Goal: Task Accomplishment & Management: Manage account settings

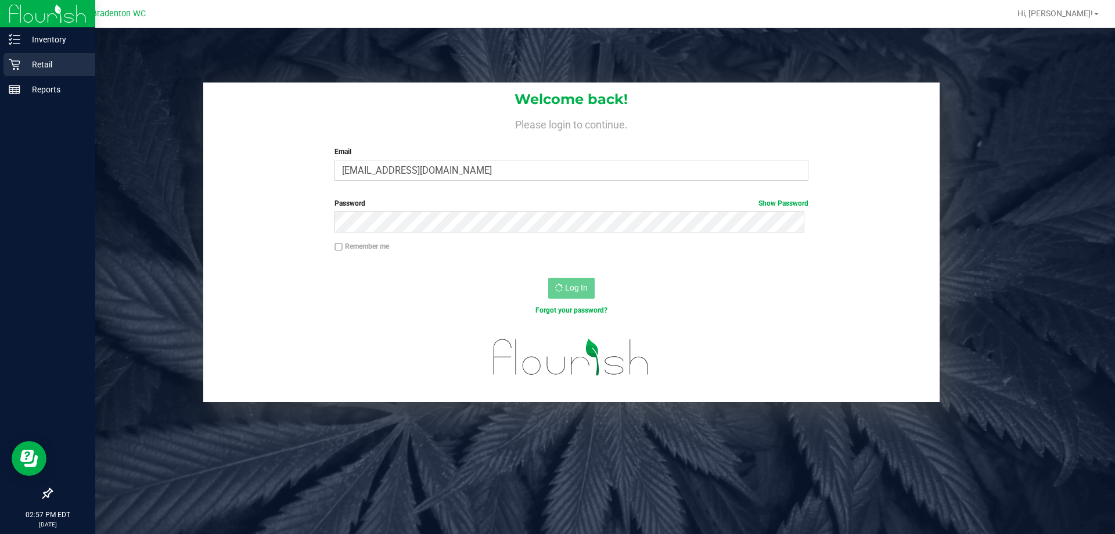
click at [39, 63] on p "Retail" at bounding box center [55, 64] width 70 height 14
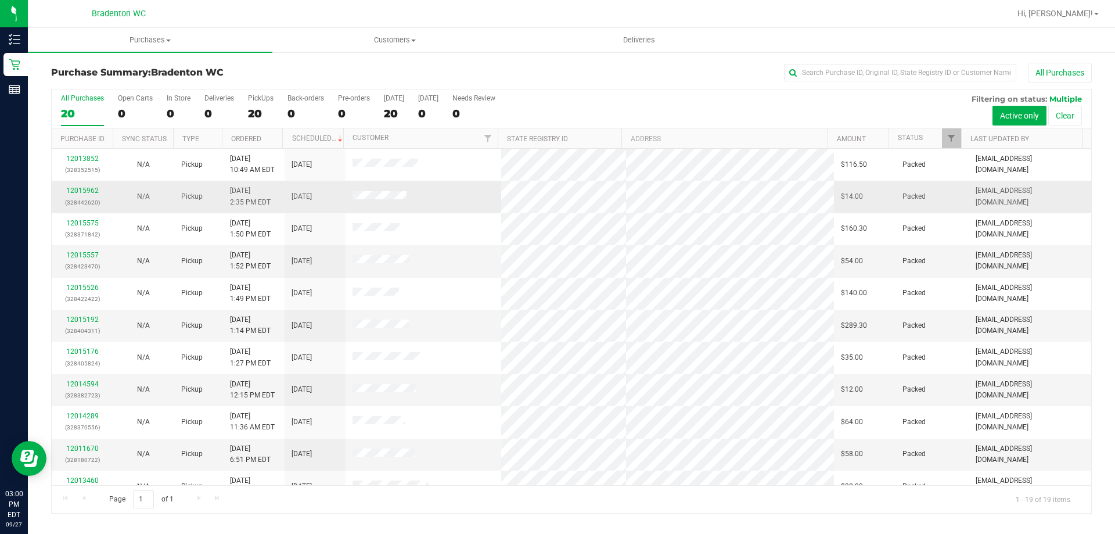
drag, startPoint x: 258, startPoint y: 201, endPoint x: 280, endPoint y: 182, distance: 29.2
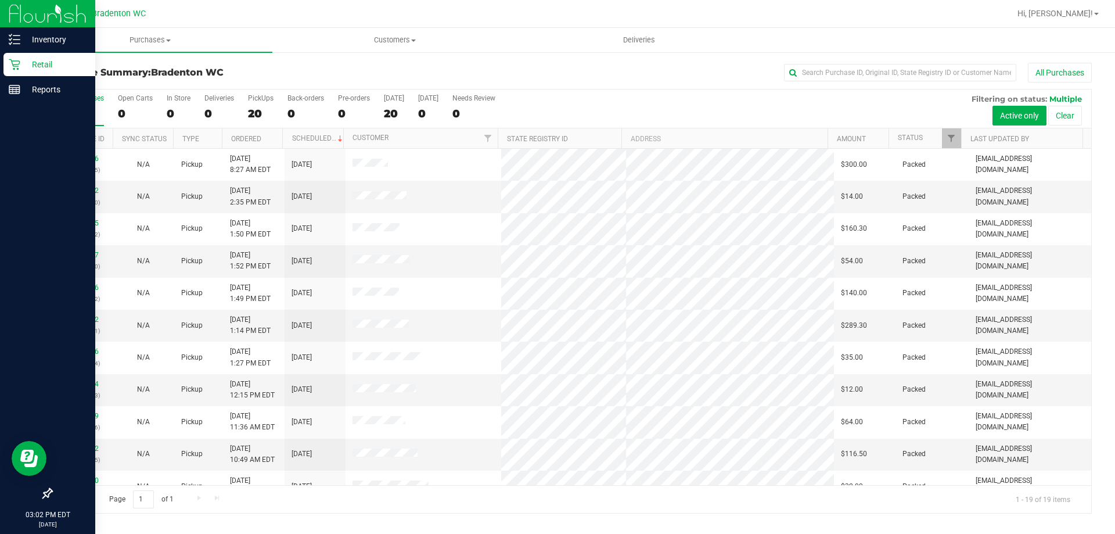
click at [33, 63] on p "Retail" at bounding box center [55, 64] width 70 height 14
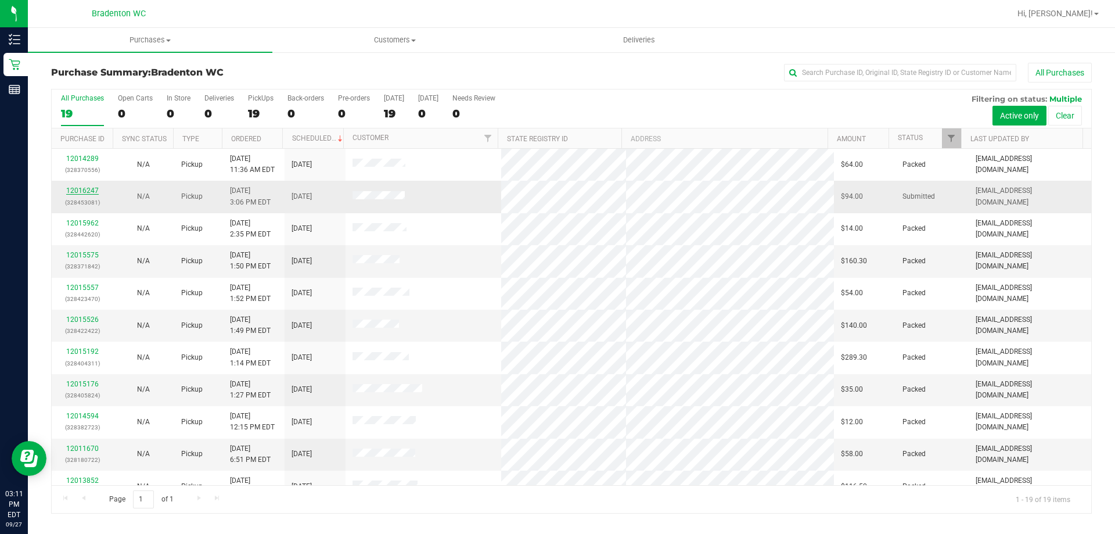
click at [74, 188] on link "12016247" at bounding box center [82, 190] width 33 height 8
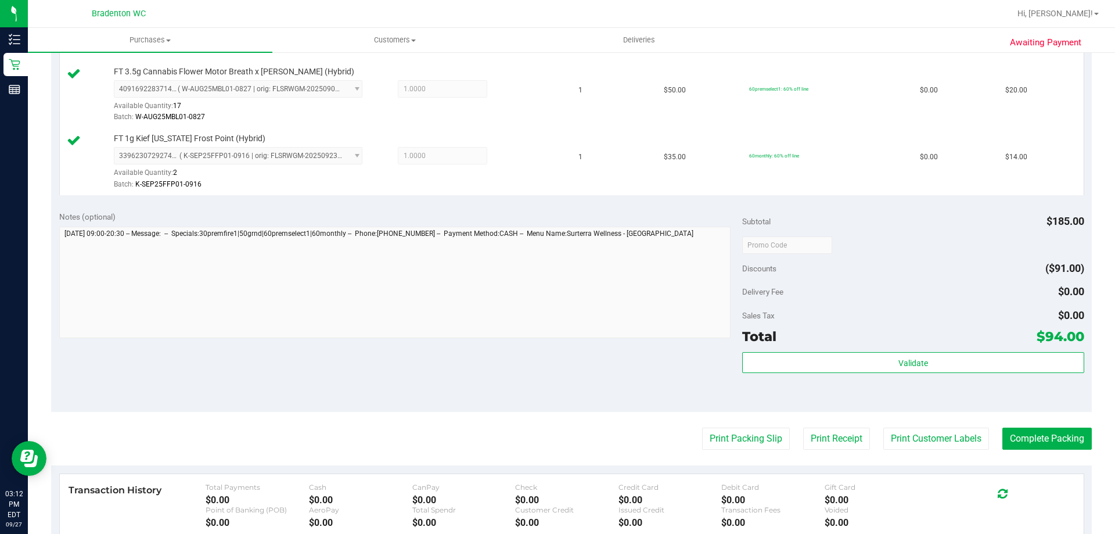
scroll to position [523, 0]
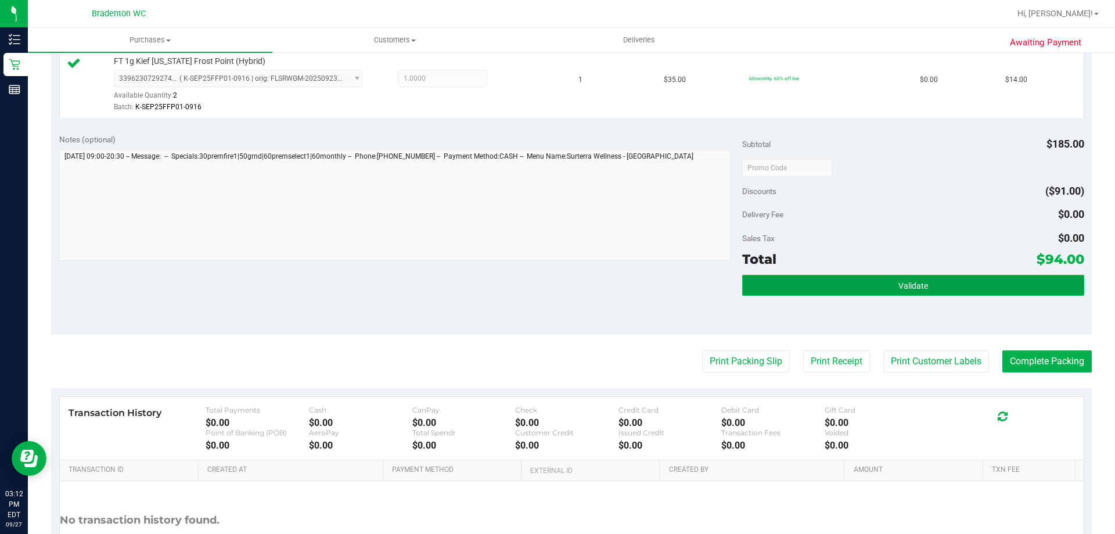
click at [867, 279] on button "Validate" at bounding box center [912, 285] width 341 height 21
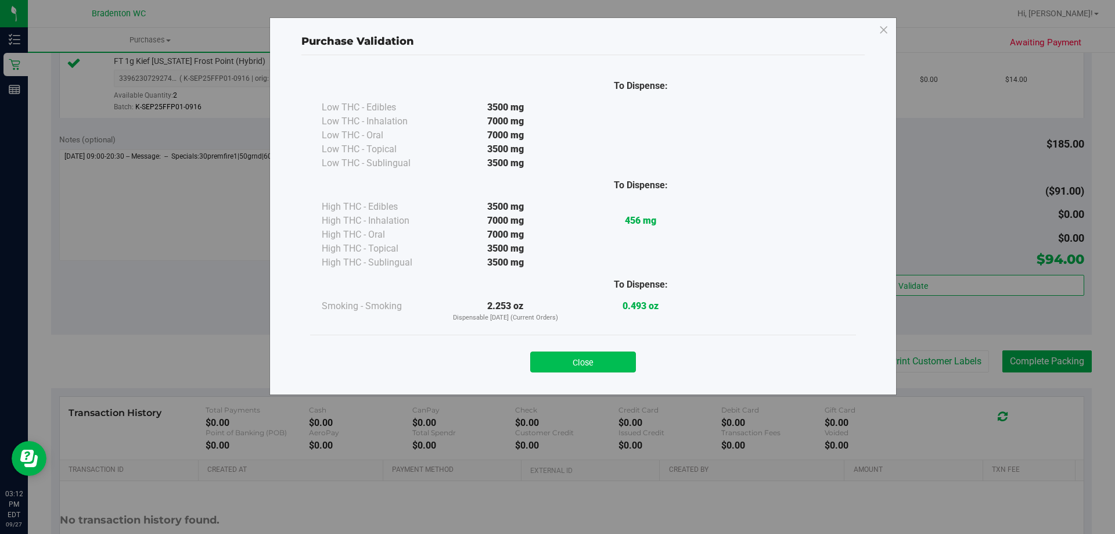
click at [598, 366] on button "Close" at bounding box center [583, 361] width 106 height 21
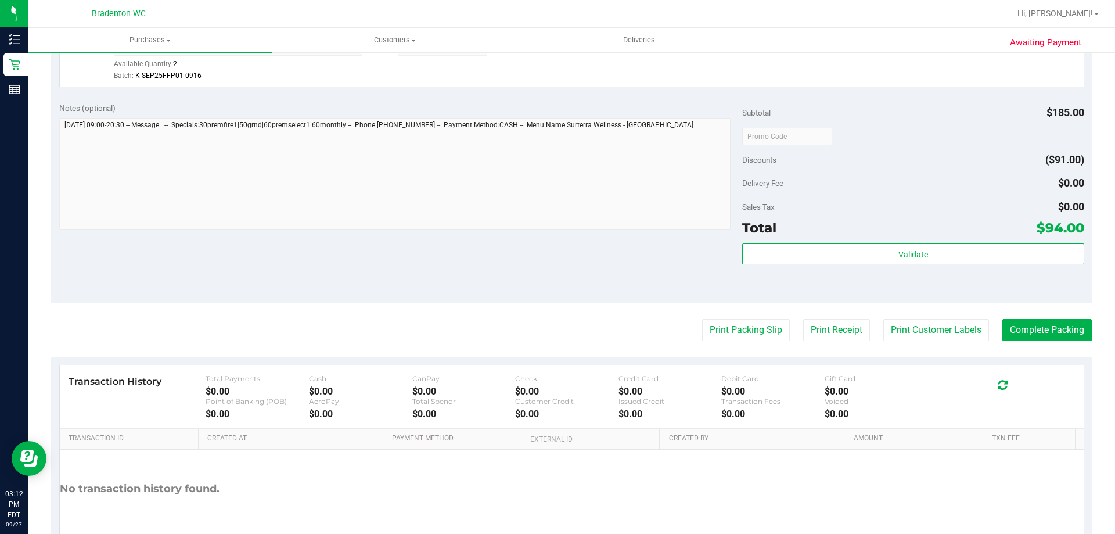
scroll to position [581, 0]
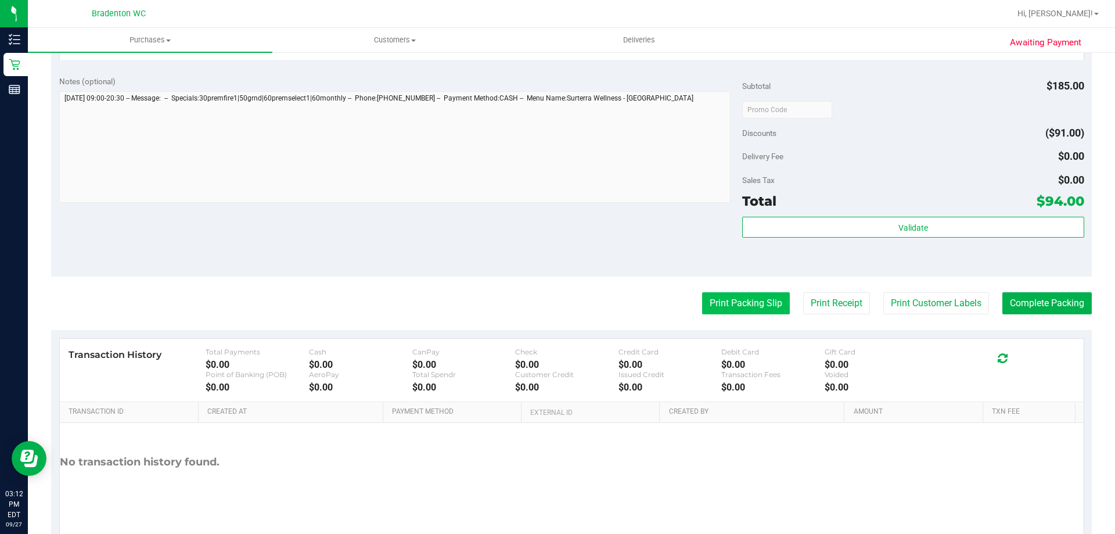
click at [762, 312] on button "Print Packing Slip" at bounding box center [746, 303] width 88 height 22
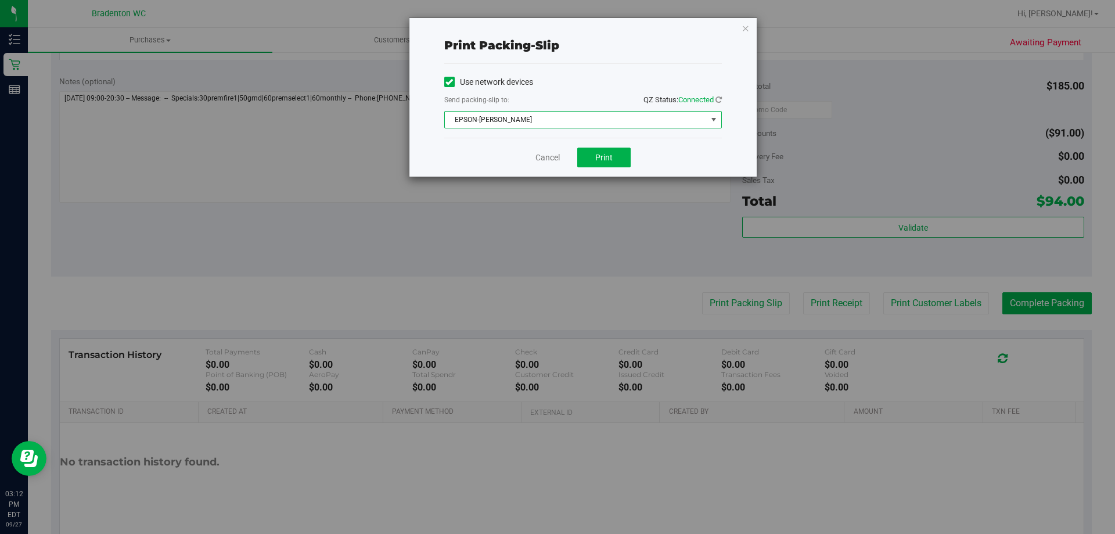
click at [716, 118] on span "select" at bounding box center [713, 119] width 9 height 9
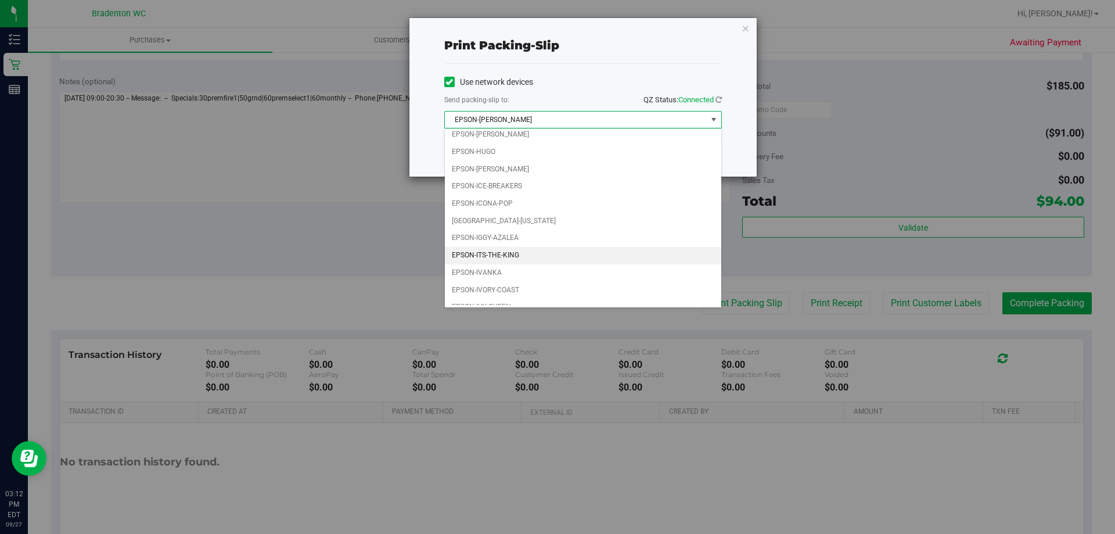
scroll to position [33, 0]
click at [505, 268] on li "EPSON-IVANKA" at bounding box center [583, 261] width 276 height 17
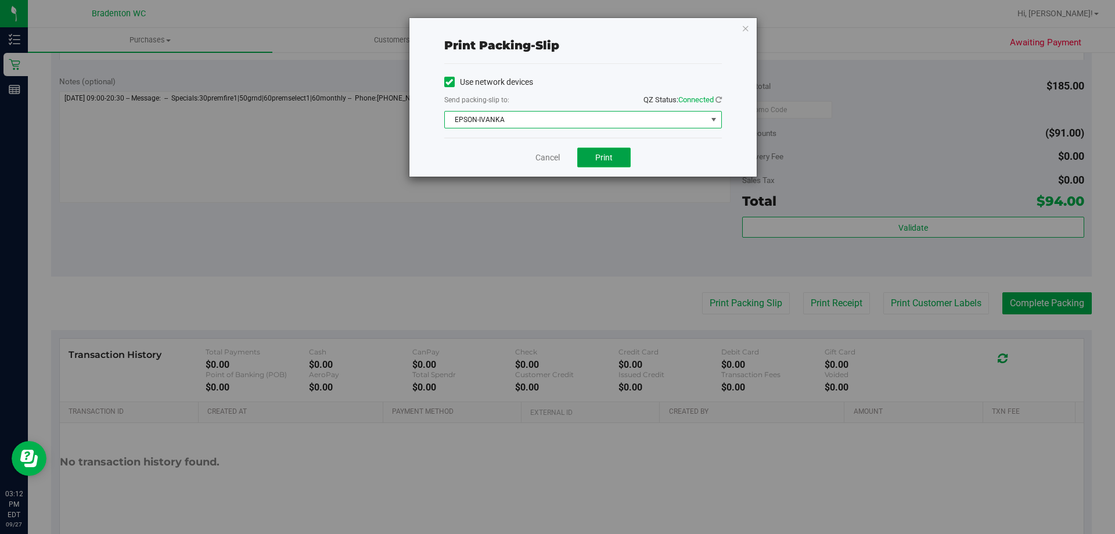
click at [617, 153] on button "Print" at bounding box center [603, 157] width 53 height 20
click at [617, 163] on button "Print" at bounding box center [603, 157] width 53 height 20
click at [747, 27] on icon "button" at bounding box center [745, 28] width 8 height 14
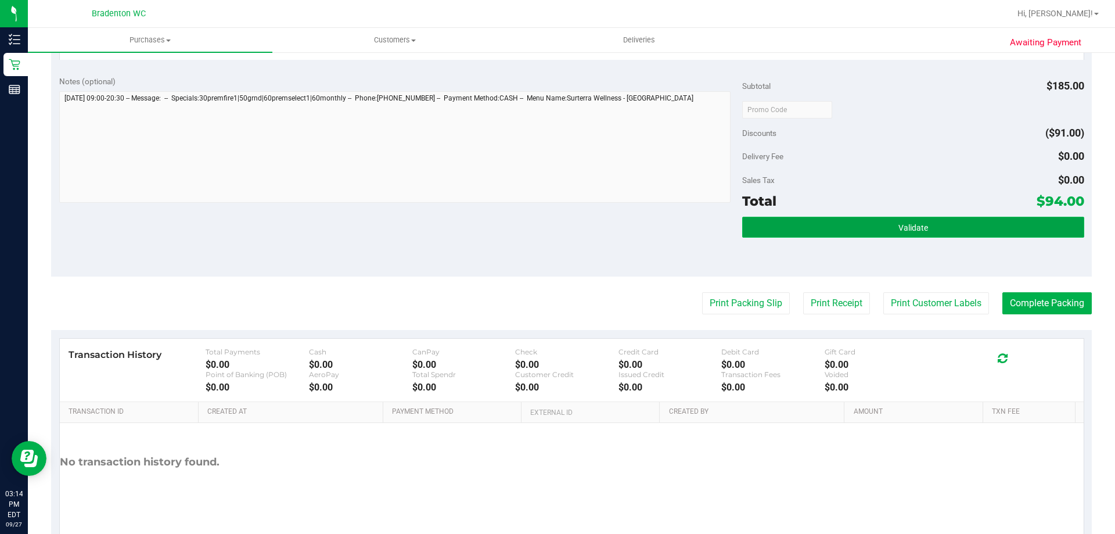
click at [909, 231] on span "Validate" at bounding box center [913, 227] width 30 height 9
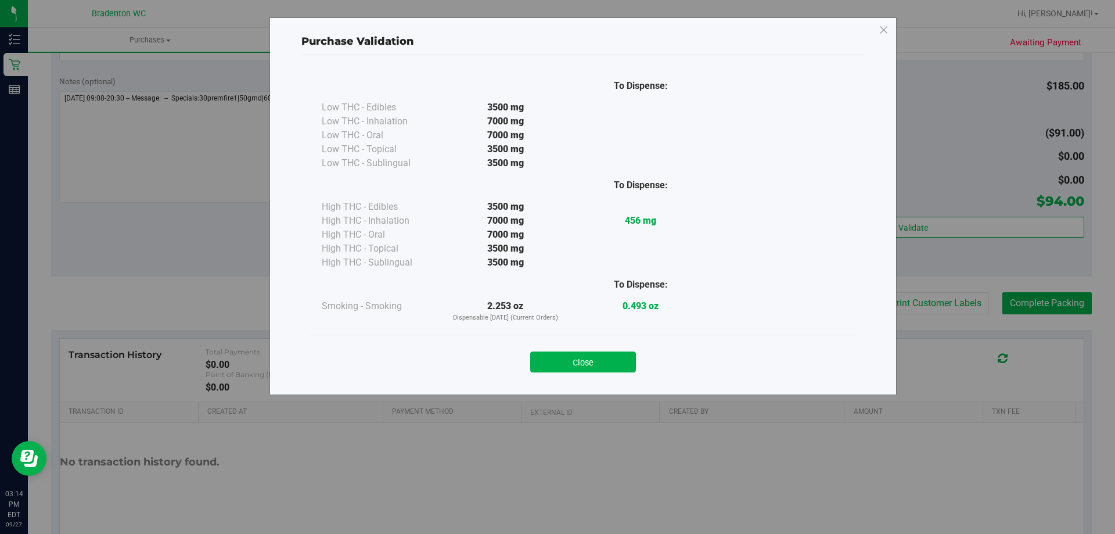
click at [561, 349] on div "Close" at bounding box center [583, 358] width 528 height 29
click at [561, 359] on button "Close" at bounding box center [583, 361] width 106 height 21
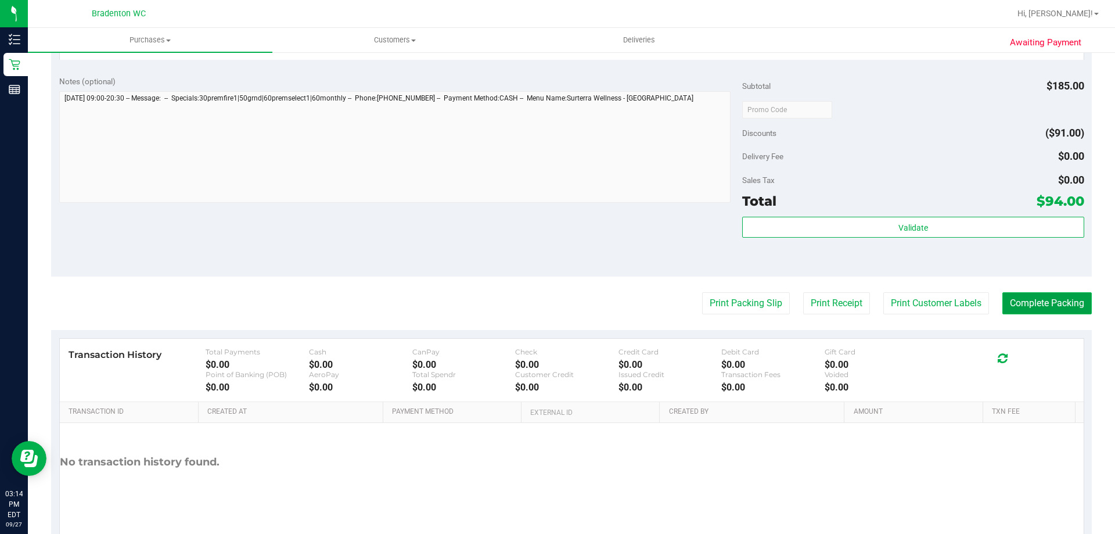
click at [1043, 308] on button "Complete Packing" at bounding box center [1046, 303] width 89 height 22
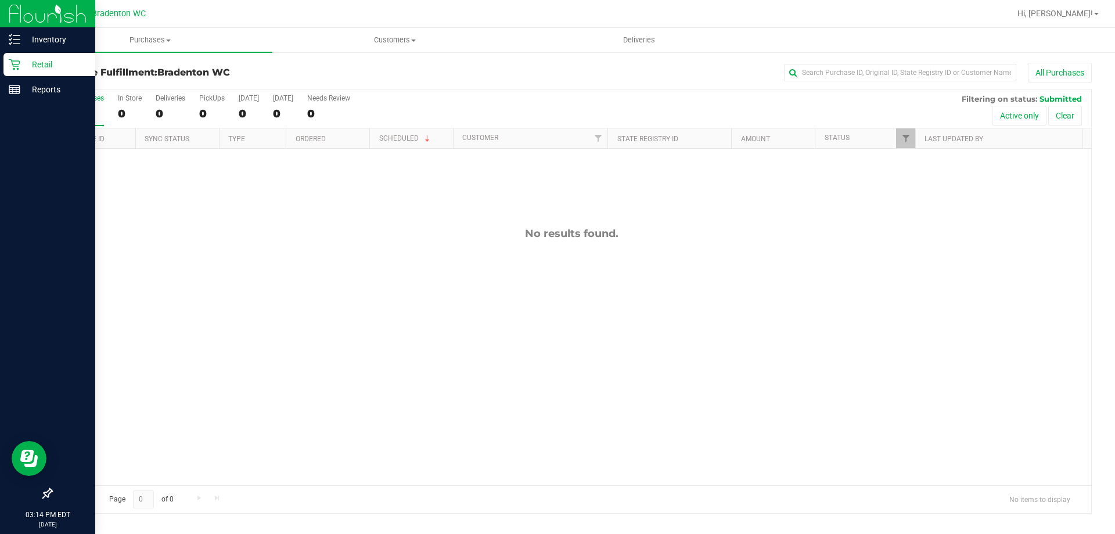
click at [31, 63] on p "Retail" at bounding box center [55, 64] width 70 height 14
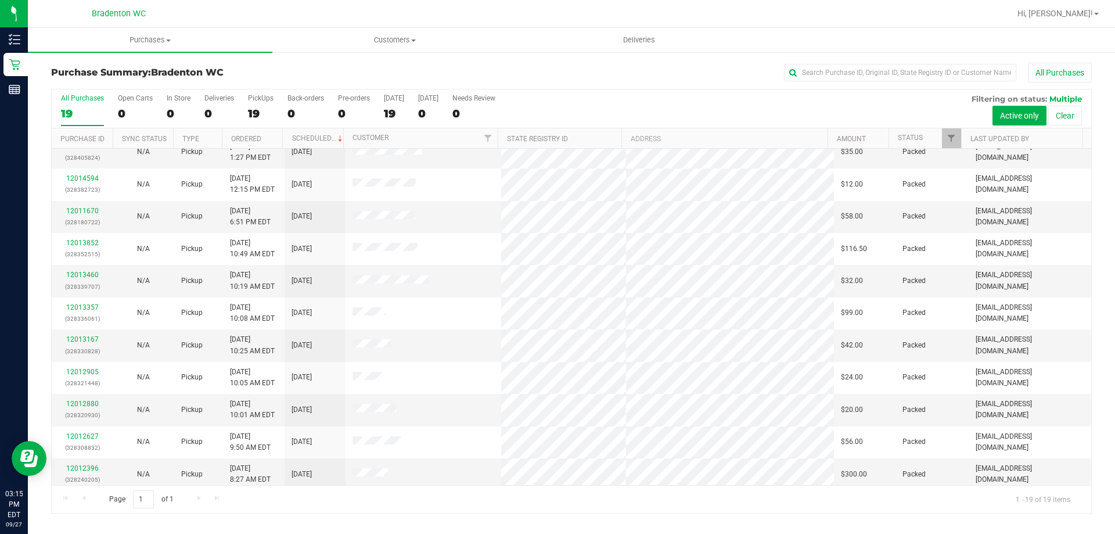
scroll to position [217, 0]
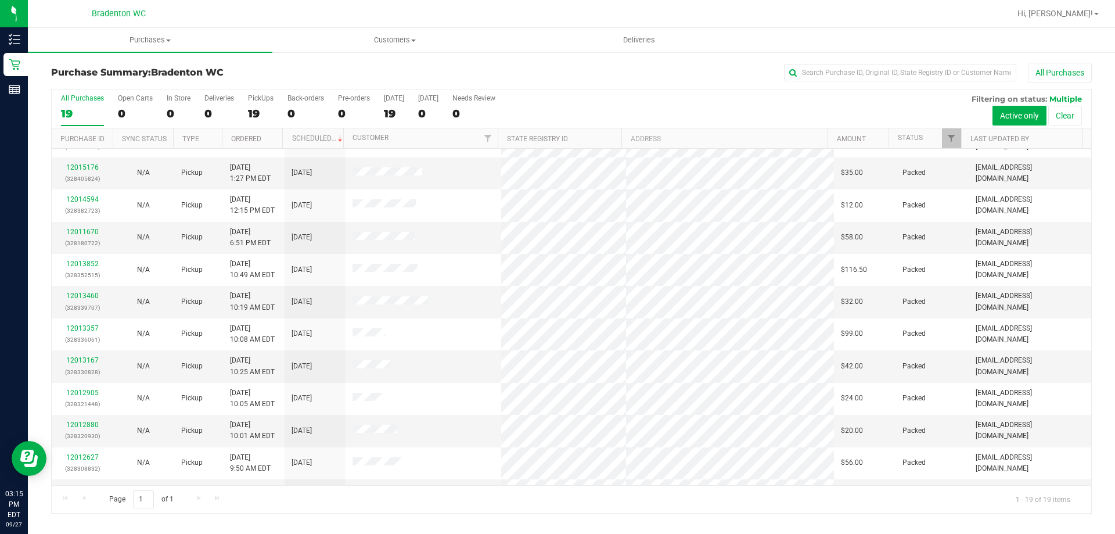
drag, startPoint x: 711, startPoint y: 250, endPoint x: 581, endPoint y: 69, distance: 222.2
click at [581, 69] on div "All Purchases" at bounding box center [745, 73] width 694 height 20
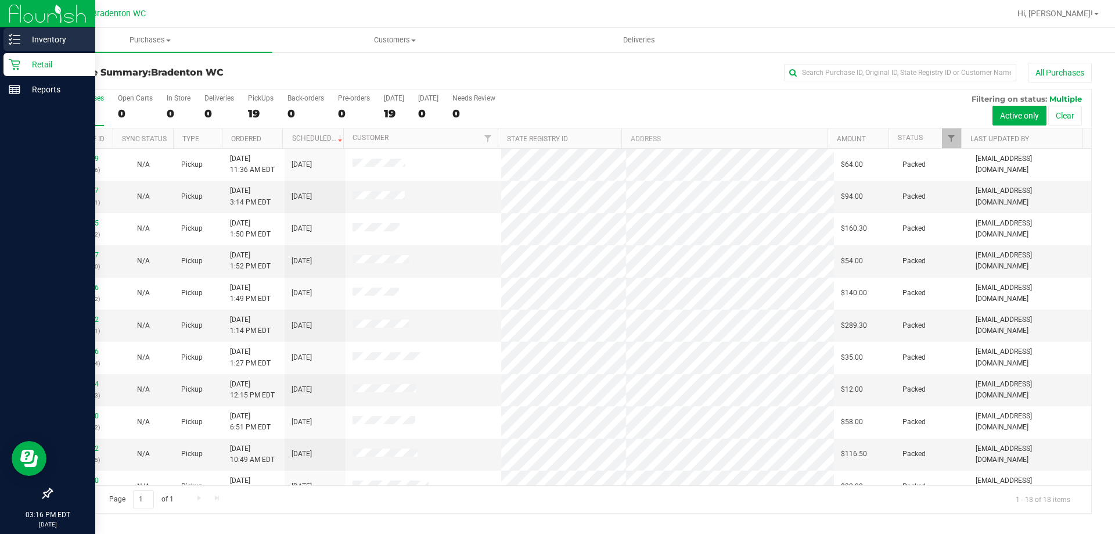
click at [35, 38] on p "Inventory" at bounding box center [55, 40] width 70 height 14
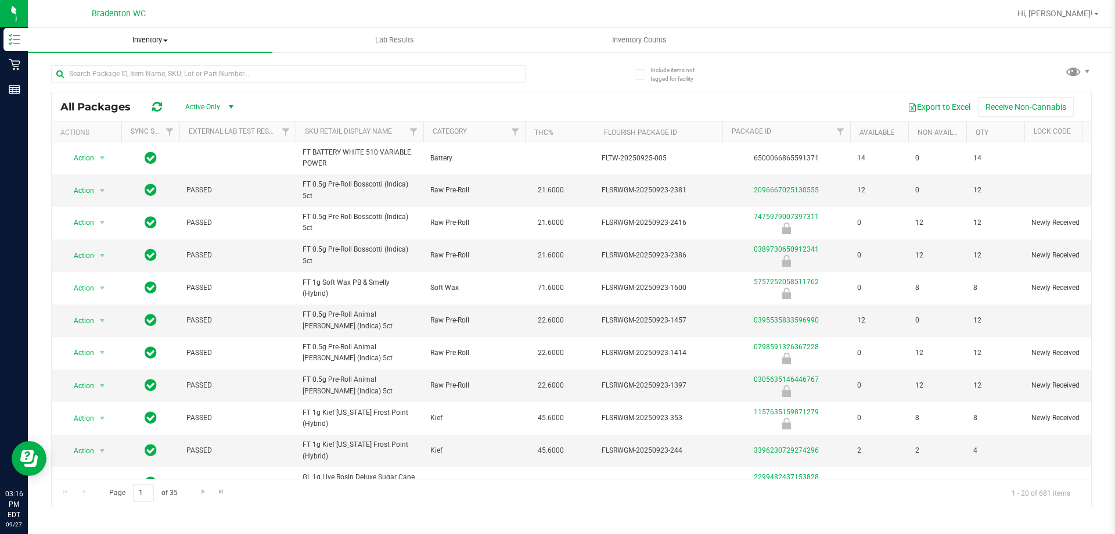
click at [157, 36] on span "Inventory" at bounding box center [150, 40] width 244 height 10
click at [270, 10] on div at bounding box center [609, 13] width 802 height 23
click at [178, 78] on input "text" at bounding box center [288, 73] width 474 height 17
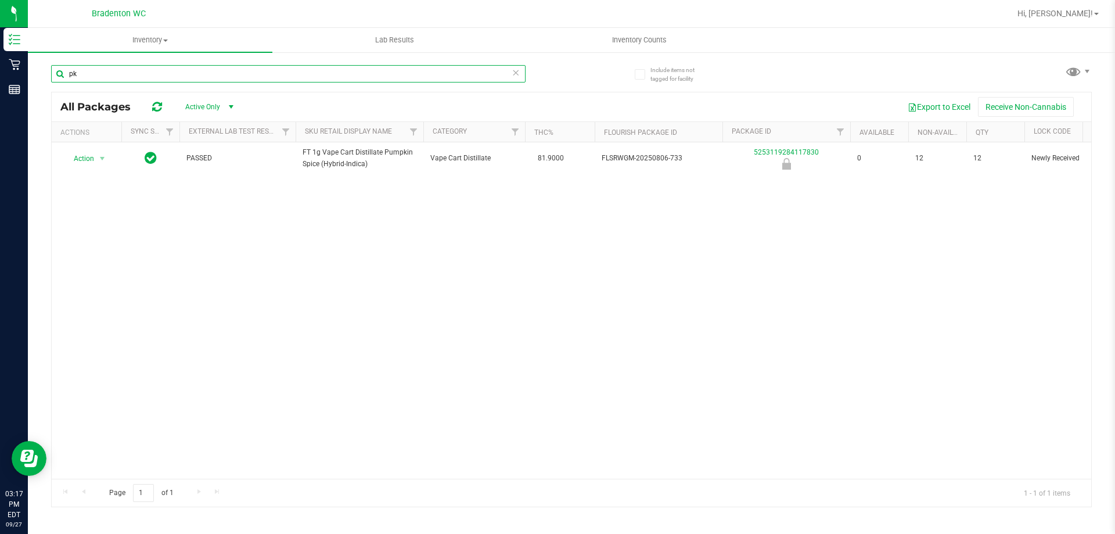
type input "p"
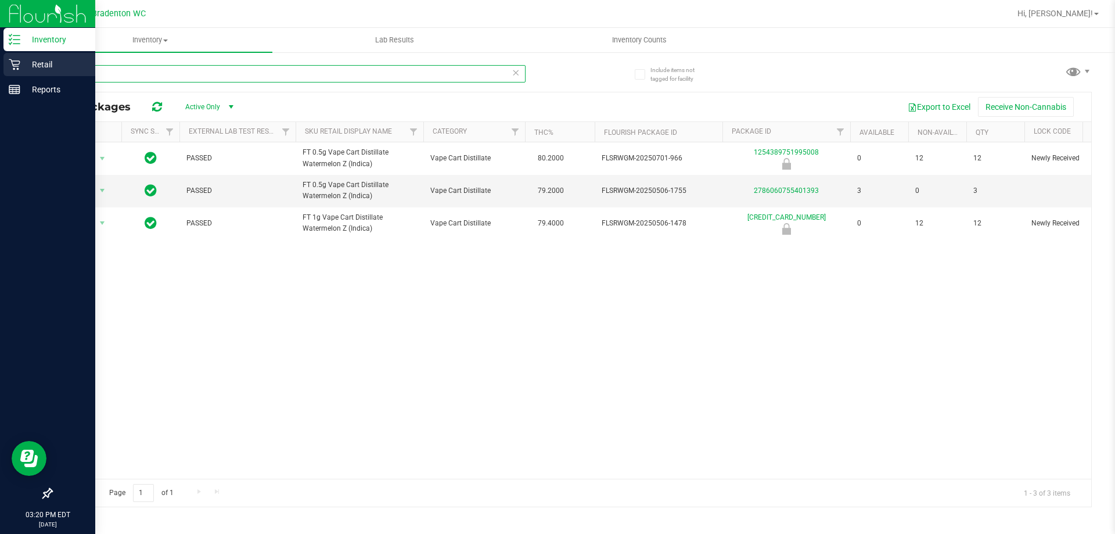
type input "wzk"
click at [34, 64] on p "Retail" at bounding box center [55, 64] width 70 height 14
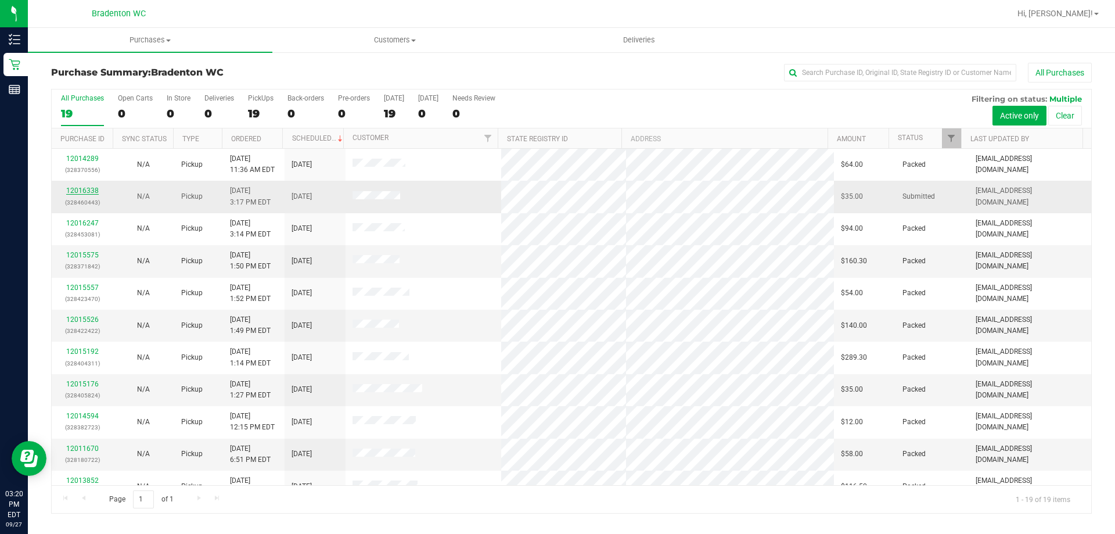
click at [80, 190] on link "12016338" at bounding box center [82, 190] width 33 height 8
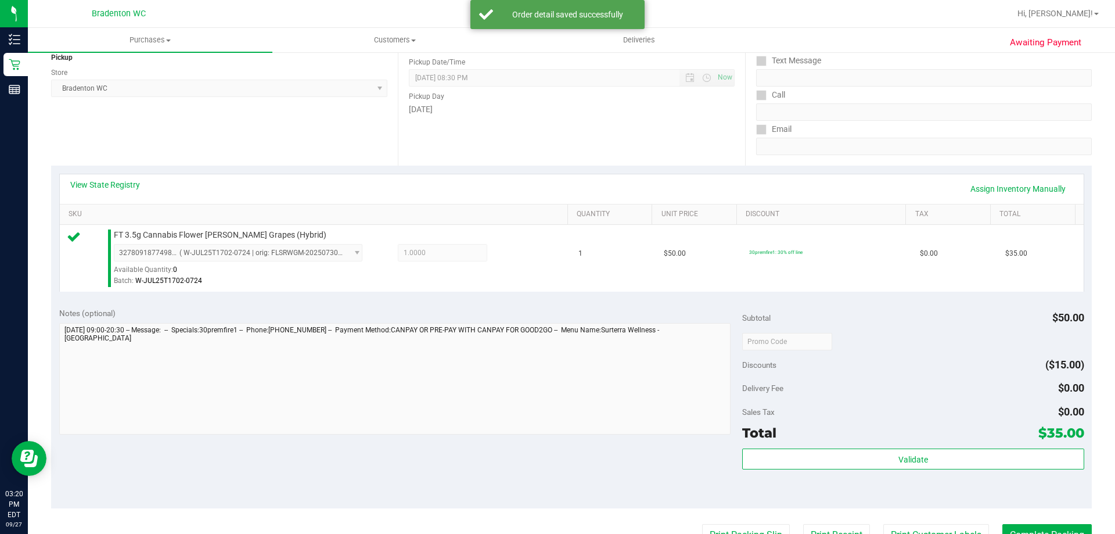
scroll to position [174, 0]
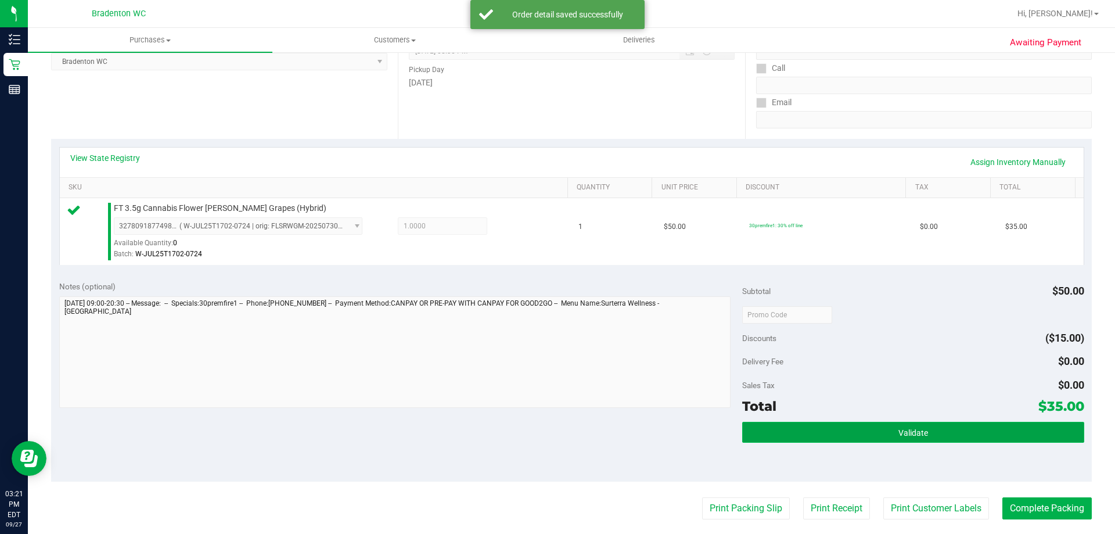
click at [806, 431] on button "Validate" at bounding box center [912, 431] width 341 height 21
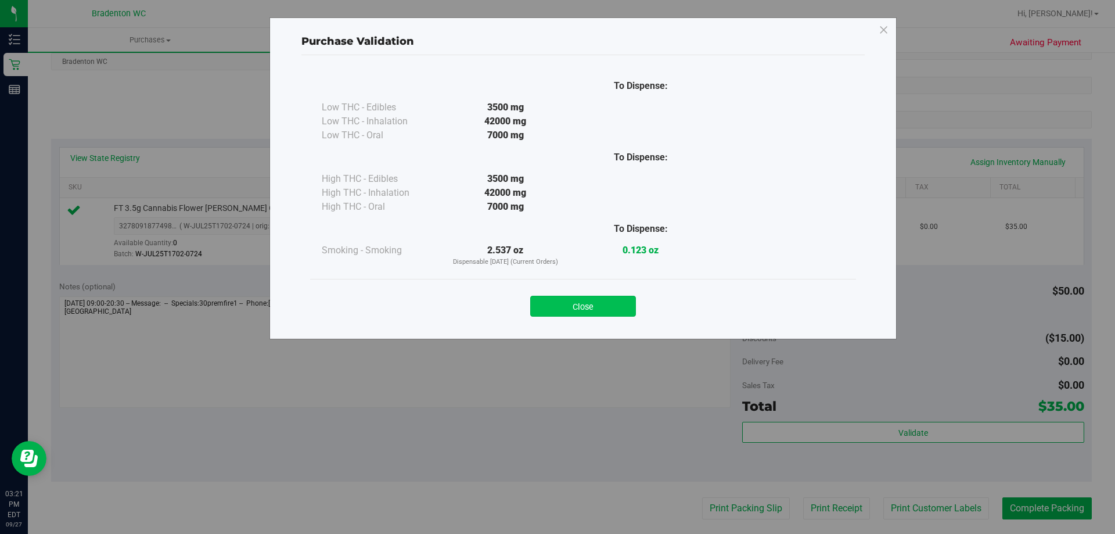
click at [573, 309] on button "Close" at bounding box center [583, 306] width 106 height 21
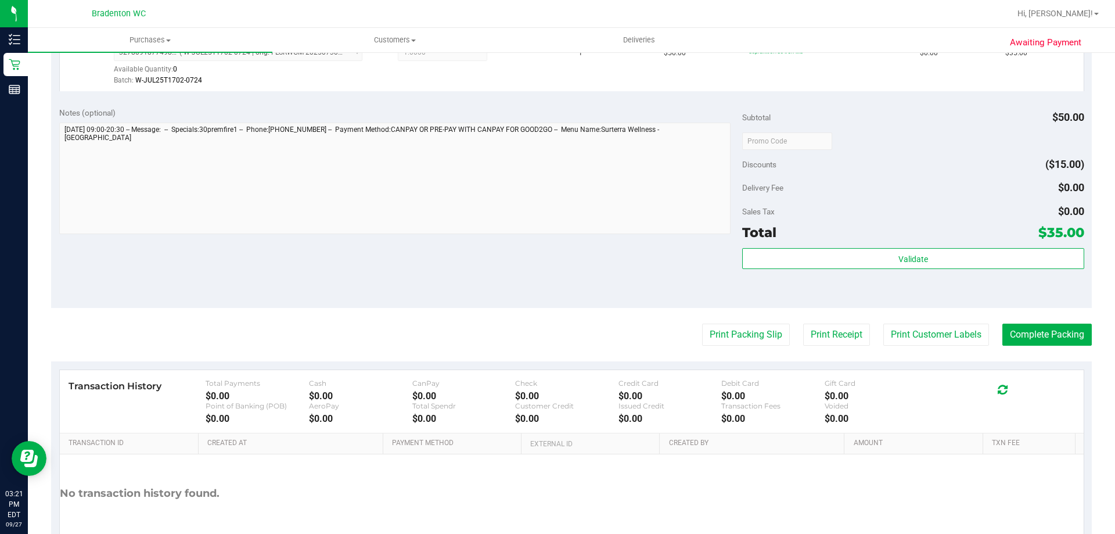
scroll to position [348, 0]
click at [744, 335] on button "Print Packing Slip" at bounding box center [746, 334] width 88 height 22
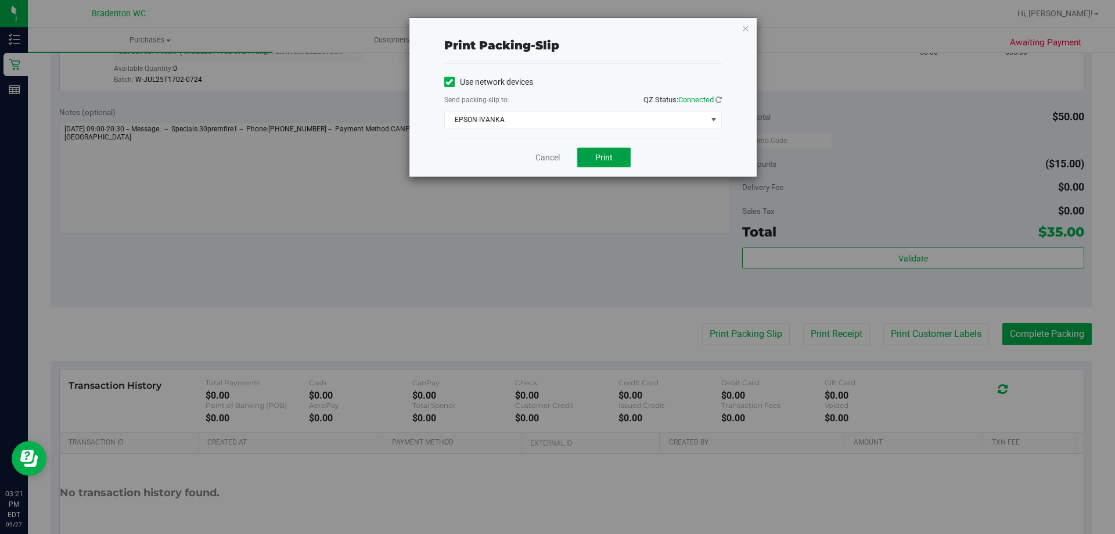
click at [606, 158] on span "Print" at bounding box center [603, 157] width 17 height 9
click at [747, 31] on icon "button" at bounding box center [745, 28] width 8 height 14
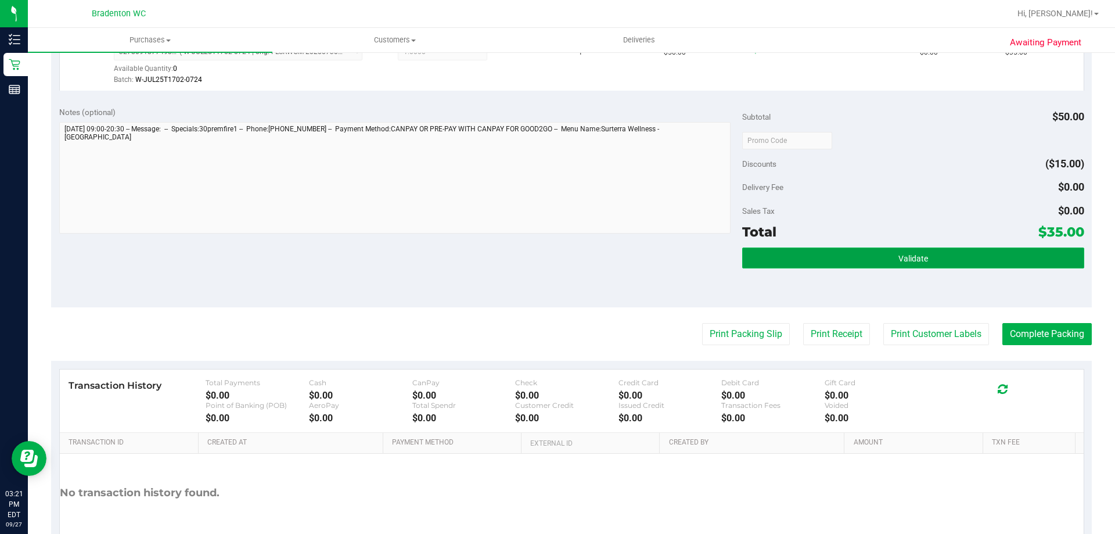
click at [806, 257] on button "Validate" at bounding box center [912, 257] width 341 height 21
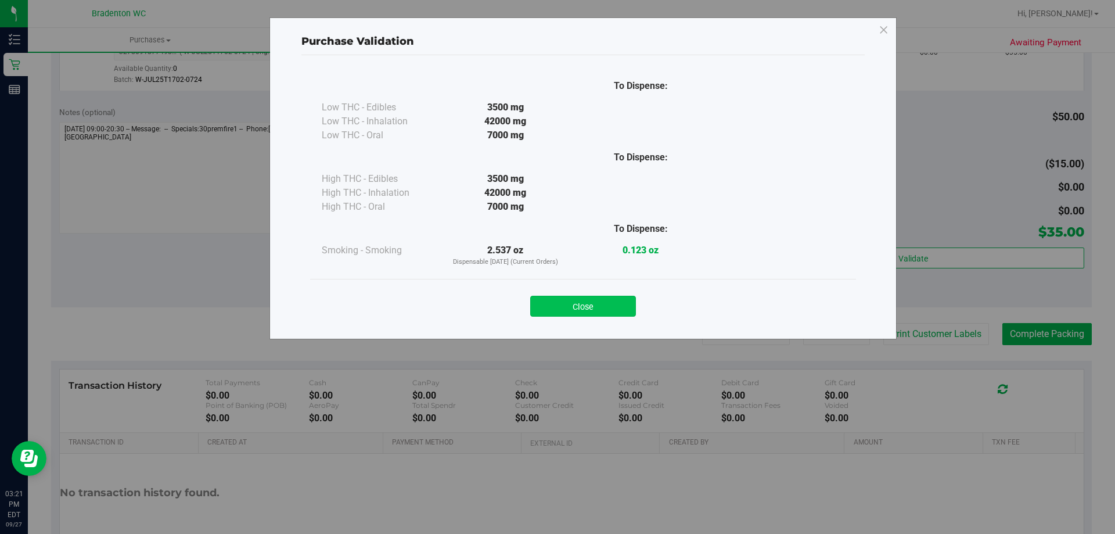
click at [564, 313] on button "Close" at bounding box center [583, 306] width 106 height 21
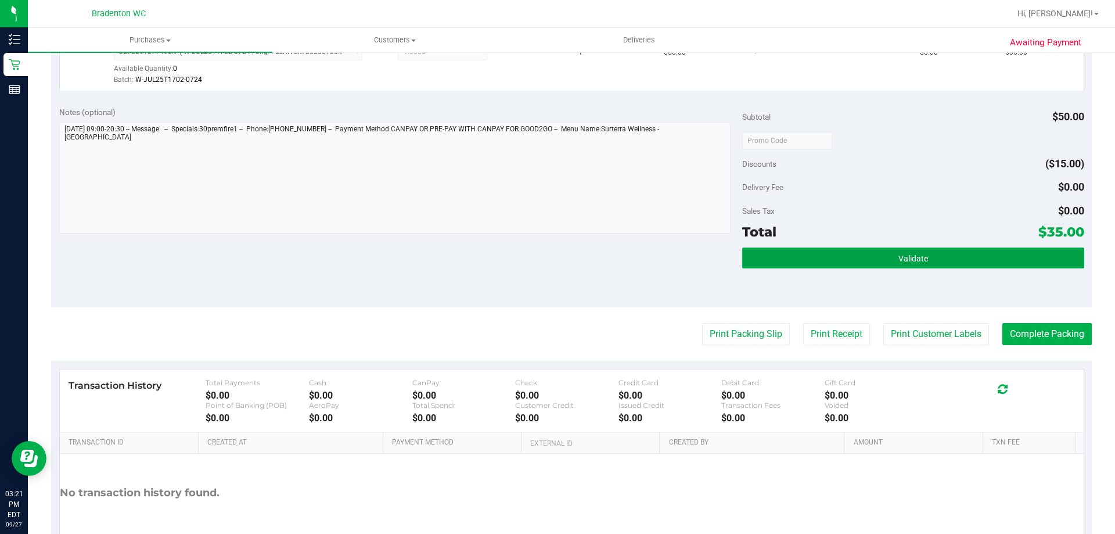
click at [859, 257] on button "Validate" at bounding box center [912, 257] width 341 height 21
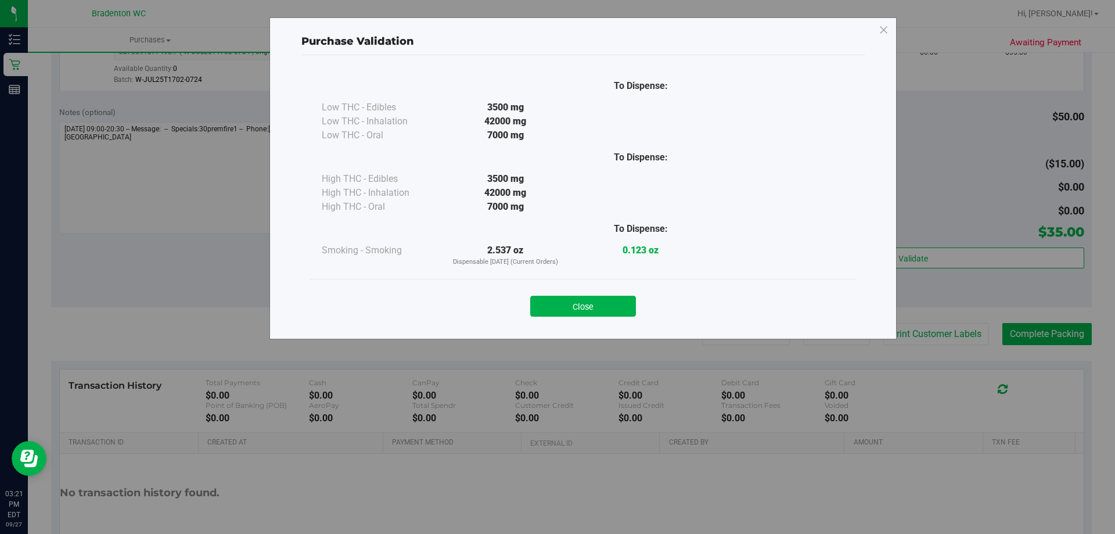
click at [575, 293] on div "Close" at bounding box center [583, 302] width 528 height 29
click at [574, 301] on button "Close" at bounding box center [583, 306] width 106 height 21
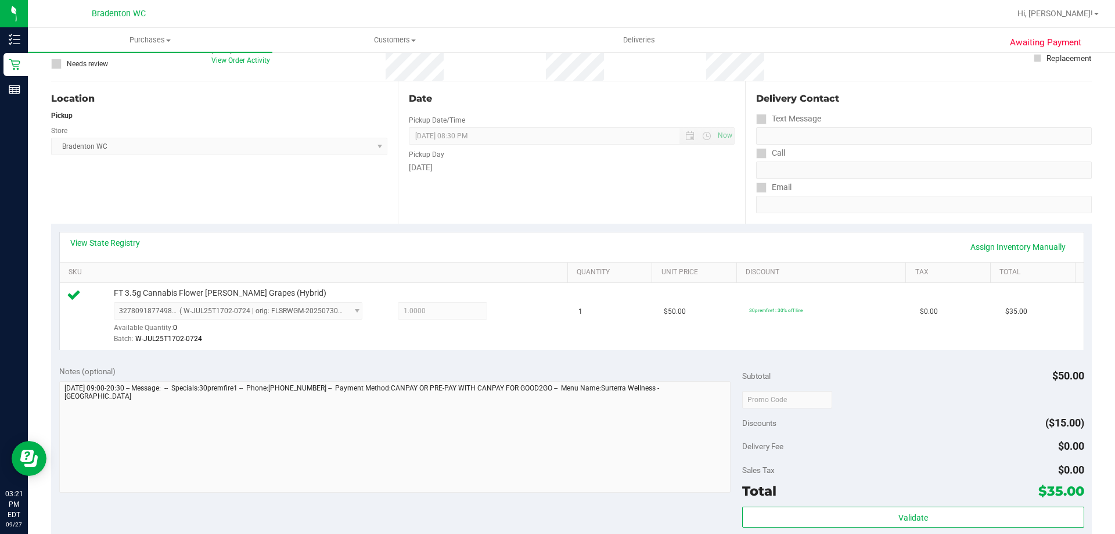
scroll to position [174, 0]
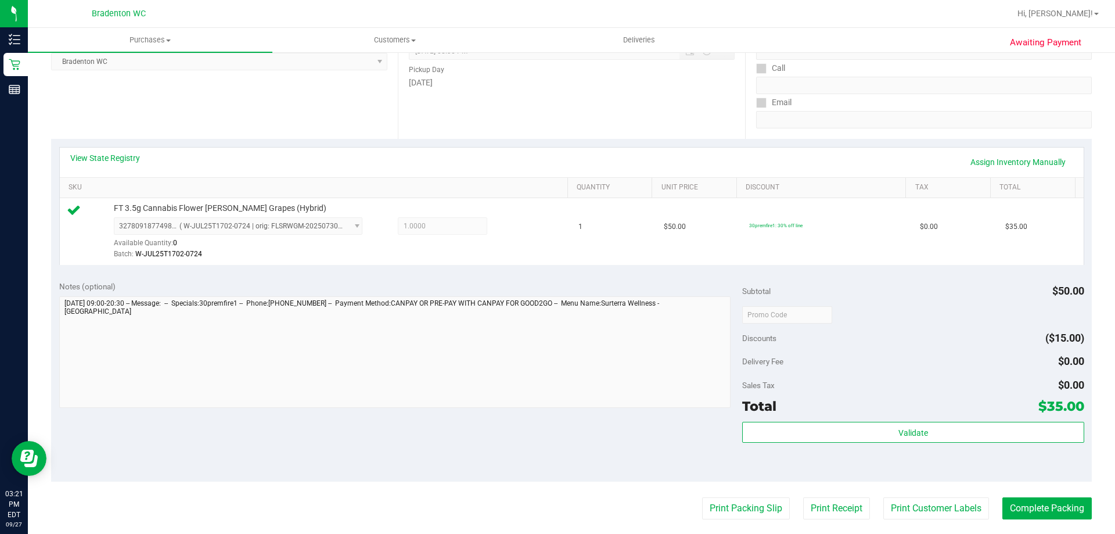
click at [1040, 495] on purchase-details "Back Edit Purchase Cancel Purchase View Profile # 12016338 BioTrack ID: - Submi…" at bounding box center [571, 320] width 1040 height 863
click at [1033, 506] on button "Complete Packing" at bounding box center [1046, 508] width 89 height 22
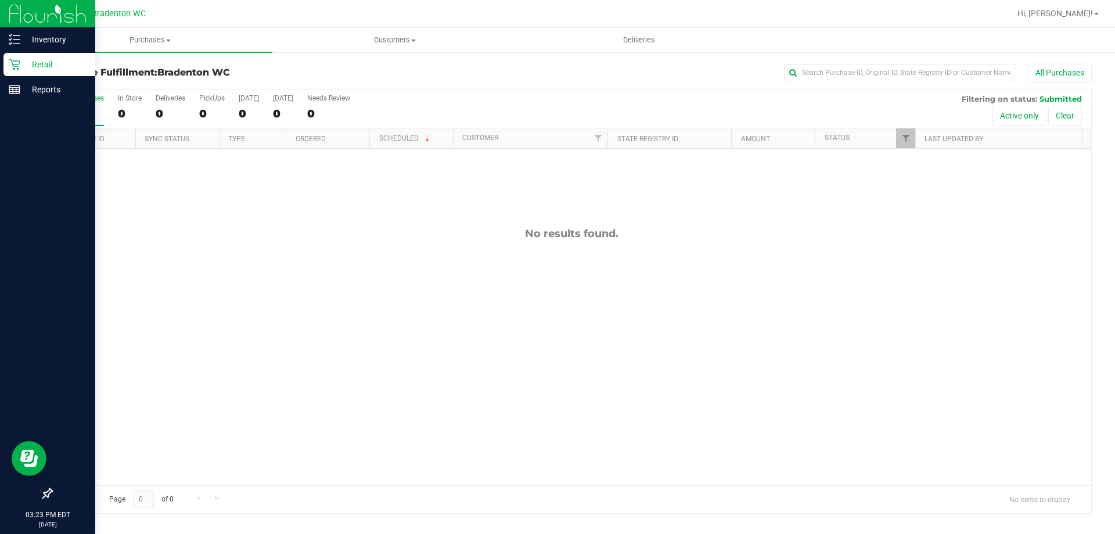
click at [38, 67] on p "Retail" at bounding box center [55, 64] width 70 height 14
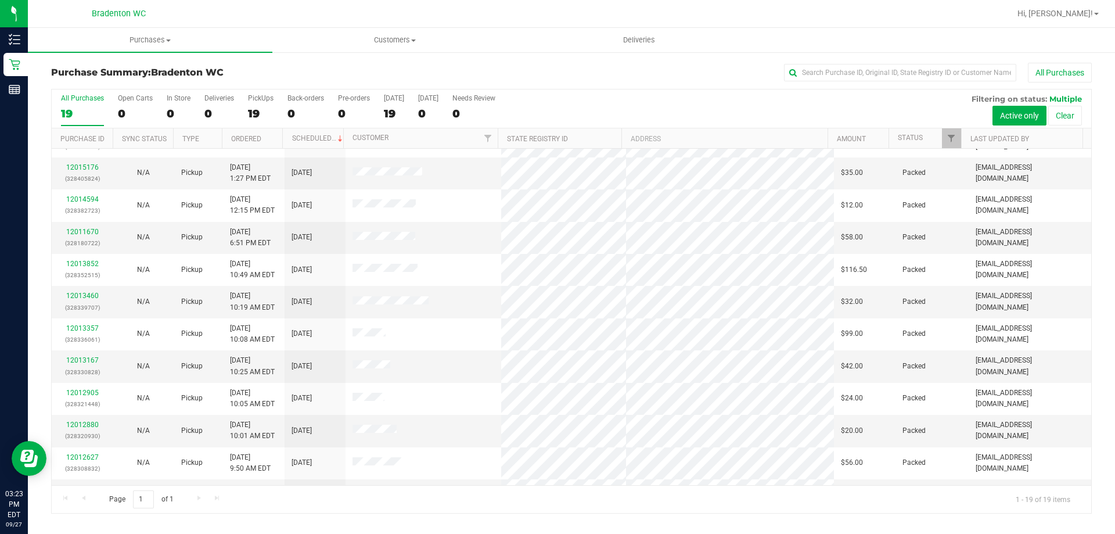
scroll to position [42, 0]
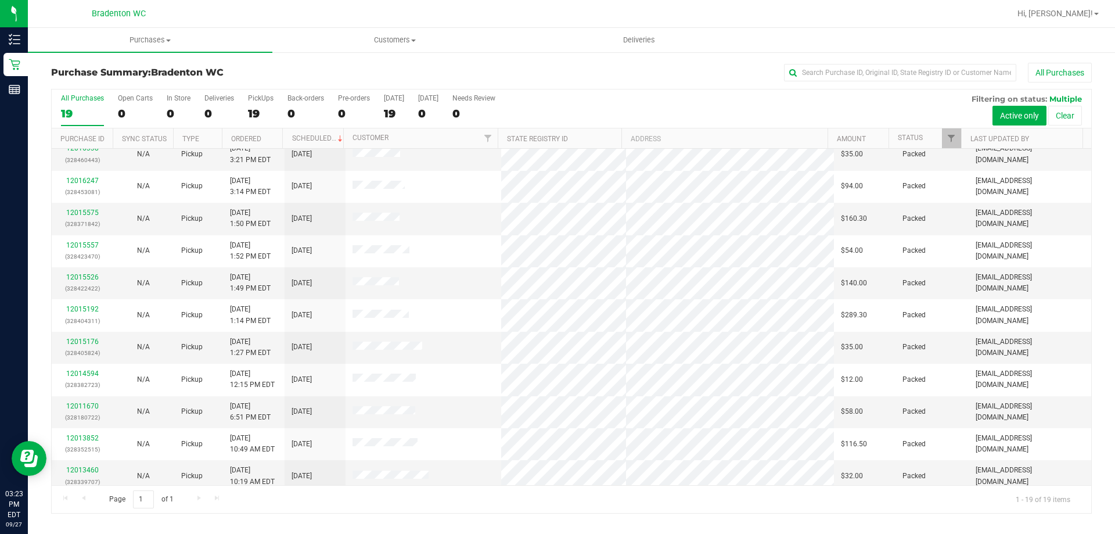
click at [720, 90] on div "All Purchases 19 Open Carts 0 In Store 0 Deliveries 0 PickUps 19 Back-orders 0 …" at bounding box center [571, 93] width 1039 height 9
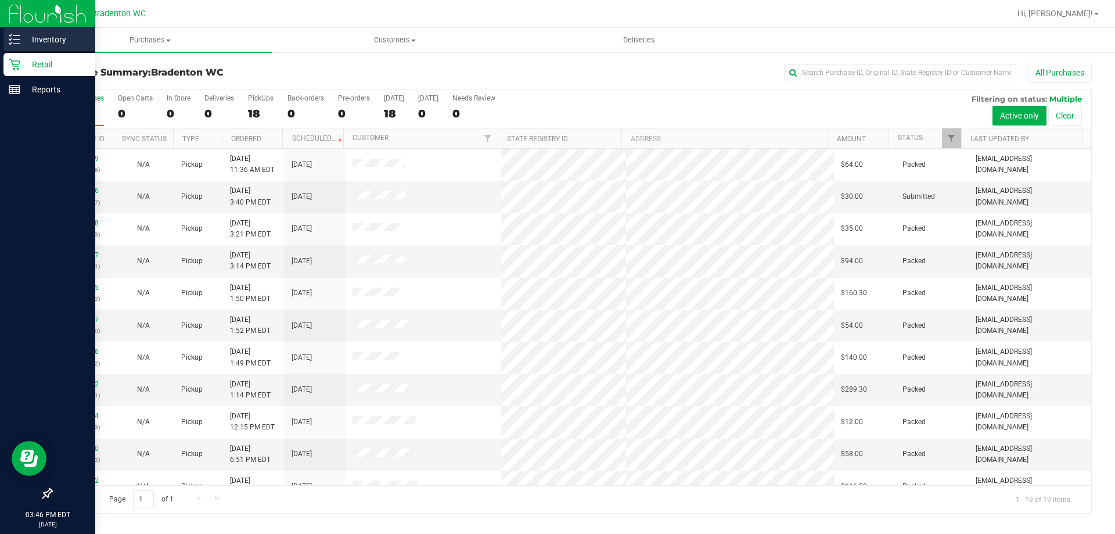
click at [48, 33] on p "Inventory" at bounding box center [55, 40] width 70 height 14
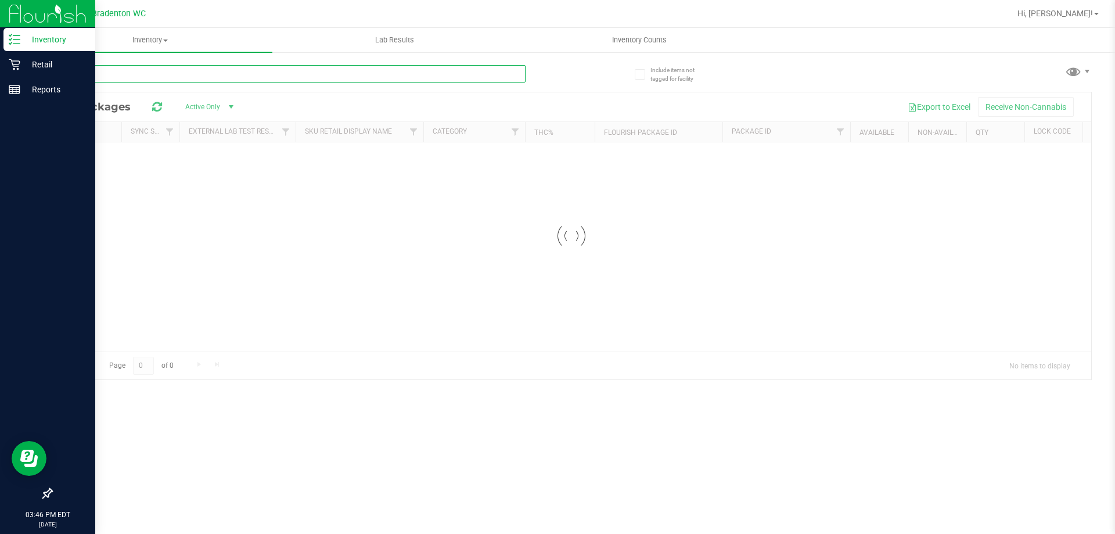
click at [92, 70] on input "text" at bounding box center [288, 73] width 474 height 17
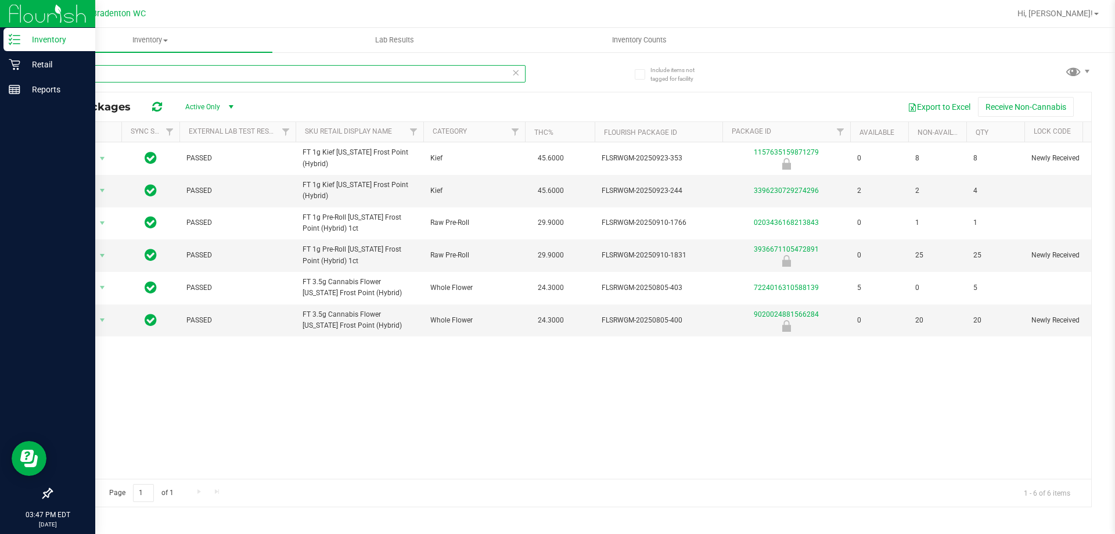
type input "ffp"
click at [37, 63] on p "Retail" at bounding box center [55, 64] width 70 height 14
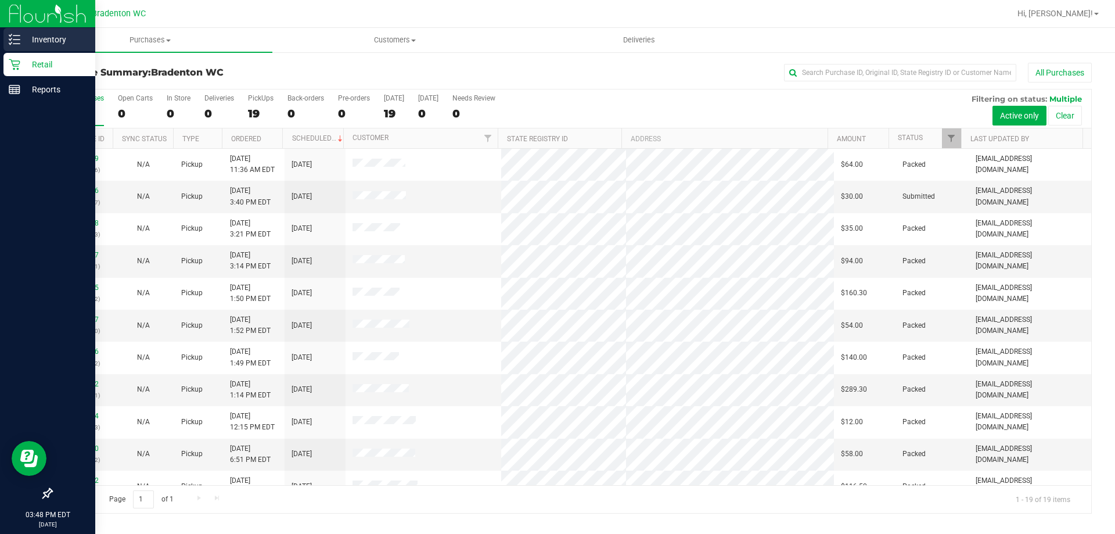
click at [53, 39] on p "Inventory" at bounding box center [55, 40] width 70 height 14
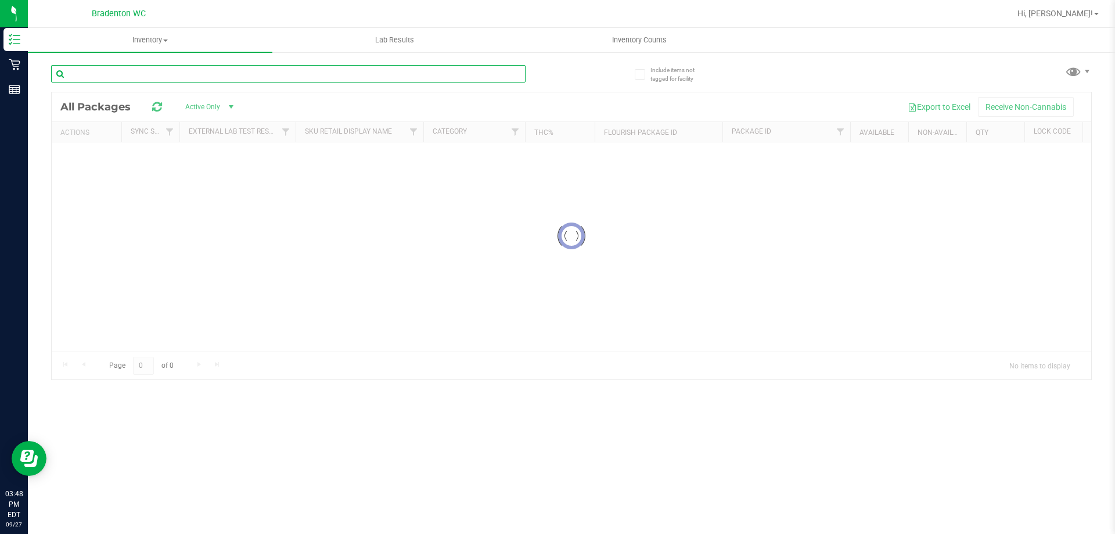
click at [114, 78] on input "text" at bounding box center [288, 73] width 474 height 17
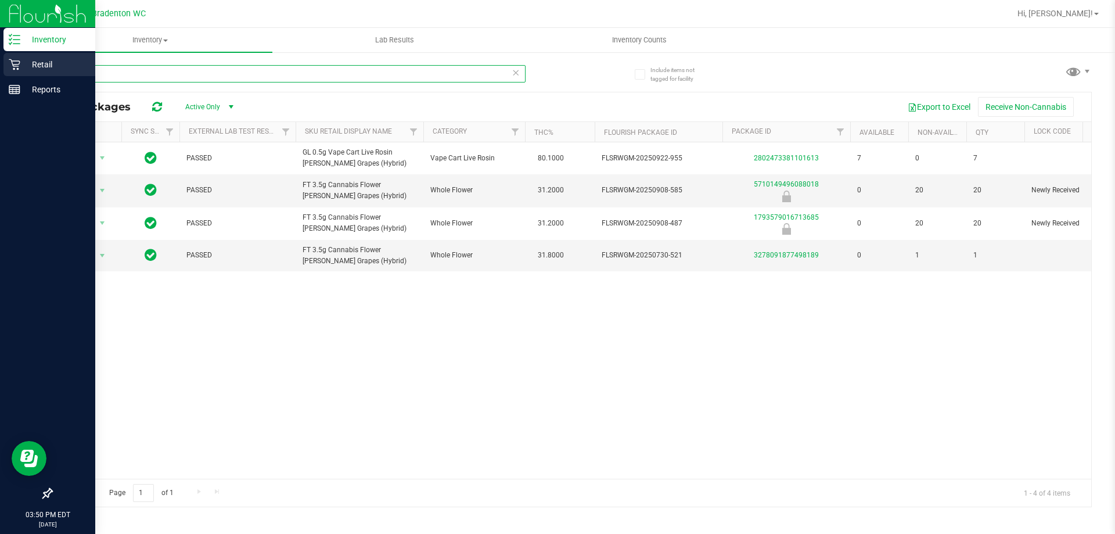
type input "t17"
click at [51, 65] on p "Retail" at bounding box center [55, 64] width 70 height 14
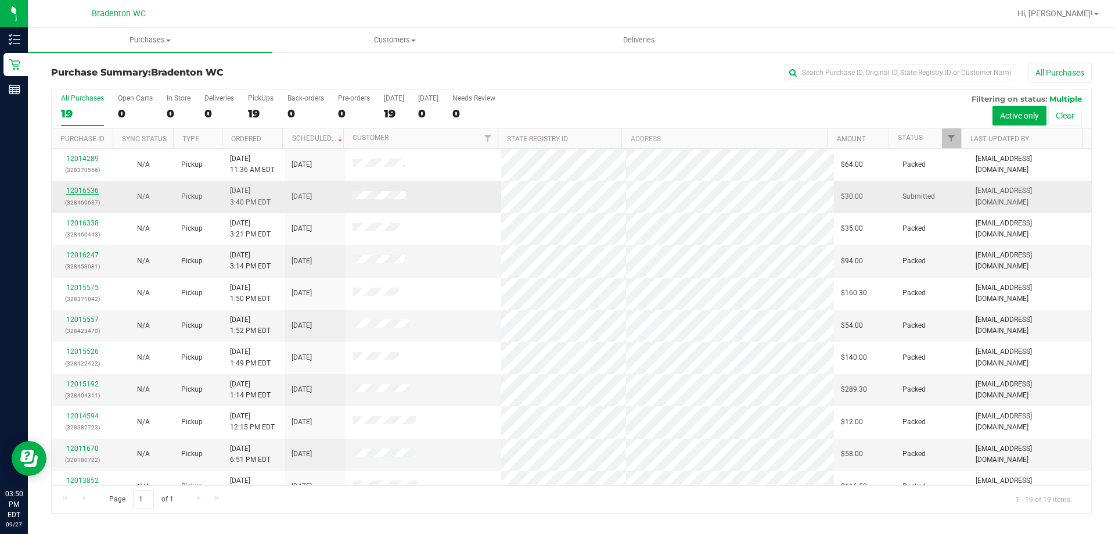
click at [81, 189] on link "12016536" at bounding box center [82, 190] width 33 height 8
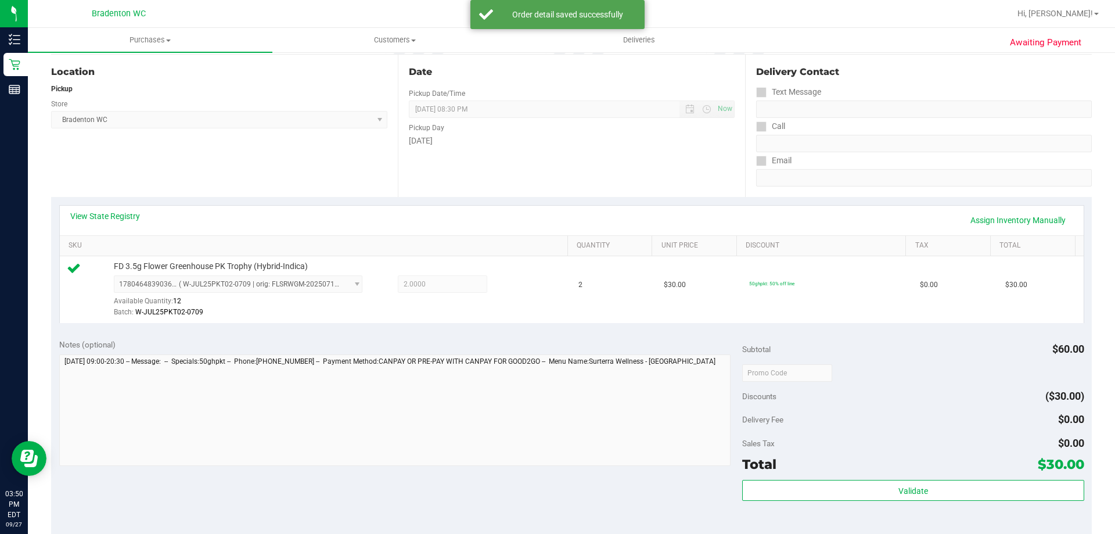
scroll to position [174, 0]
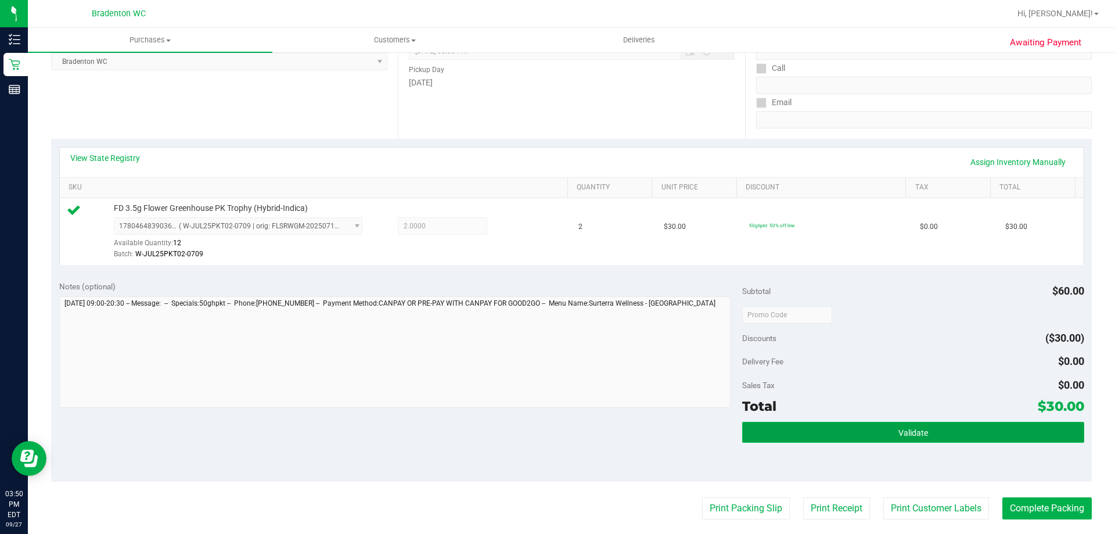
click at [852, 427] on button "Validate" at bounding box center [912, 431] width 341 height 21
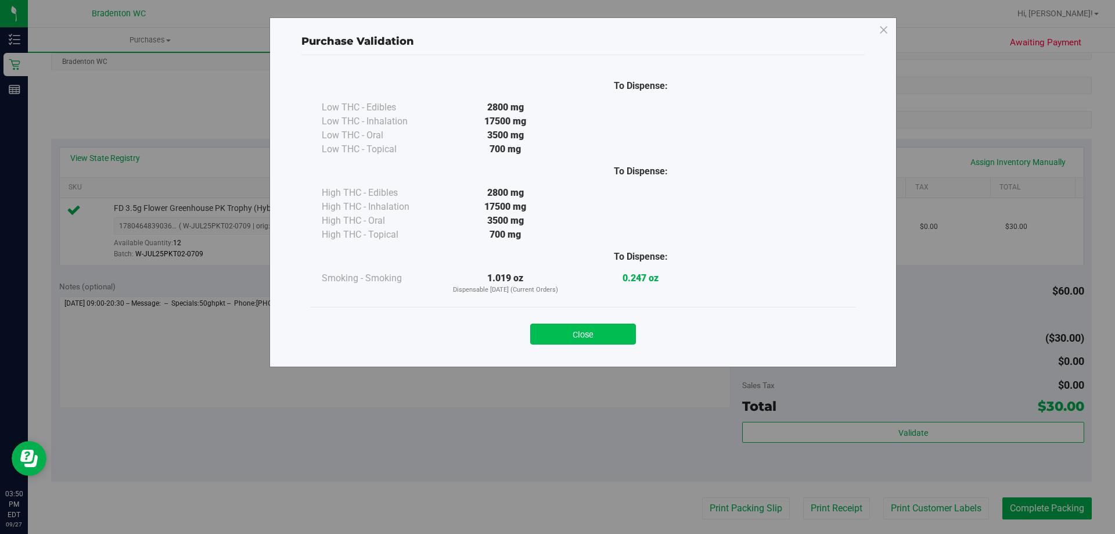
click at [597, 340] on button "Close" at bounding box center [583, 333] width 106 height 21
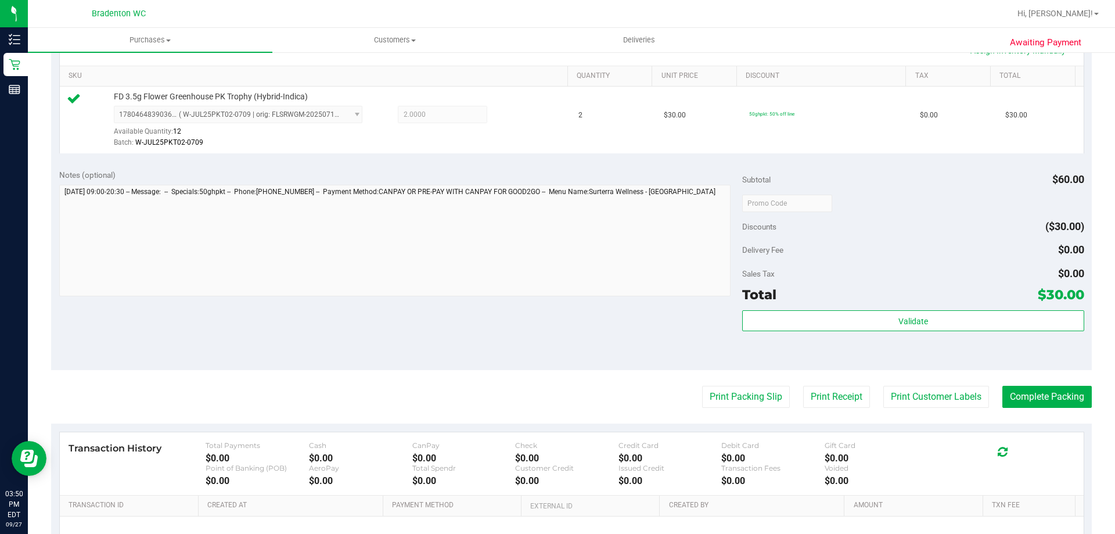
scroll to position [290, 0]
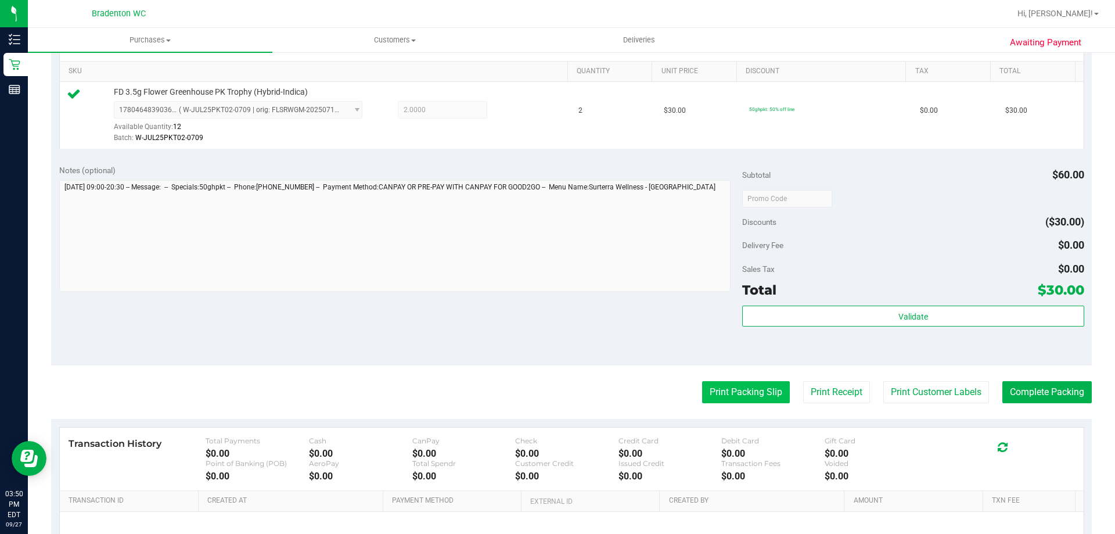
click at [754, 392] on button "Print Packing Slip" at bounding box center [746, 392] width 88 height 22
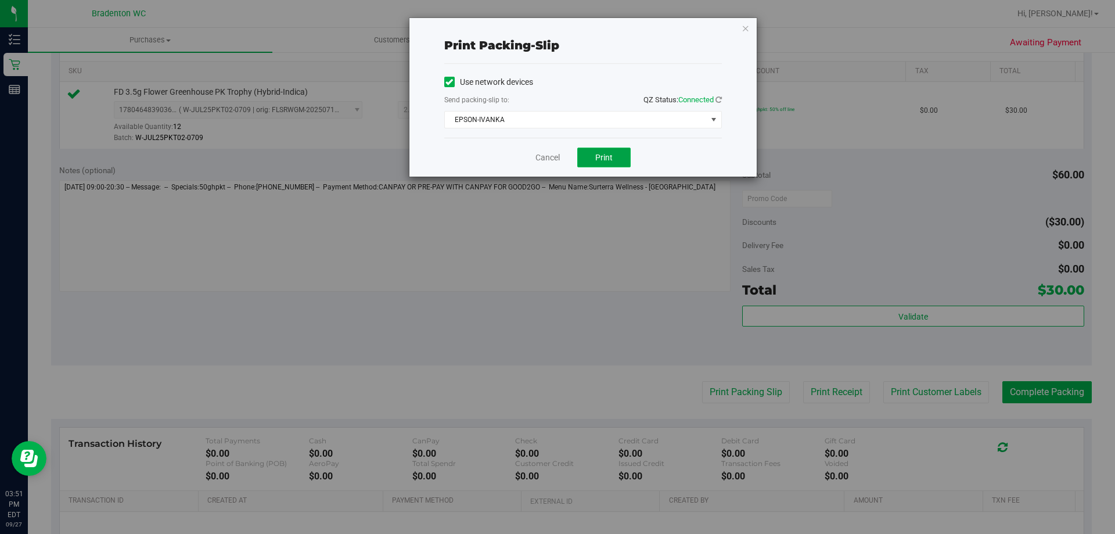
click at [607, 158] on span "Print" at bounding box center [603, 157] width 17 height 9
click at [747, 28] on icon "button" at bounding box center [745, 28] width 8 height 14
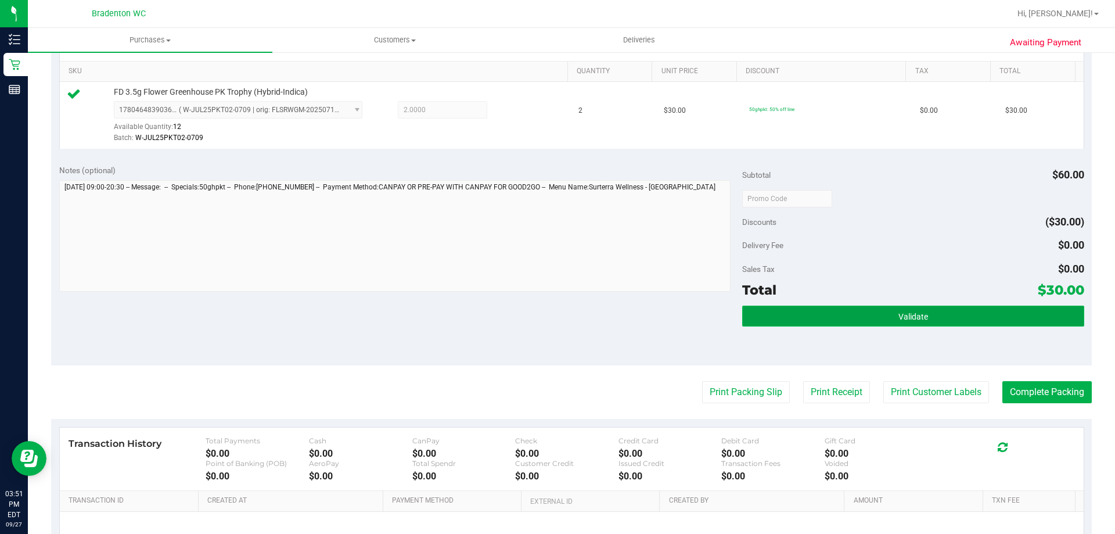
click at [873, 314] on button "Validate" at bounding box center [912, 315] width 341 height 21
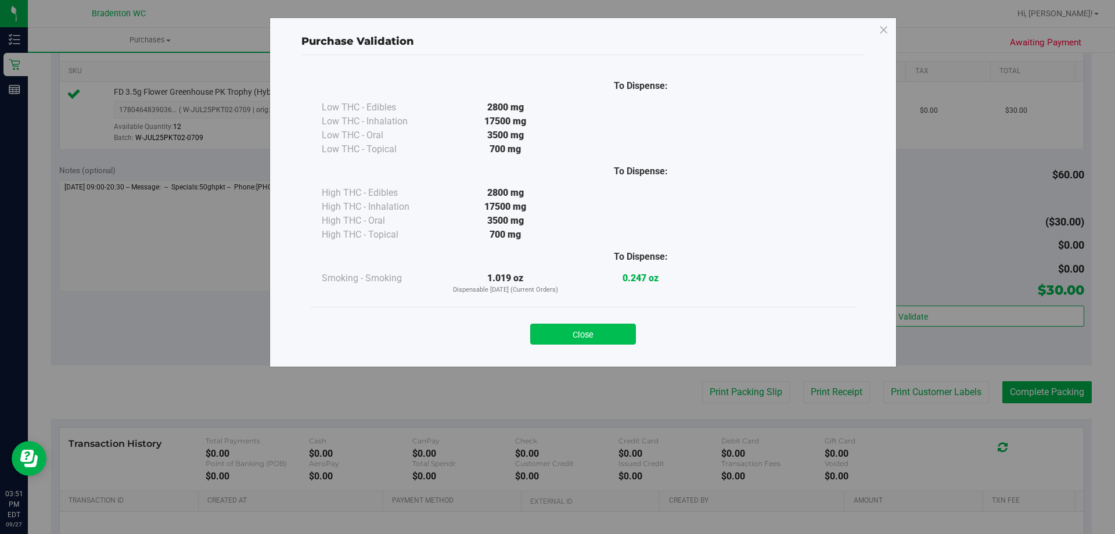
click at [632, 337] on button "Close" at bounding box center [583, 333] width 106 height 21
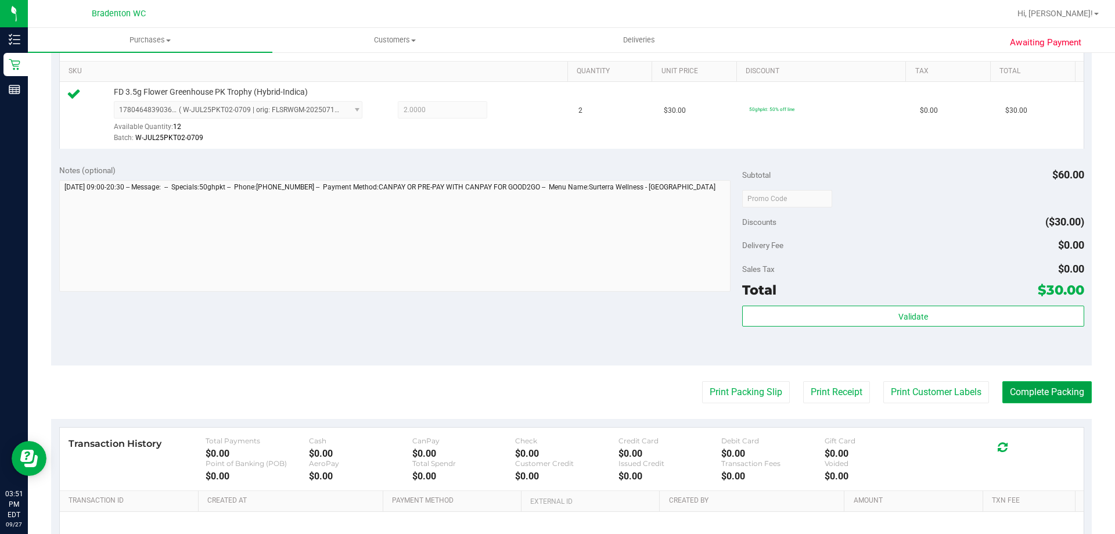
click at [1027, 392] on button "Complete Packing" at bounding box center [1046, 392] width 89 height 22
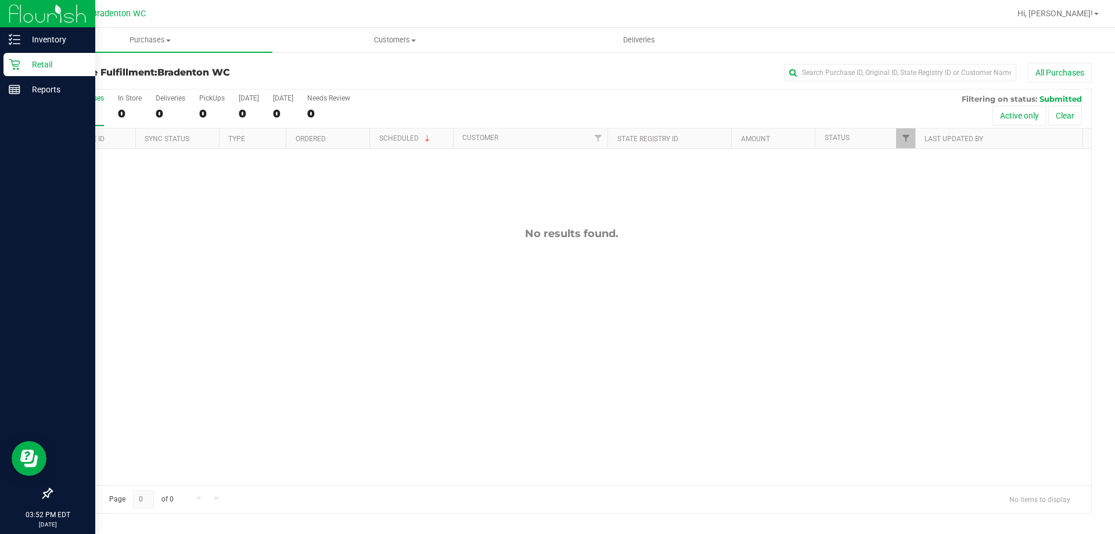
click at [41, 59] on p "Retail" at bounding box center [55, 64] width 70 height 14
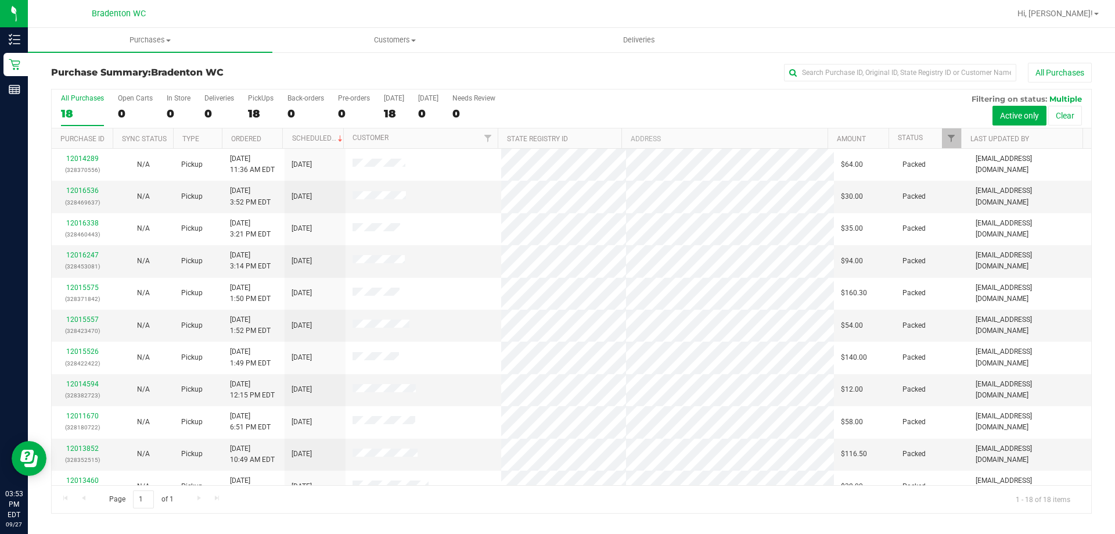
click at [297, 60] on div "Purchase Summary: Bradenton WC All Purchases All Purchases 18 Open Carts 0 In S…" at bounding box center [571, 288] width 1087 height 474
click at [80, 189] on link "12016655" at bounding box center [82, 190] width 33 height 8
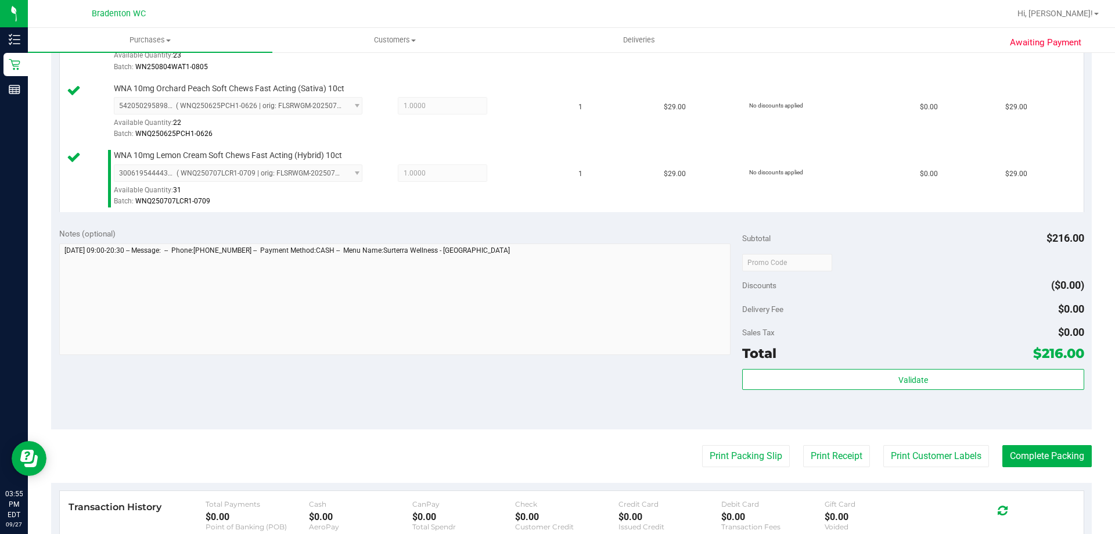
scroll to position [581, 0]
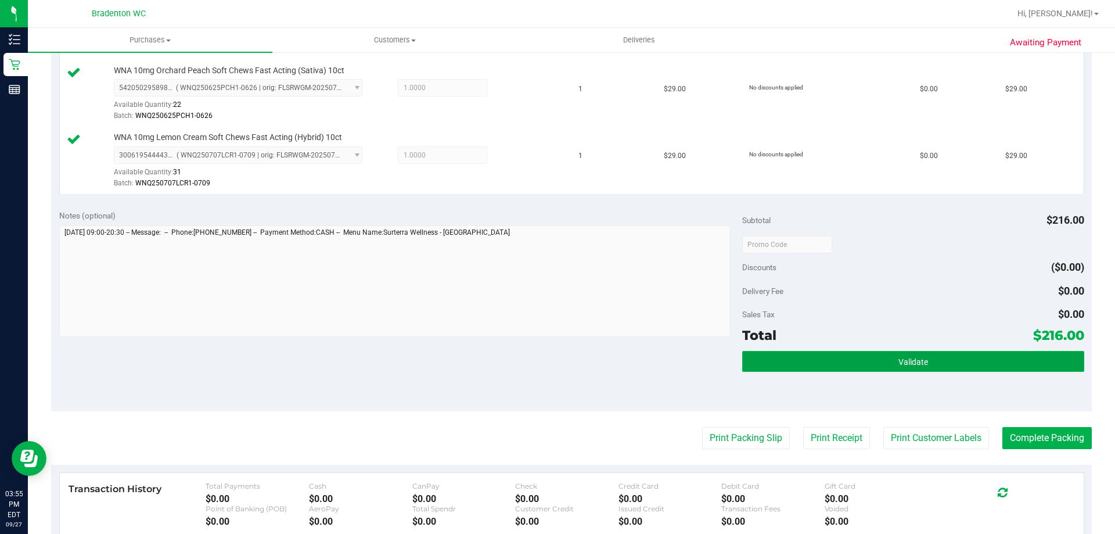
click at [771, 360] on button "Validate" at bounding box center [912, 361] width 341 height 21
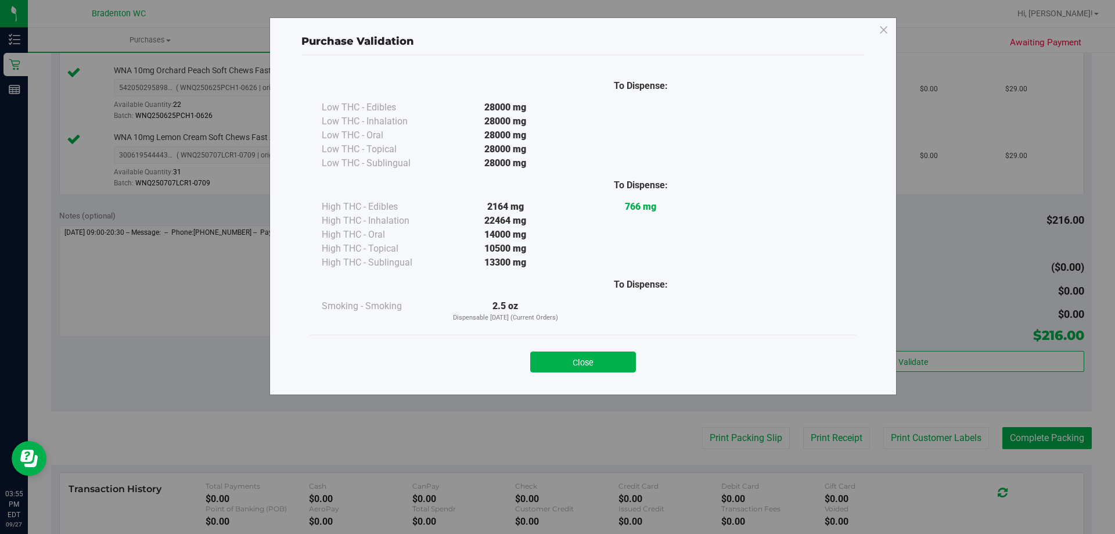
click at [556, 362] on button "Close" at bounding box center [583, 361] width 106 height 21
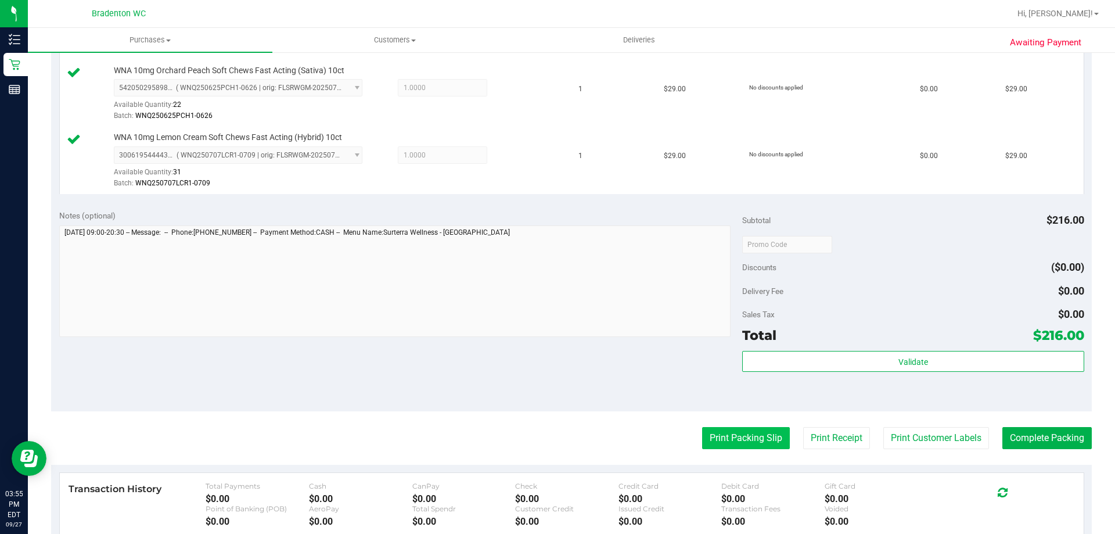
click at [725, 437] on button "Print Packing Slip" at bounding box center [746, 438] width 88 height 22
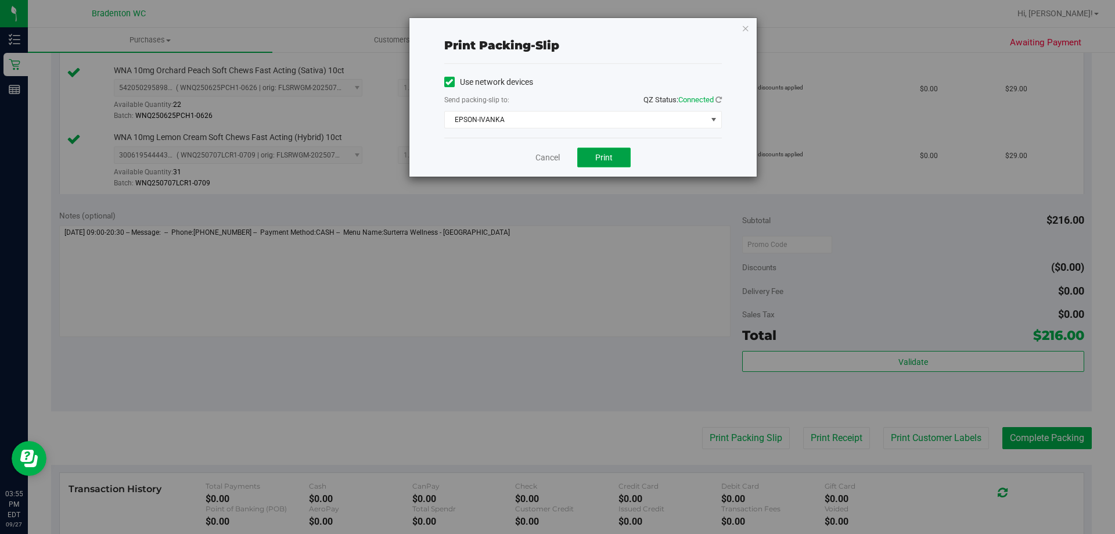
click at [584, 155] on button "Print" at bounding box center [603, 157] width 53 height 20
click at [745, 29] on icon "button" at bounding box center [745, 28] width 8 height 14
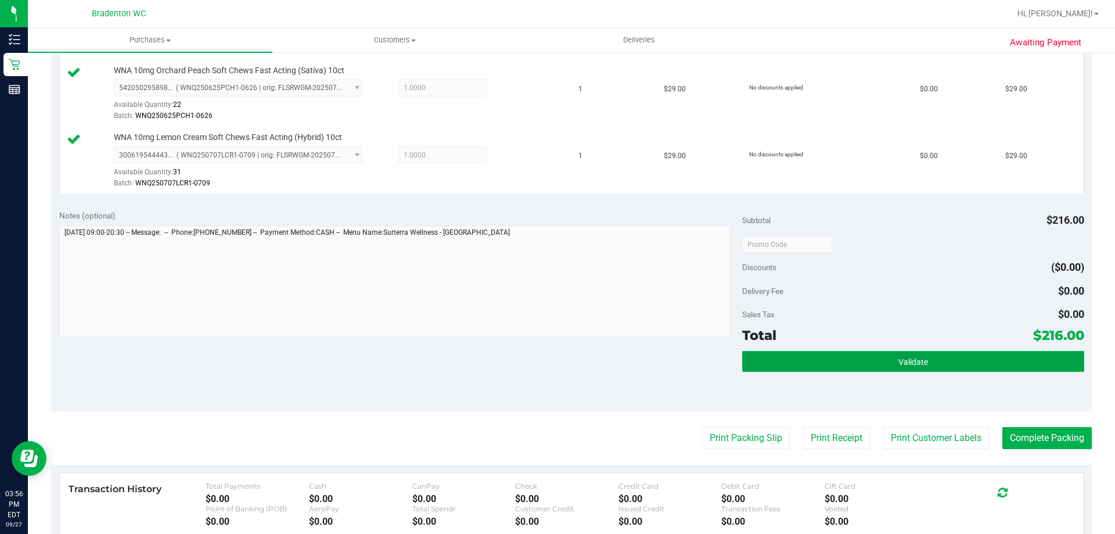
click at [859, 355] on button "Validate" at bounding box center [912, 361] width 341 height 21
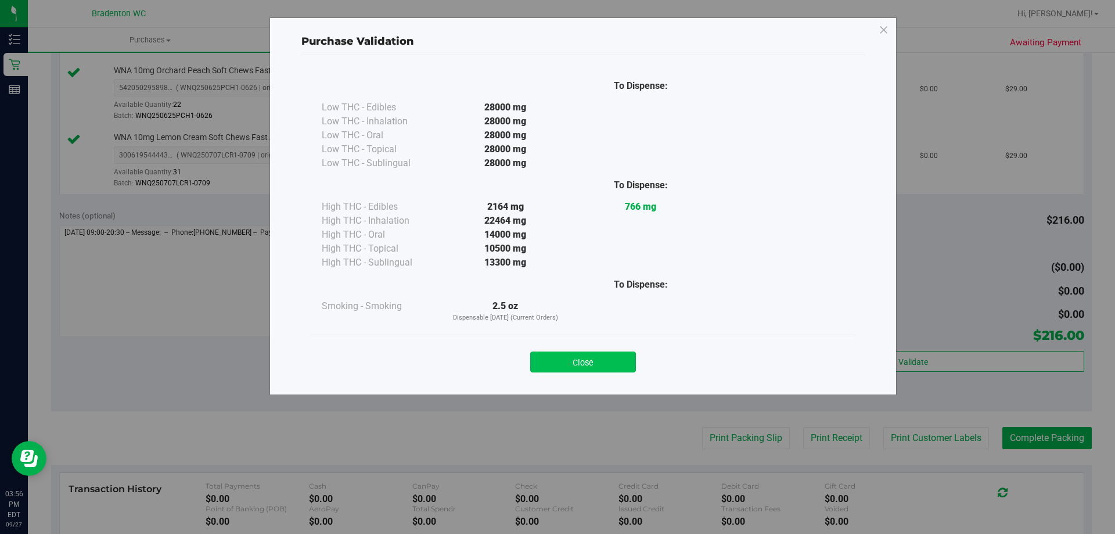
click at [596, 356] on button "Close" at bounding box center [583, 361] width 106 height 21
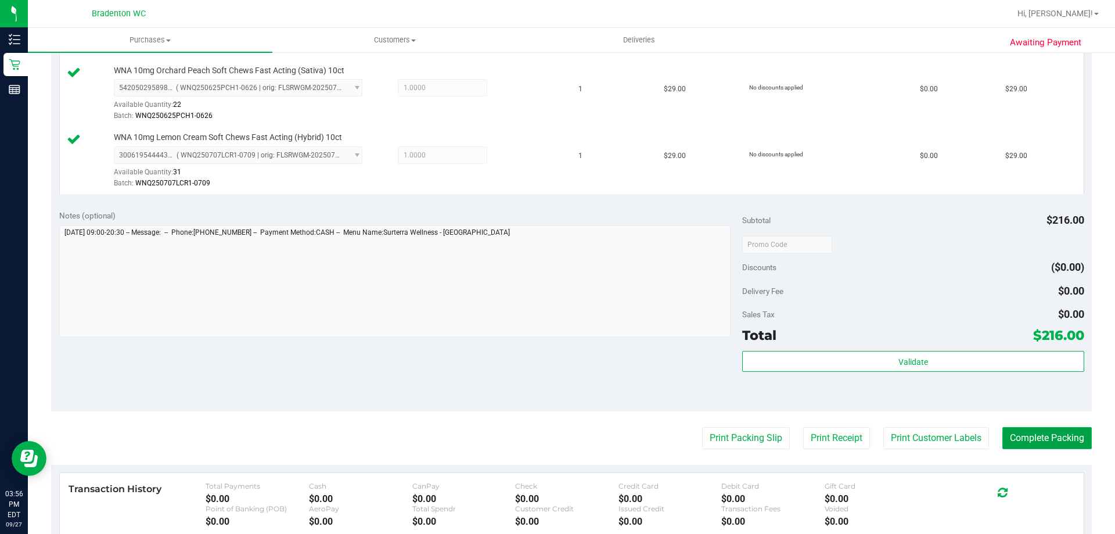
click at [1046, 439] on button "Complete Packing" at bounding box center [1046, 438] width 89 height 22
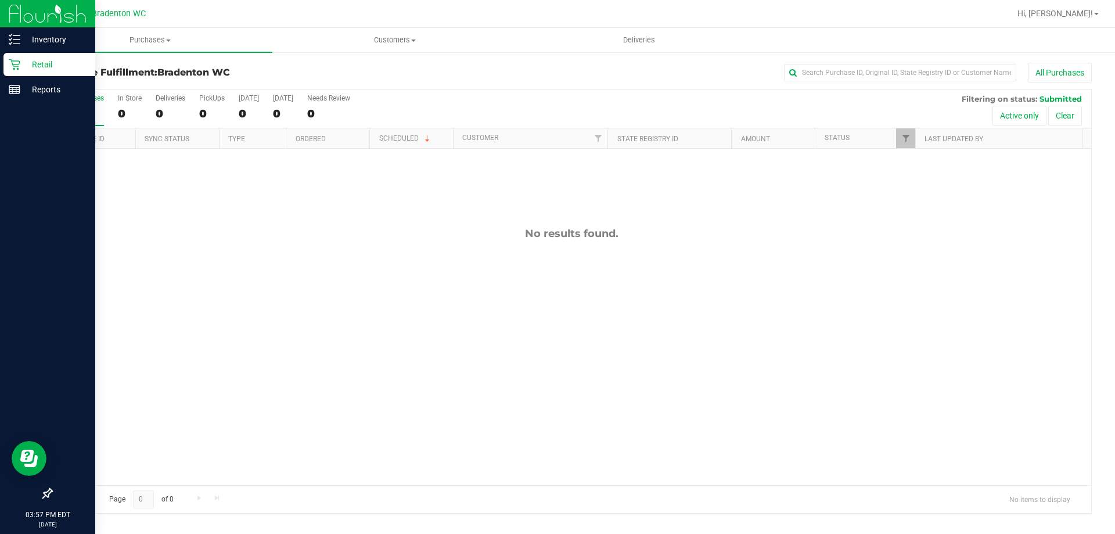
click at [38, 62] on p "Retail" at bounding box center [55, 64] width 70 height 14
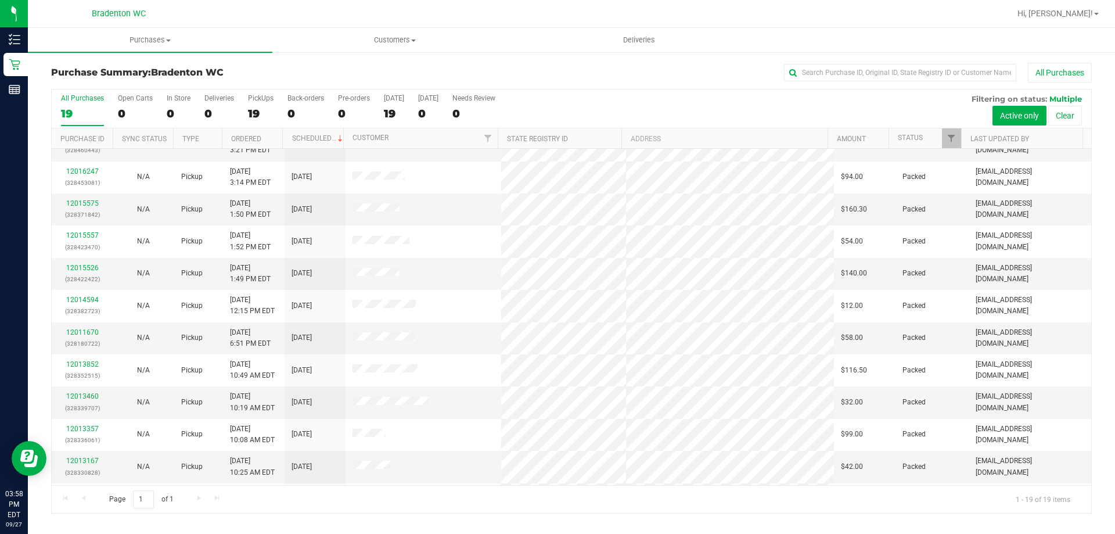
scroll to position [275, 0]
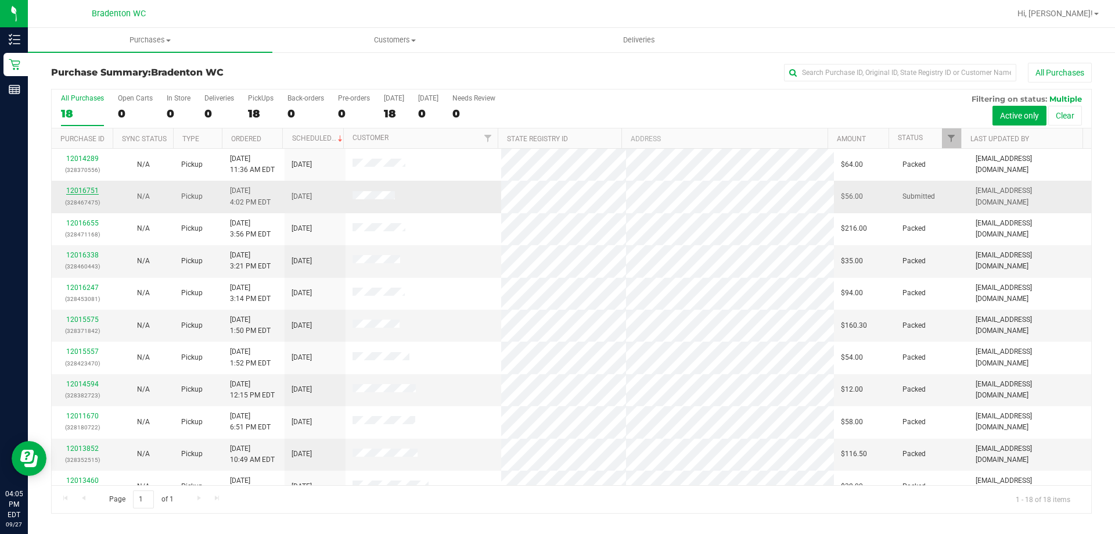
click at [84, 187] on link "12016751" at bounding box center [82, 190] width 33 height 8
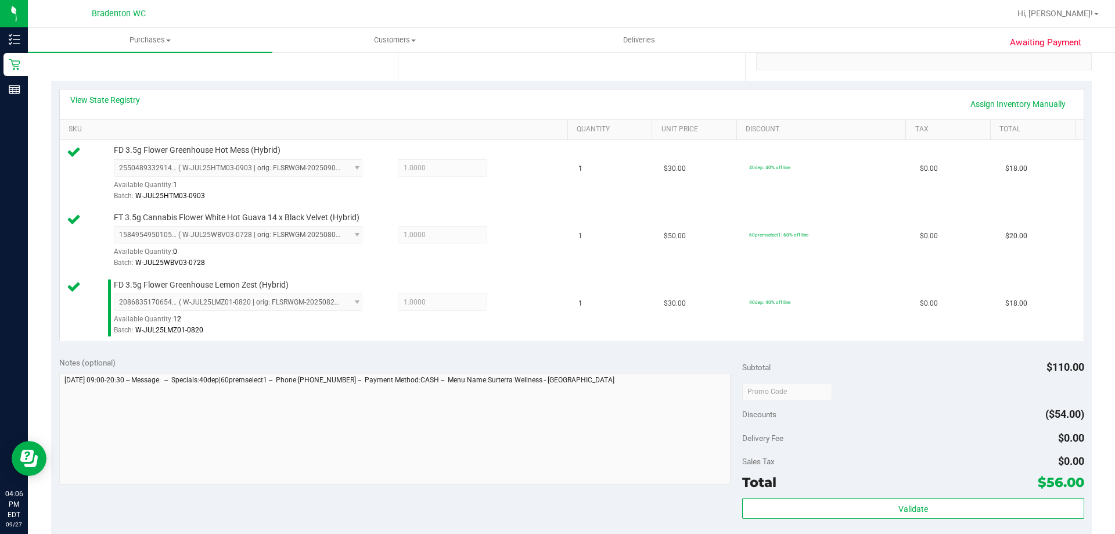
scroll to position [348, 0]
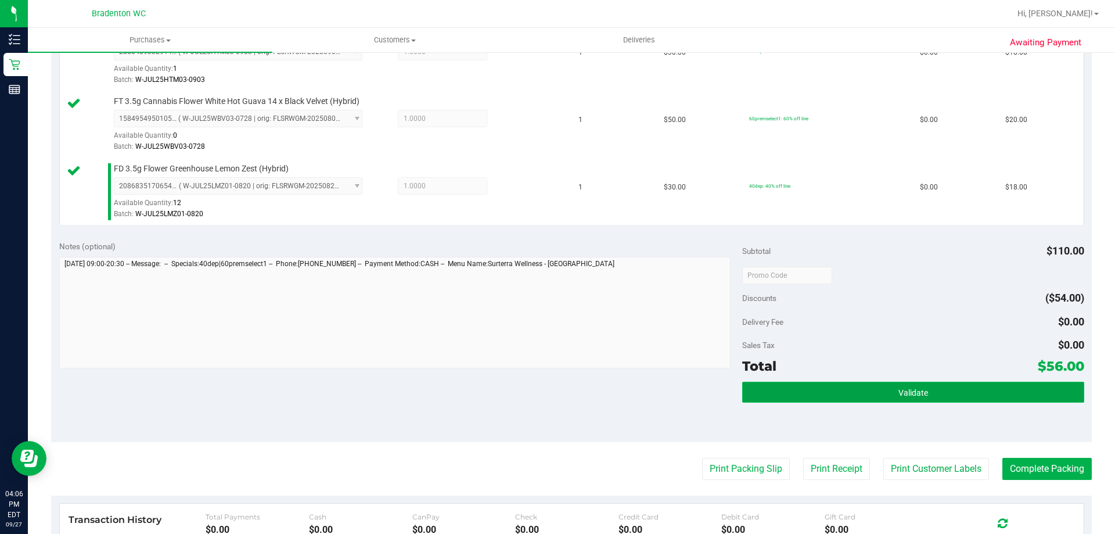
click at [882, 398] on button "Validate" at bounding box center [912, 391] width 341 height 21
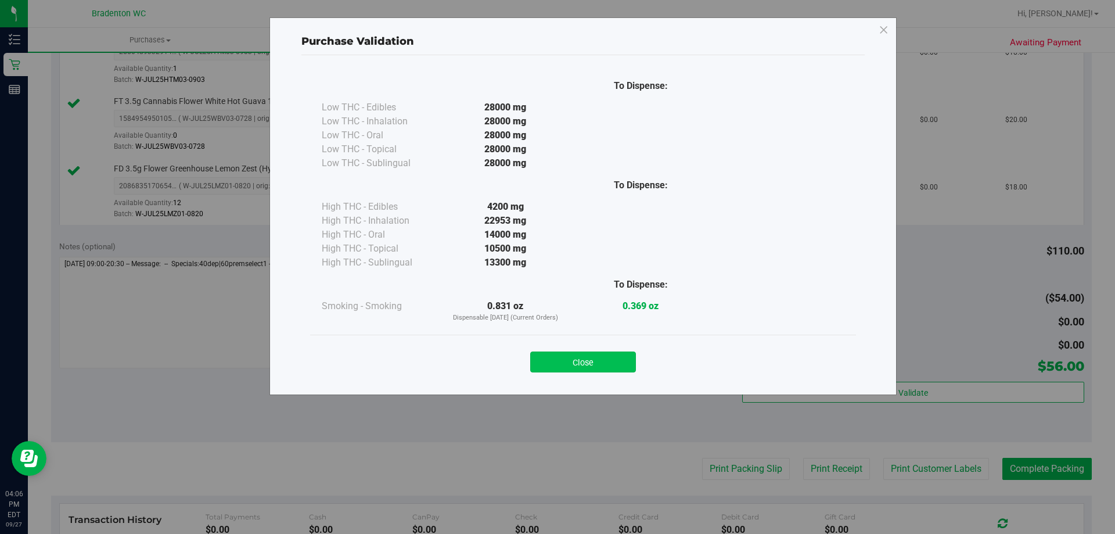
click at [560, 364] on button "Close" at bounding box center [583, 361] width 106 height 21
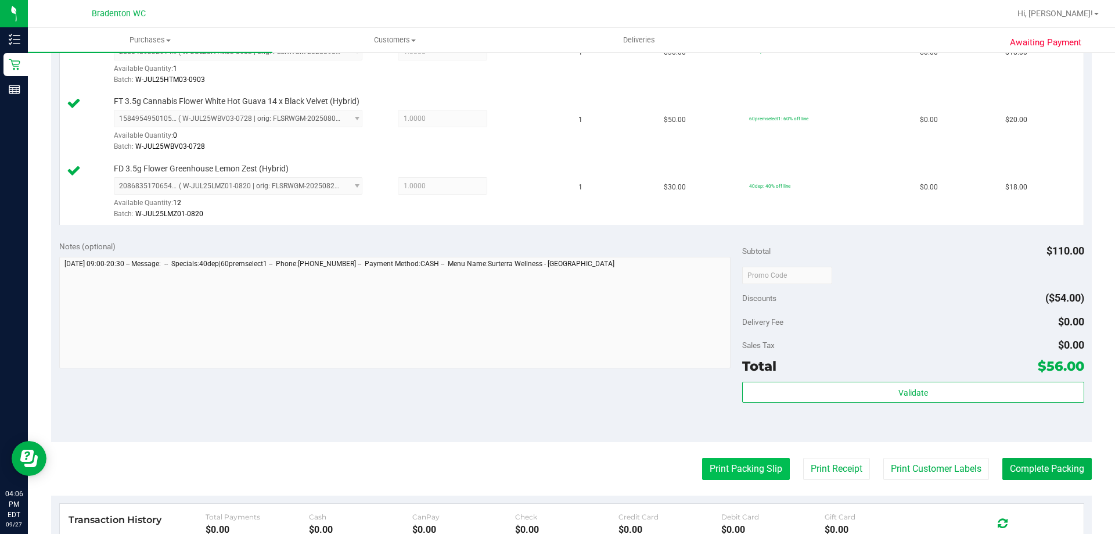
click at [726, 467] on button "Print Packing Slip" at bounding box center [746, 468] width 88 height 22
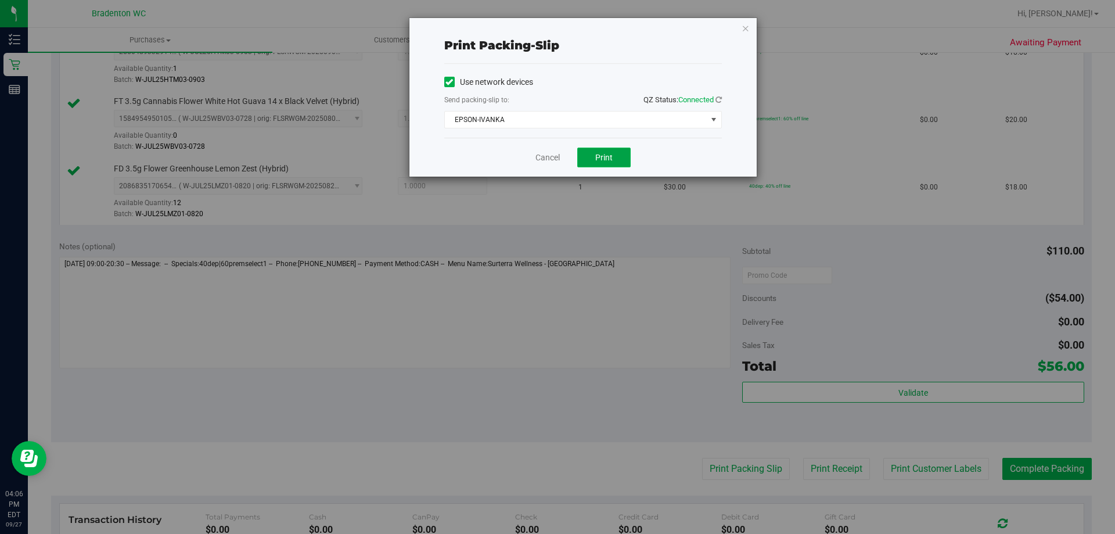
click at [607, 164] on button "Print" at bounding box center [603, 157] width 53 height 20
click at [747, 20] on div "Print packing-slip Use network devices Send packing-slip to: QZ Status: Connect…" at bounding box center [582, 97] width 347 height 158
click at [744, 30] on icon "button" at bounding box center [745, 28] width 8 height 14
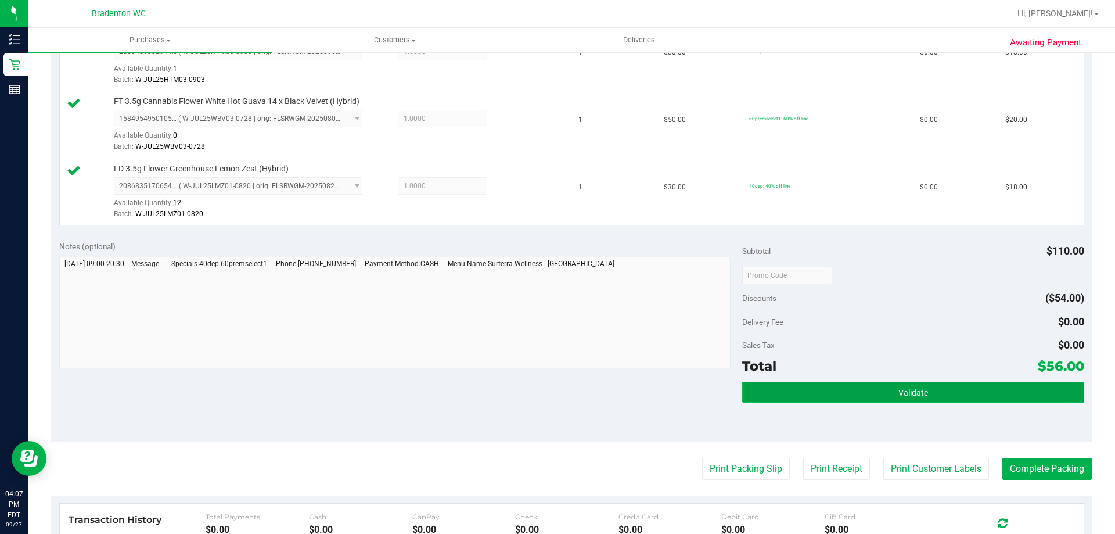
click at [824, 392] on button "Validate" at bounding box center [912, 391] width 341 height 21
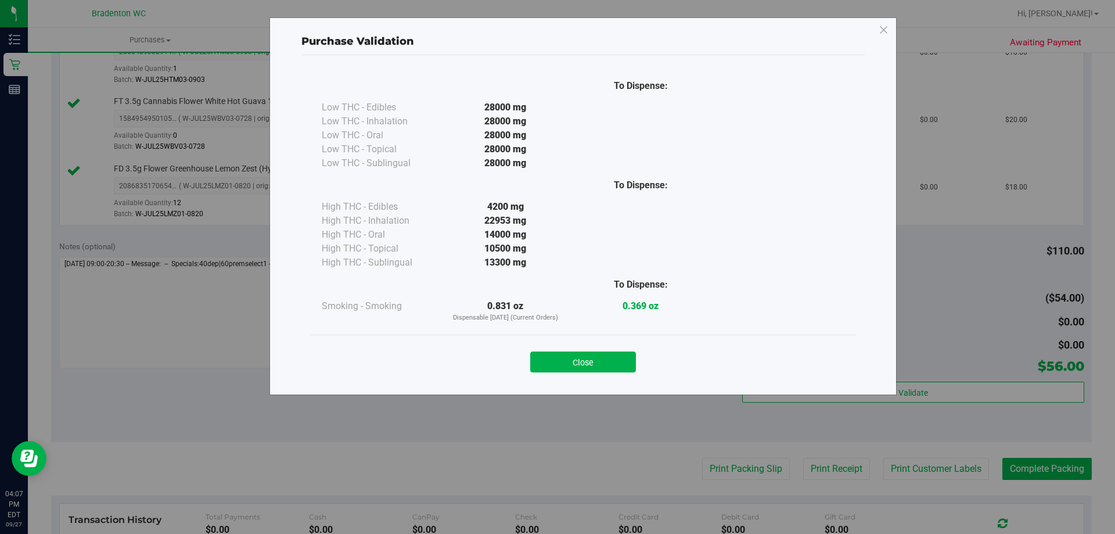
drag, startPoint x: 562, startPoint y: 362, endPoint x: 664, endPoint y: 397, distance: 107.8
click at [563, 362] on button "Close" at bounding box center [583, 361] width 106 height 21
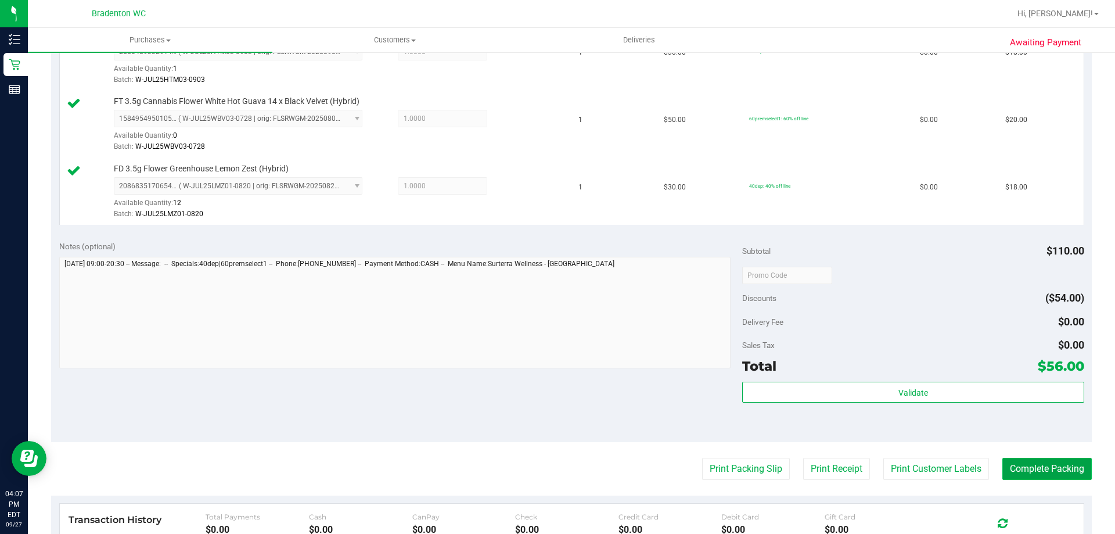
click at [1062, 471] on button "Complete Packing" at bounding box center [1046, 468] width 89 height 22
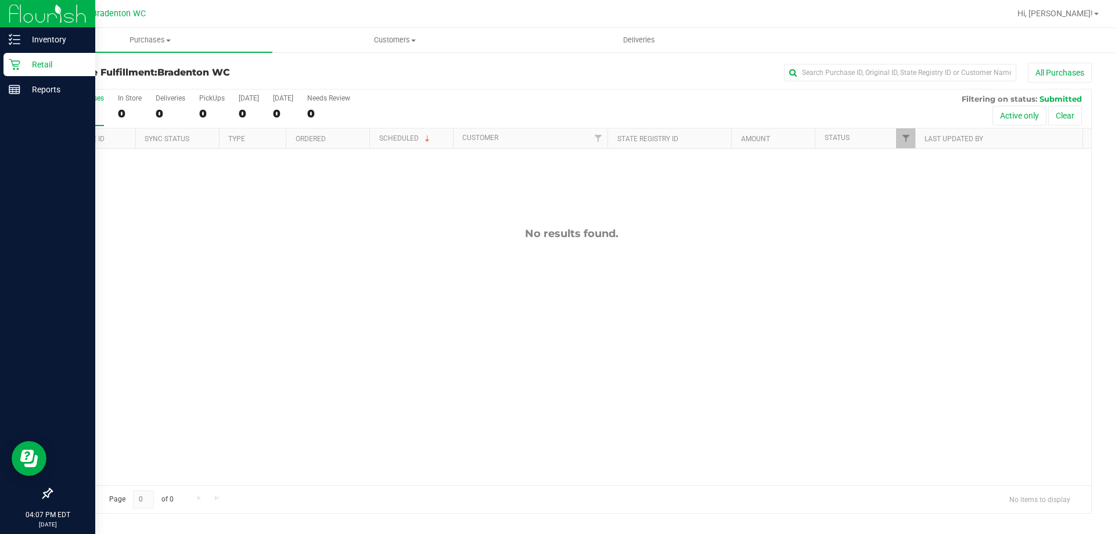
click at [43, 64] on p "Retail" at bounding box center [55, 64] width 70 height 14
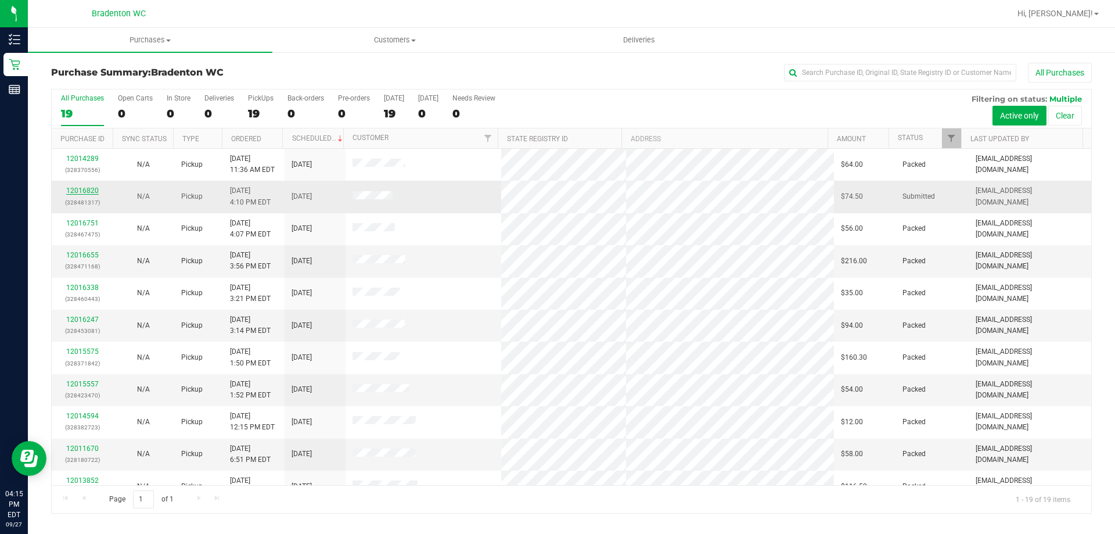
click at [94, 190] on link "12016820" at bounding box center [82, 190] width 33 height 8
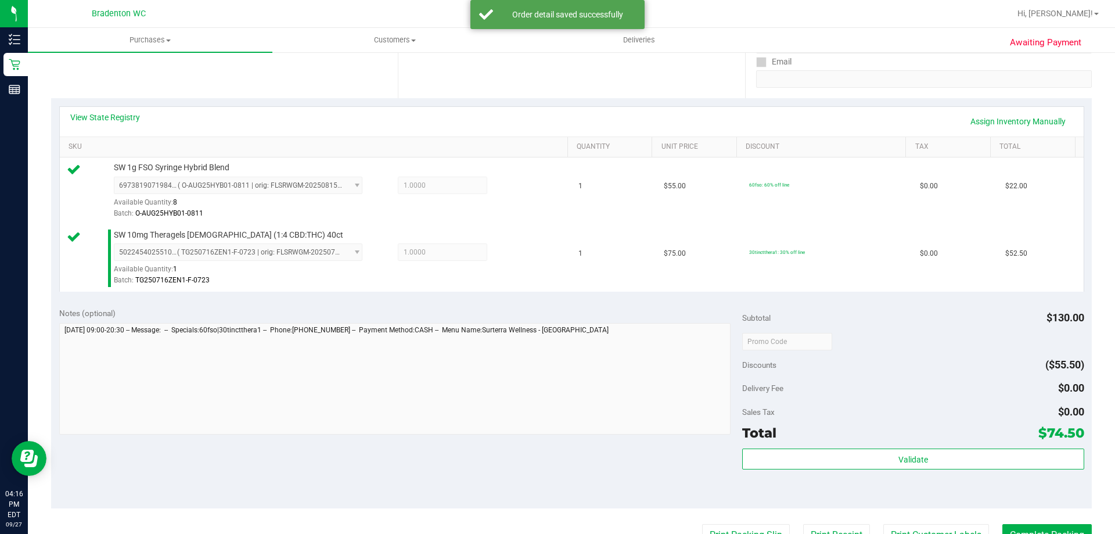
scroll to position [232, 0]
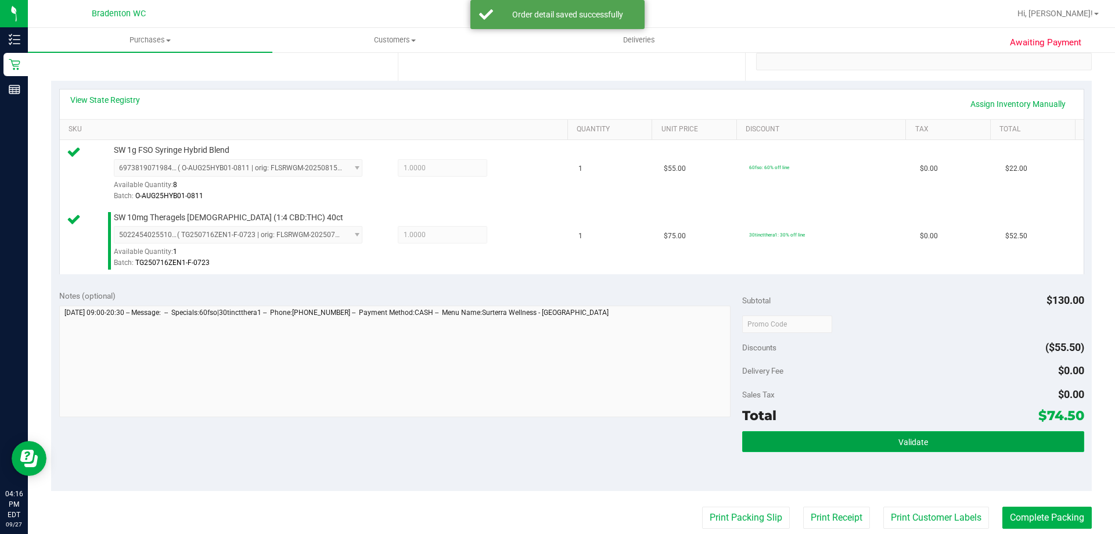
click at [856, 446] on button "Validate" at bounding box center [912, 441] width 341 height 21
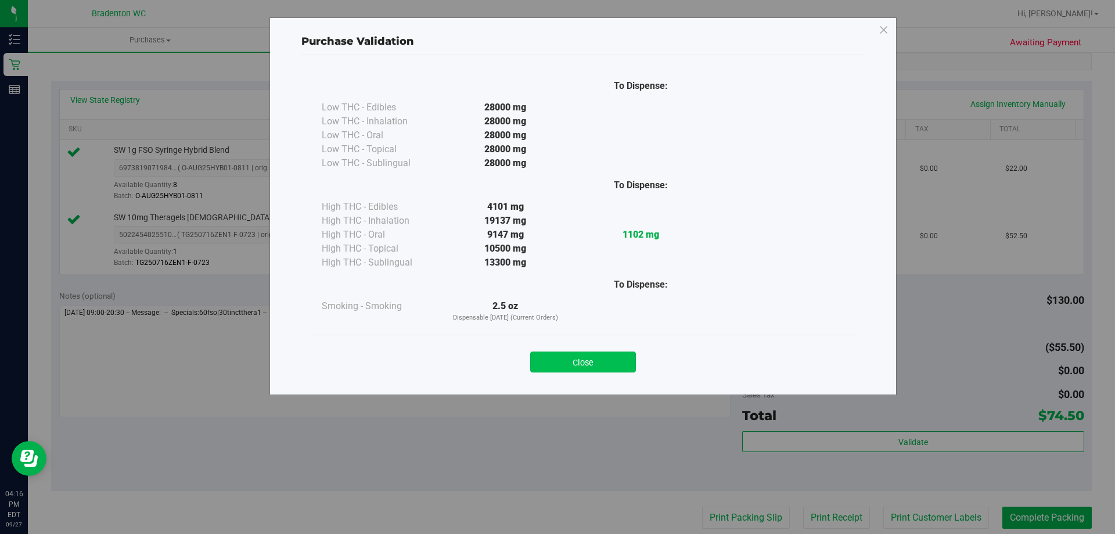
click at [535, 365] on button "Close" at bounding box center [583, 361] width 106 height 21
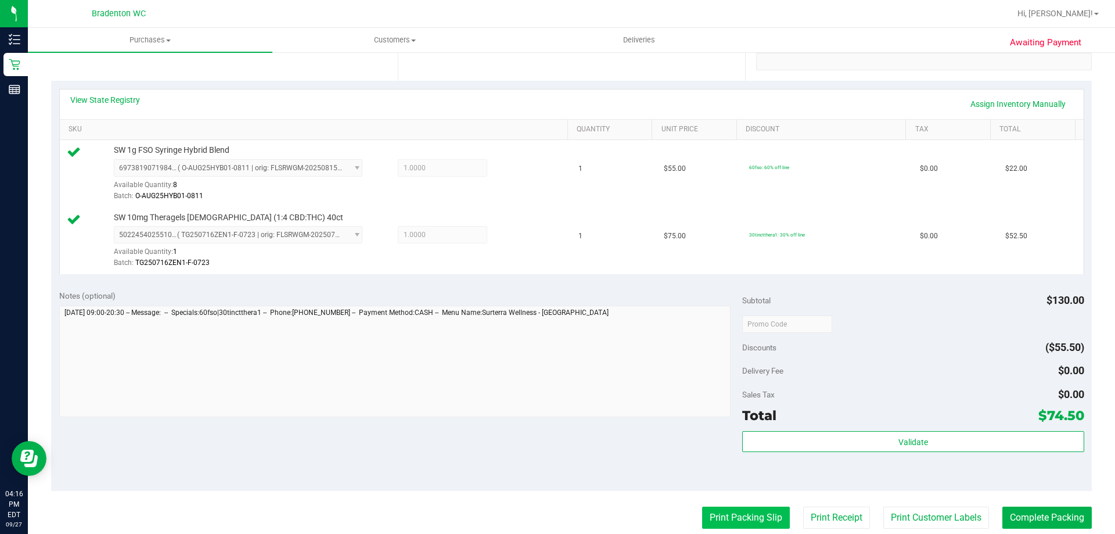
click at [738, 517] on button "Print Packing Slip" at bounding box center [746, 517] width 88 height 22
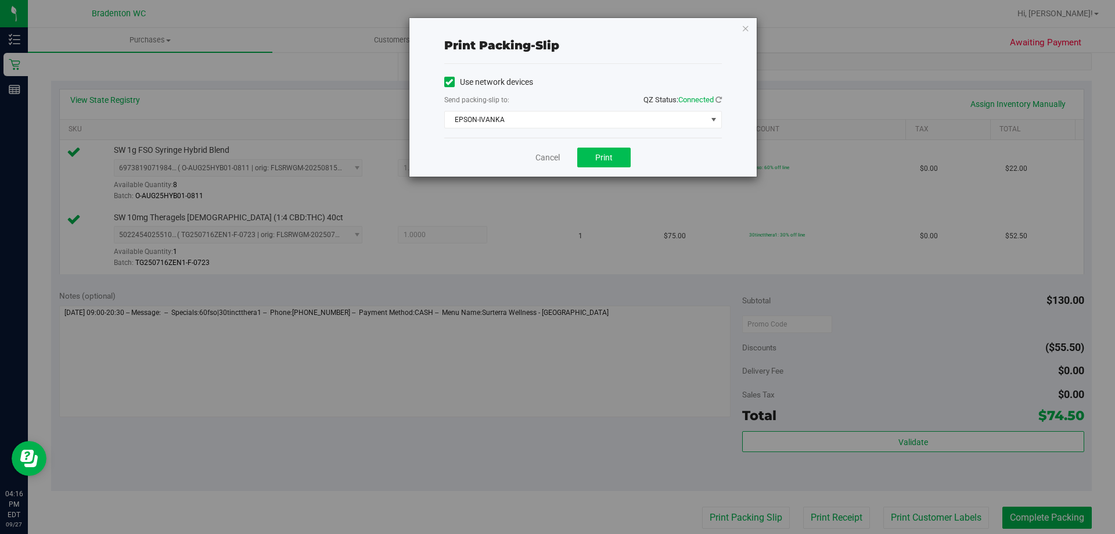
drag, startPoint x: 603, startPoint y: 168, endPoint x: 630, endPoint y: 164, distance: 27.1
click at [604, 167] on div "Cancel Print" at bounding box center [583, 157] width 278 height 39
click at [600, 166] on button "Print" at bounding box center [603, 157] width 53 height 20
click at [749, 40] on div "Print packing-slip Use network devices Send packing-slip to: QZ Status: Connect…" at bounding box center [582, 97] width 347 height 158
click at [749, 33] on div "Print packing-slip Use network devices Send packing-slip to: QZ Status: Connect…" at bounding box center [582, 97] width 347 height 158
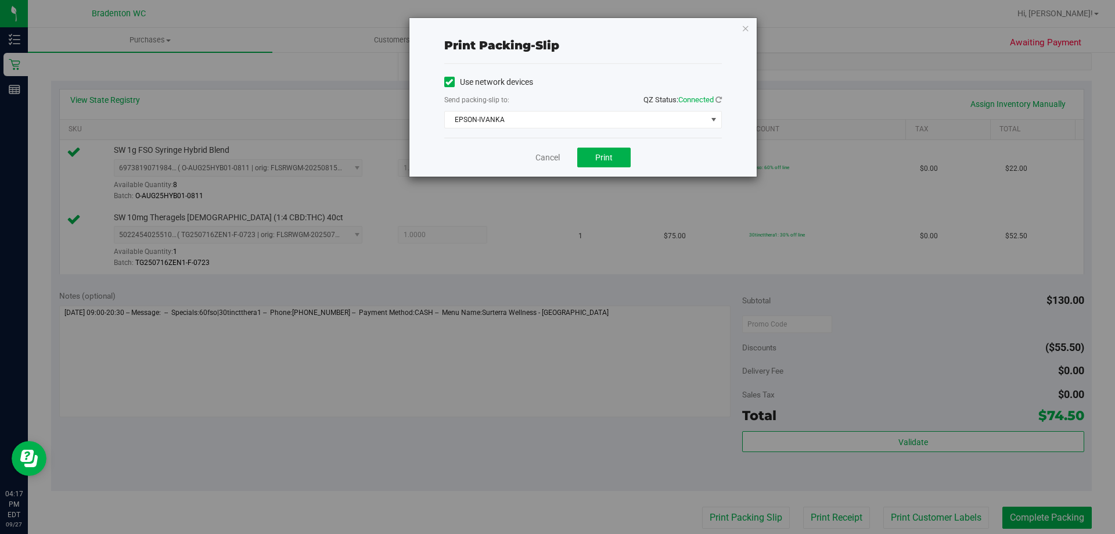
click at [745, 39] on div "Print packing-slip Use network devices Send packing-slip to: QZ Status: Connect…" at bounding box center [582, 97] width 347 height 158
click at [747, 34] on icon "button" at bounding box center [745, 28] width 8 height 14
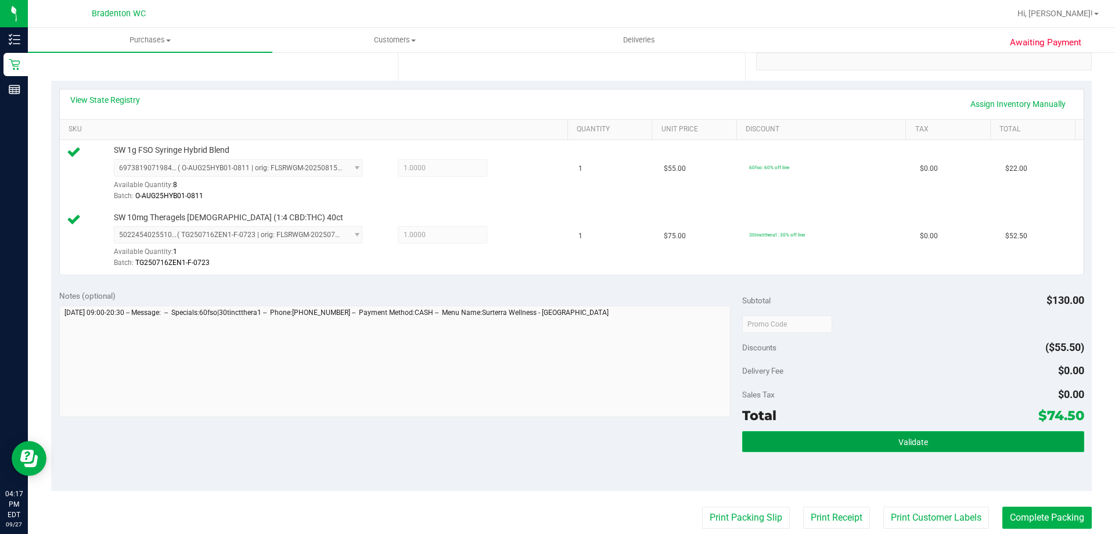
click at [751, 442] on button "Validate" at bounding box center [912, 441] width 341 height 21
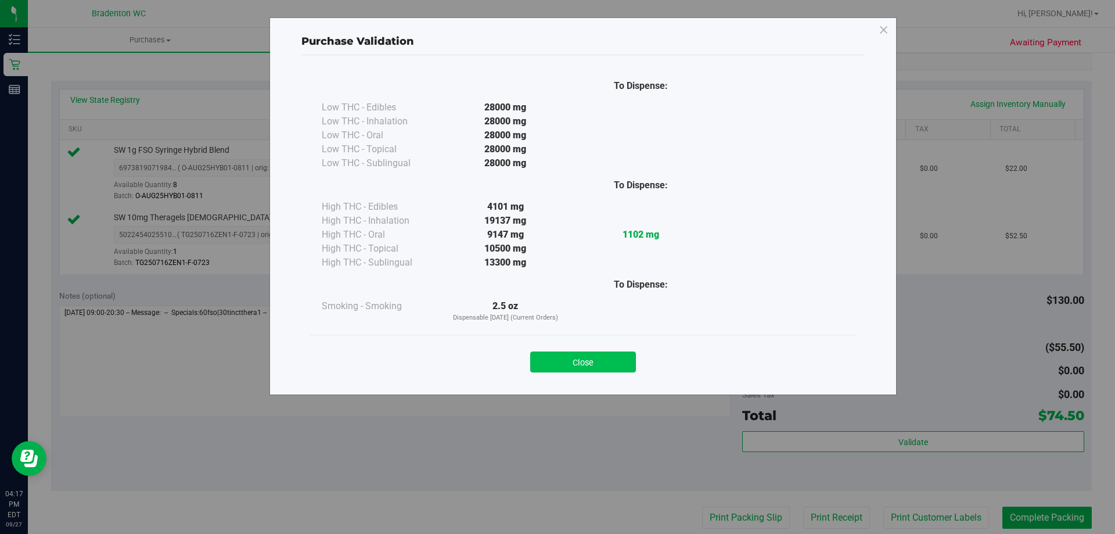
click at [557, 365] on button "Close" at bounding box center [583, 361] width 106 height 21
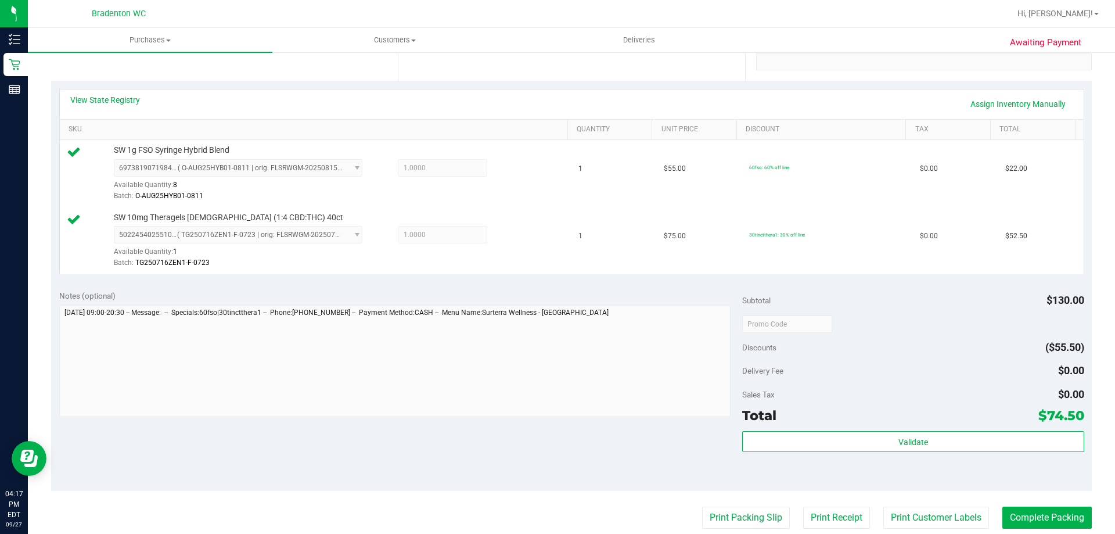
click at [1027, 531] on purchase-details "Back Edit Purchase Cancel Purchase View Profile # 12016820 BioTrack ID: - Submi…" at bounding box center [571, 295] width 1040 height 931
click at [1022, 521] on button "Complete Packing" at bounding box center [1046, 517] width 89 height 22
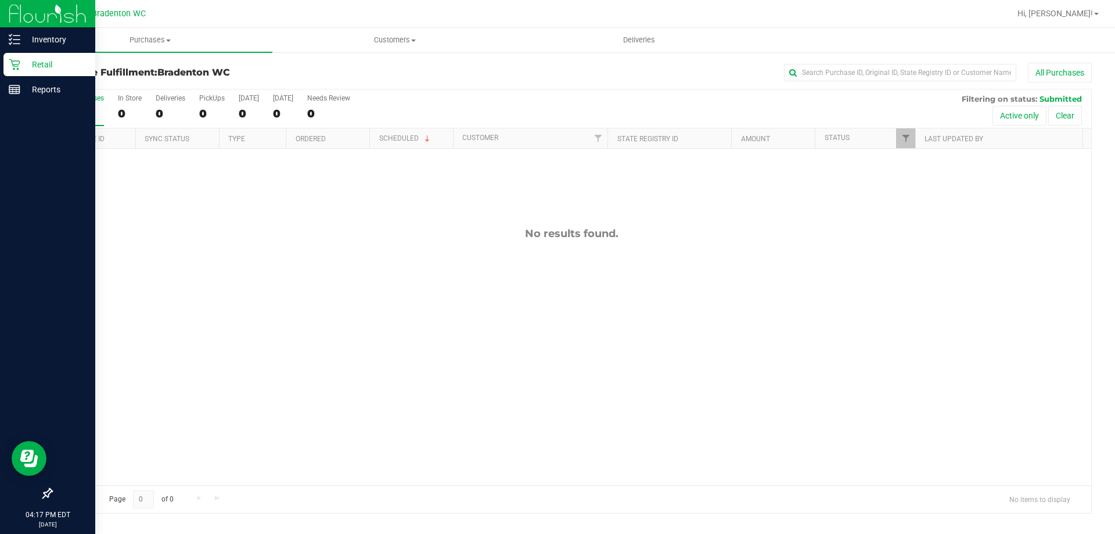
click at [42, 70] on p "Retail" at bounding box center [55, 64] width 70 height 14
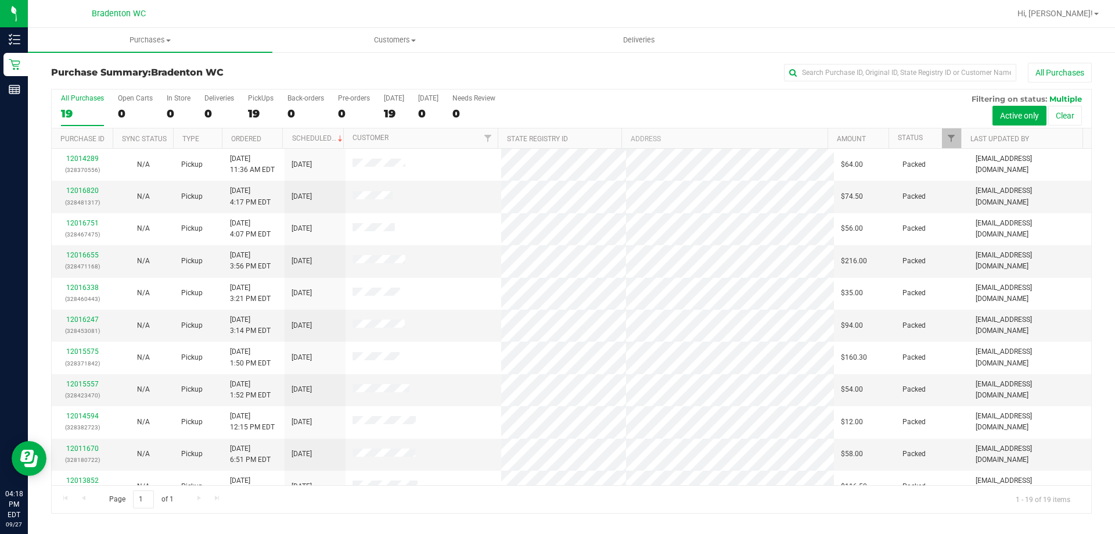
click at [510, 70] on div "All Purchases" at bounding box center [745, 73] width 694 height 20
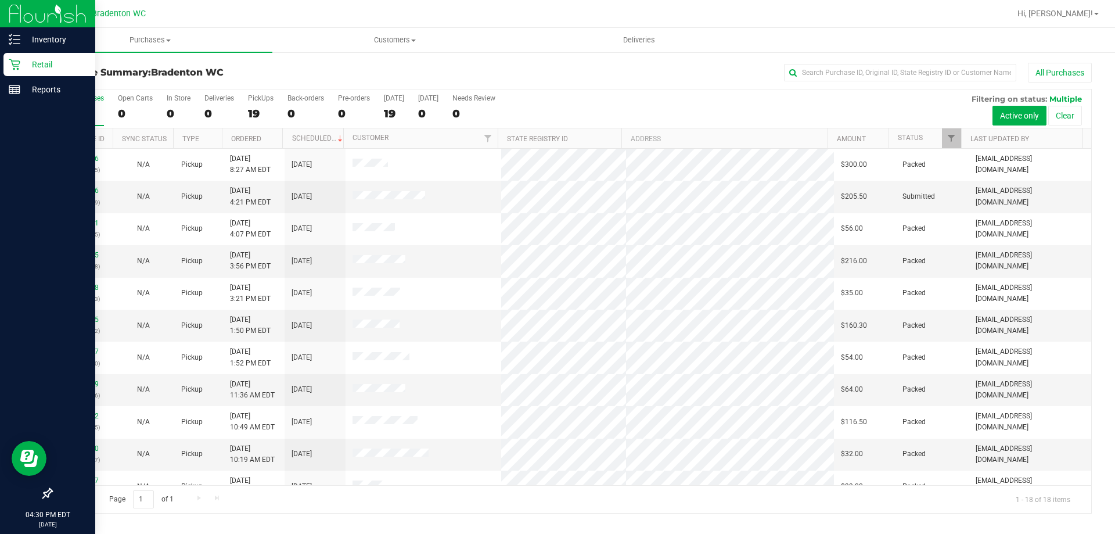
click at [46, 70] on p "Retail" at bounding box center [55, 64] width 70 height 14
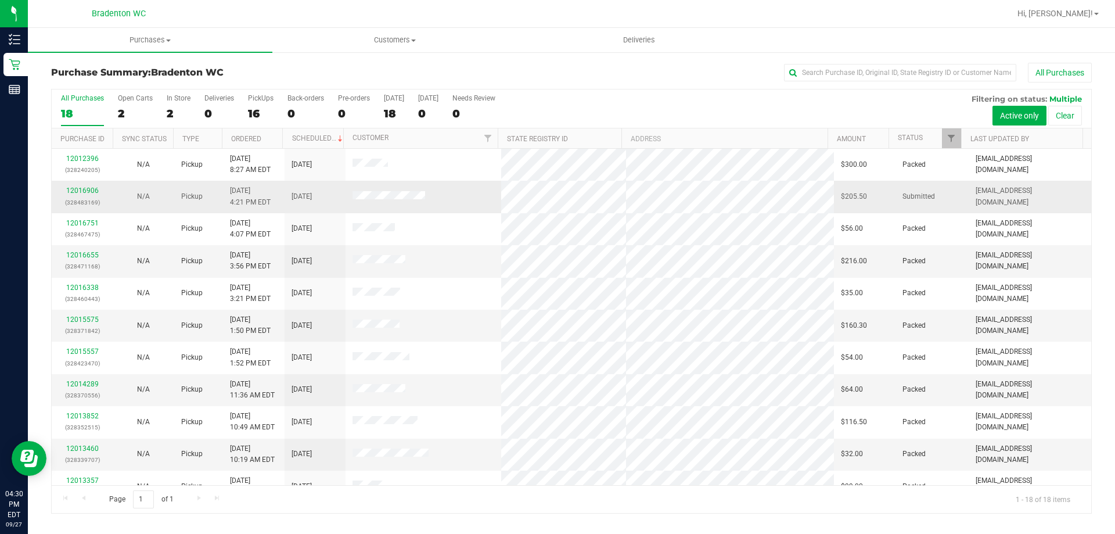
click at [86, 199] on p "(328483169)" at bounding box center [82, 202] width 47 height 11
click at [88, 193] on link "12016906" at bounding box center [82, 190] width 33 height 8
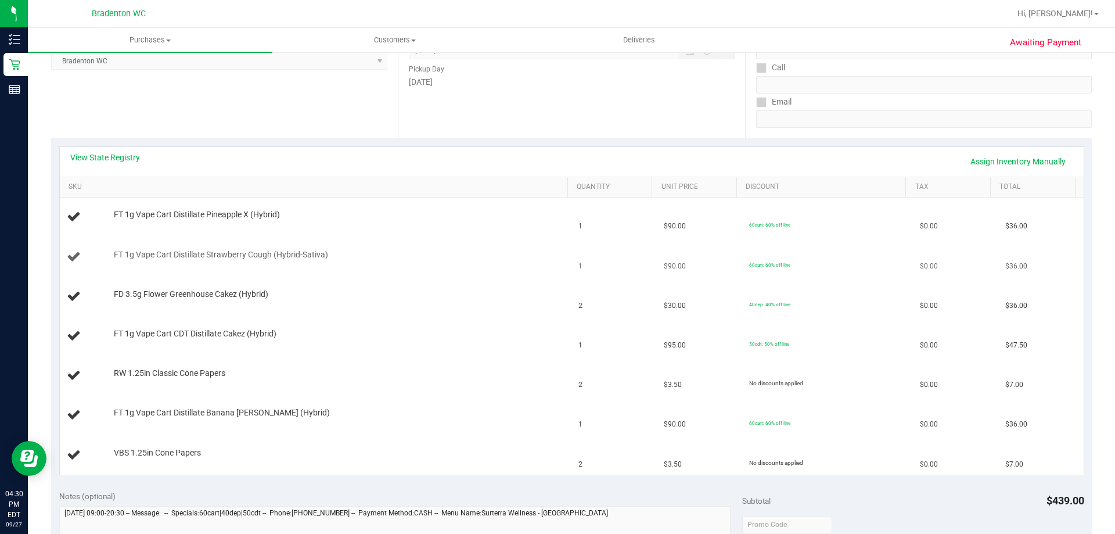
scroll to position [174, 0]
click at [117, 163] on link "View State Registry" at bounding box center [105, 158] width 70 height 12
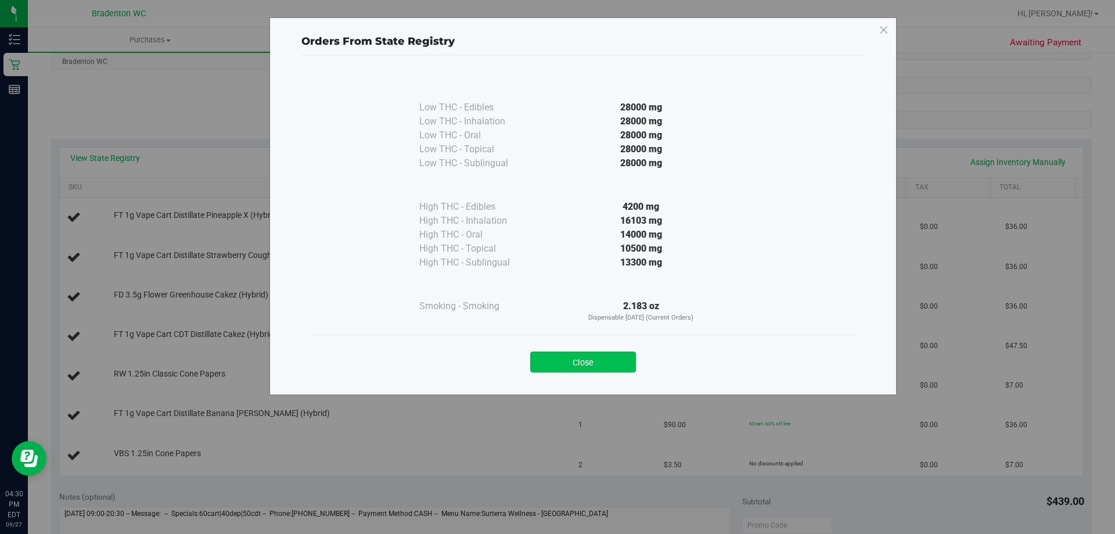
click at [577, 367] on button "Close" at bounding box center [583, 361] width 106 height 21
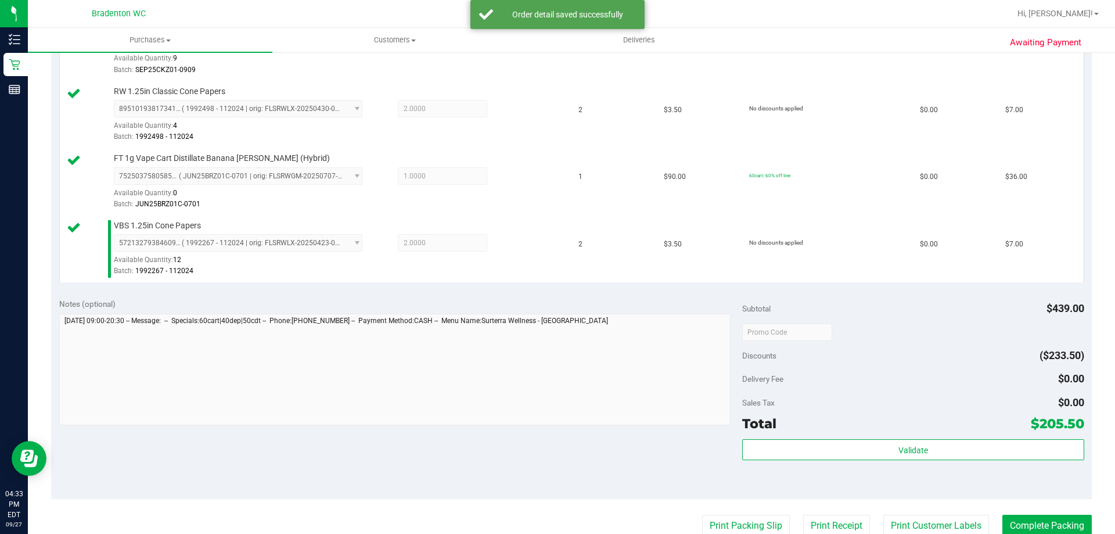
scroll to position [581, 0]
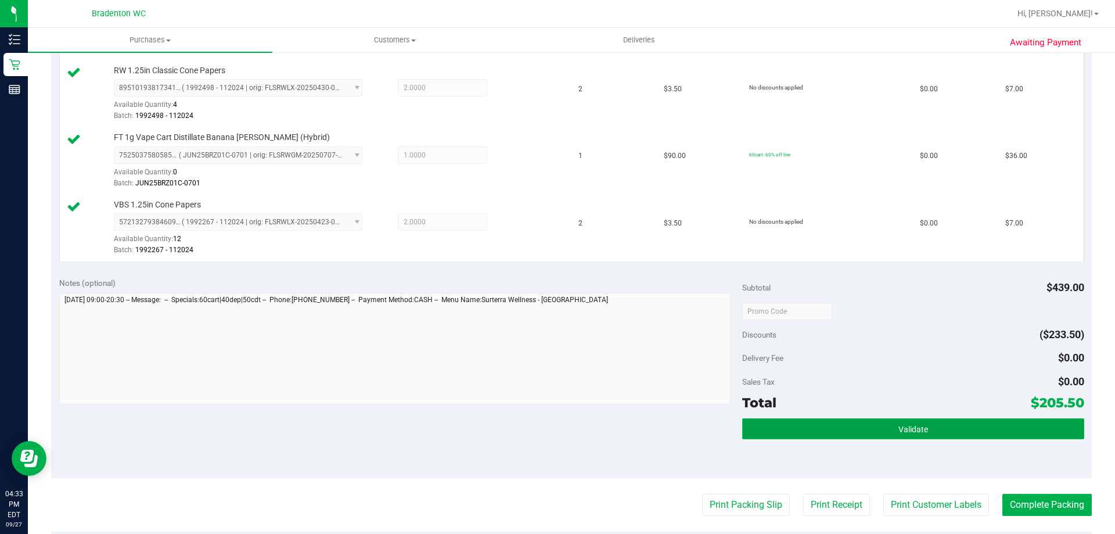
click at [826, 438] on button "Validate" at bounding box center [912, 428] width 341 height 21
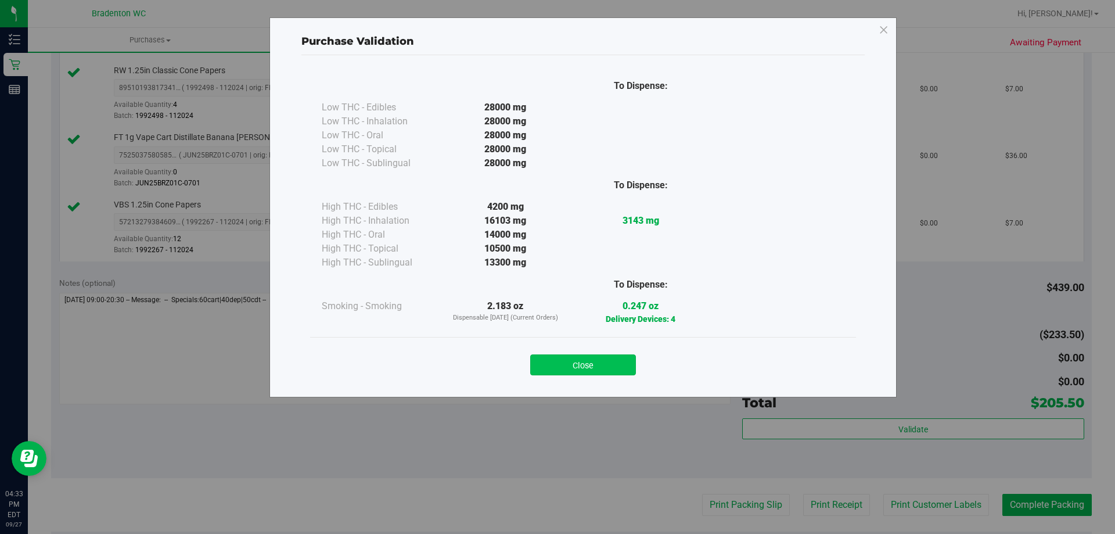
click at [621, 373] on button "Close" at bounding box center [583, 364] width 106 height 21
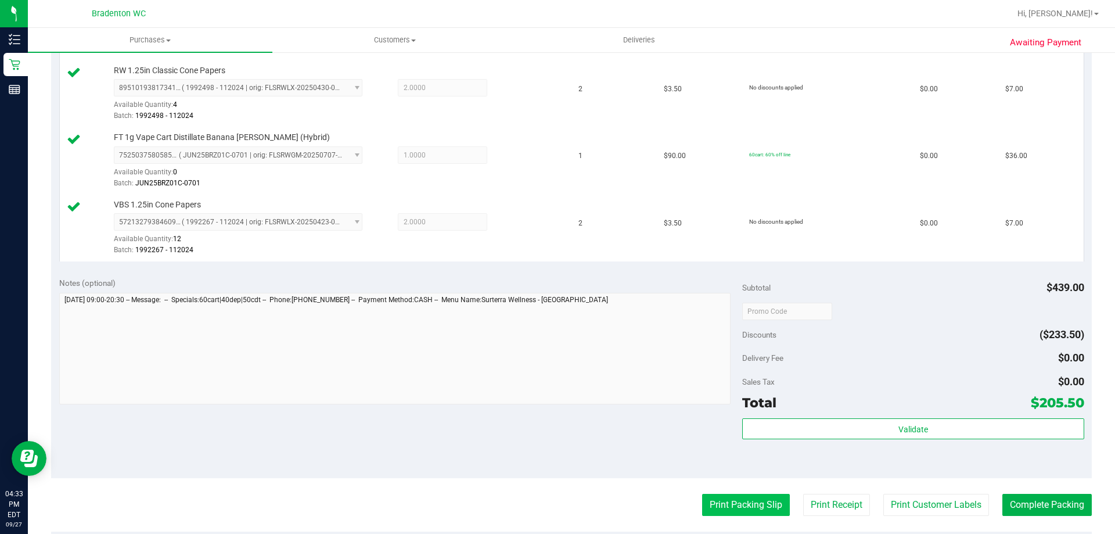
click at [718, 511] on button "Print Packing Slip" at bounding box center [746, 504] width 88 height 22
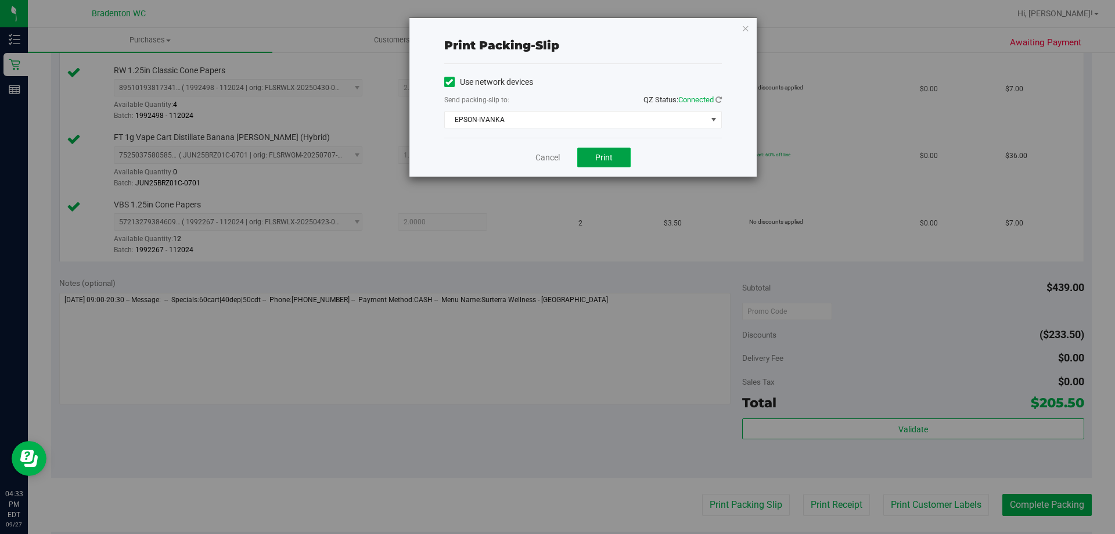
click at [608, 163] on button "Print" at bounding box center [603, 157] width 53 height 20
click at [747, 39] on div "Print packing-slip Use network devices Send packing-slip to: QZ Status: Connect…" at bounding box center [582, 97] width 347 height 158
click at [747, 30] on icon "button" at bounding box center [745, 28] width 8 height 14
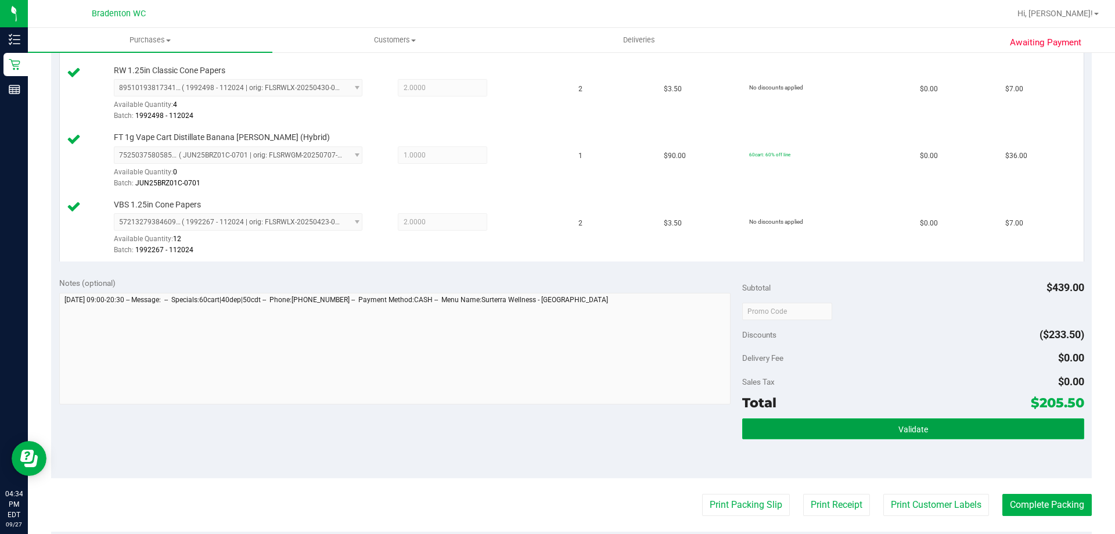
click at [814, 435] on button "Validate" at bounding box center [912, 428] width 341 height 21
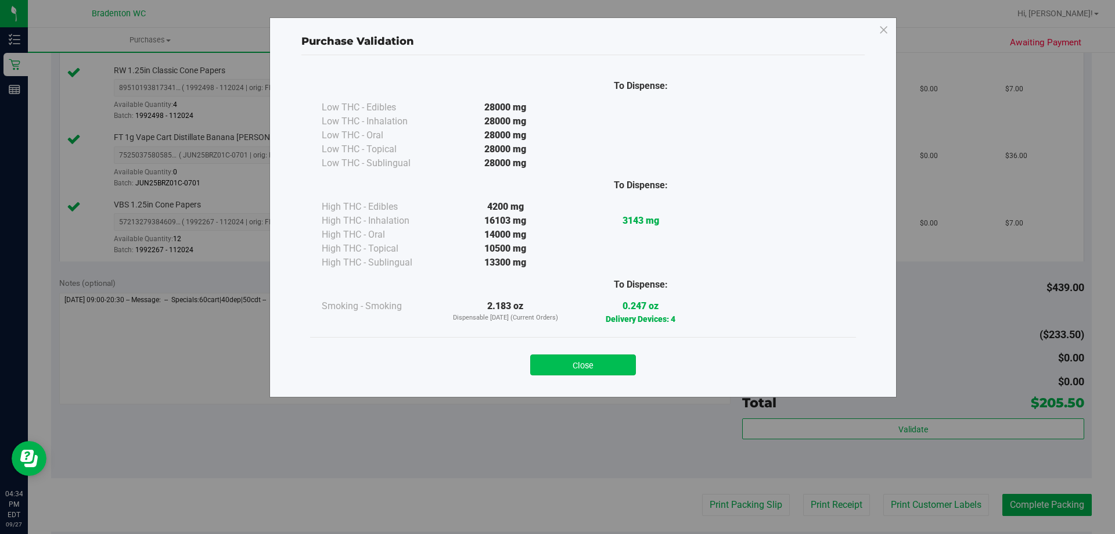
click at [624, 371] on button "Close" at bounding box center [583, 364] width 106 height 21
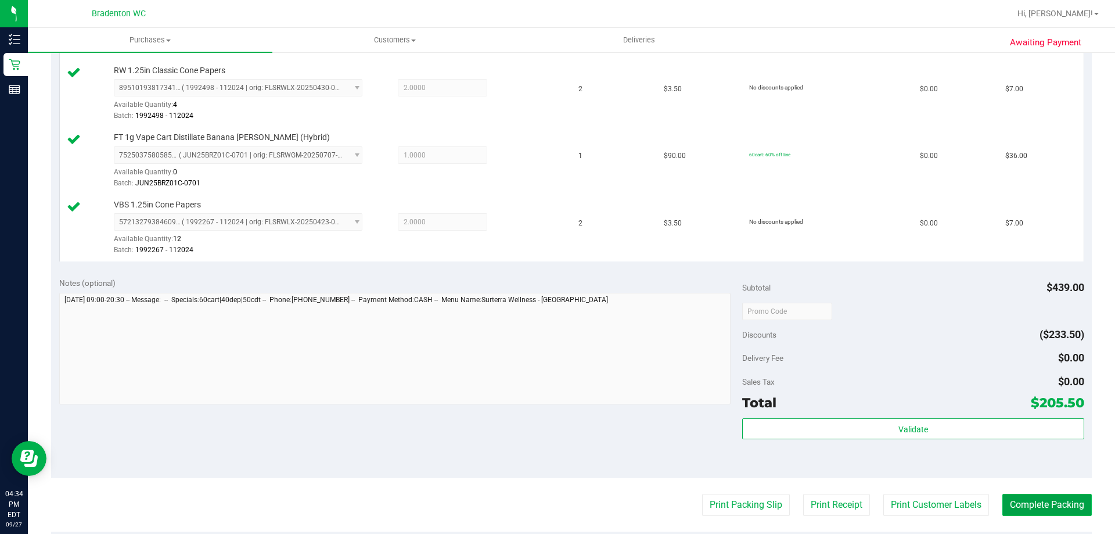
click at [1048, 511] on button "Complete Packing" at bounding box center [1046, 504] width 89 height 22
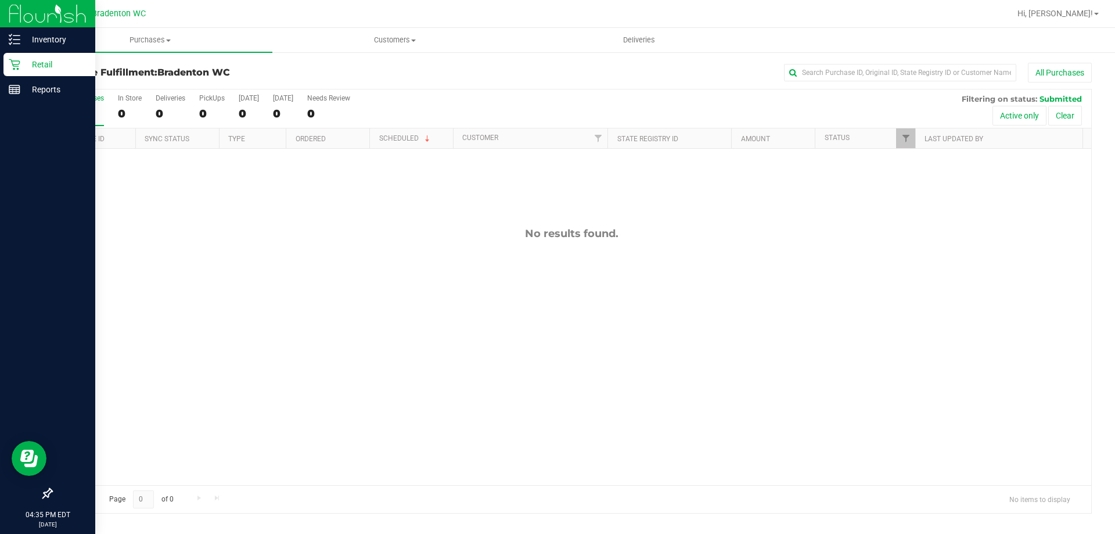
click at [37, 71] on div "Retail" at bounding box center [49, 64] width 92 height 23
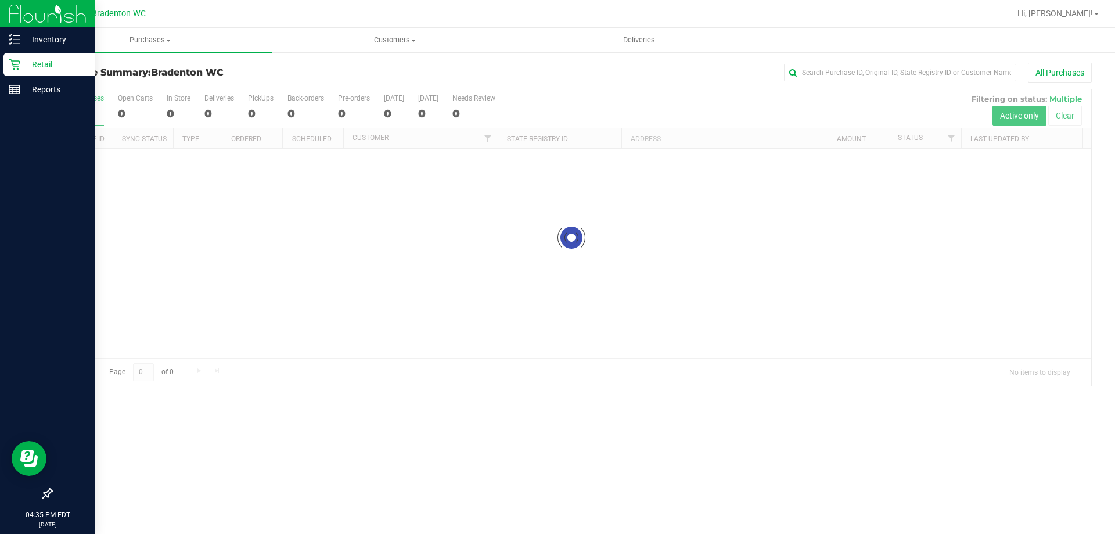
click at [38, 66] on p "Retail" at bounding box center [55, 64] width 70 height 14
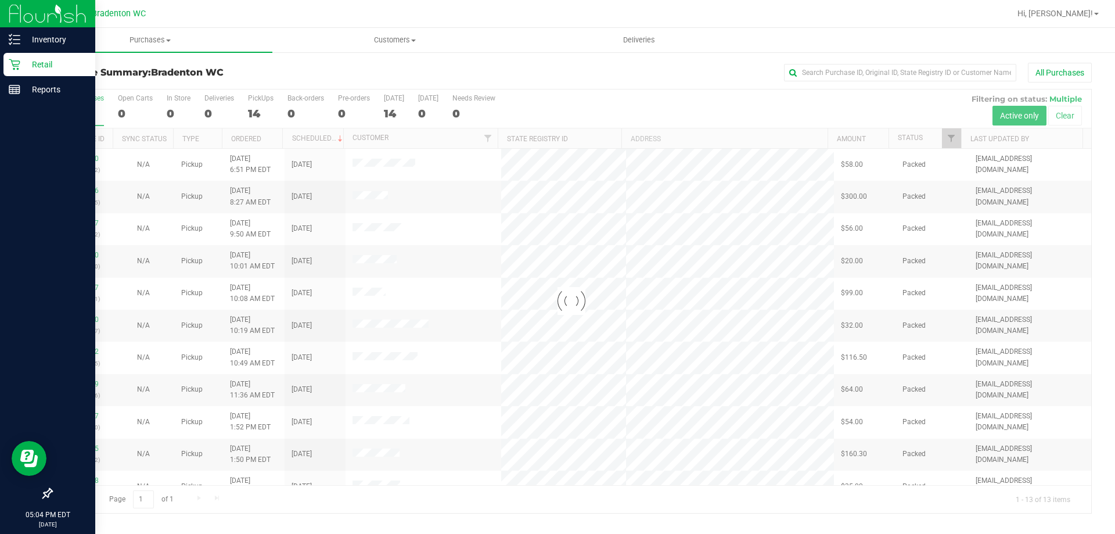
click at [44, 70] on p "Retail" at bounding box center [55, 64] width 70 height 14
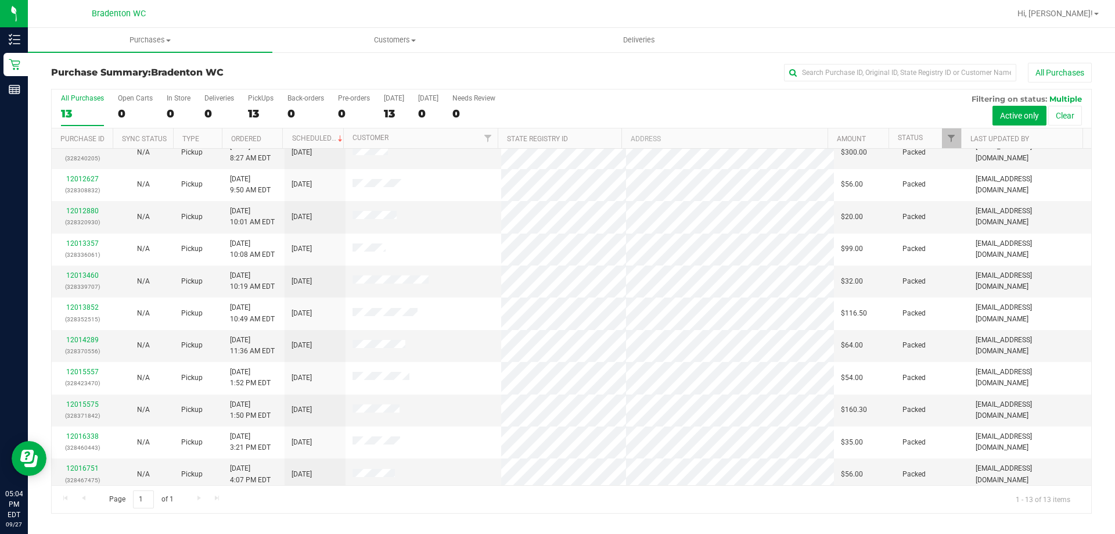
scroll to position [23, 0]
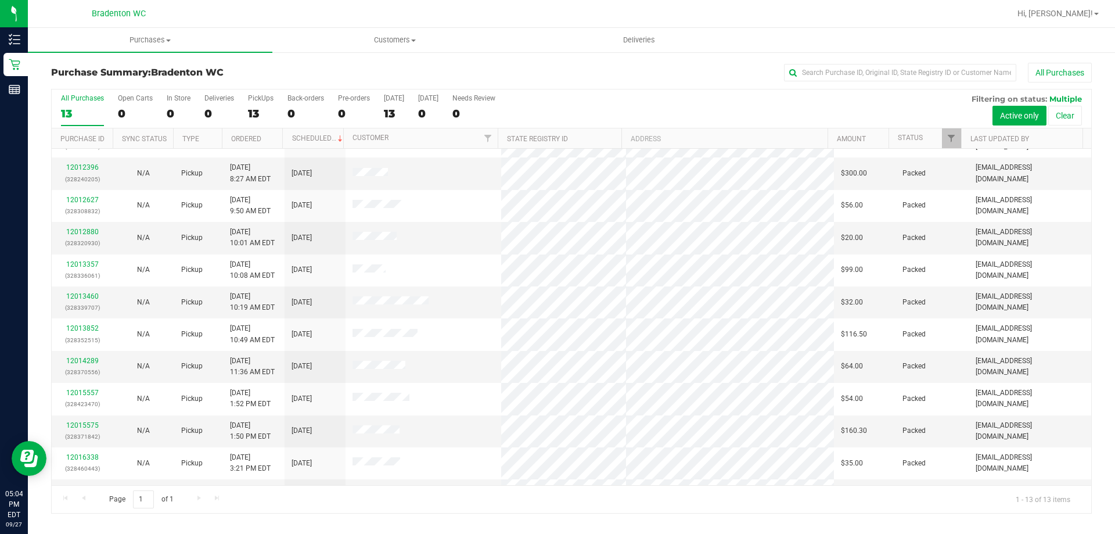
click at [615, 93] on div "All Purchases 13 Open Carts 0 In Store 0 Deliveries 0 PickUps 13 Back-orders 0 …" at bounding box center [571, 93] width 1039 height 9
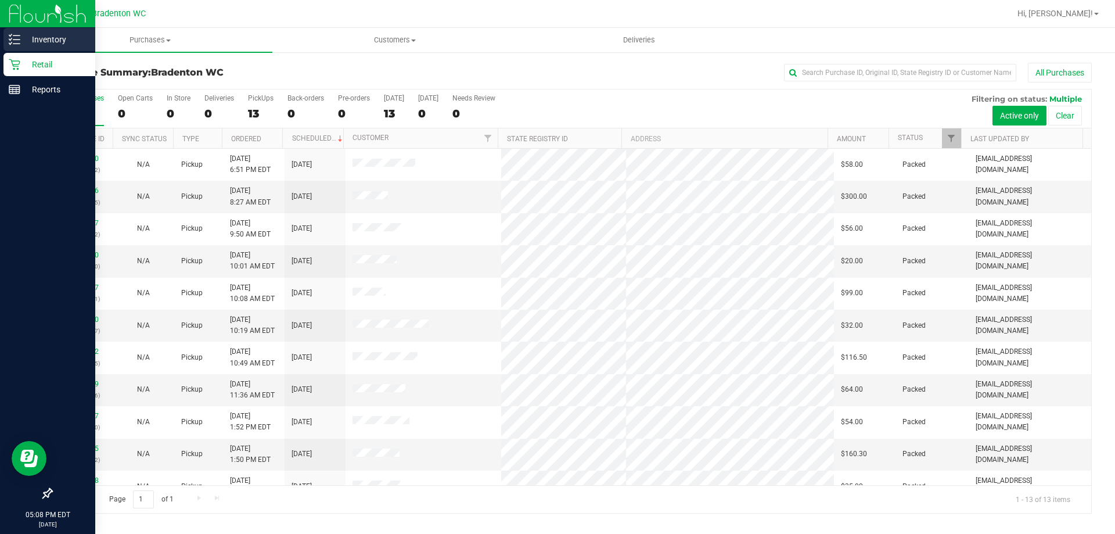
click at [34, 48] on div "Inventory" at bounding box center [49, 39] width 92 height 23
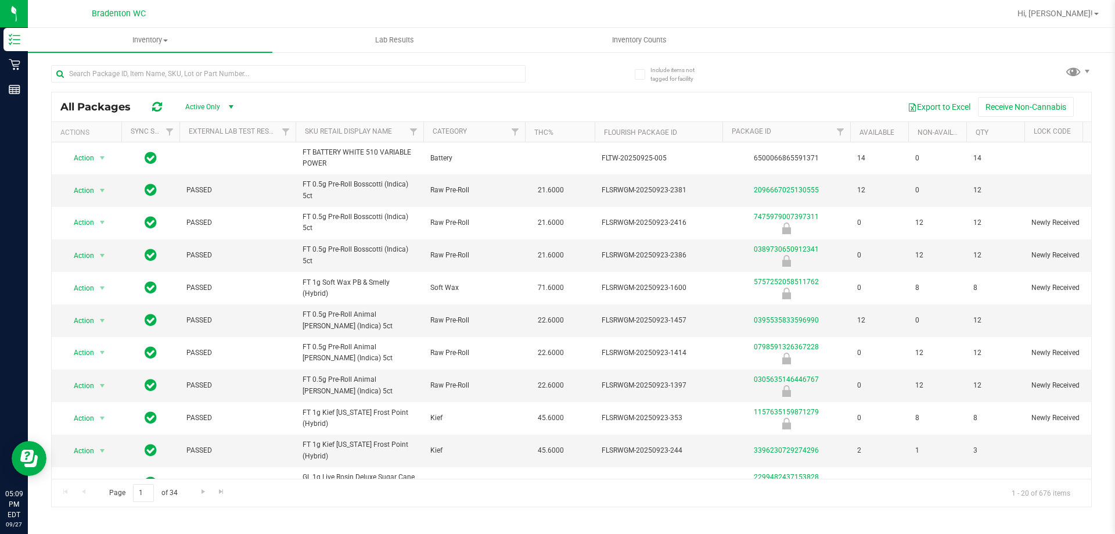
click at [103, 83] on div at bounding box center [288, 78] width 474 height 27
click at [106, 74] on input "text" at bounding box center [288, 73] width 474 height 17
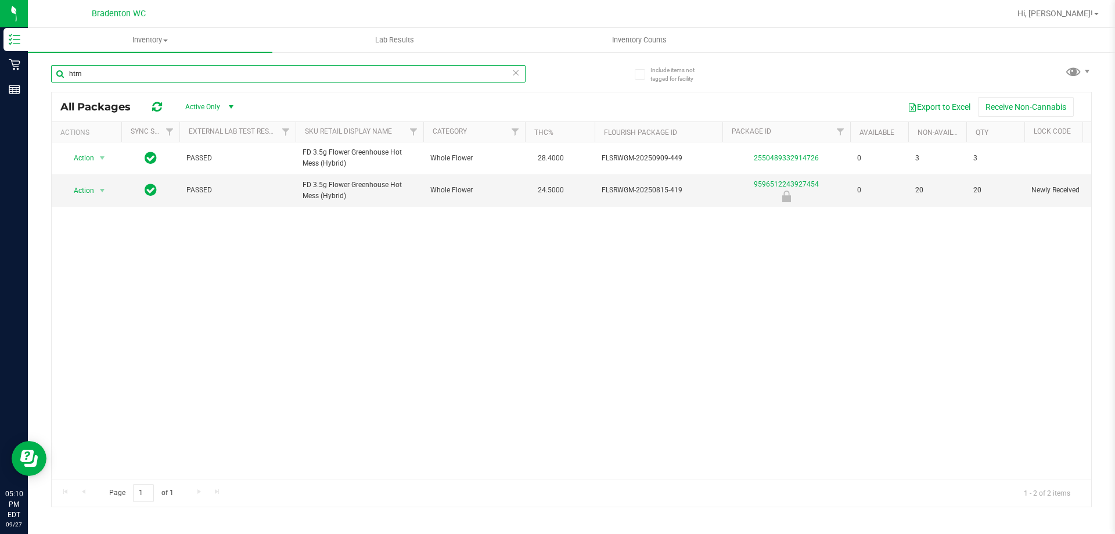
type input "htm"
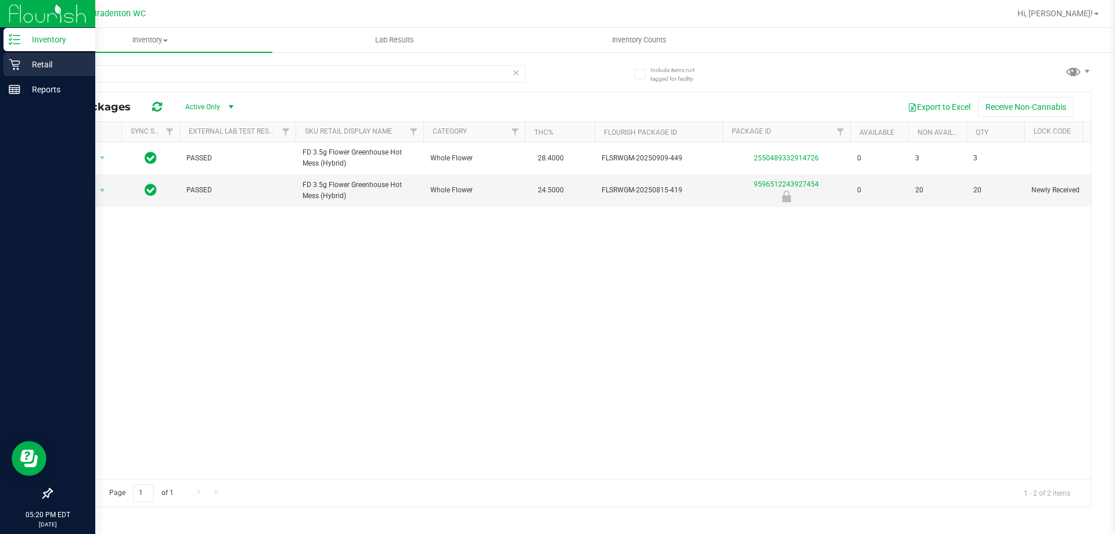
click at [36, 72] on div "Retail" at bounding box center [49, 64] width 92 height 23
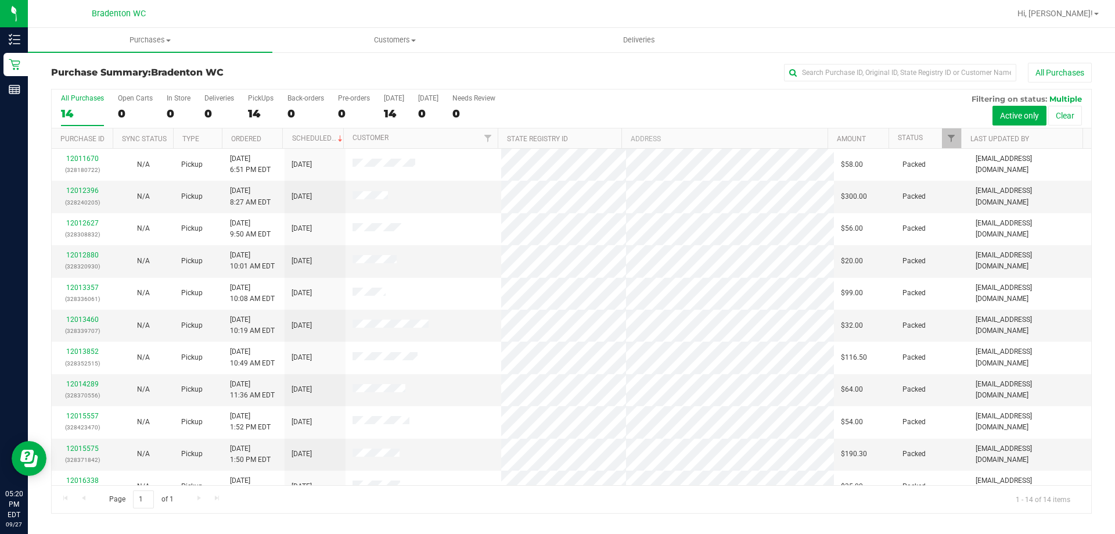
scroll to position [114, 0]
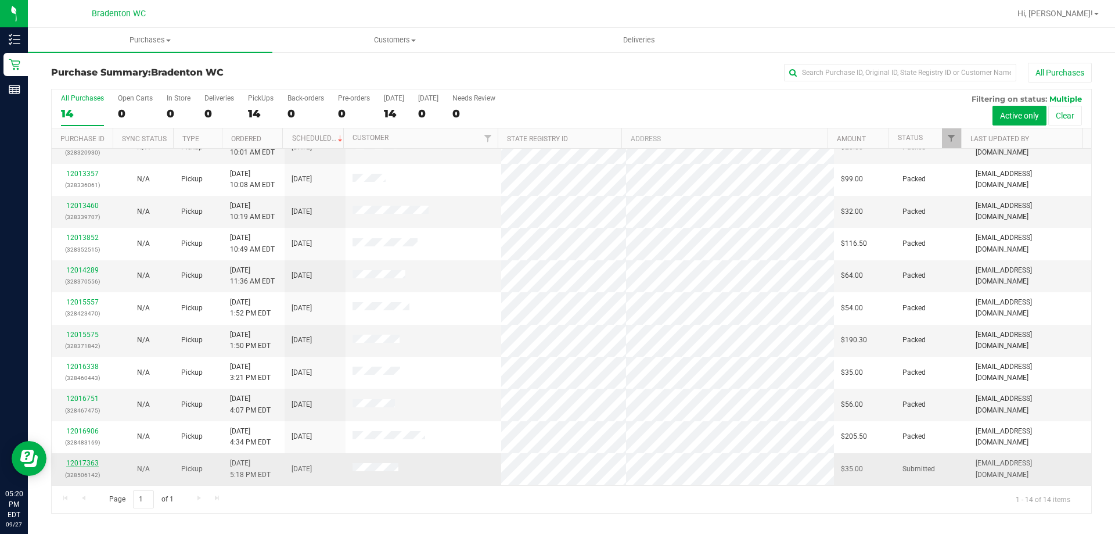
click at [80, 463] on link "12017363" at bounding box center [82, 463] width 33 height 8
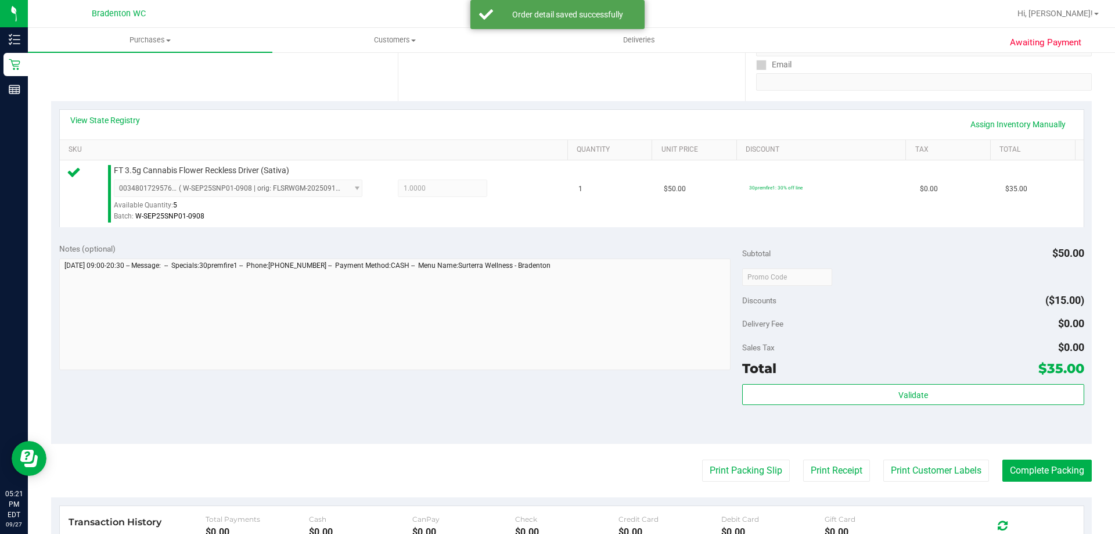
scroll to position [232, 0]
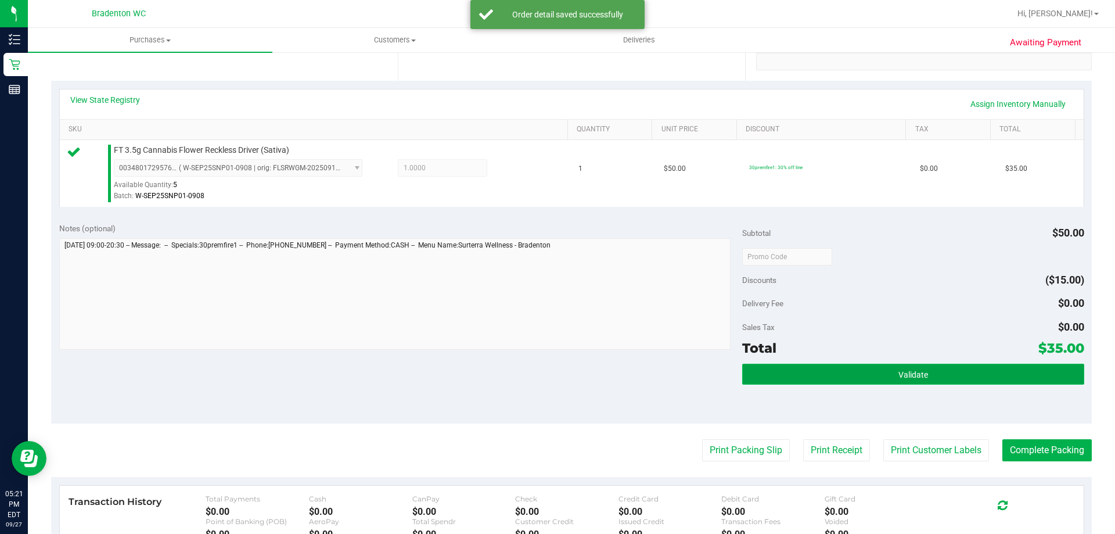
click at [893, 383] on button "Validate" at bounding box center [912, 373] width 341 height 21
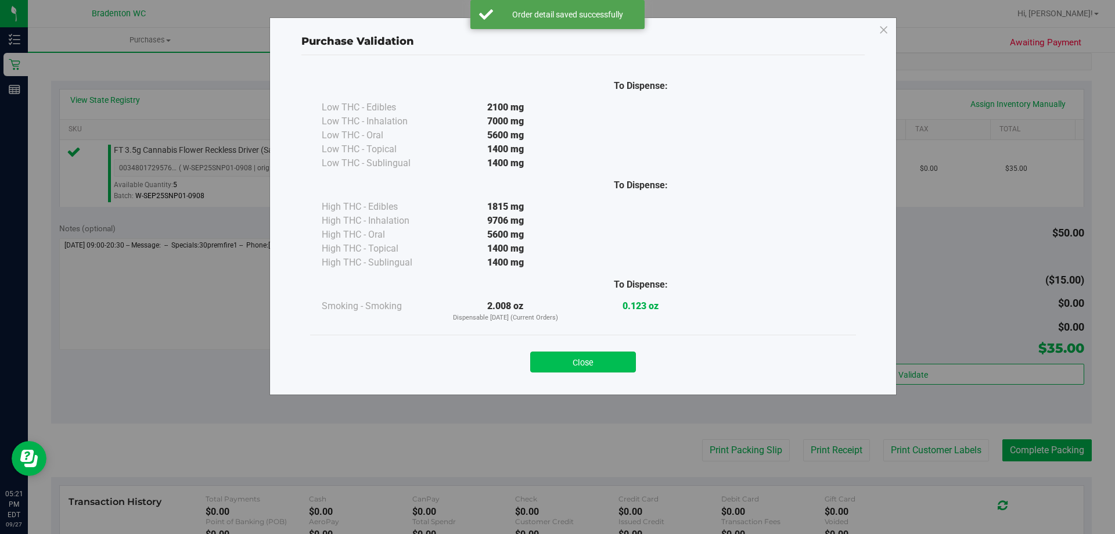
click at [580, 361] on button "Close" at bounding box center [583, 361] width 106 height 21
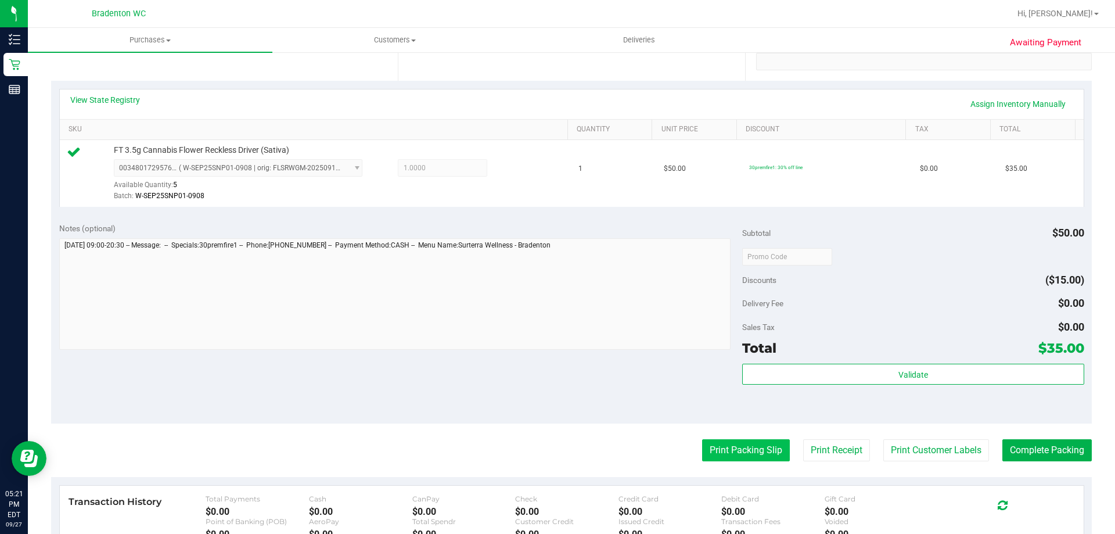
click at [714, 449] on button "Print Packing Slip" at bounding box center [746, 450] width 88 height 22
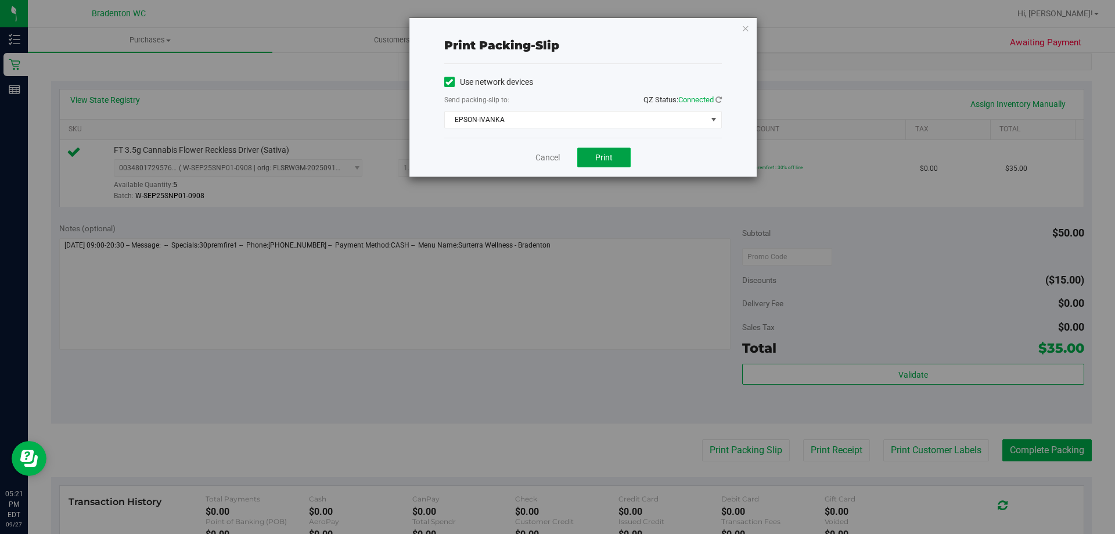
click at [593, 163] on button "Print" at bounding box center [603, 157] width 53 height 20
click at [744, 32] on icon "button" at bounding box center [745, 28] width 8 height 14
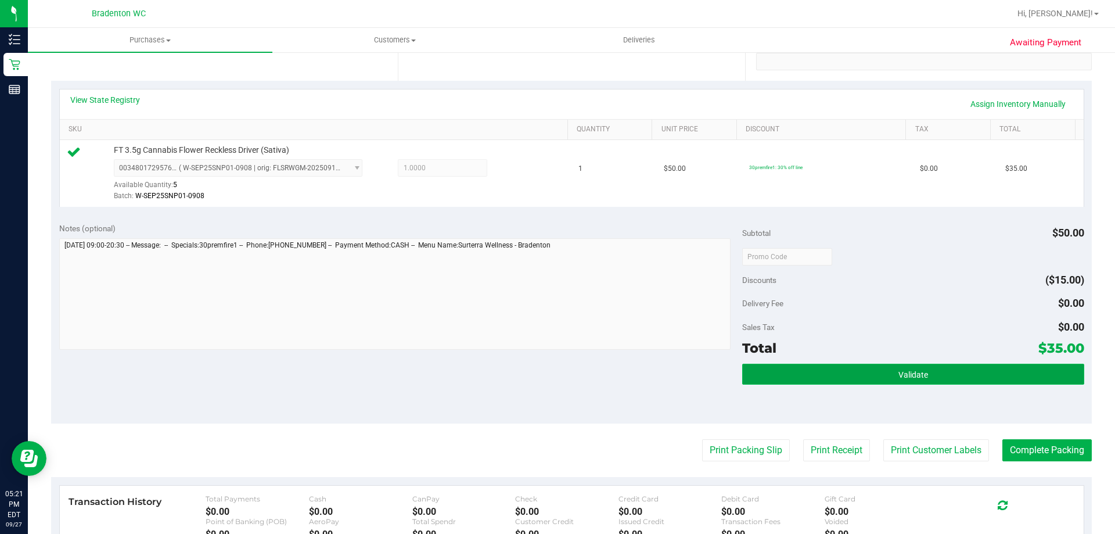
click at [899, 383] on button "Validate" at bounding box center [912, 373] width 341 height 21
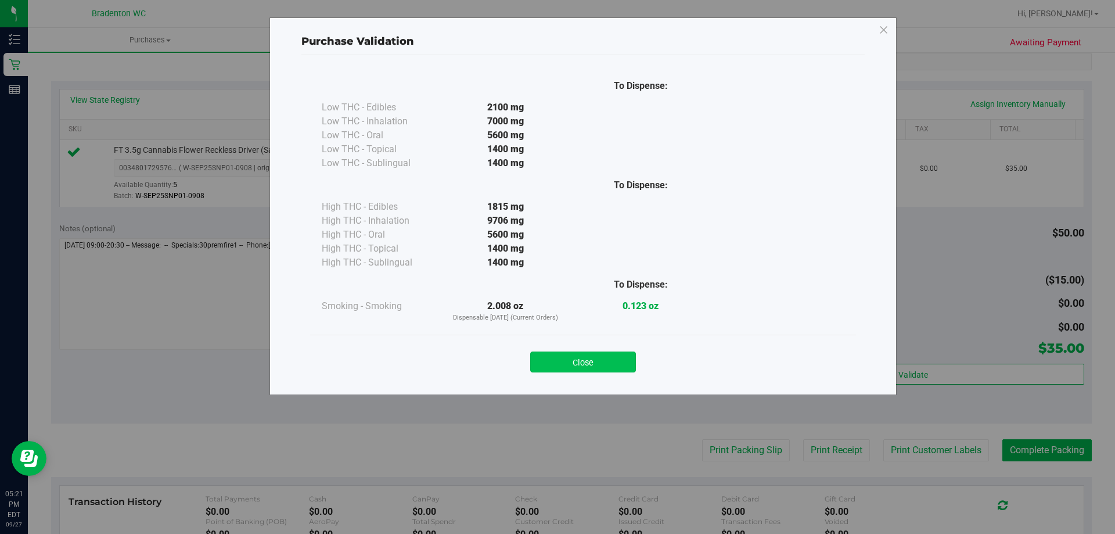
click at [594, 365] on button "Close" at bounding box center [583, 361] width 106 height 21
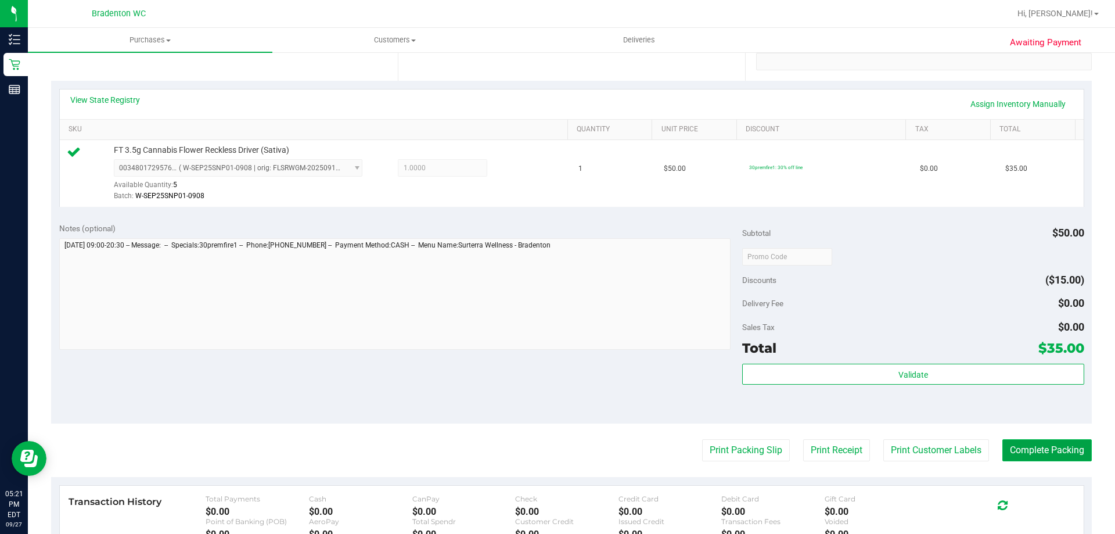
click at [1040, 448] on button "Complete Packing" at bounding box center [1046, 450] width 89 height 22
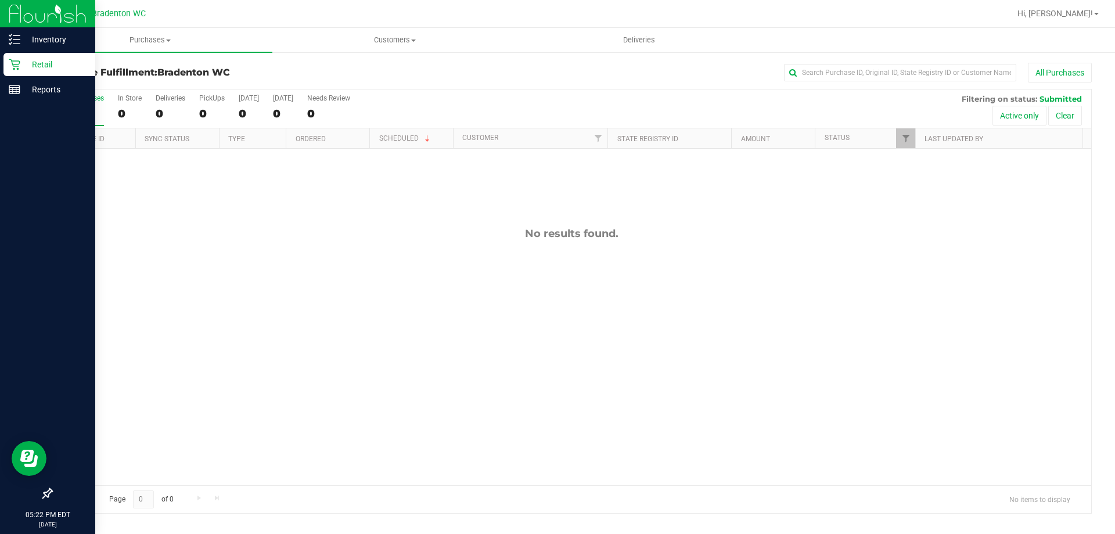
click at [41, 64] on p "Retail" at bounding box center [55, 64] width 70 height 14
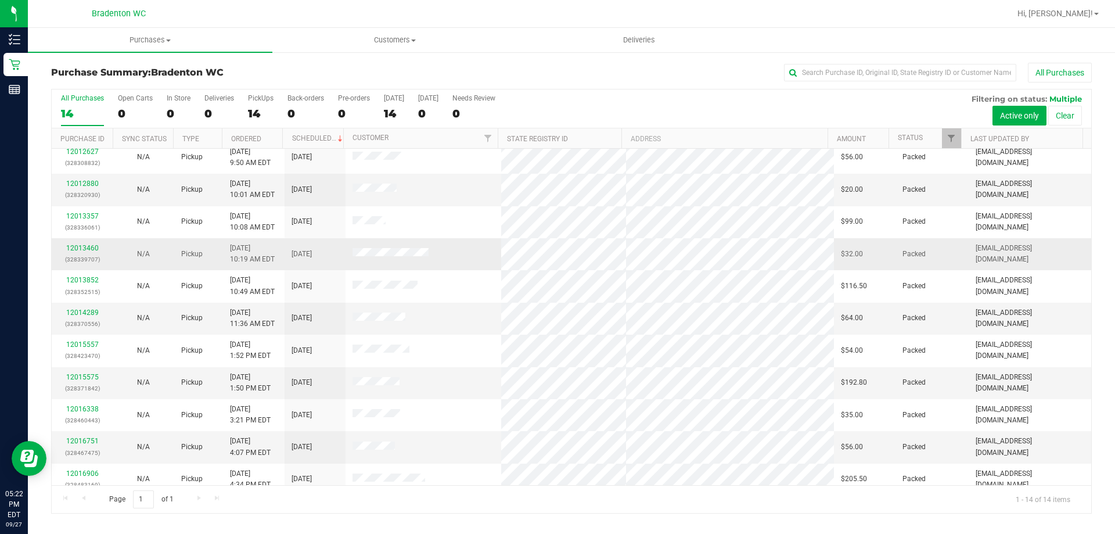
scroll to position [114, 0]
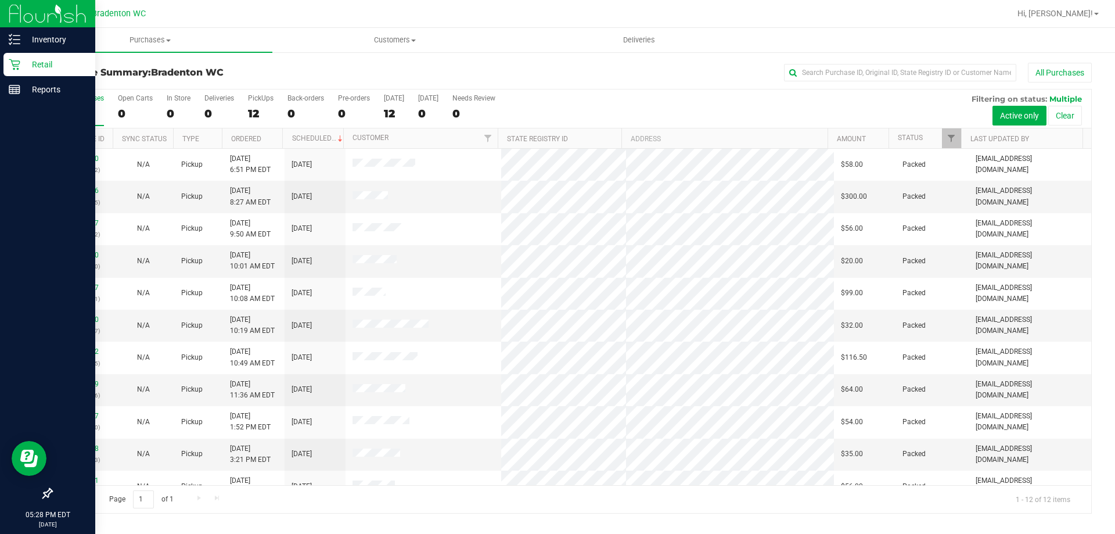
click at [15, 68] on icon at bounding box center [15, 65] width 12 height 12
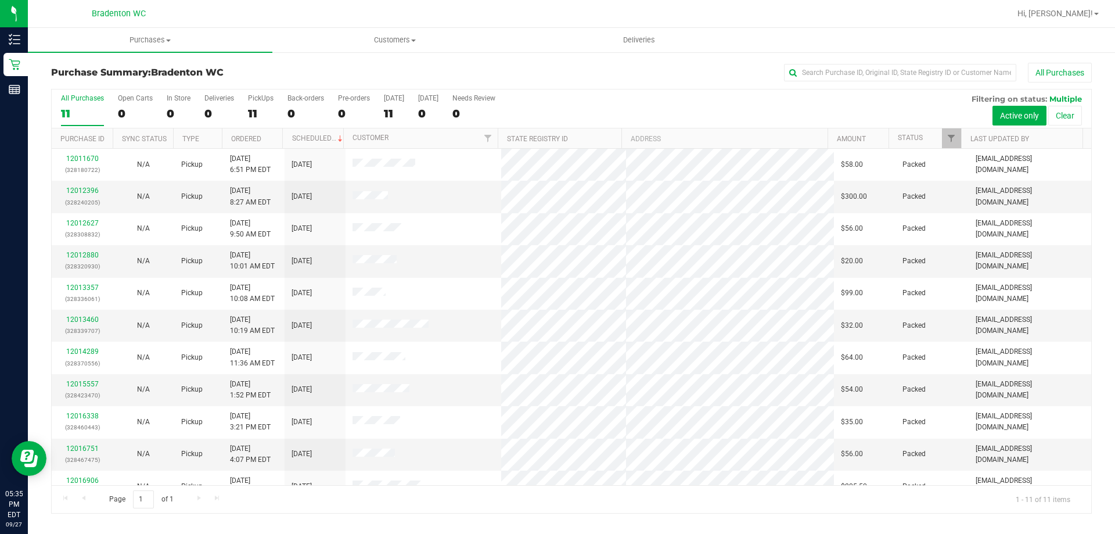
click at [646, 108] on div "All Purchases 11 Open Carts 0 In Store 0 Deliveries 0 PickUps 11 Back-orders 0 …" at bounding box center [571, 108] width 1039 height 39
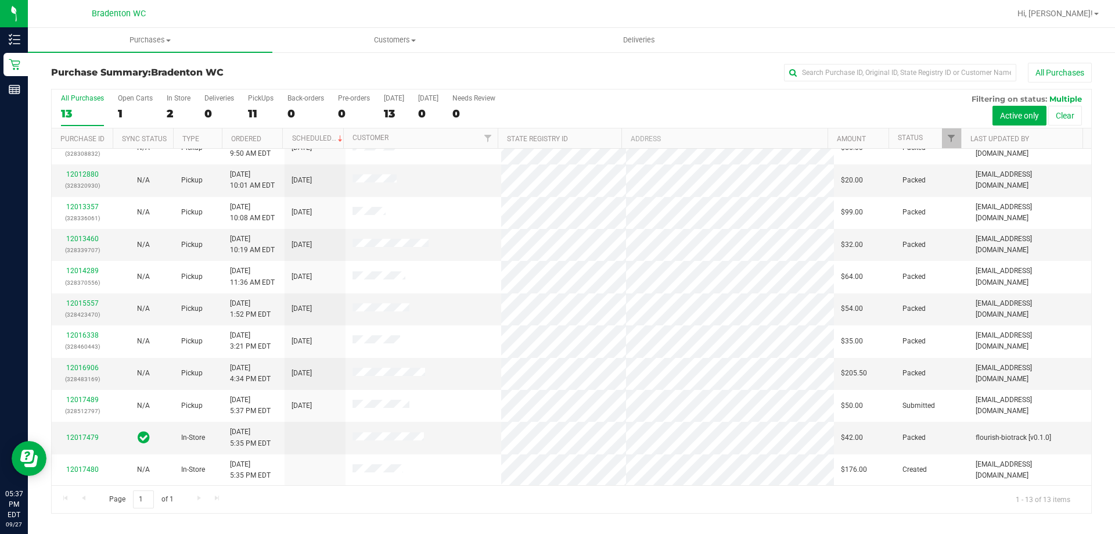
scroll to position [81, 0]
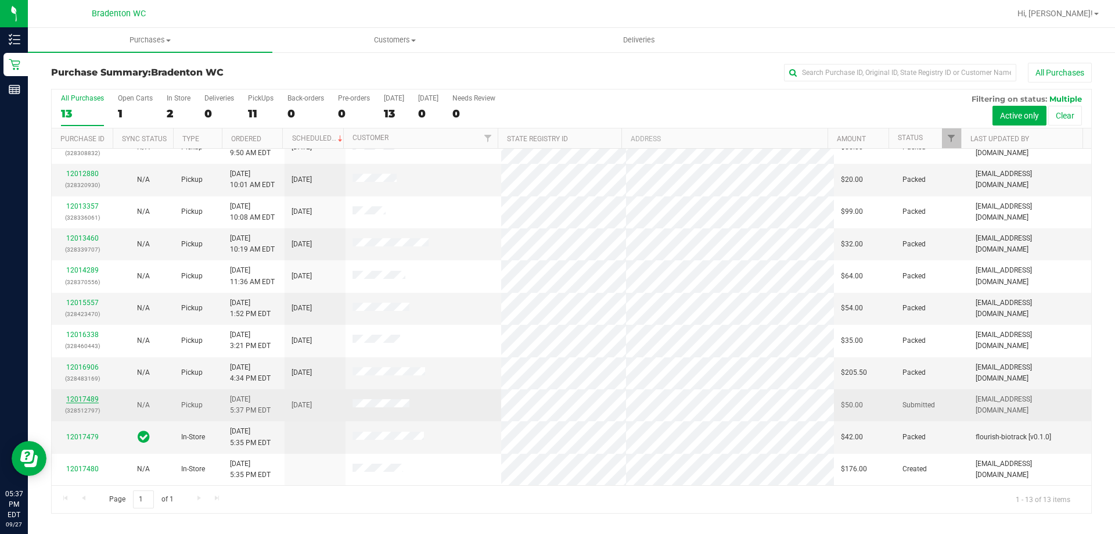
click at [94, 402] on link "12017489" at bounding box center [82, 399] width 33 height 8
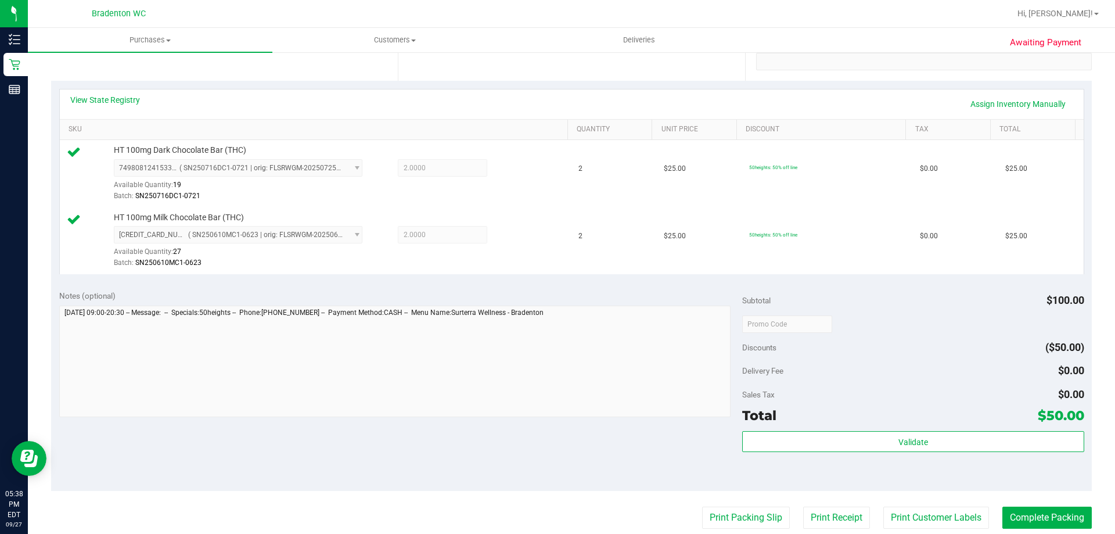
scroll to position [290, 0]
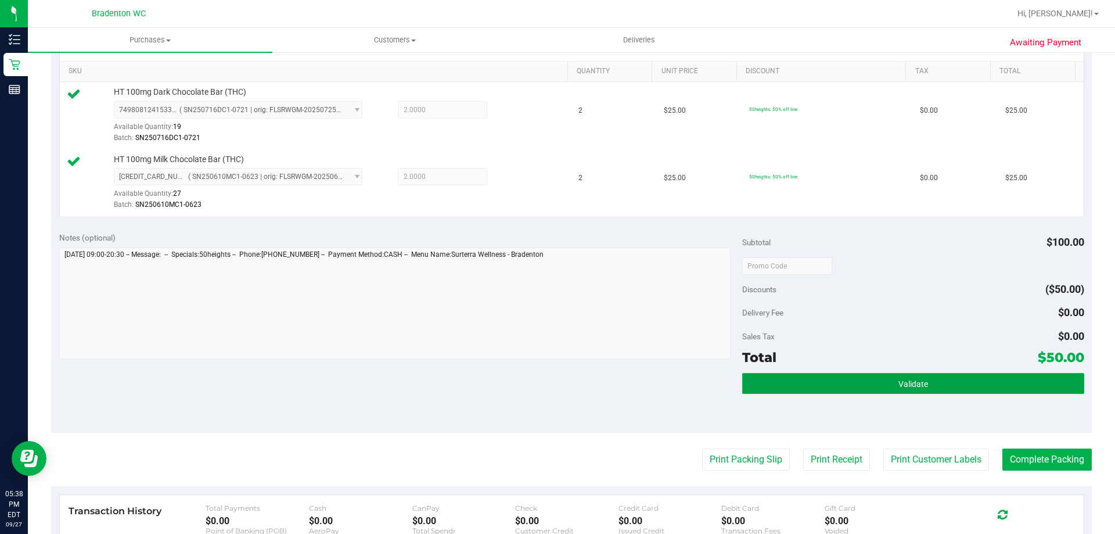
click at [767, 386] on button "Validate" at bounding box center [912, 383] width 341 height 21
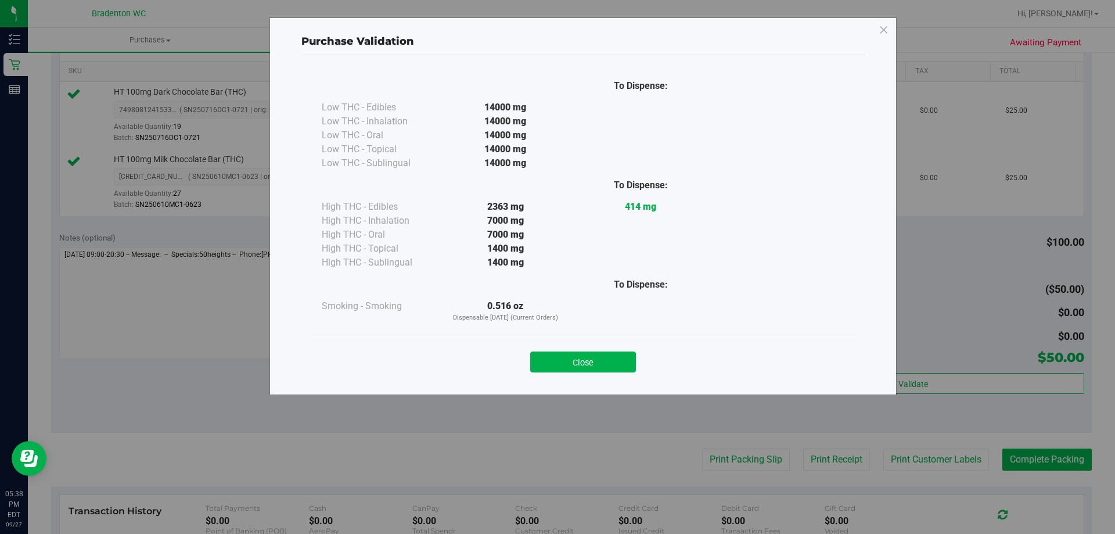
click at [619, 377] on div "Close" at bounding box center [583, 357] width 546 height 47
click at [619, 372] on div "Close" at bounding box center [583, 357] width 546 height 47
click at [619, 362] on button "Close" at bounding box center [583, 361] width 106 height 21
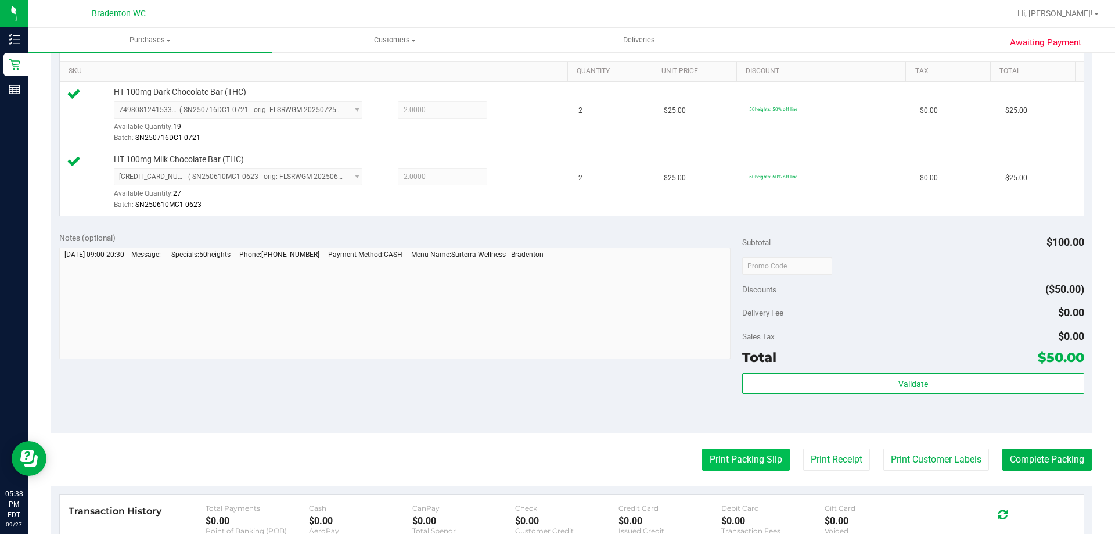
click at [749, 465] on button "Print Packing Slip" at bounding box center [746, 459] width 88 height 22
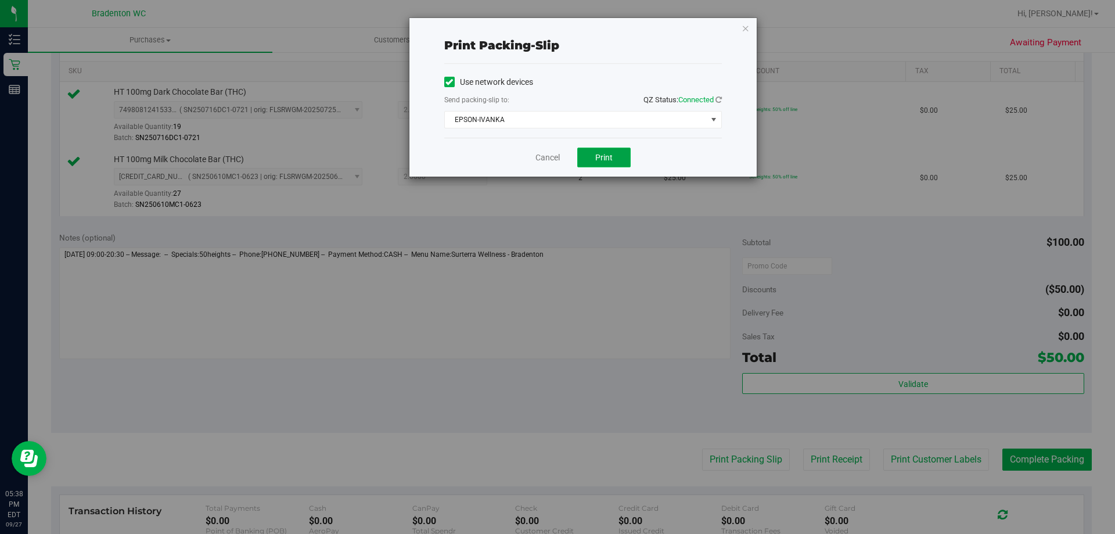
click at [600, 164] on button "Print" at bounding box center [603, 157] width 53 height 20
click at [747, 33] on icon "button" at bounding box center [745, 28] width 8 height 14
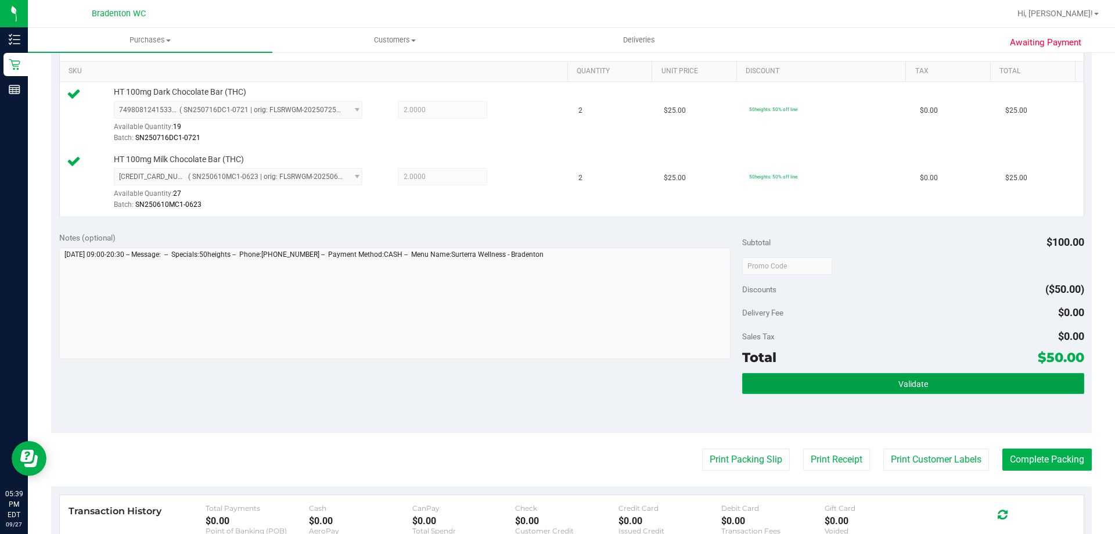
click at [760, 391] on button "Validate" at bounding box center [912, 383] width 341 height 21
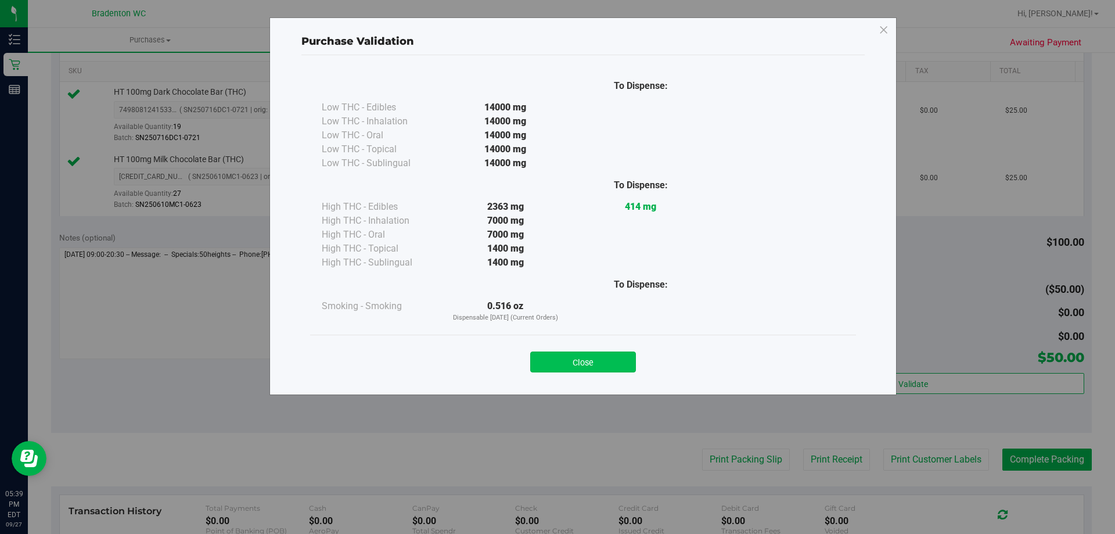
click at [585, 367] on button "Close" at bounding box center [583, 361] width 106 height 21
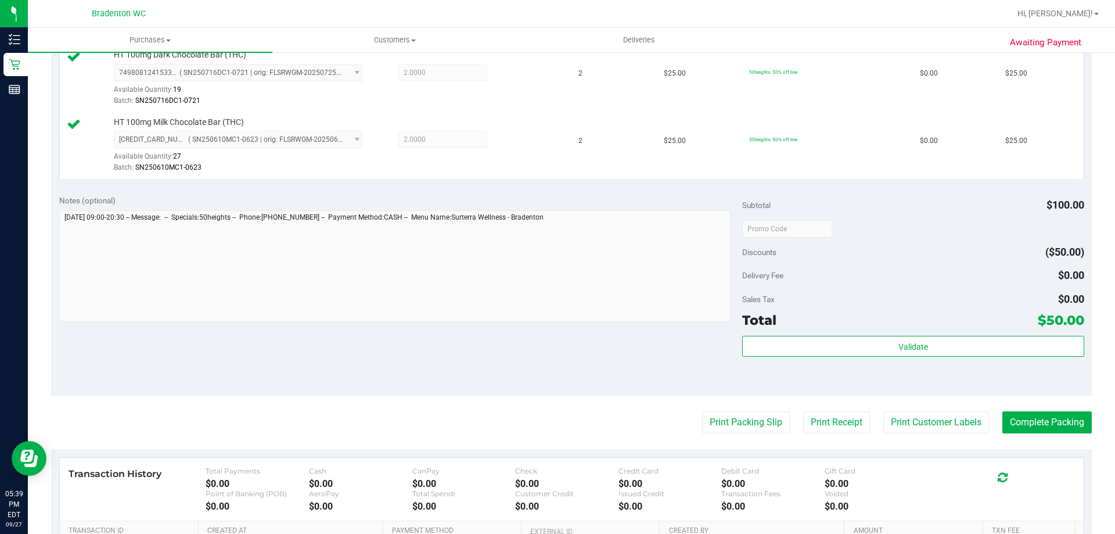
scroll to position [348, 0]
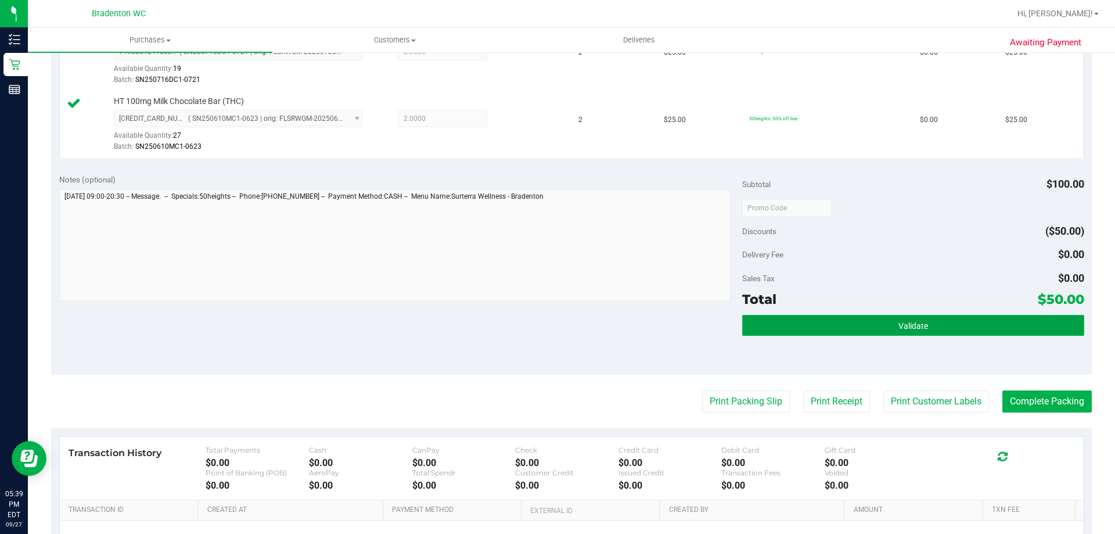
click at [890, 325] on button "Validate" at bounding box center [912, 325] width 341 height 21
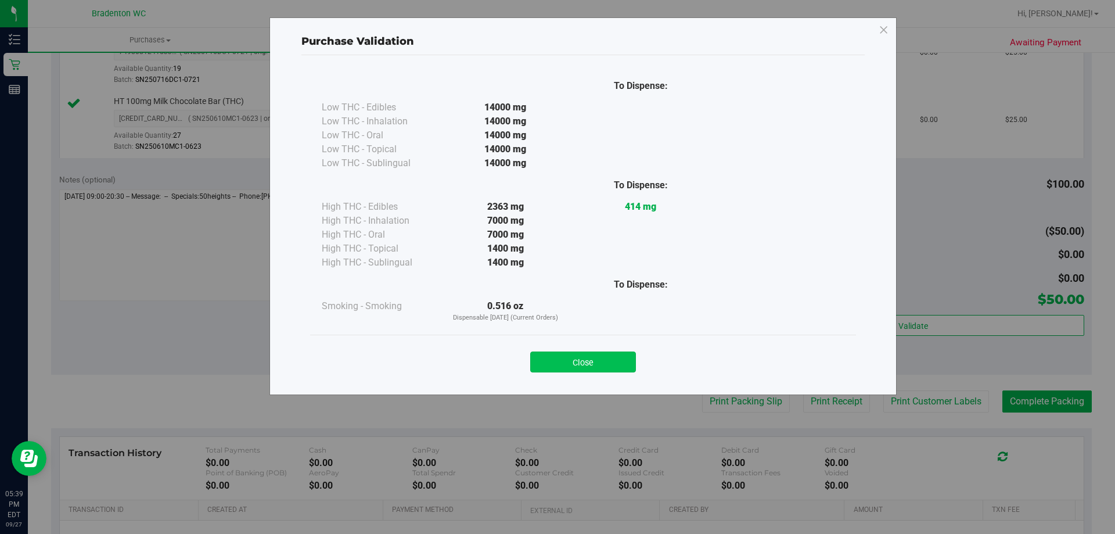
click at [601, 362] on button "Close" at bounding box center [583, 361] width 106 height 21
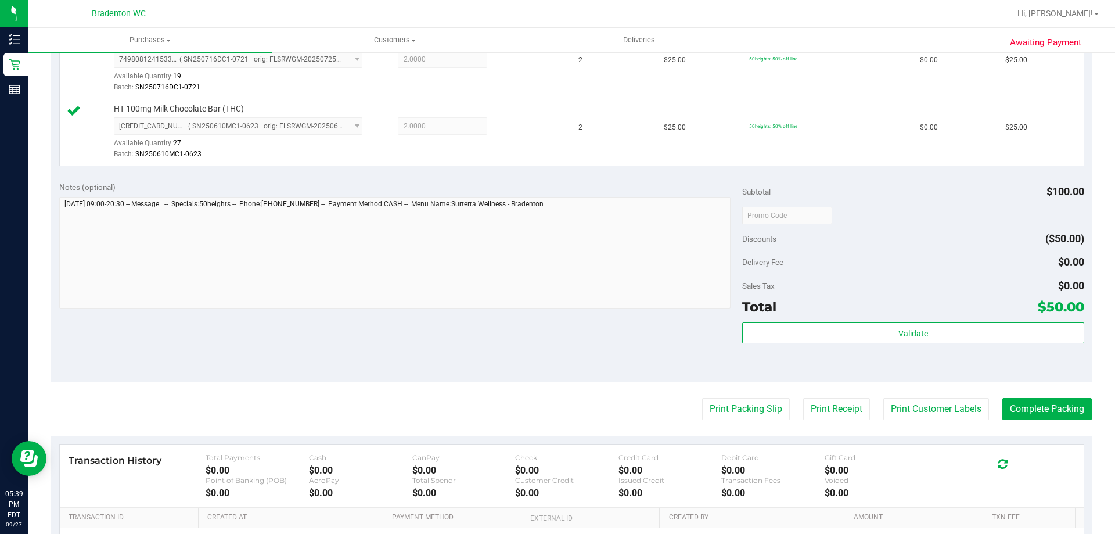
scroll to position [464, 0]
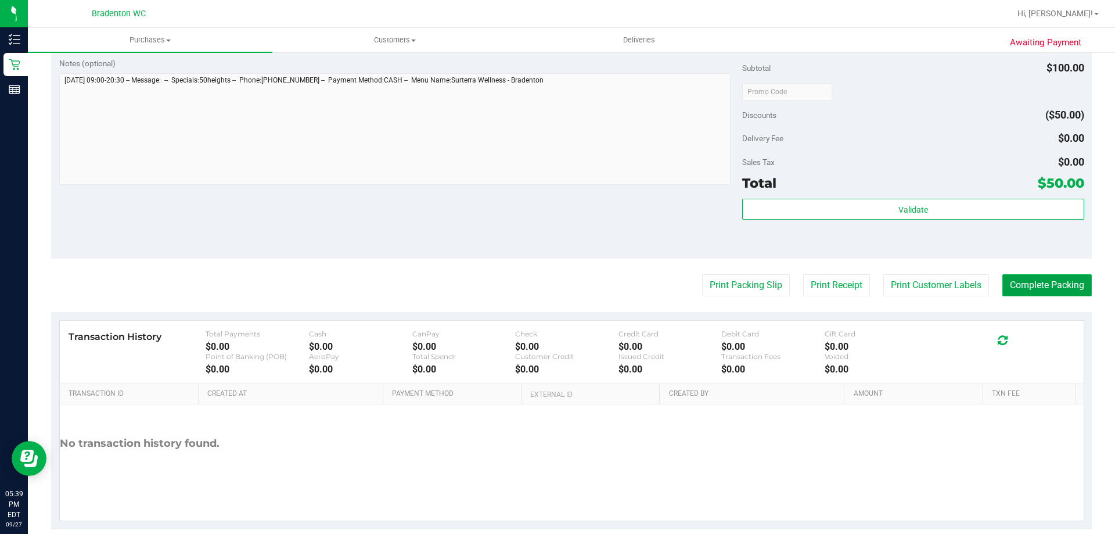
click at [1012, 294] on button "Complete Packing" at bounding box center [1046, 285] width 89 height 22
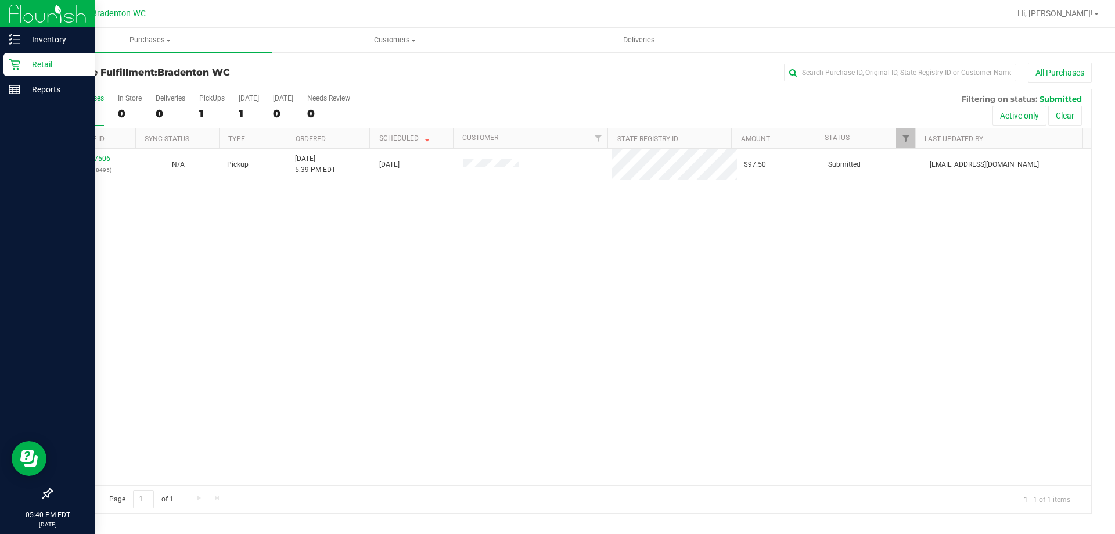
click at [47, 69] on p "Retail" at bounding box center [55, 64] width 70 height 14
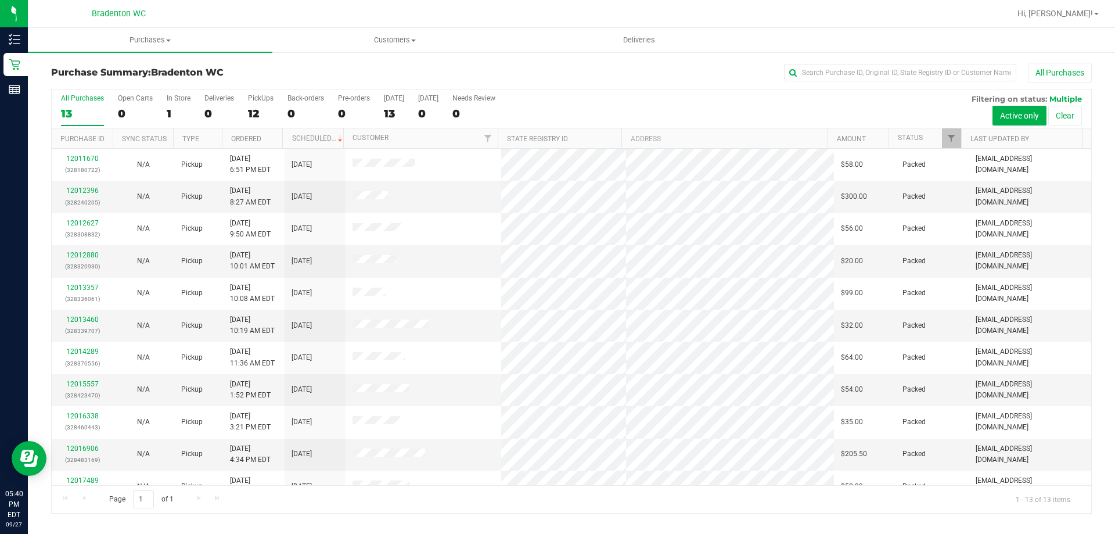
scroll to position [81, 0]
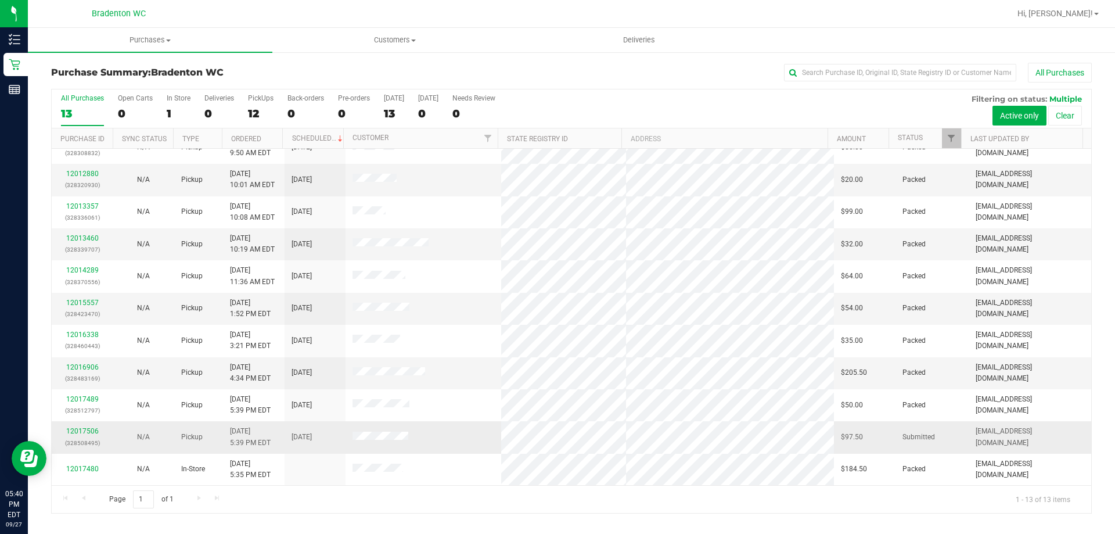
click at [85, 435] on div "12017506 (328508495)" at bounding box center [82, 437] width 47 height 22
click at [88, 432] on link "12017506" at bounding box center [82, 431] width 33 height 8
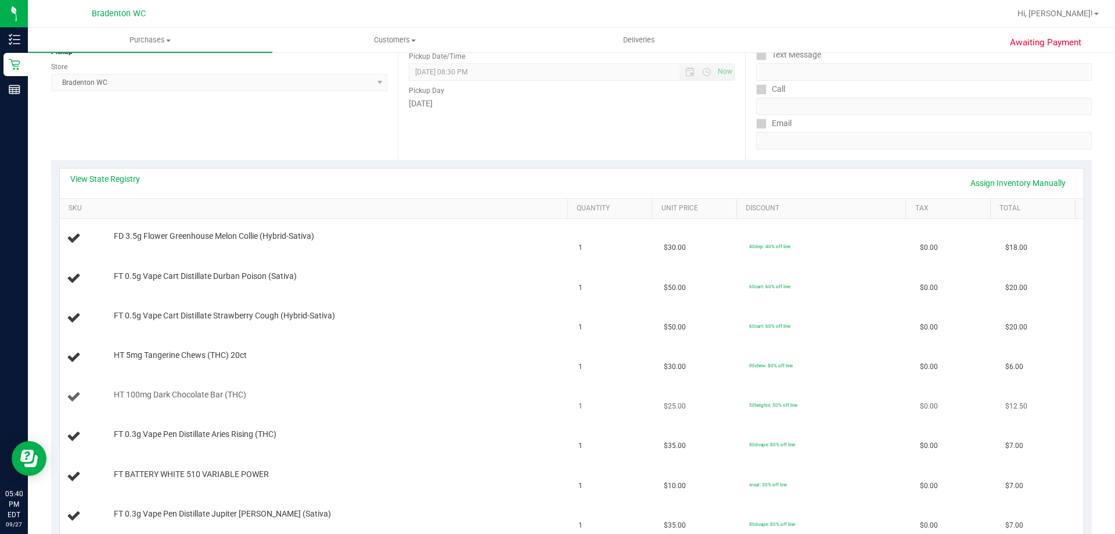
scroll to position [174, 0]
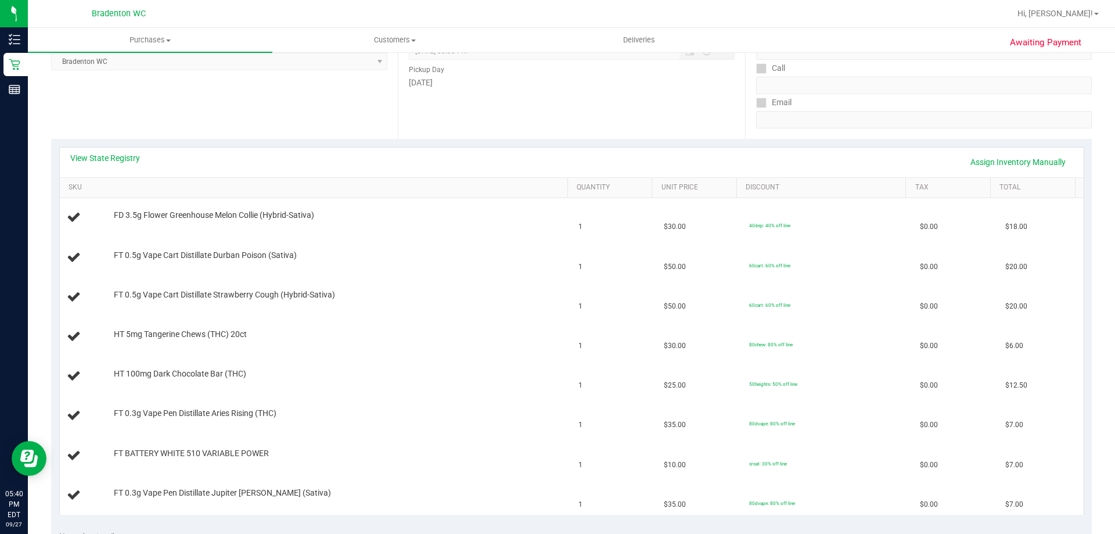
click at [111, 167] on div "View State Registry Assign Inventory Manually" at bounding box center [571, 162] width 1003 height 20
click at [118, 161] on link "View State Registry" at bounding box center [105, 158] width 70 height 12
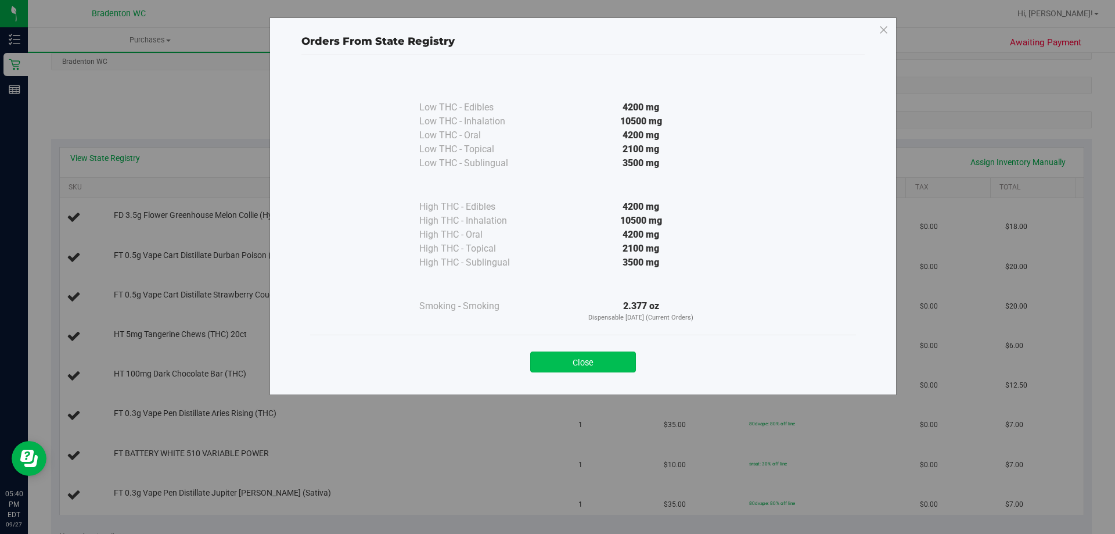
click at [579, 367] on button "Close" at bounding box center [583, 361] width 106 height 21
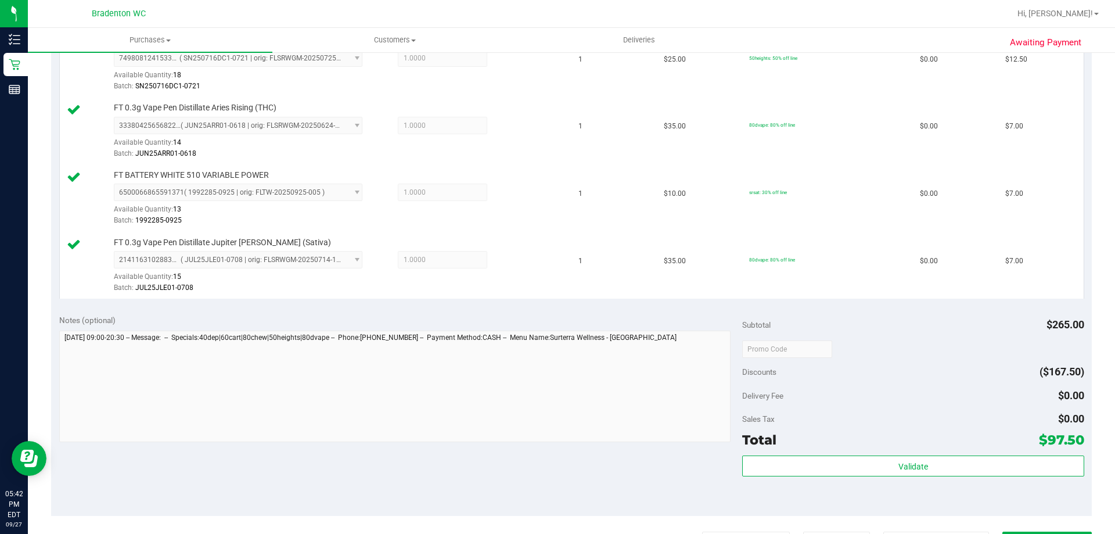
scroll to position [639, 0]
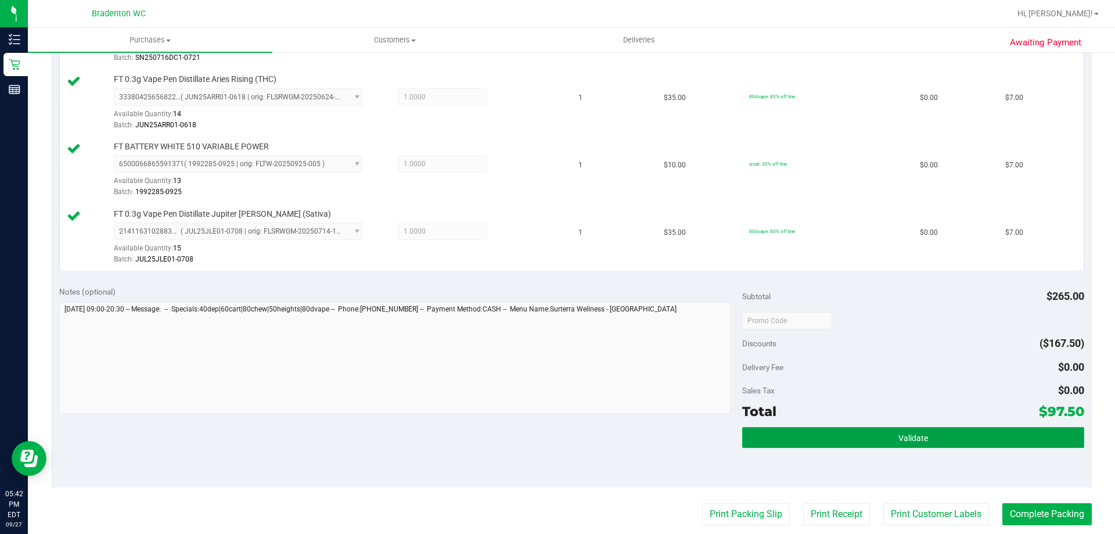
click at [839, 438] on button "Validate" at bounding box center [912, 437] width 341 height 21
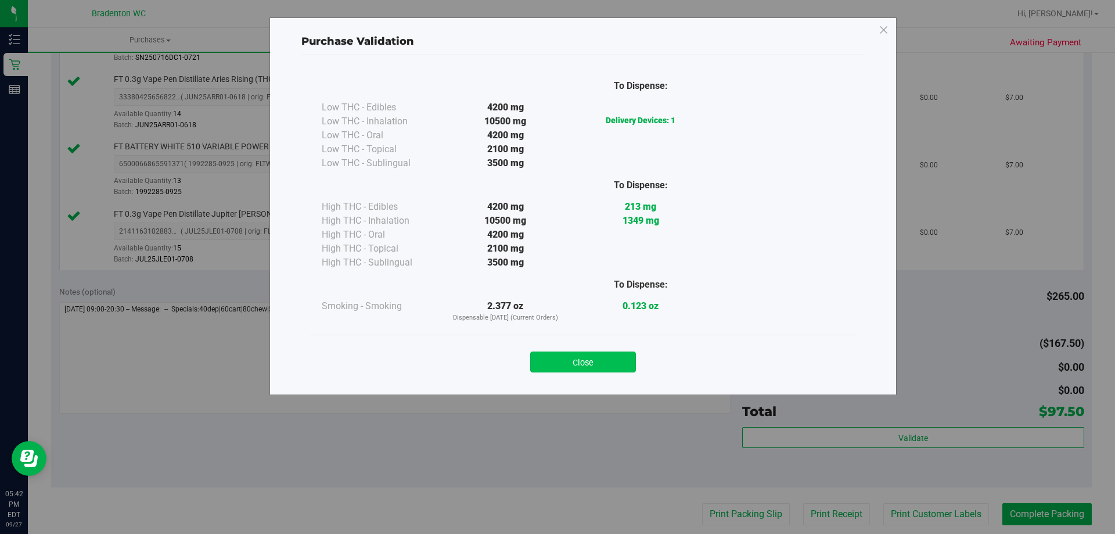
click at [545, 367] on button "Close" at bounding box center [583, 361] width 106 height 21
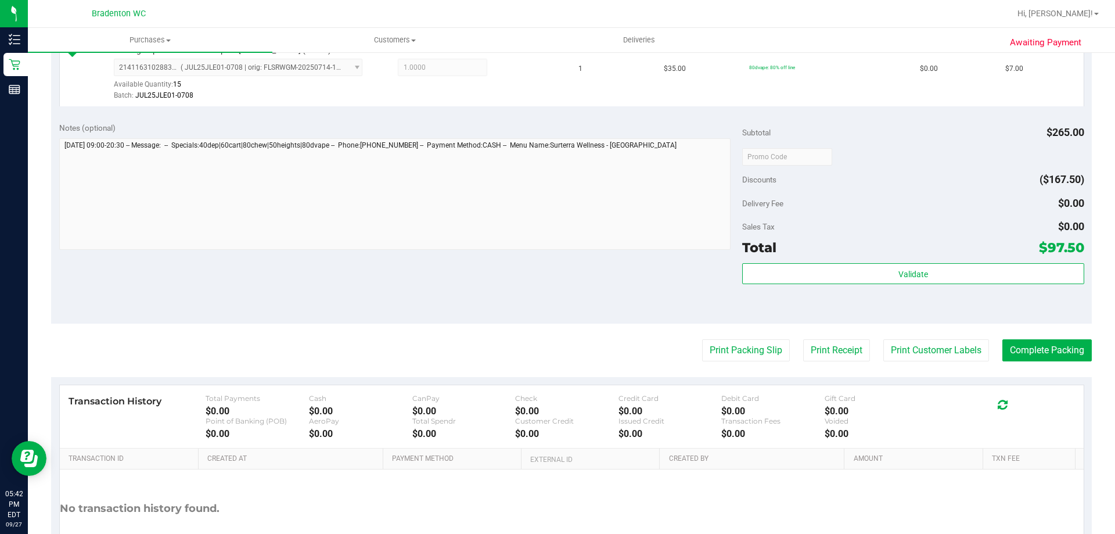
scroll to position [813, 0]
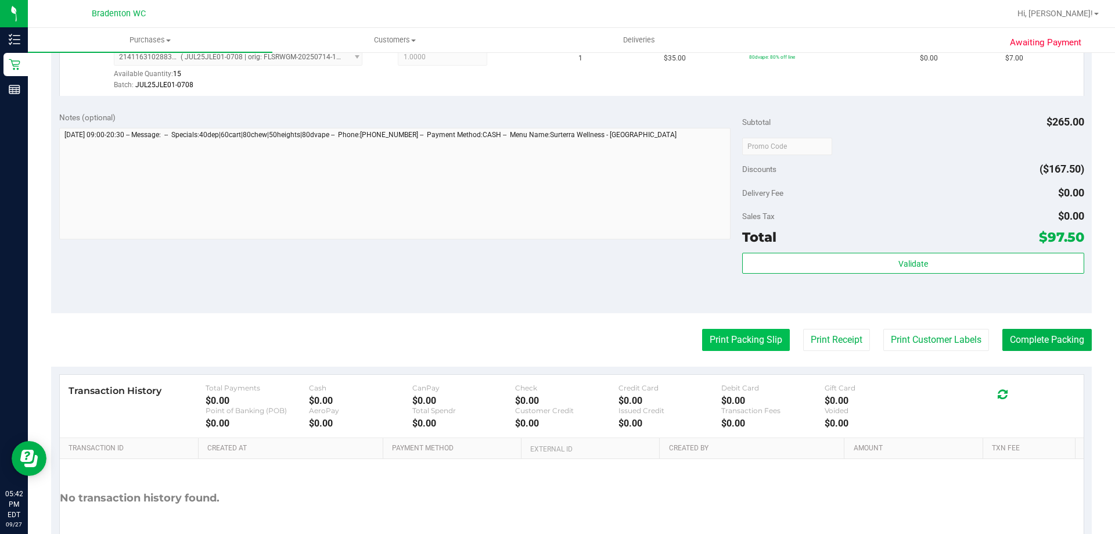
click at [711, 349] on button "Print Packing Slip" at bounding box center [746, 340] width 88 height 22
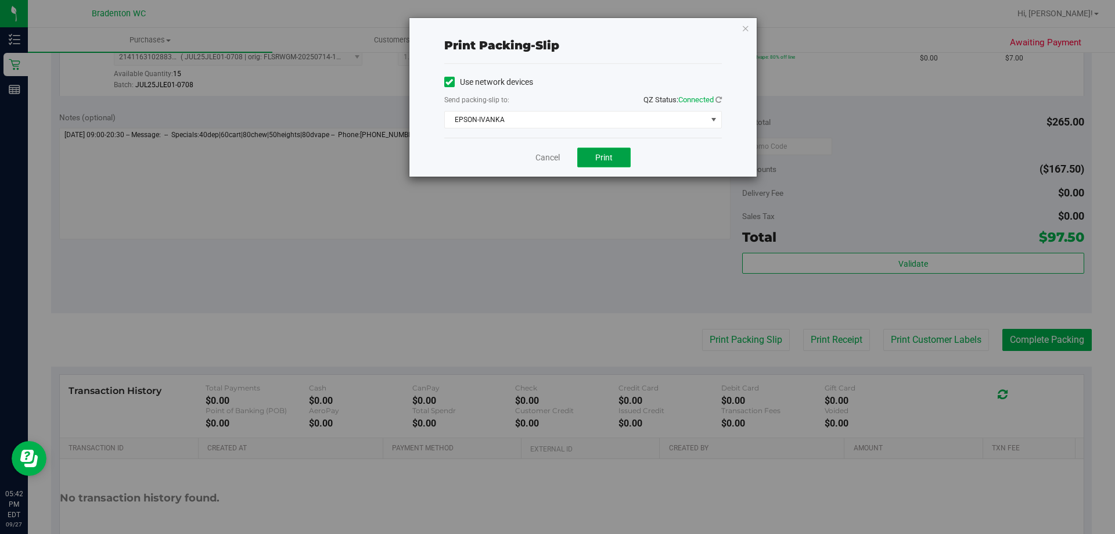
click at [610, 162] on button "Print" at bounding box center [603, 157] width 53 height 20
click at [748, 35] on div "Print packing-slip Use network devices Send packing-slip to: QZ Status: Connect…" at bounding box center [582, 97] width 347 height 158
click at [748, 33] on icon "button" at bounding box center [745, 28] width 8 height 14
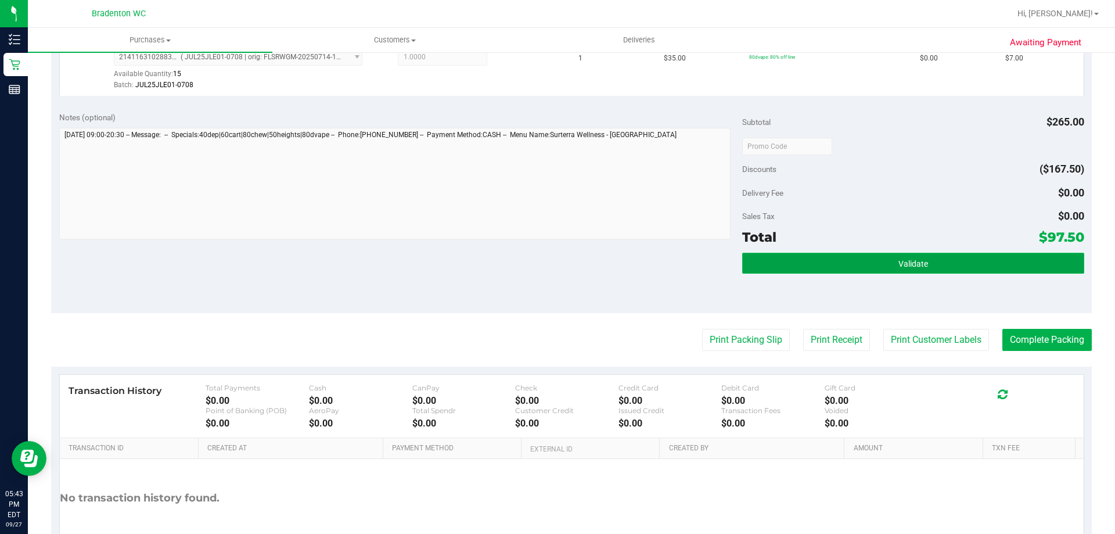
click at [791, 273] on button "Validate" at bounding box center [912, 263] width 341 height 21
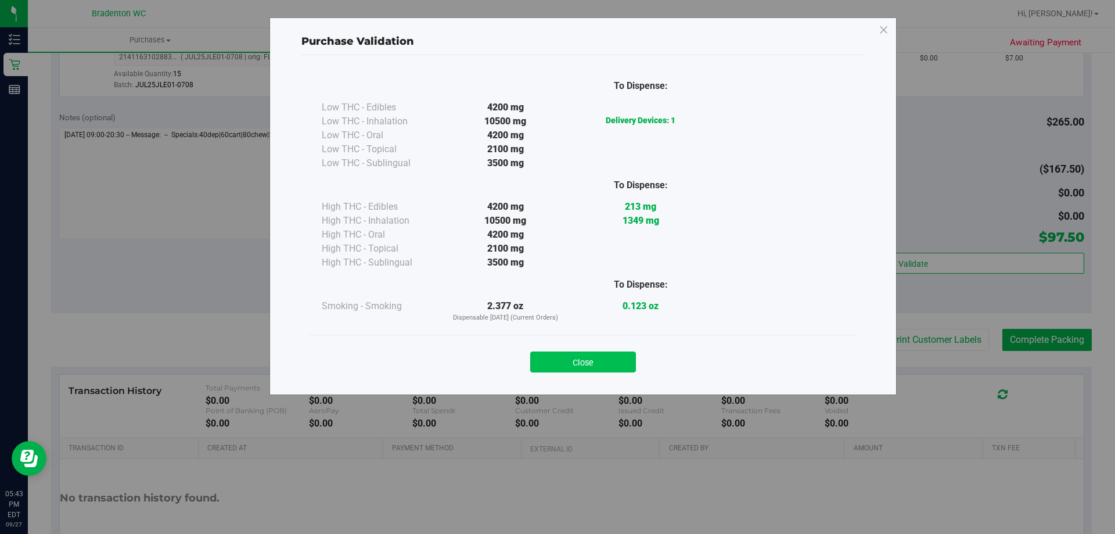
click at [582, 366] on button "Close" at bounding box center [583, 361] width 106 height 21
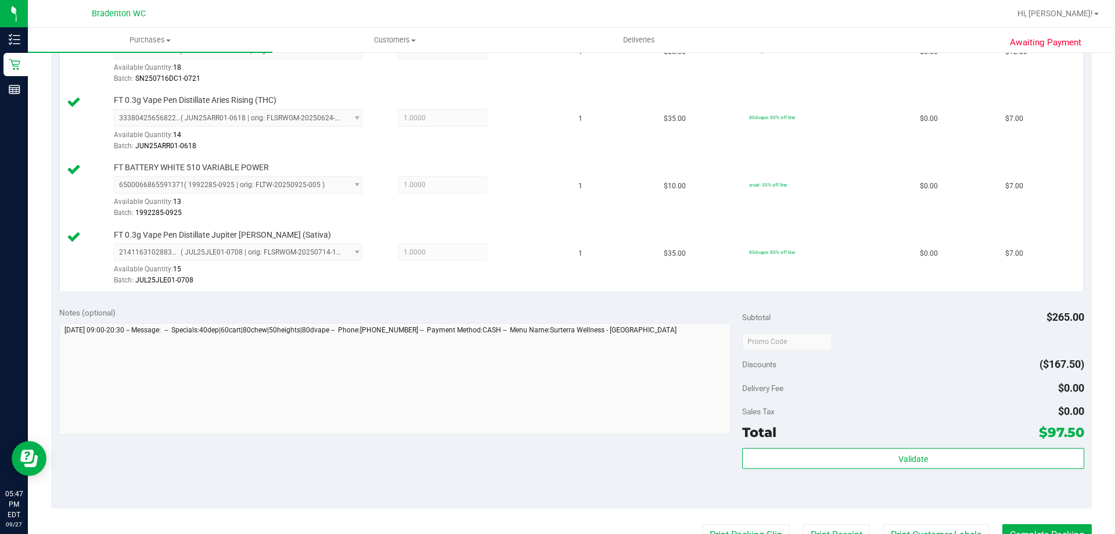
scroll to position [639, 0]
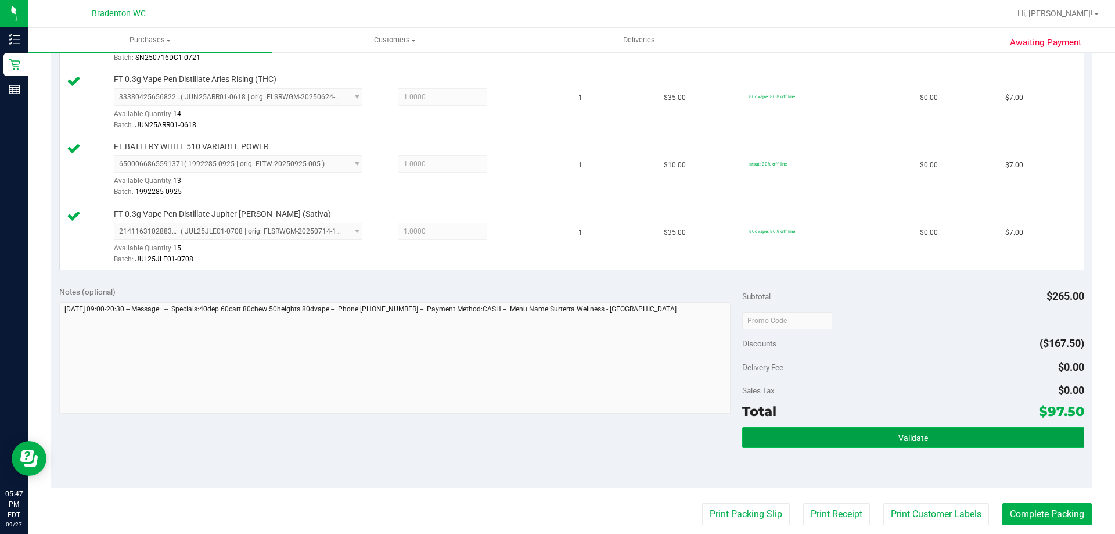
click at [846, 439] on button "Validate" at bounding box center [912, 437] width 341 height 21
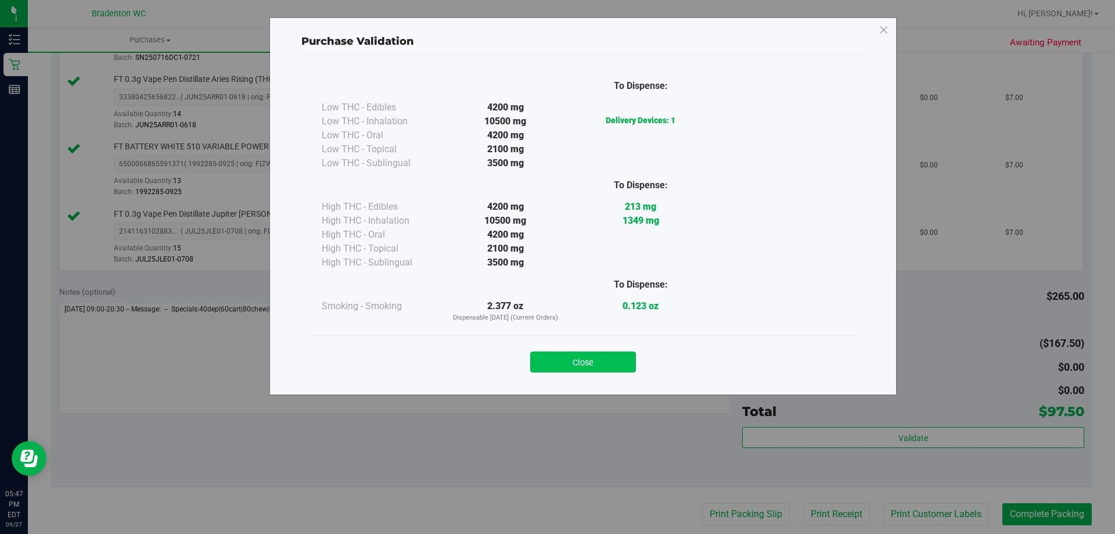
click at [581, 367] on button "Close" at bounding box center [583, 361] width 106 height 21
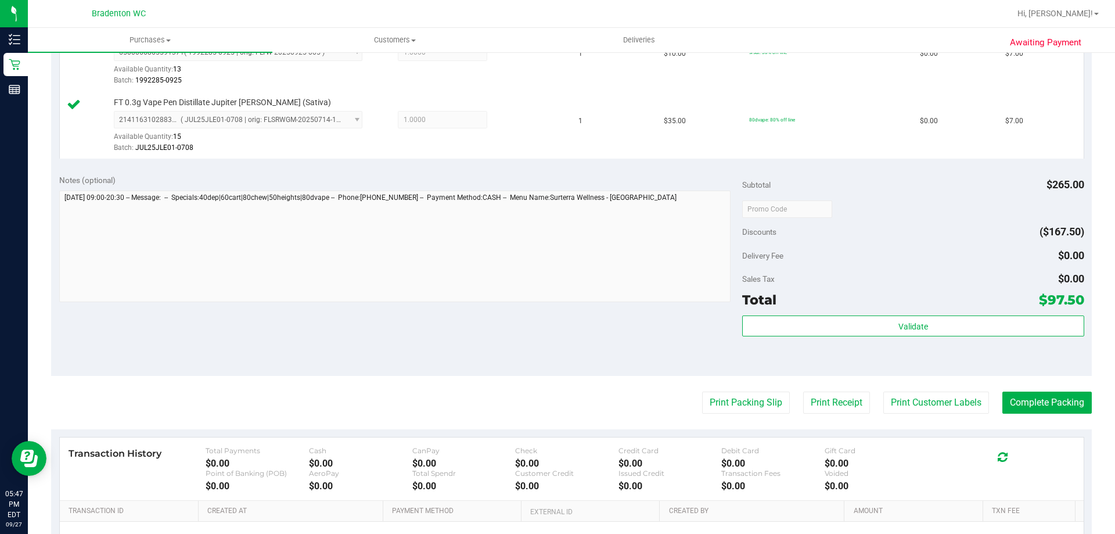
scroll to position [755, 0]
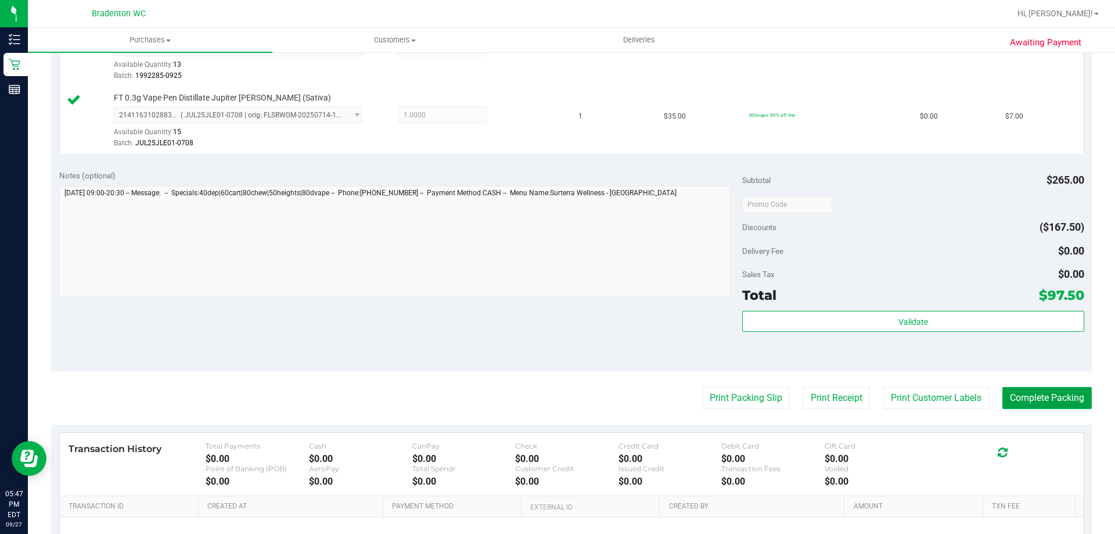
click at [1009, 402] on button "Complete Packing" at bounding box center [1046, 398] width 89 height 22
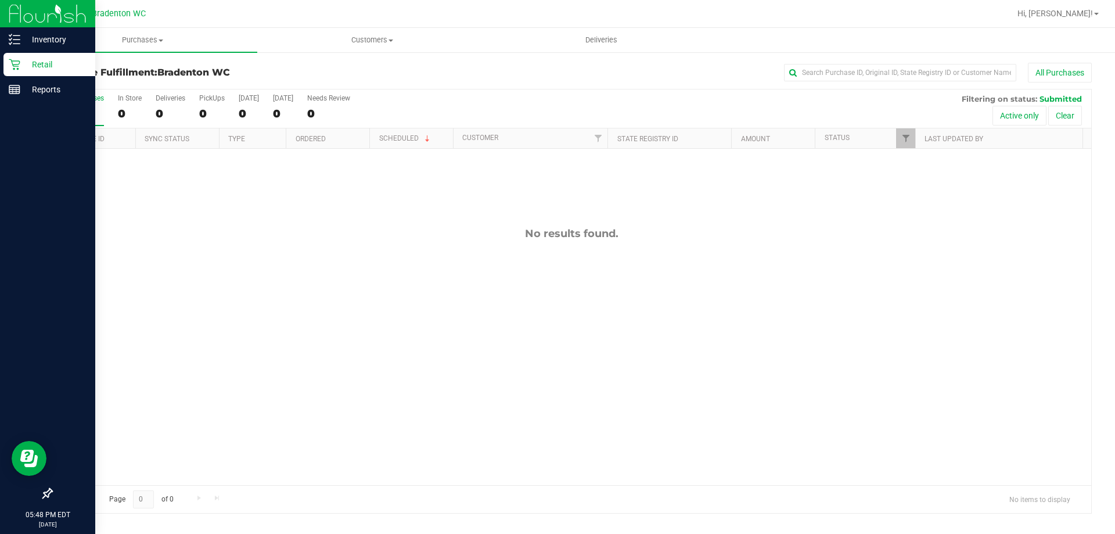
click at [39, 72] on div "Retail" at bounding box center [49, 64] width 92 height 23
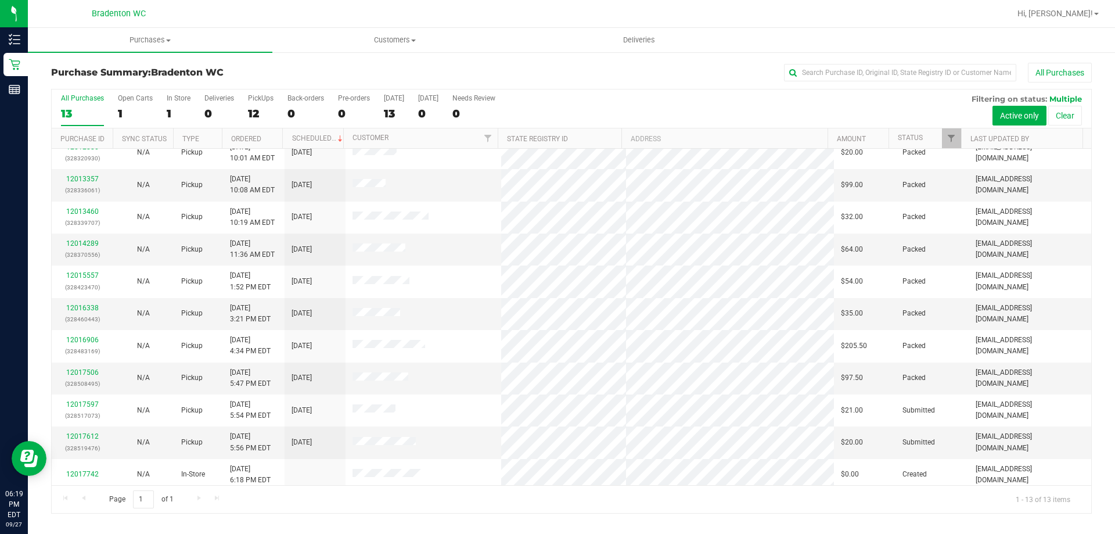
scroll to position [81, 0]
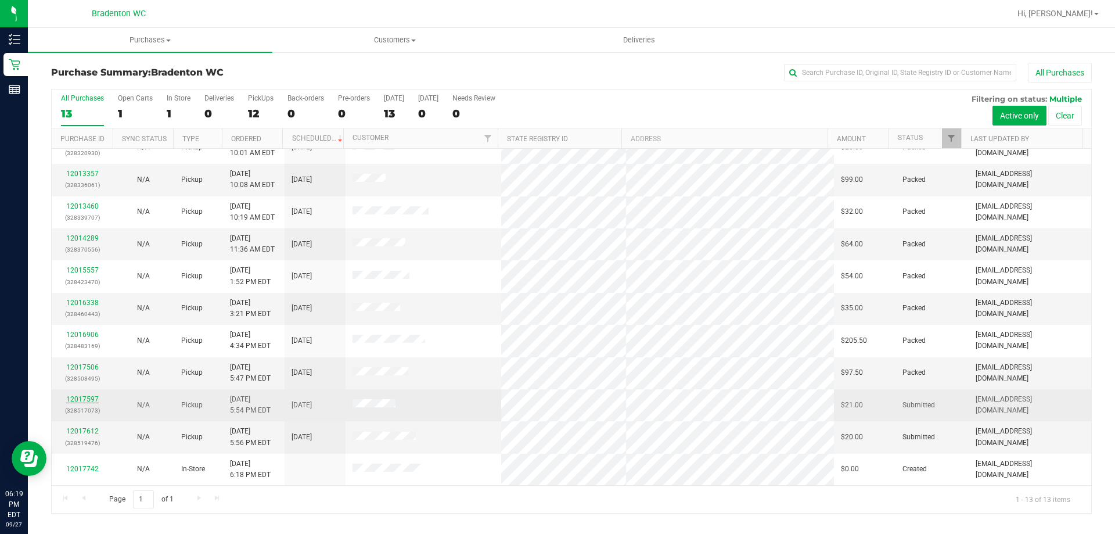
click at [92, 399] on link "12017597" at bounding box center [82, 399] width 33 height 8
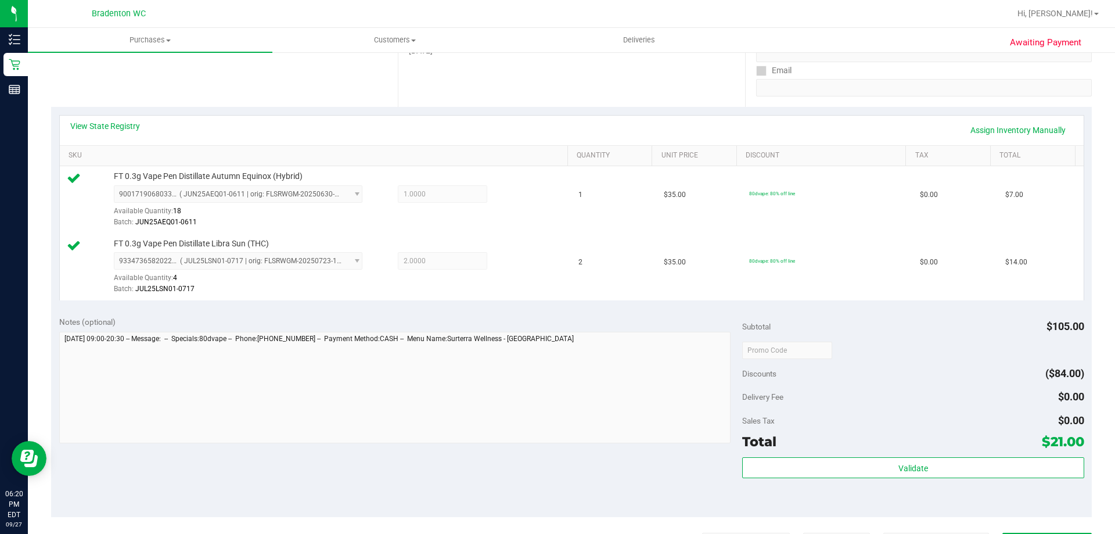
scroll to position [232, 0]
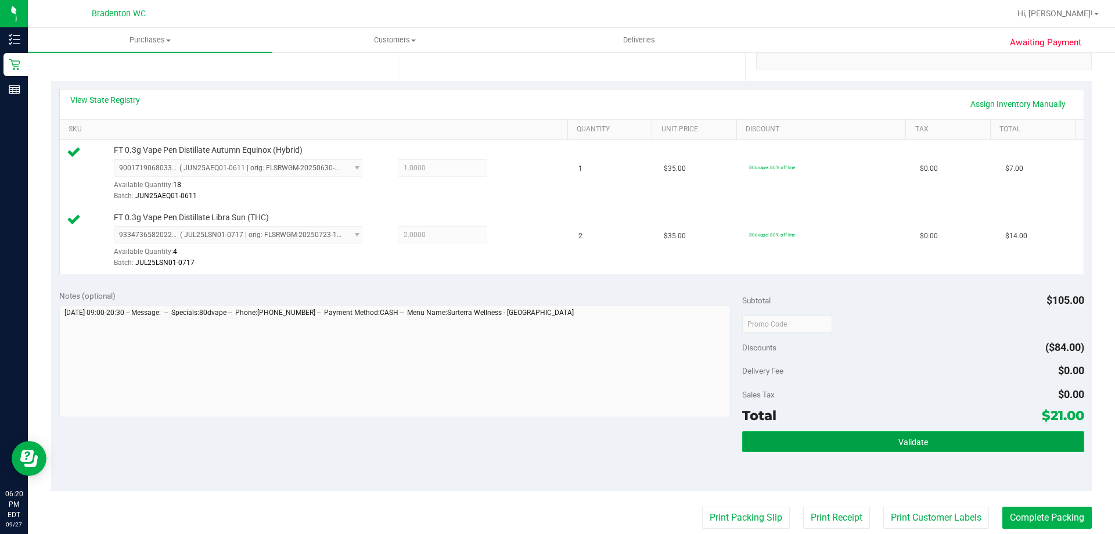
click at [785, 449] on button "Validate" at bounding box center [912, 441] width 341 height 21
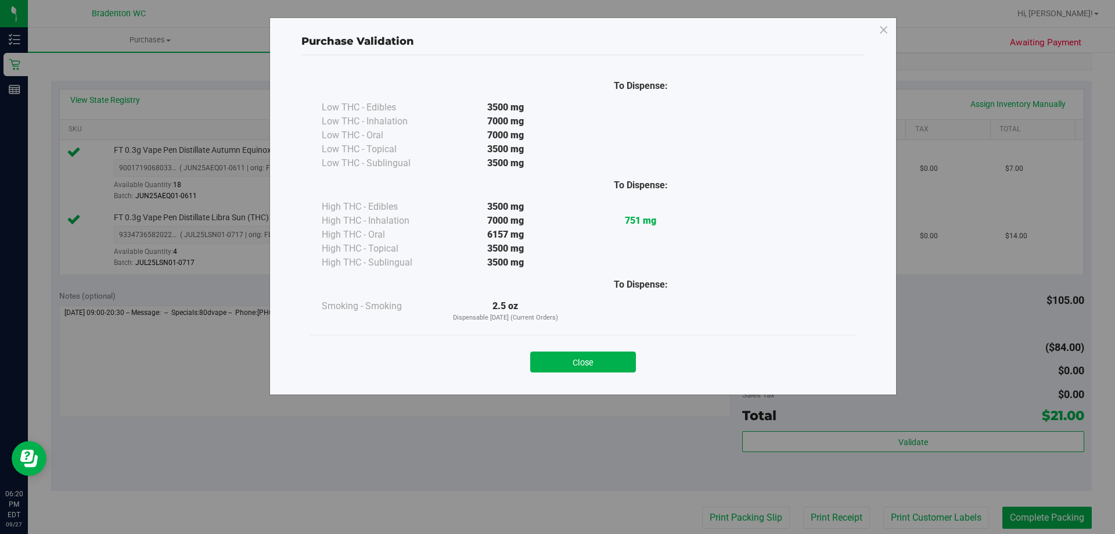
click at [552, 379] on div "Close" at bounding box center [583, 357] width 546 height 47
click at [553, 367] on button "Close" at bounding box center [583, 361] width 106 height 21
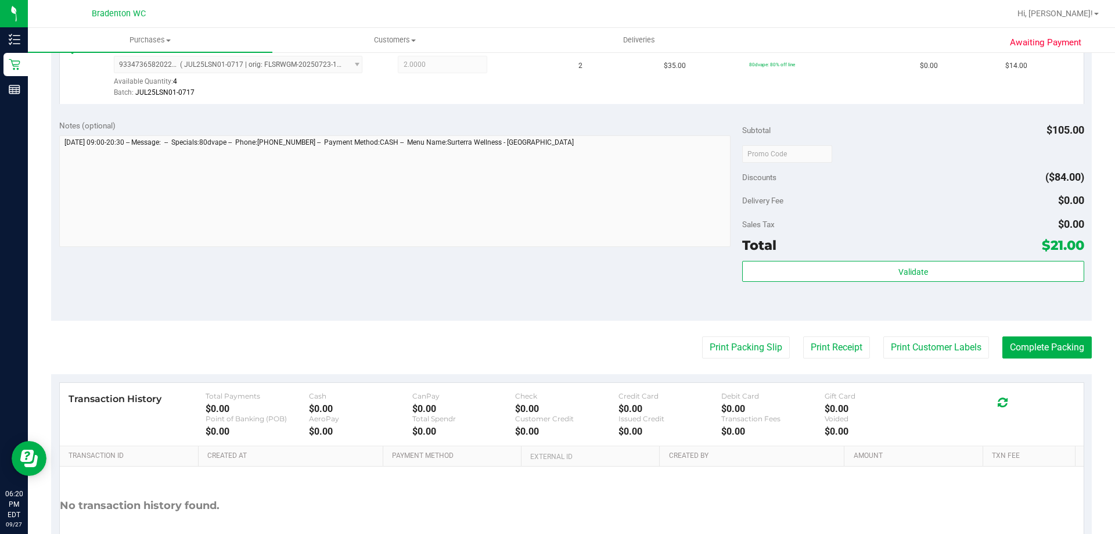
scroll to position [406, 0]
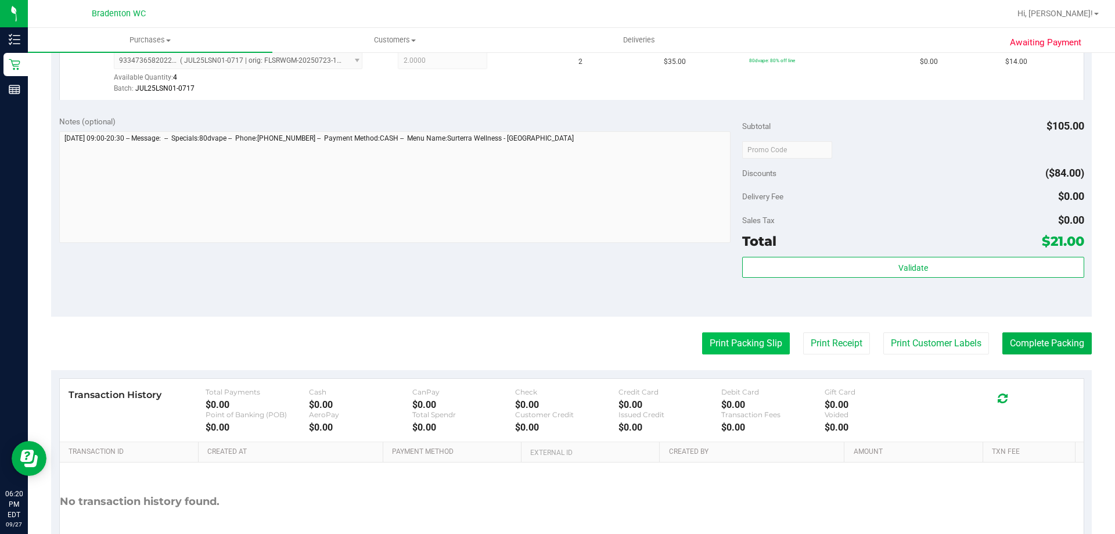
click at [735, 343] on button "Print Packing Slip" at bounding box center [746, 343] width 88 height 22
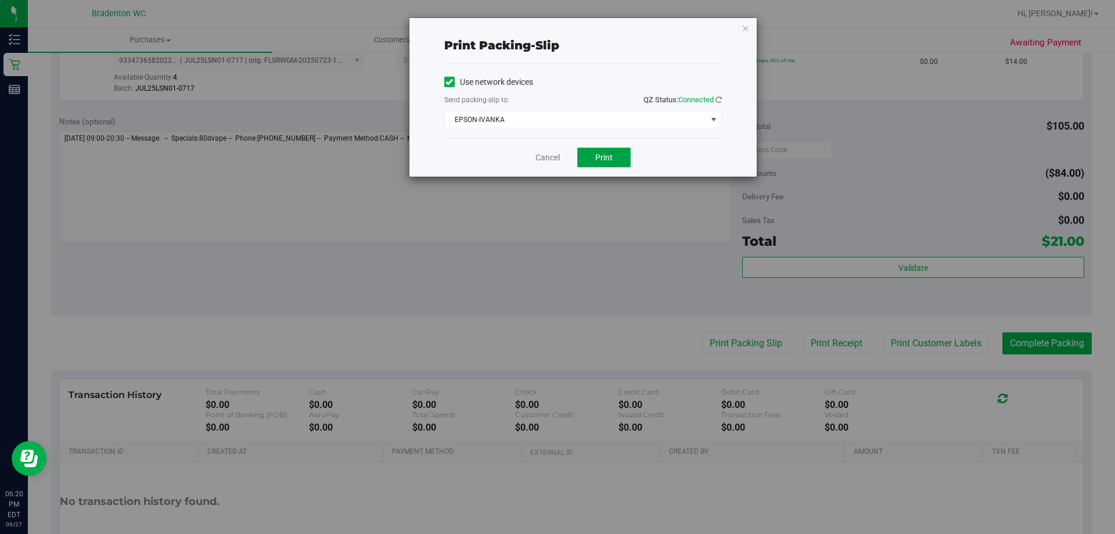
click at [619, 161] on button "Print" at bounding box center [603, 157] width 53 height 20
click at [746, 37] on div "Print packing-slip Use network devices Send packing-slip to: QZ Status: Connect…" at bounding box center [582, 97] width 347 height 158
click at [746, 34] on icon "button" at bounding box center [745, 28] width 8 height 14
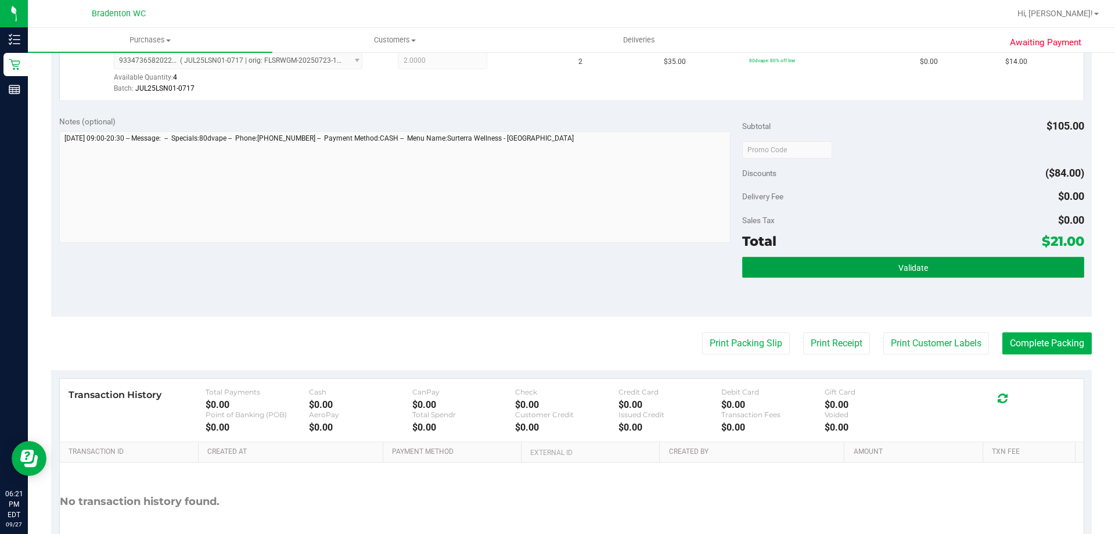
click at [780, 272] on button "Validate" at bounding box center [912, 267] width 341 height 21
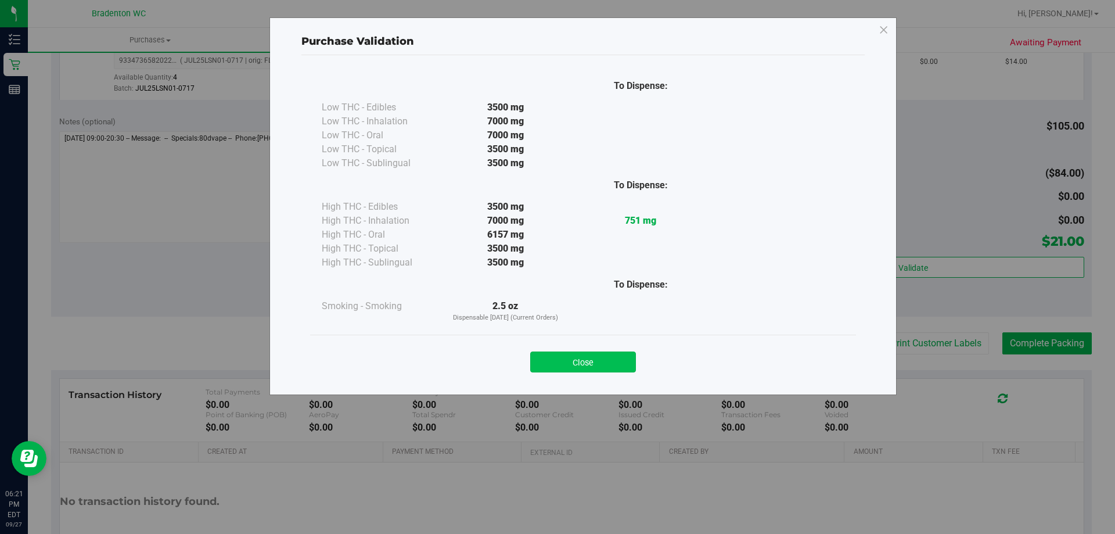
click at [599, 367] on button "Close" at bounding box center [583, 361] width 106 height 21
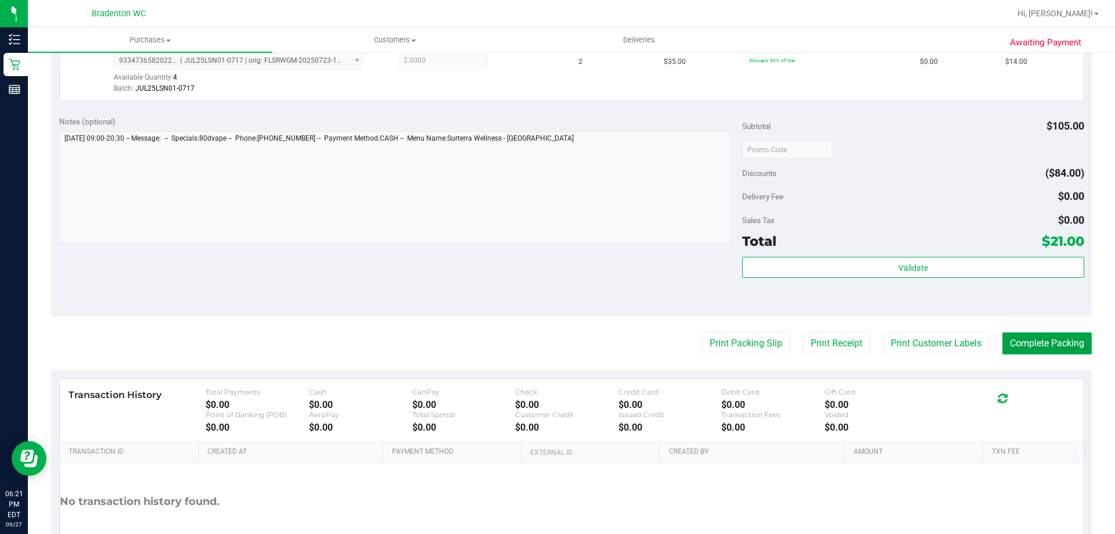
click at [1032, 349] on button "Complete Packing" at bounding box center [1046, 343] width 89 height 22
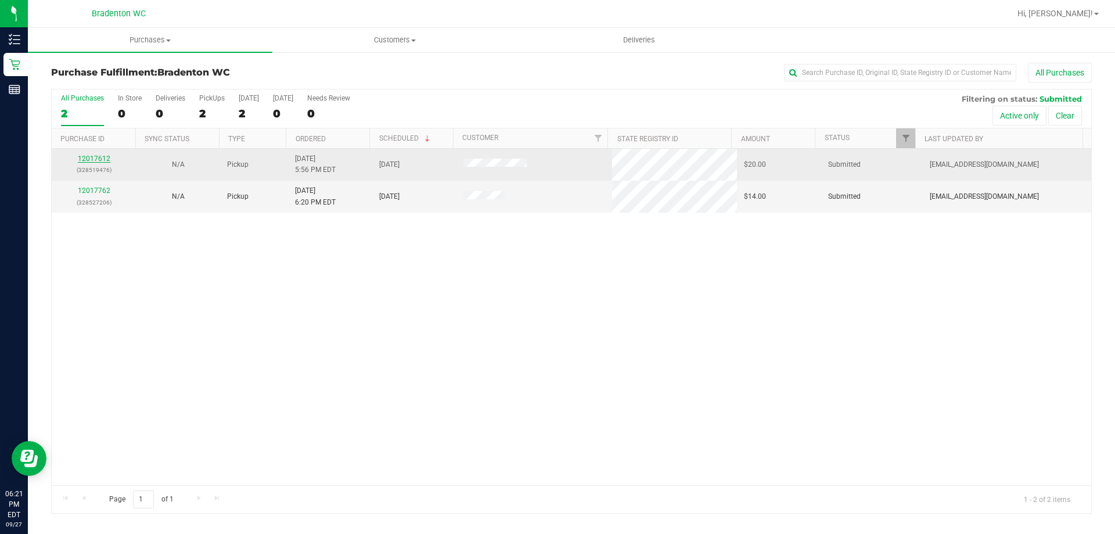
click at [98, 156] on link "12017612" at bounding box center [94, 158] width 33 height 8
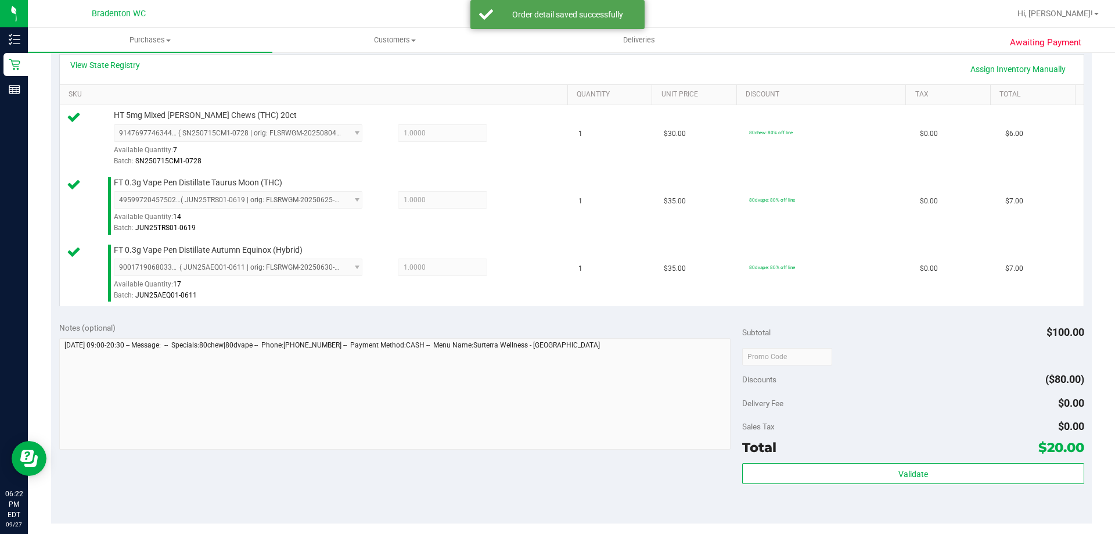
scroll to position [348, 0]
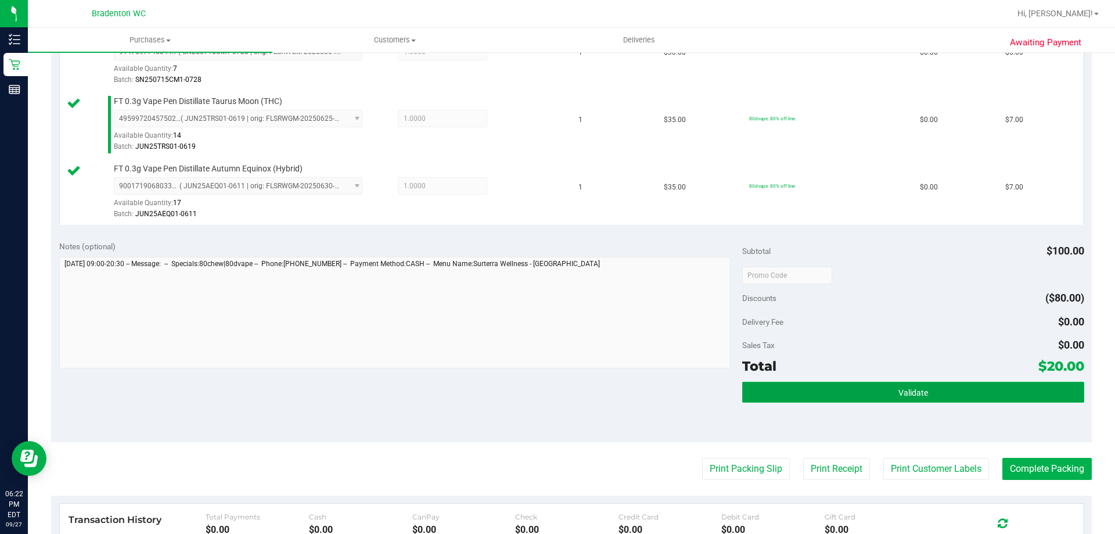
click at [859, 398] on button "Validate" at bounding box center [912, 391] width 341 height 21
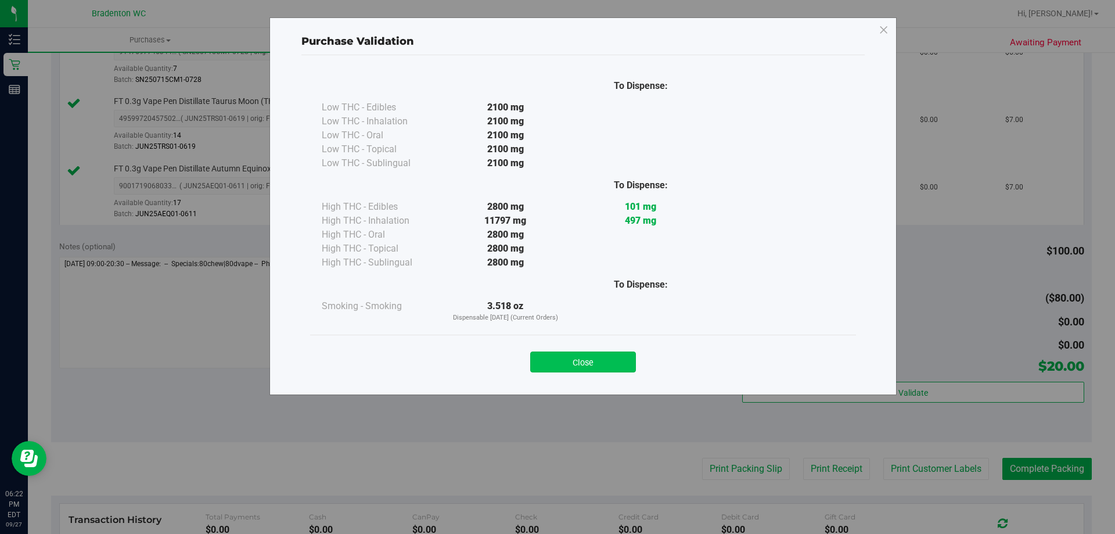
click at [588, 371] on button "Close" at bounding box center [583, 361] width 106 height 21
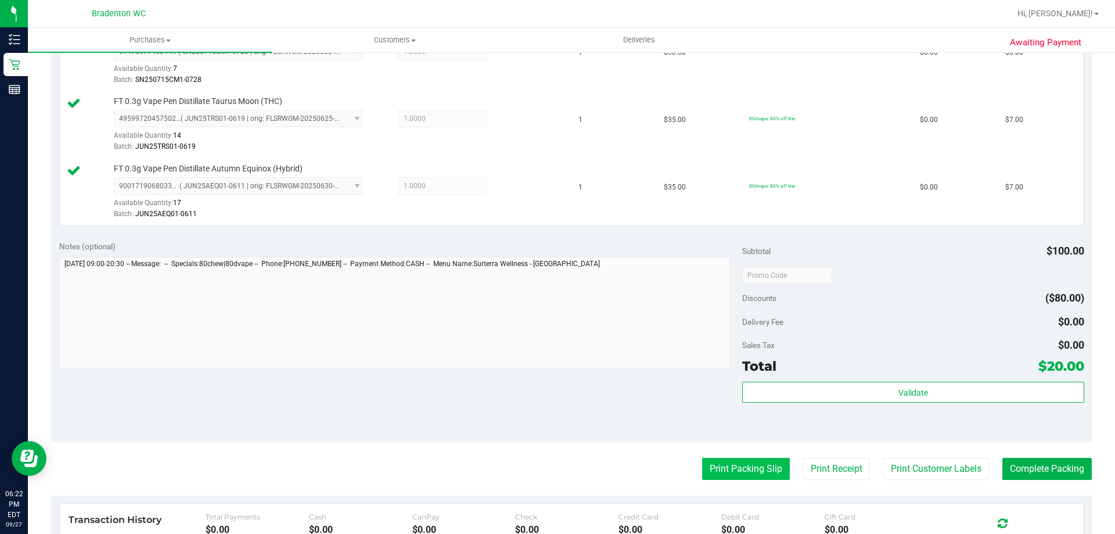
click at [702, 472] on button "Print Packing Slip" at bounding box center [746, 468] width 88 height 22
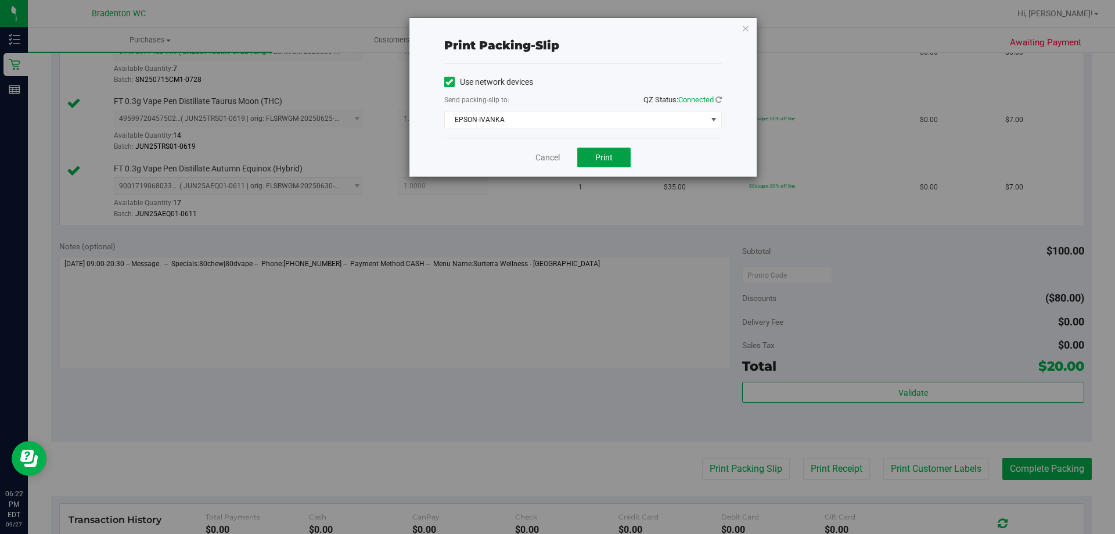
click at [601, 160] on span "Print" at bounding box center [603, 157] width 17 height 9
click at [747, 33] on icon "button" at bounding box center [745, 28] width 8 height 14
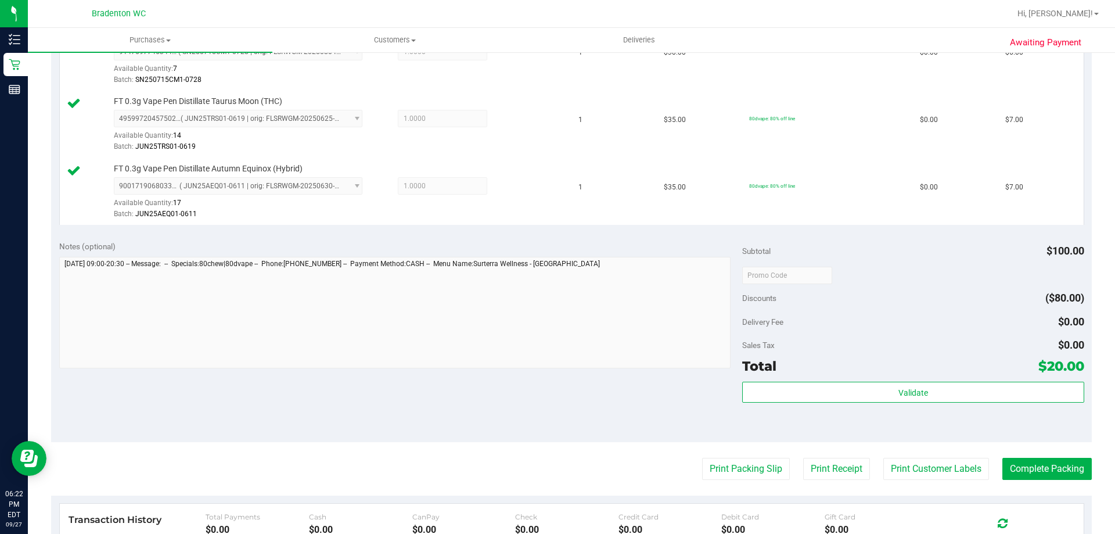
click at [928, 406] on div "Validate" at bounding box center [912, 407] width 341 height 52
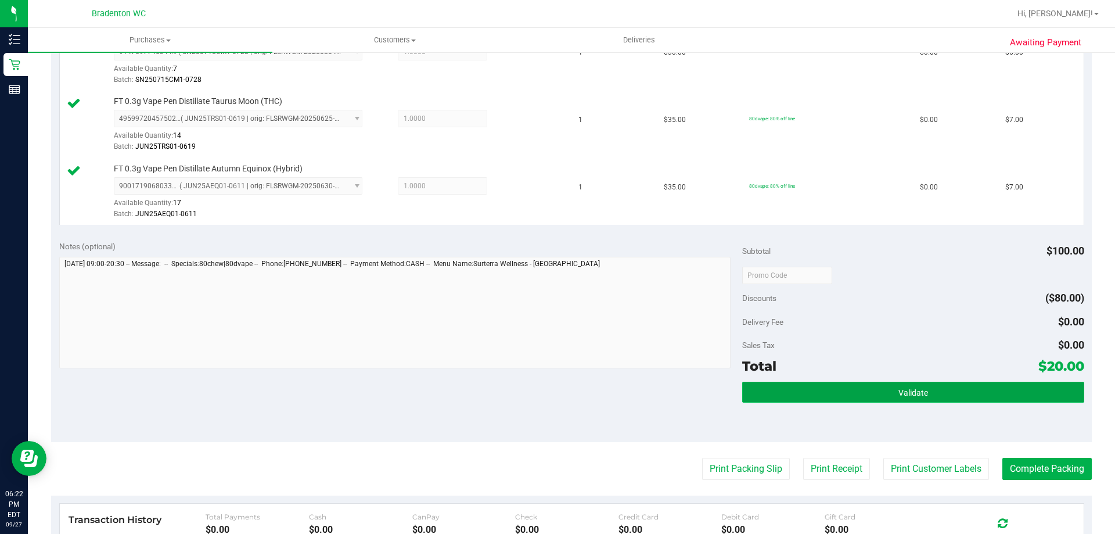
click at [900, 395] on span "Validate" at bounding box center [913, 392] width 30 height 9
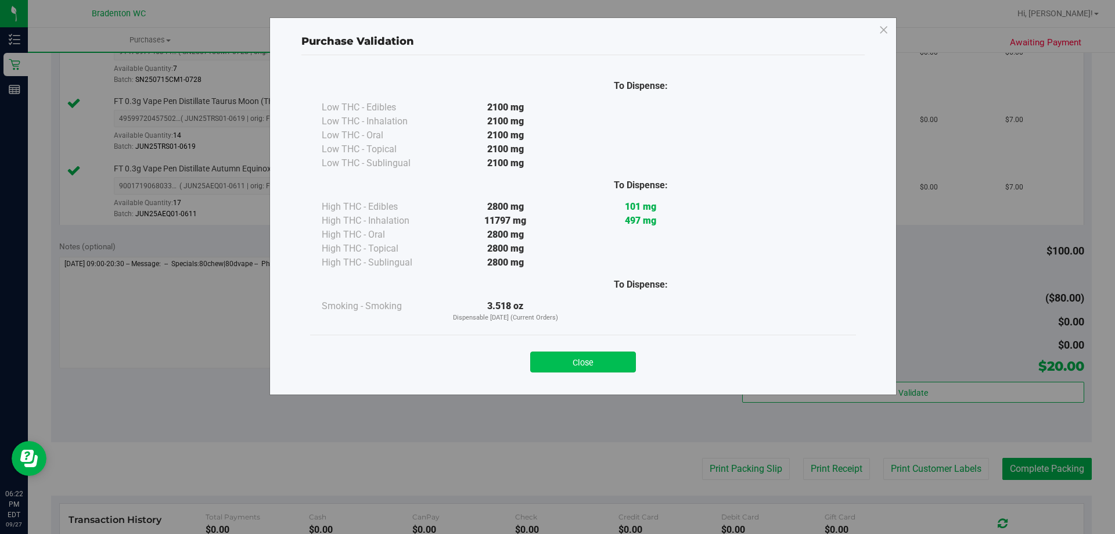
click at [605, 370] on button "Close" at bounding box center [583, 361] width 106 height 21
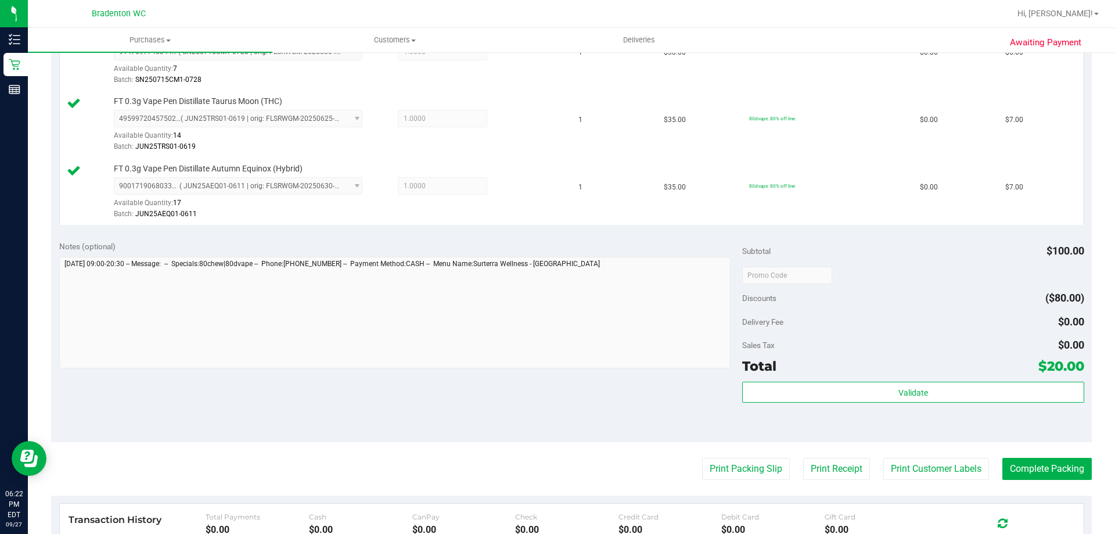
click at [1008, 484] on purchase-details "Back Edit Purchase Cancel Purchase View Profile # 12017612 BioTrack ID: - Submi…" at bounding box center [571, 213] width 1040 height 998
click at [1018, 479] on button "Complete Packing" at bounding box center [1046, 468] width 89 height 22
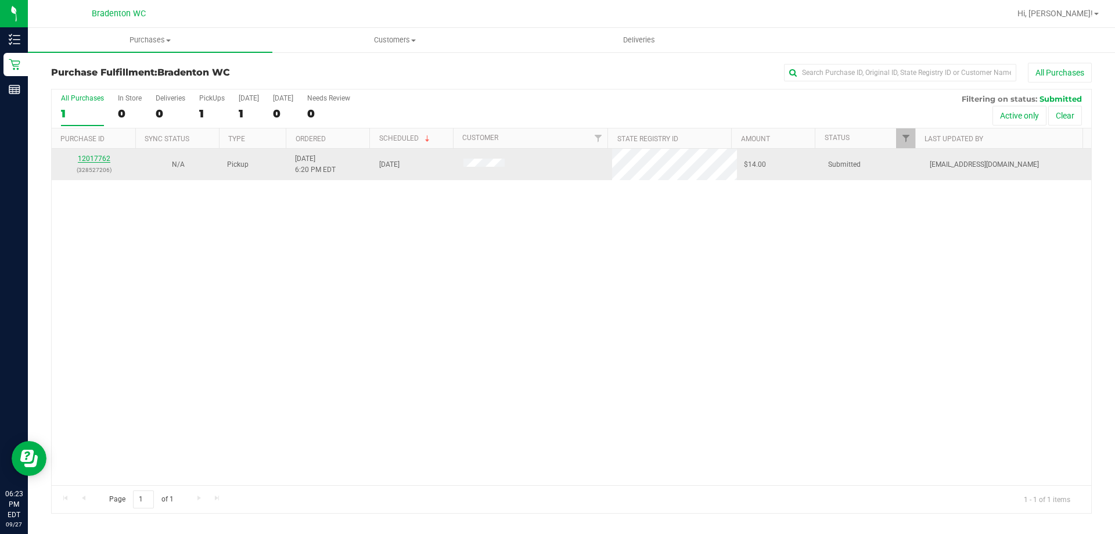
click at [98, 161] on link "12017762" at bounding box center [94, 158] width 33 height 8
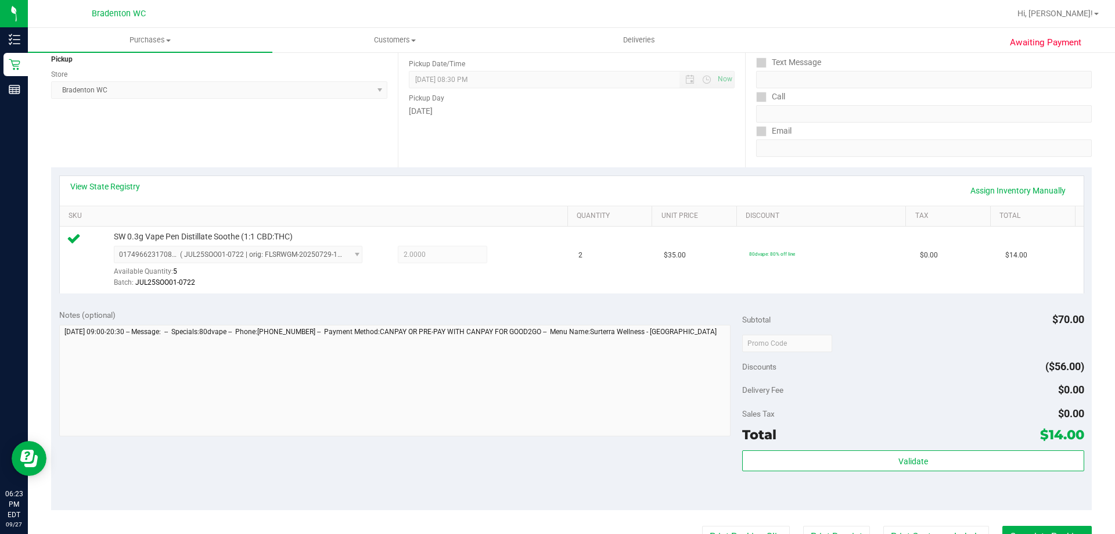
scroll to position [174, 0]
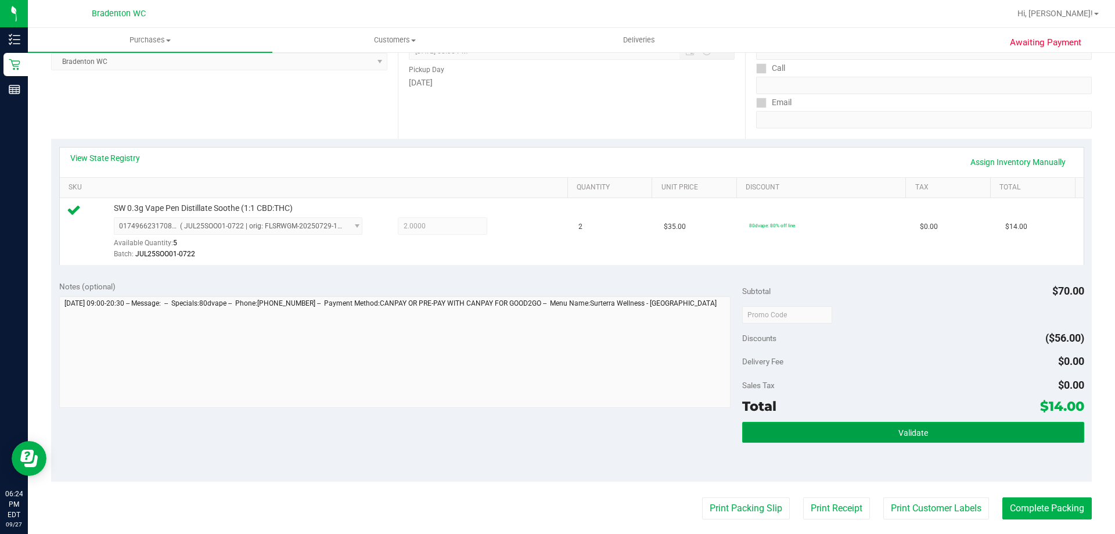
click at [824, 438] on button "Validate" at bounding box center [912, 431] width 341 height 21
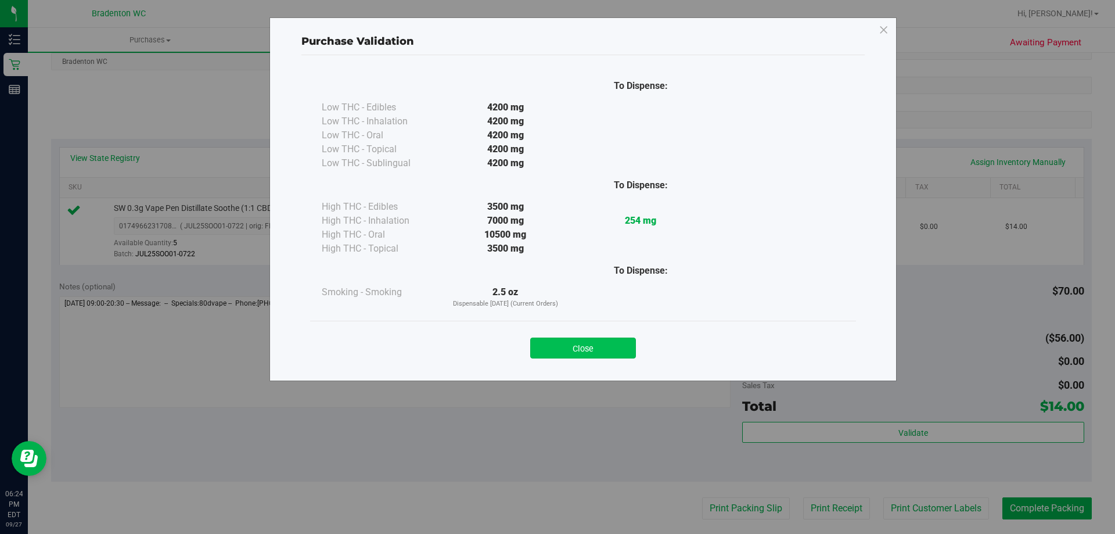
click at [554, 352] on button "Close" at bounding box center [583, 347] width 106 height 21
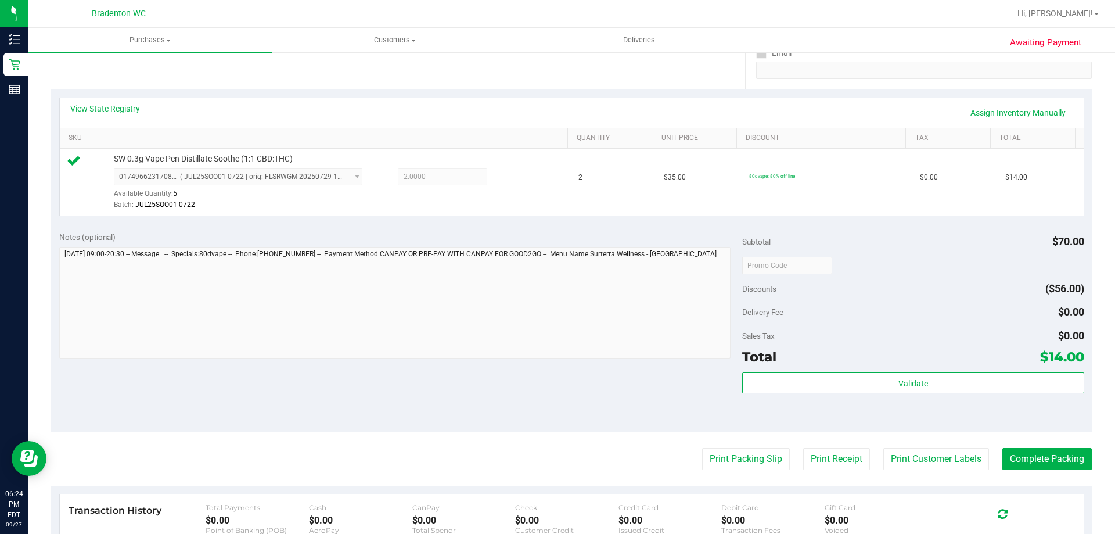
scroll to position [290, 0]
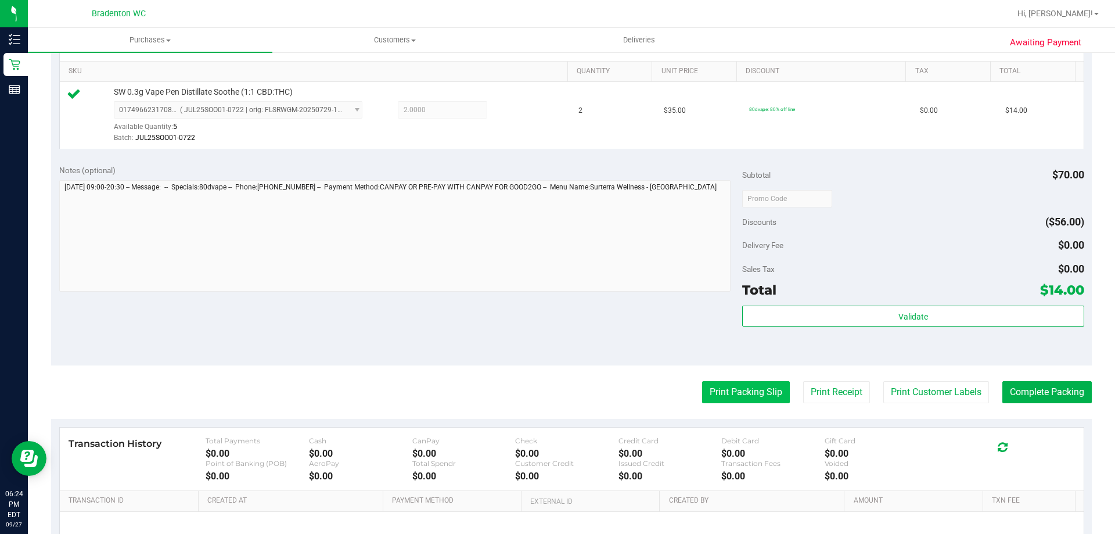
click at [726, 397] on button "Print Packing Slip" at bounding box center [746, 392] width 88 height 22
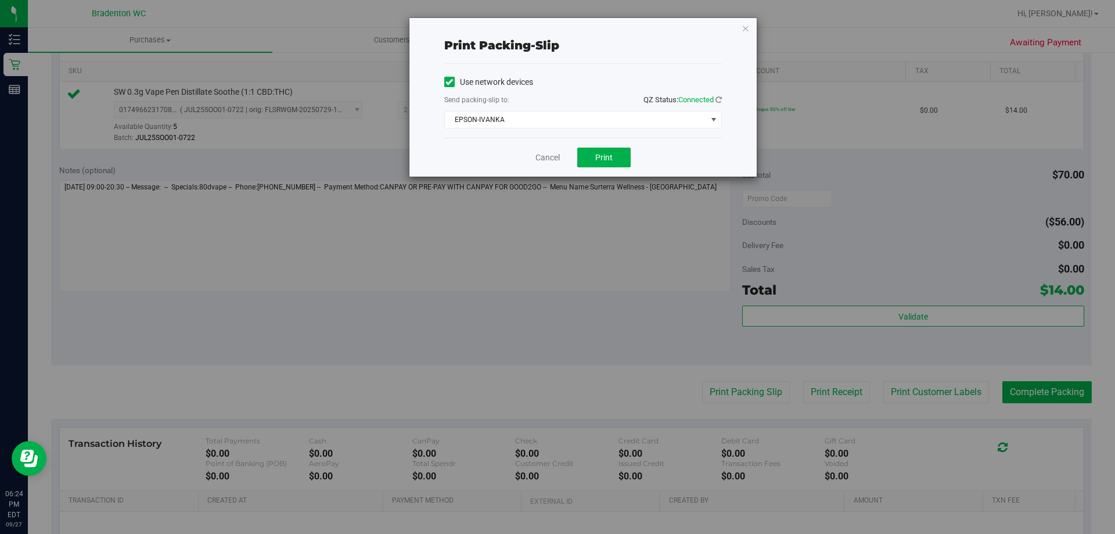
click at [604, 168] on div "Cancel Print" at bounding box center [583, 157] width 278 height 39
click at [596, 163] on button "Print" at bounding box center [603, 157] width 53 height 20
click at [750, 36] on div "Print packing-slip Use network devices Send packing-slip to: QZ Status: Connect…" at bounding box center [582, 97] width 347 height 158
click at [748, 34] on icon "button" at bounding box center [745, 28] width 8 height 14
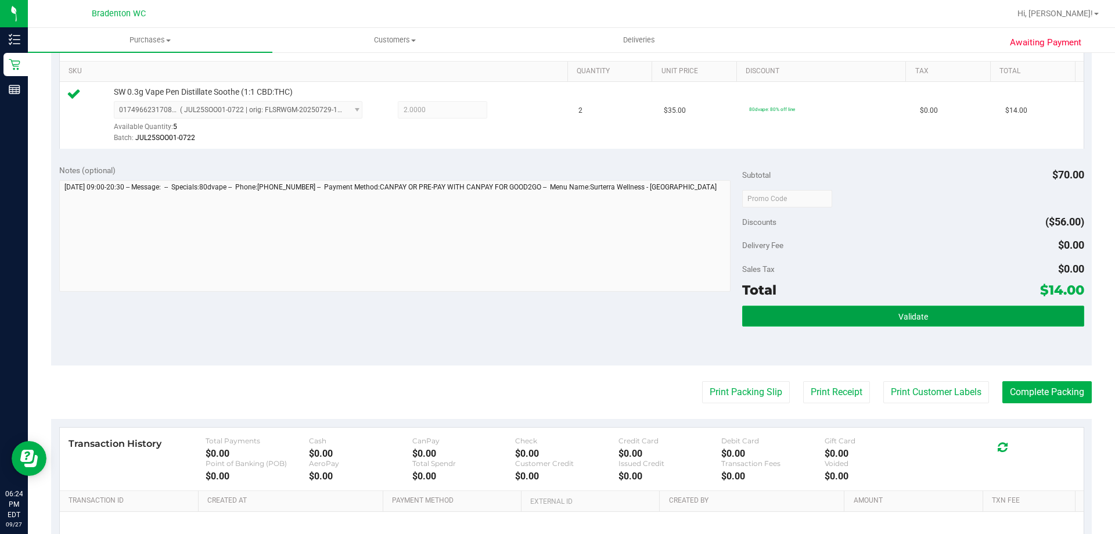
click at [791, 318] on button "Validate" at bounding box center [912, 315] width 341 height 21
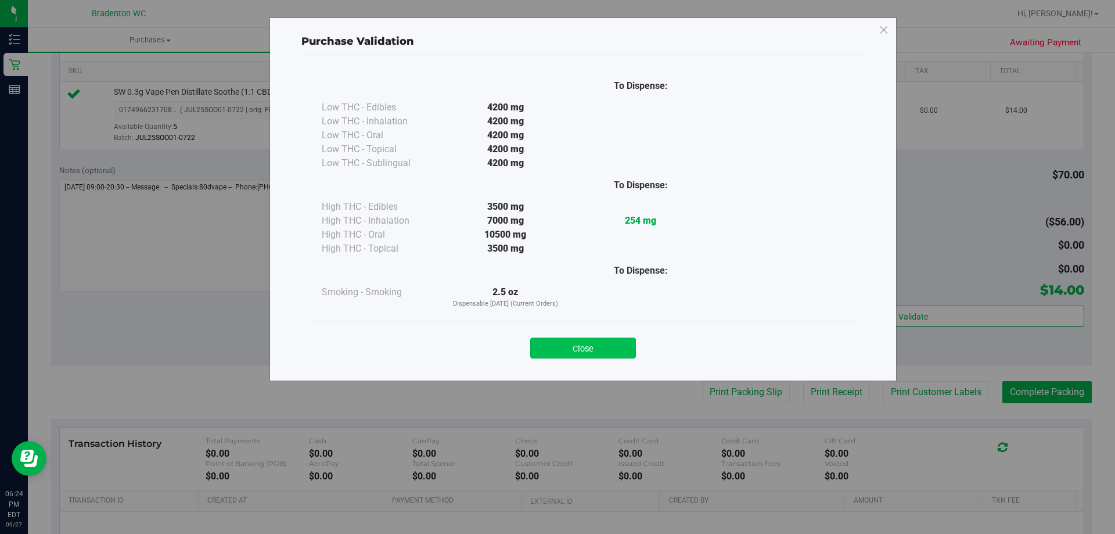
click at [554, 351] on button "Close" at bounding box center [583, 347] width 106 height 21
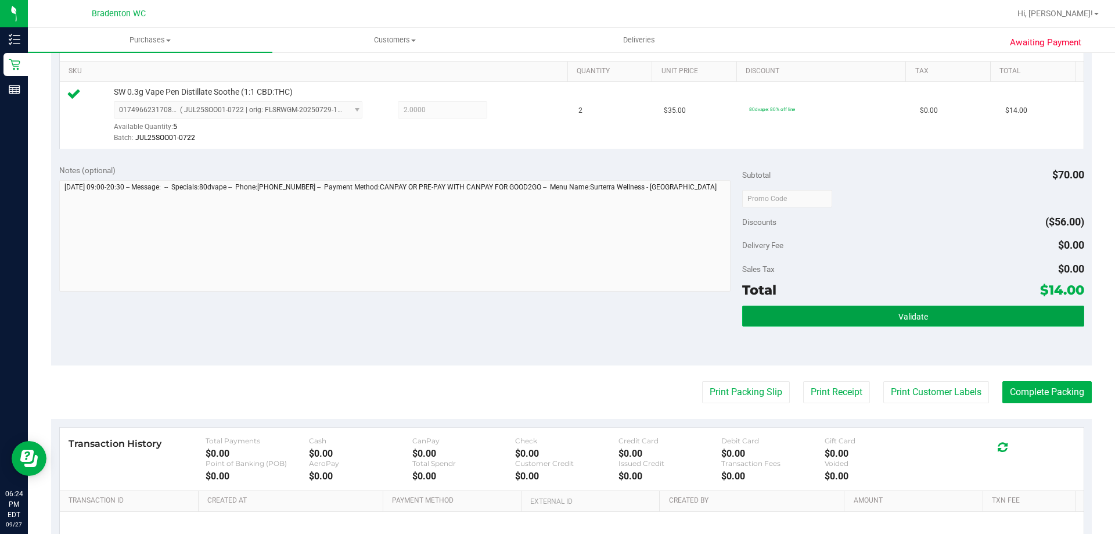
click at [856, 320] on button "Validate" at bounding box center [912, 315] width 341 height 21
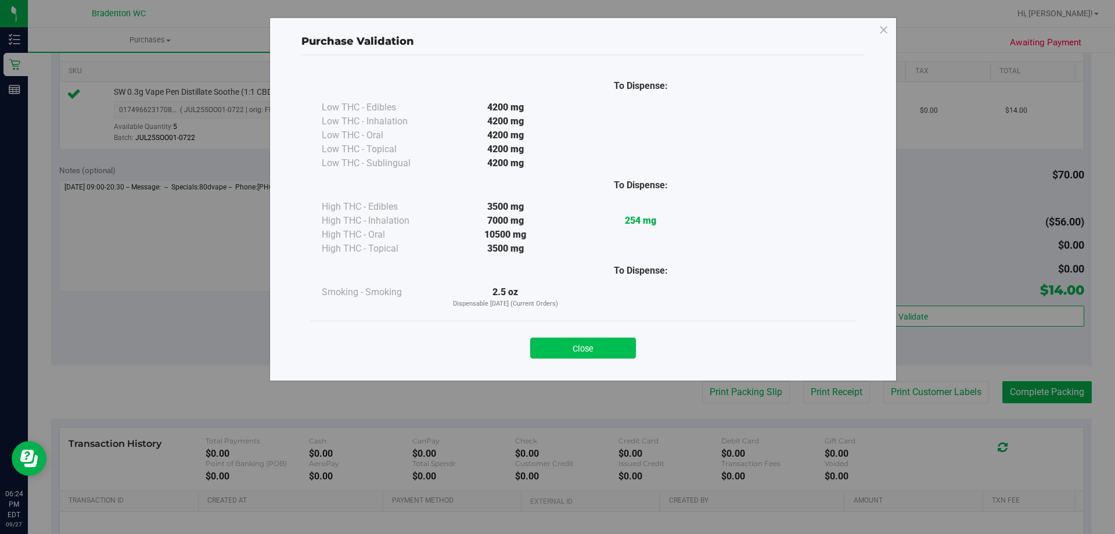
click at [539, 355] on button "Close" at bounding box center [583, 347] width 106 height 21
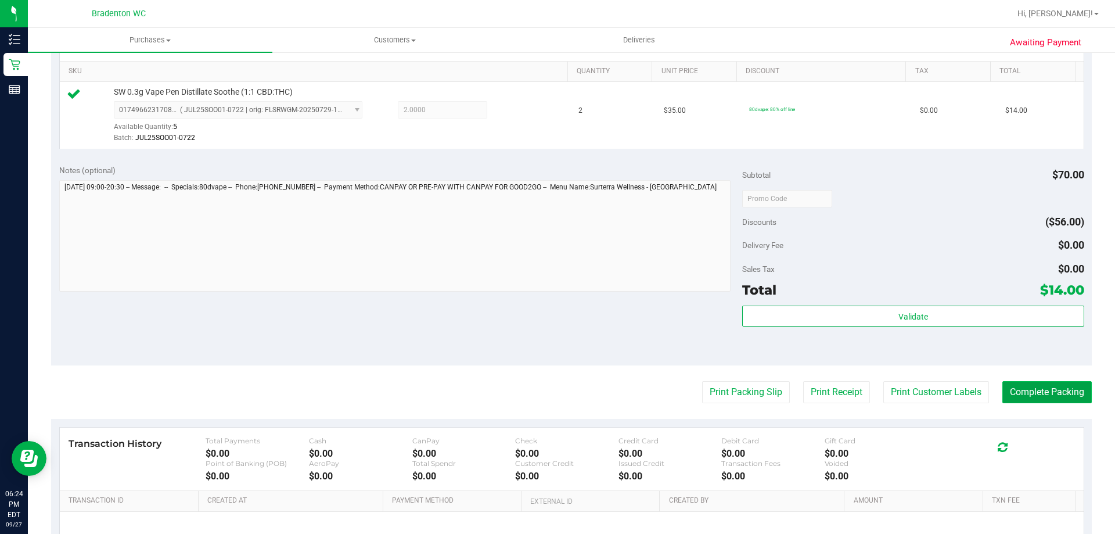
click at [1023, 401] on button "Complete Packing" at bounding box center [1046, 392] width 89 height 22
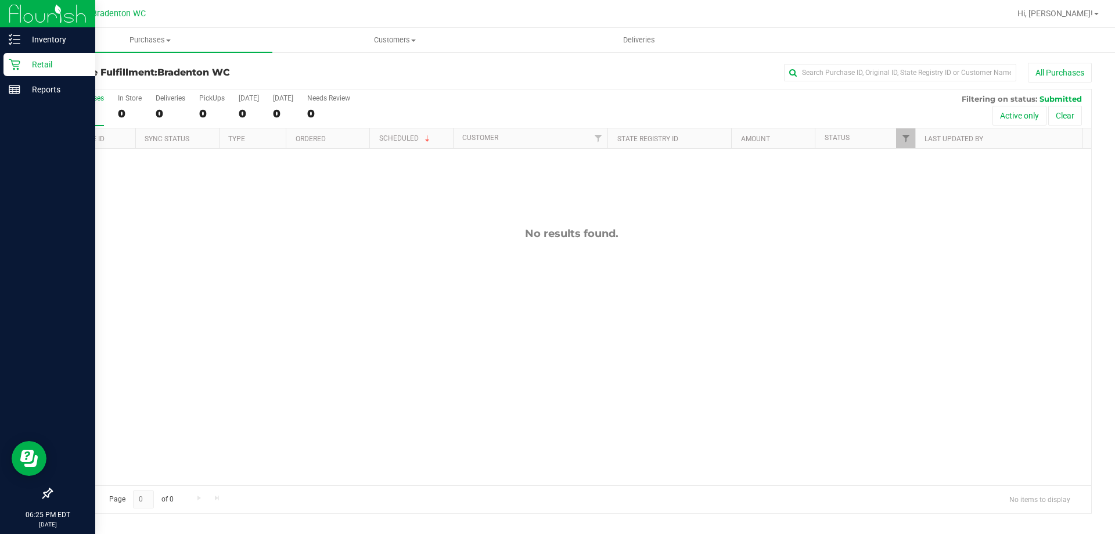
click at [38, 66] on p "Retail" at bounding box center [55, 64] width 70 height 14
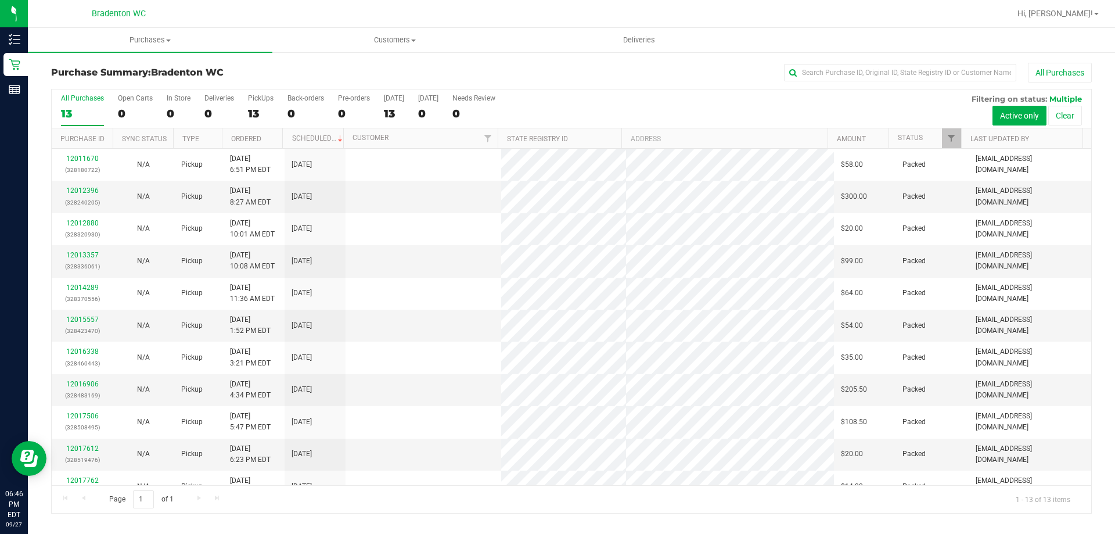
scroll to position [81, 0]
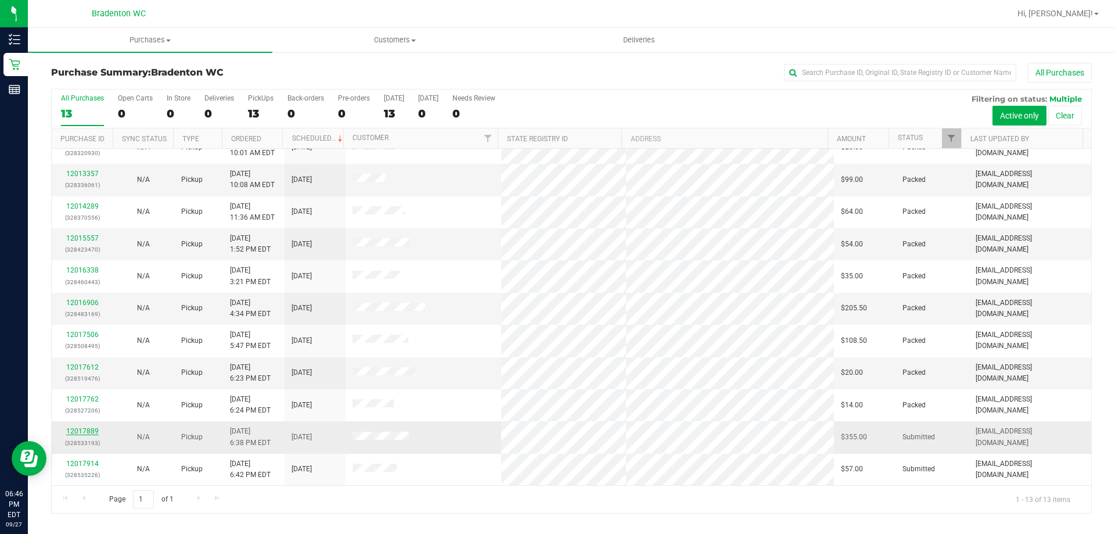
click at [88, 433] on link "12017889" at bounding box center [82, 431] width 33 height 8
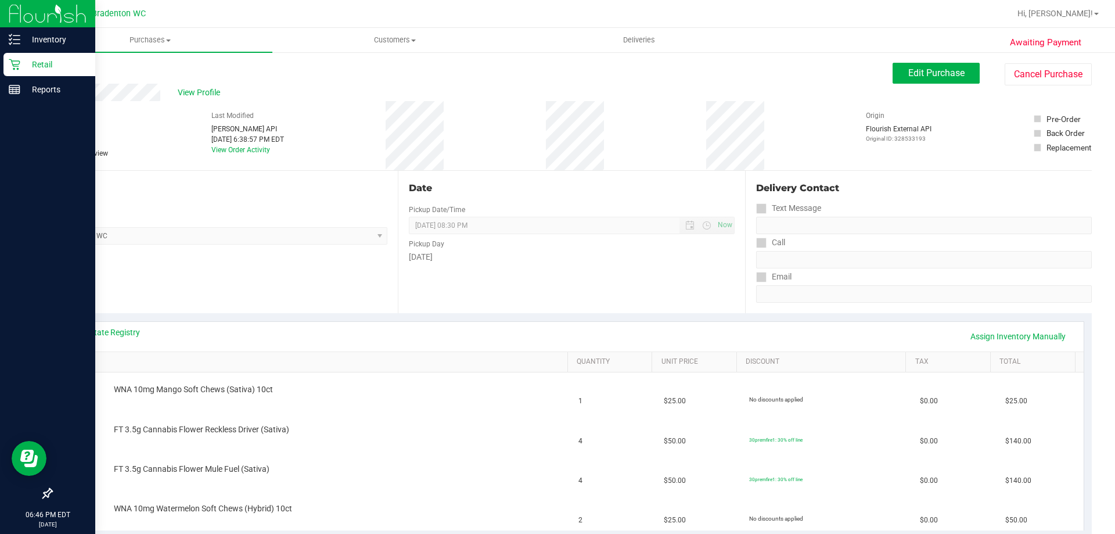
click at [46, 70] on p "Retail" at bounding box center [55, 64] width 70 height 14
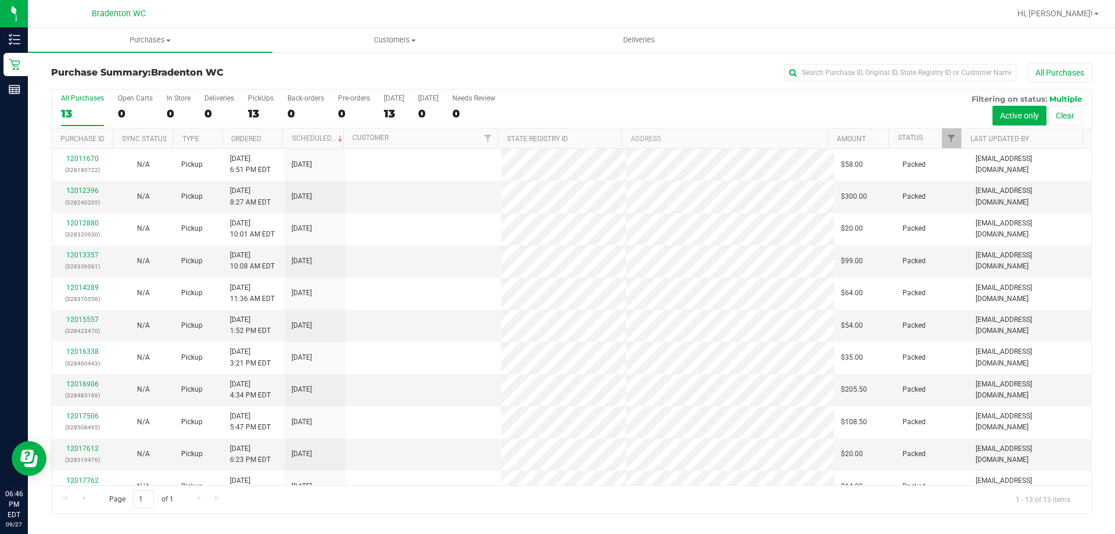
scroll to position [81, 0]
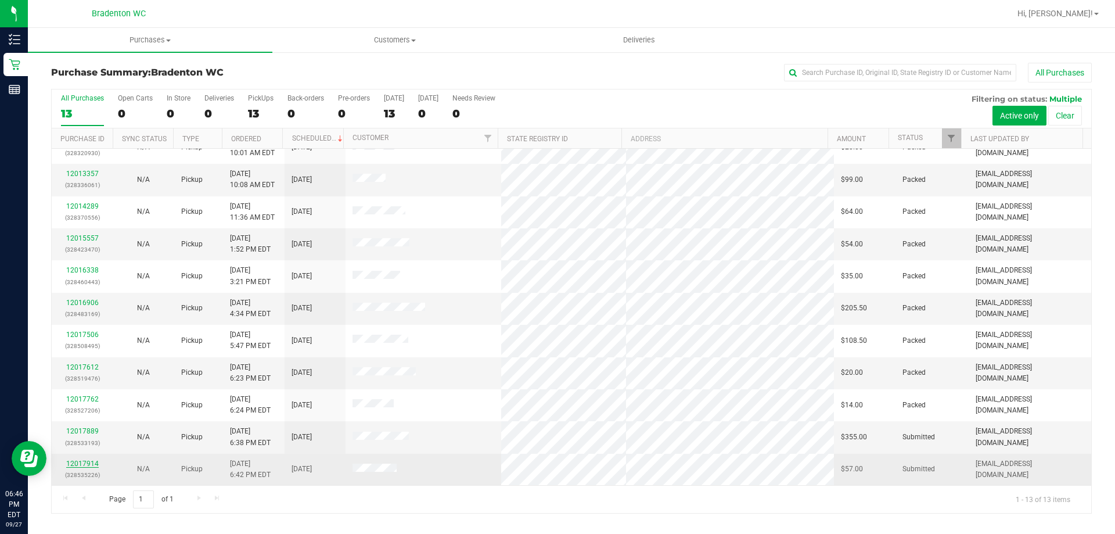
click at [83, 467] on link "12017914" at bounding box center [82, 463] width 33 height 8
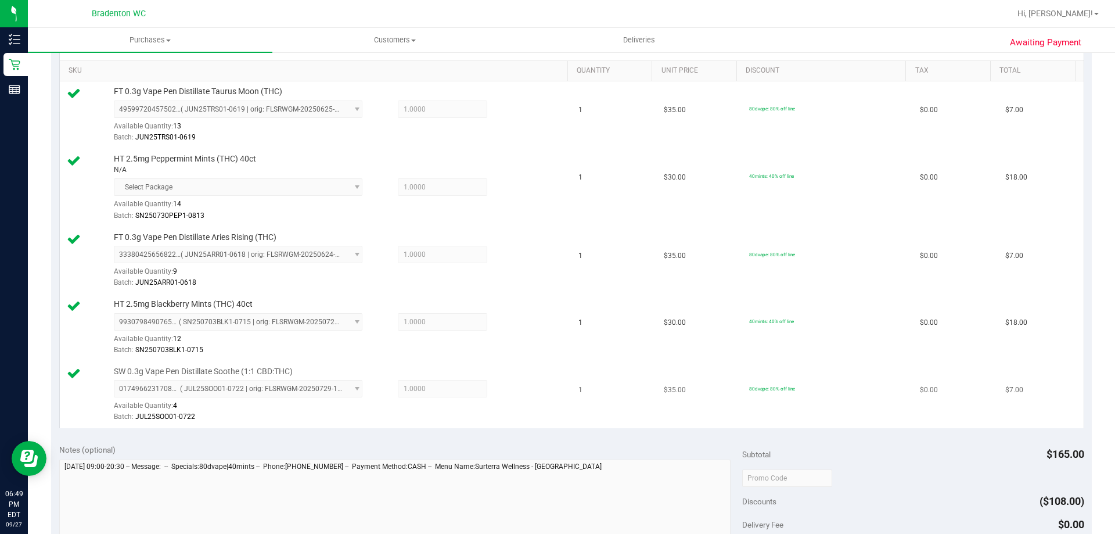
scroll to position [523, 0]
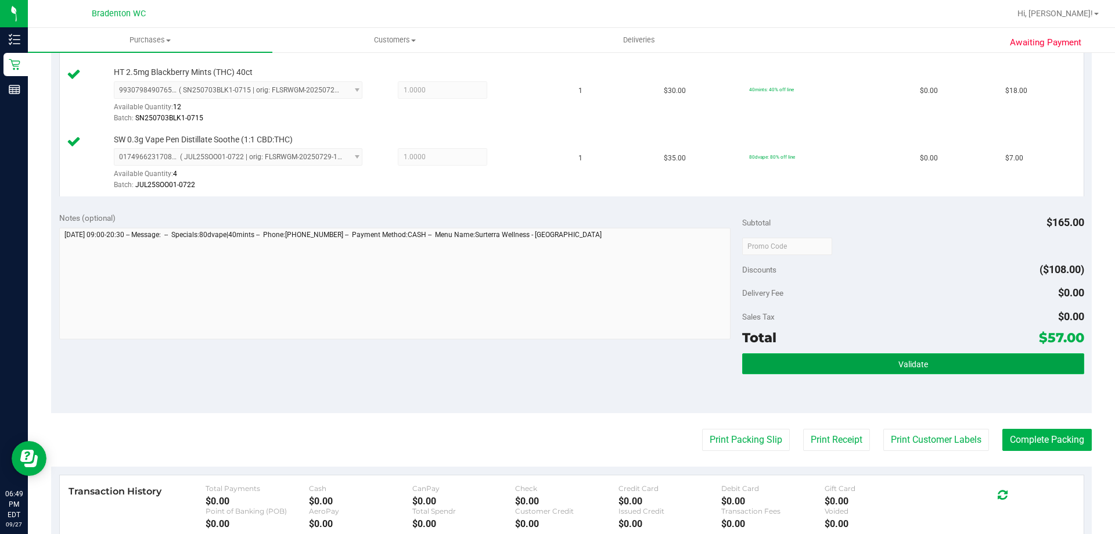
click at [776, 373] on button "Validate" at bounding box center [912, 363] width 341 height 21
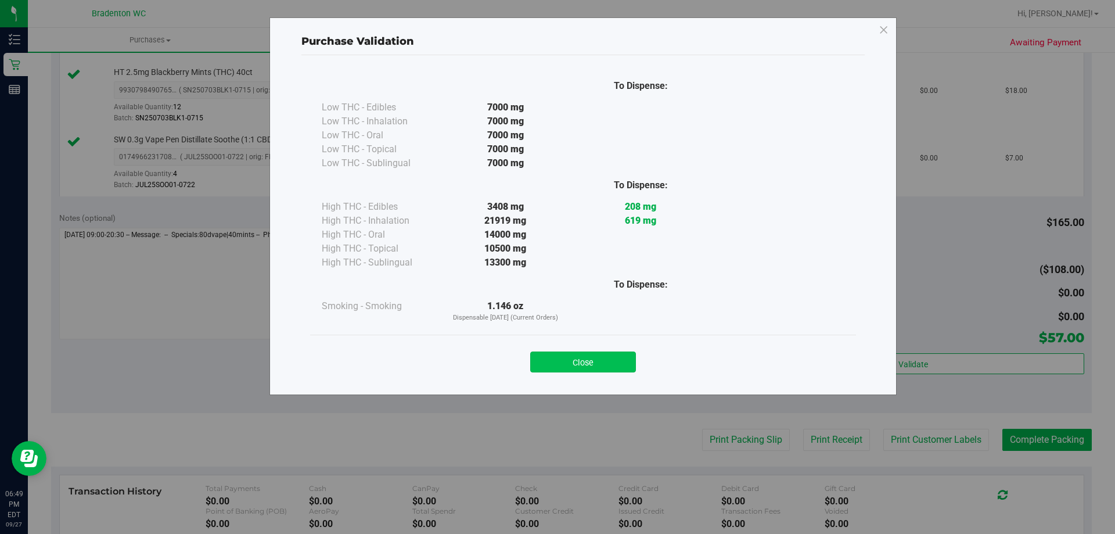
click at [575, 360] on button "Close" at bounding box center [583, 361] width 106 height 21
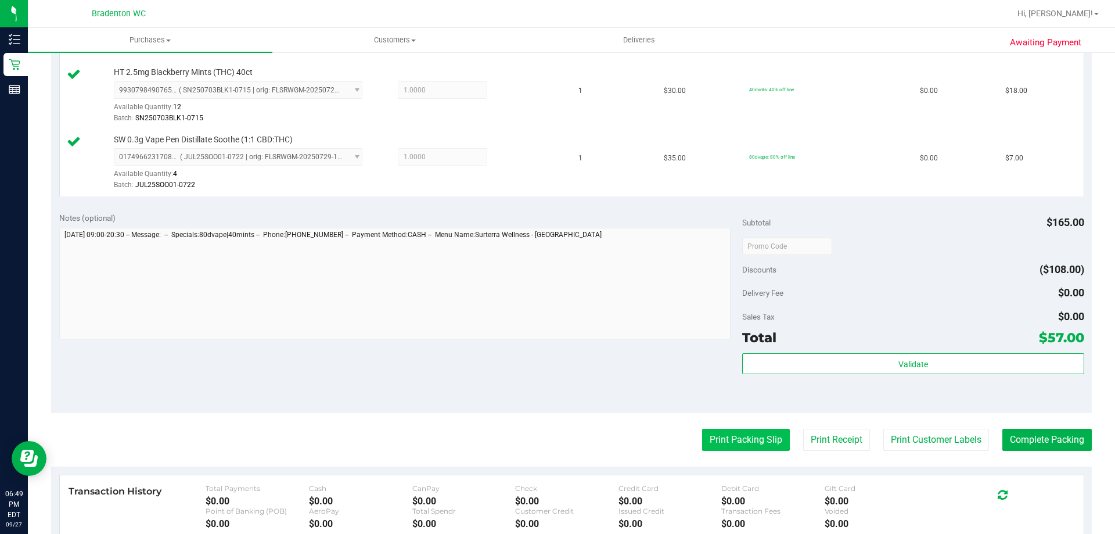
click at [724, 448] on button "Print Packing Slip" at bounding box center [746, 439] width 88 height 22
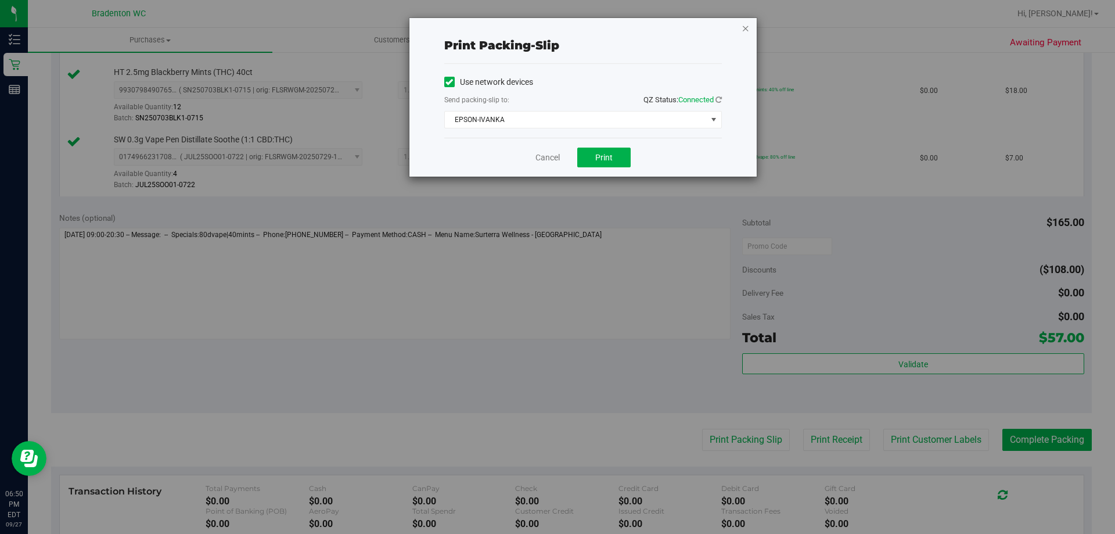
click at [746, 30] on icon "button" at bounding box center [745, 28] width 8 height 14
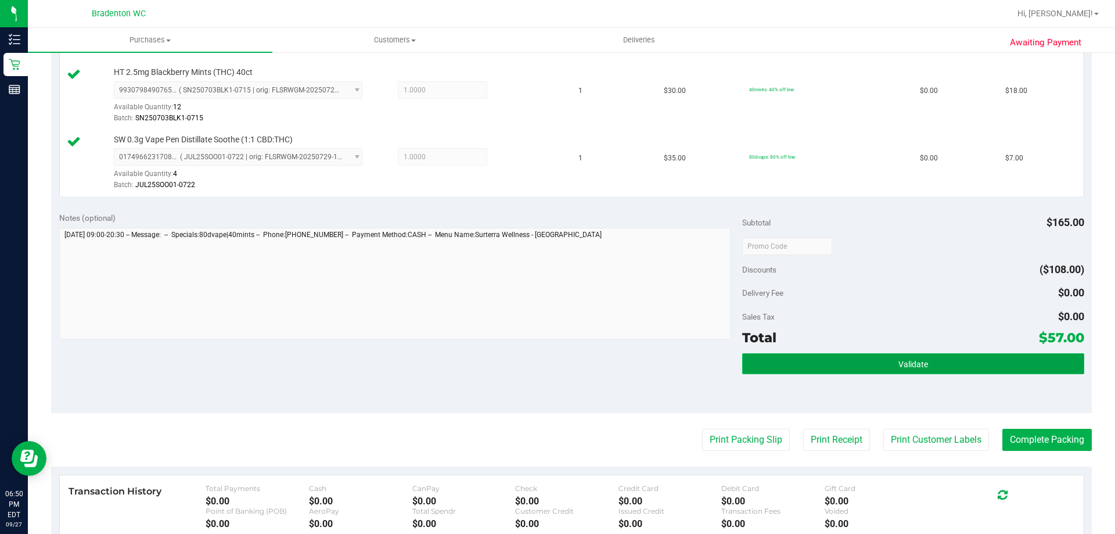
click at [798, 365] on button "Validate" at bounding box center [912, 363] width 341 height 21
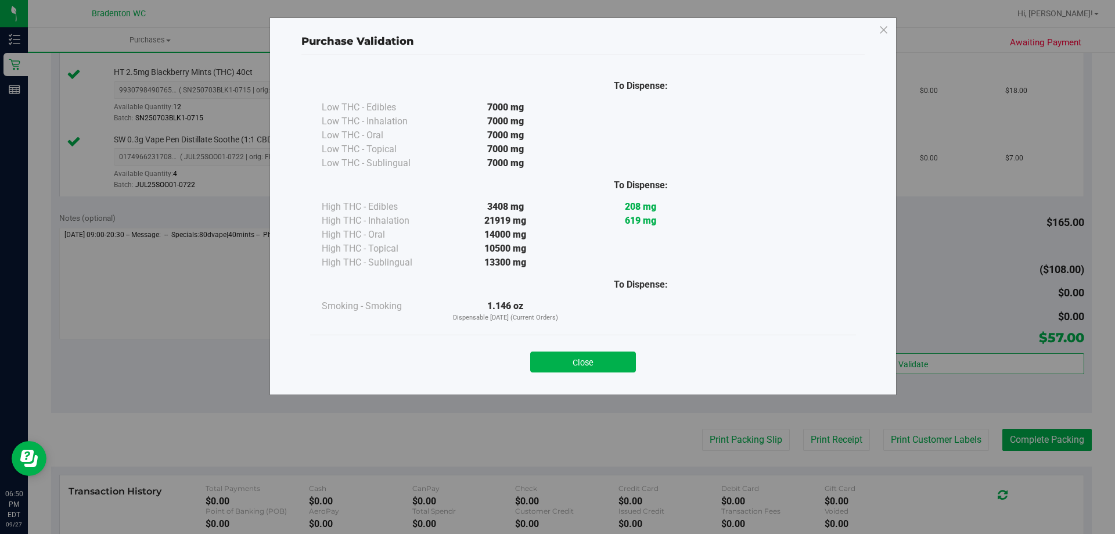
click at [579, 370] on button "Close" at bounding box center [583, 361] width 106 height 21
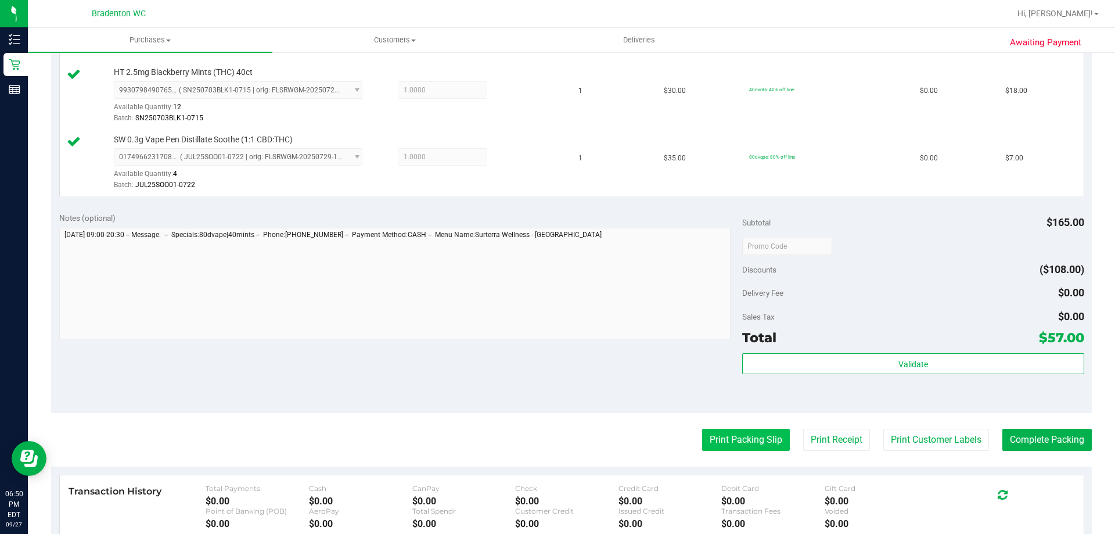
click at [702, 449] on button "Print Packing Slip" at bounding box center [746, 439] width 88 height 22
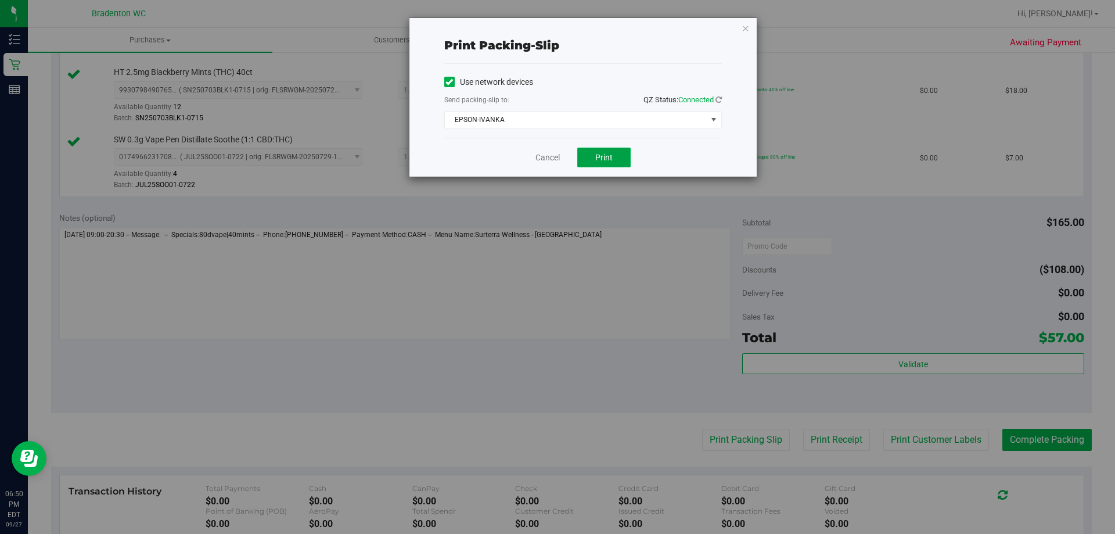
click at [596, 158] on span "Print" at bounding box center [603, 157] width 17 height 9
click at [748, 33] on icon "button" at bounding box center [745, 28] width 8 height 14
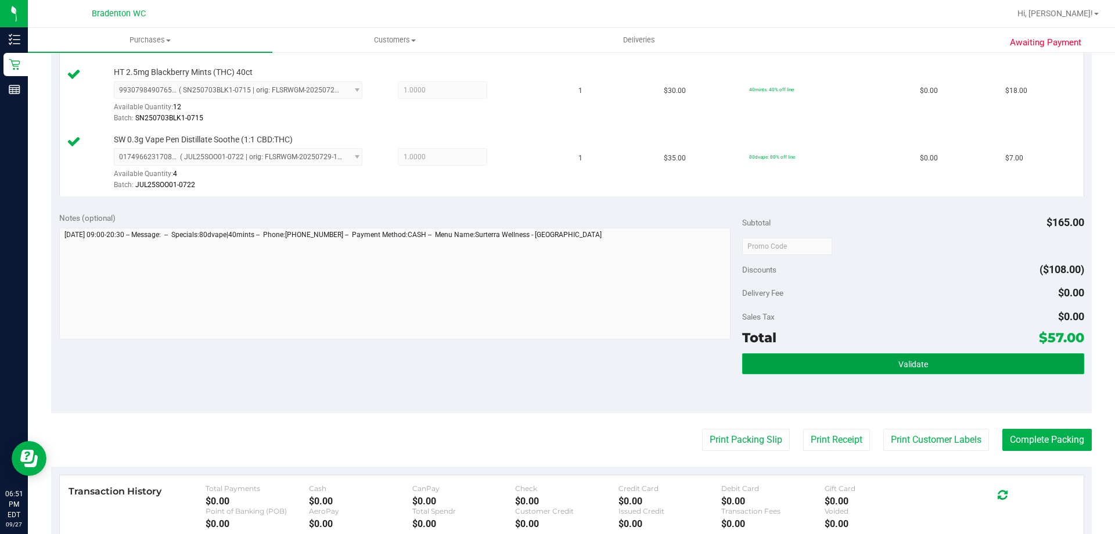
click at [806, 373] on button "Validate" at bounding box center [912, 363] width 341 height 21
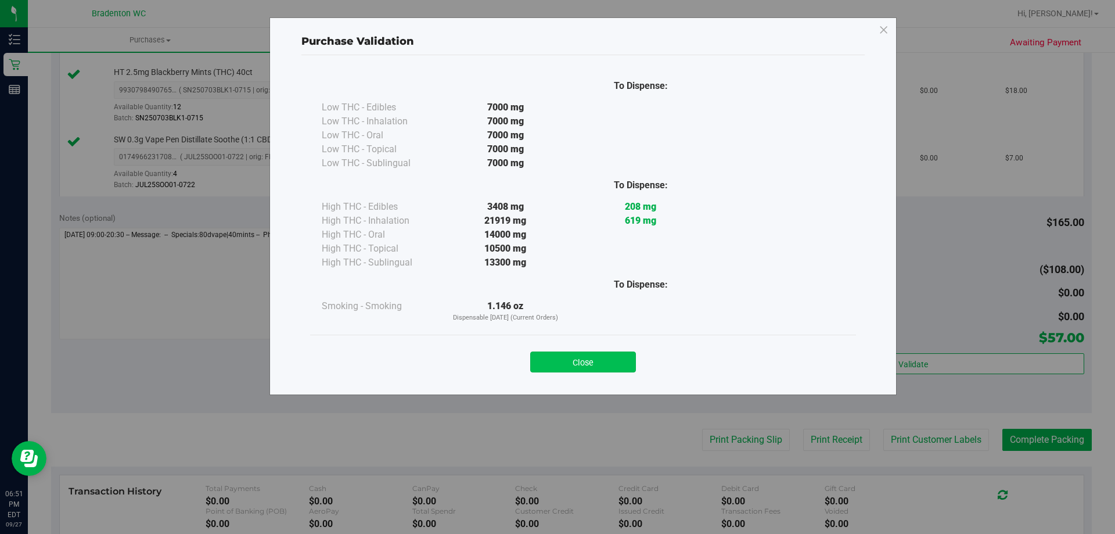
click at [583, 362] on button "Close" at bounding box center [583, 361] width 106 height 21
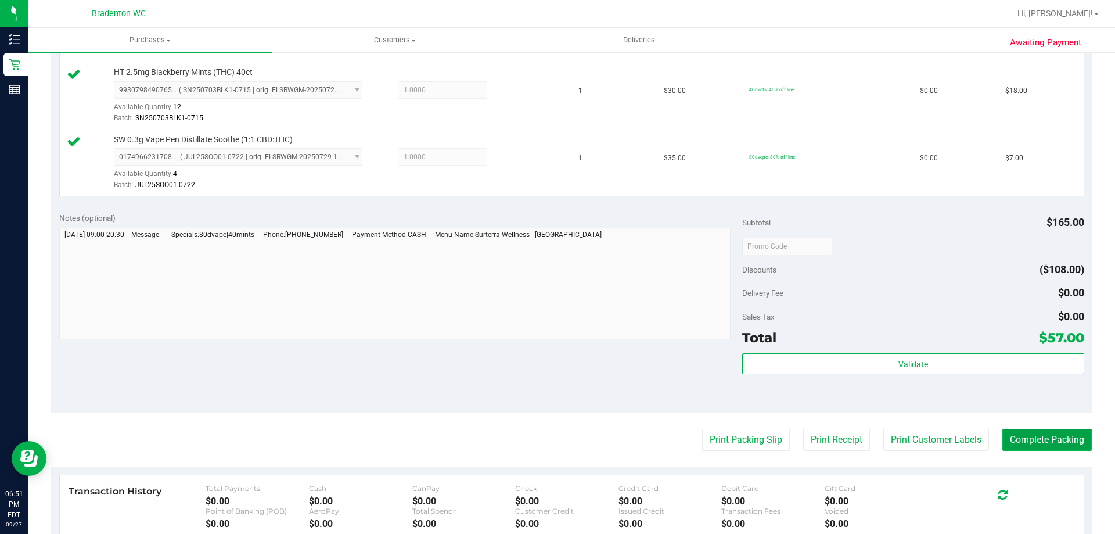
click at [1021, 447] on button "Complete Packing" at bounding box center [1046, 439] width 89 height 22
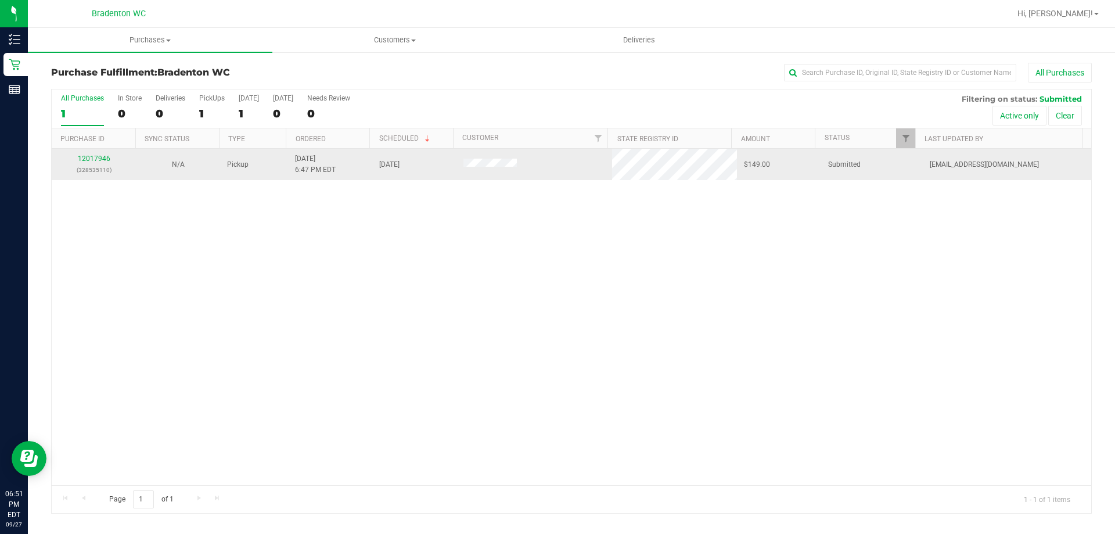
click at [92, 165] on p "(328535110)" at bounding box center [94, 169] width 70 height 11
click at [102, 163] on div "12017946 (328535110)" at bounding box center [94, 164] width 70 height 22
click at [103, 163] on div "12017946 (328535110)" at bounding box center [94, 164] width 70 height 22
click at [102, 161] on link "12017946" at bounding box center [94, 158] width 33 height 8
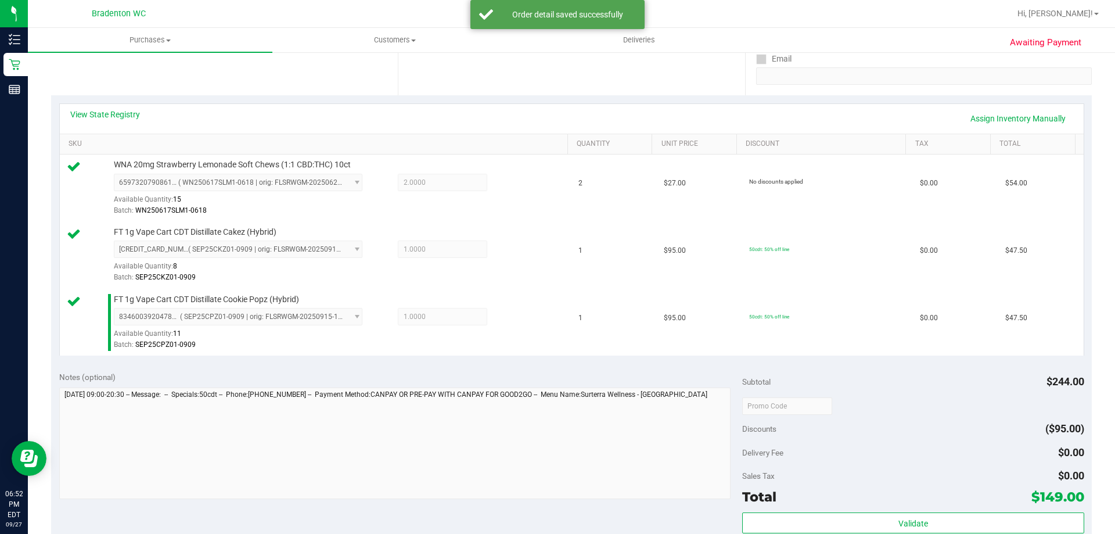
scroll to position [290, 0]
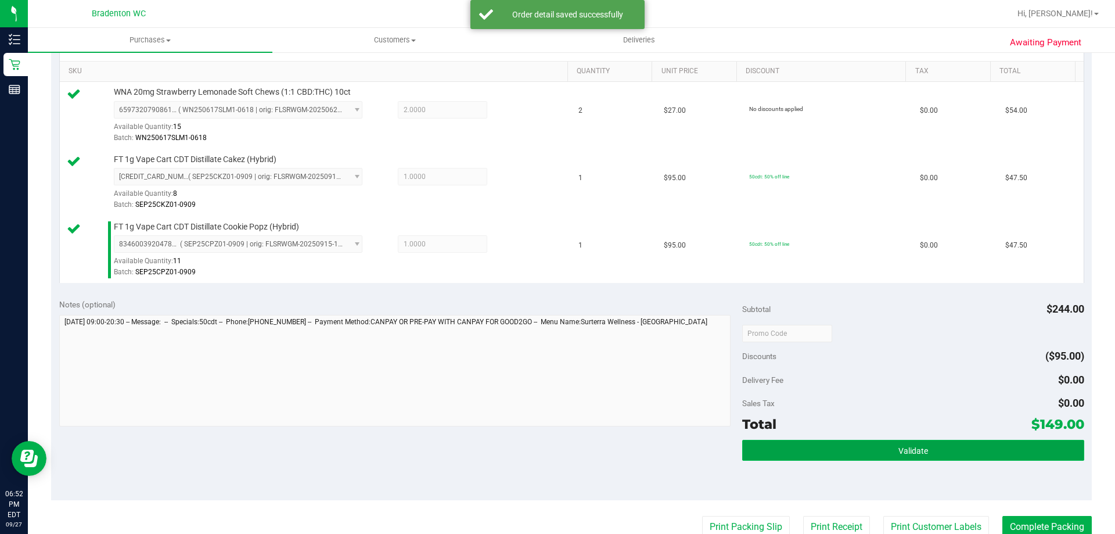
click at [762, 452] on button "Validate" at bounding box center [912, 449] width 341 height 21
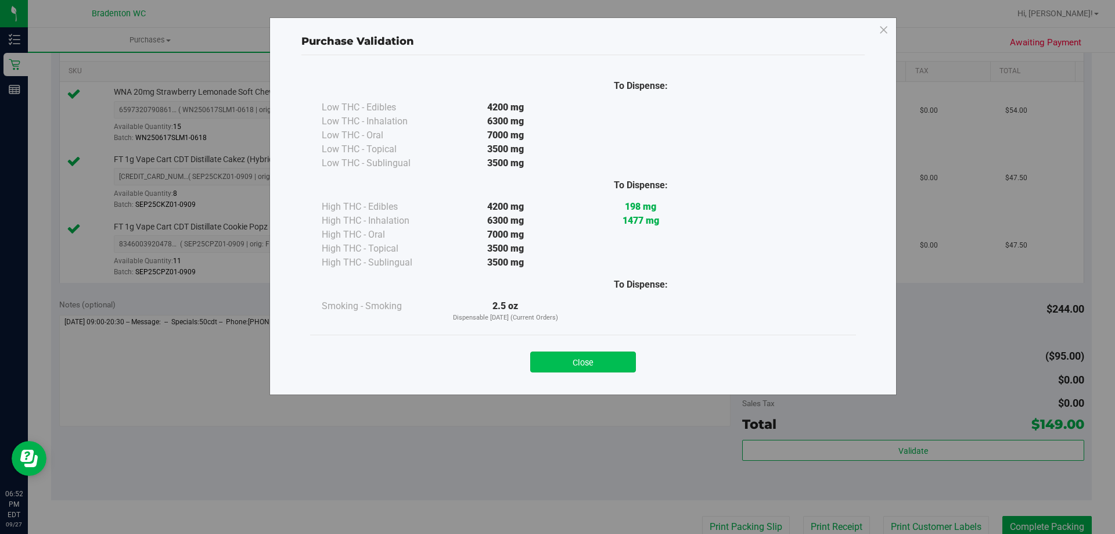
click at [553, 366] on button "Close" at bounding box center [583, 361] width 106 height 21
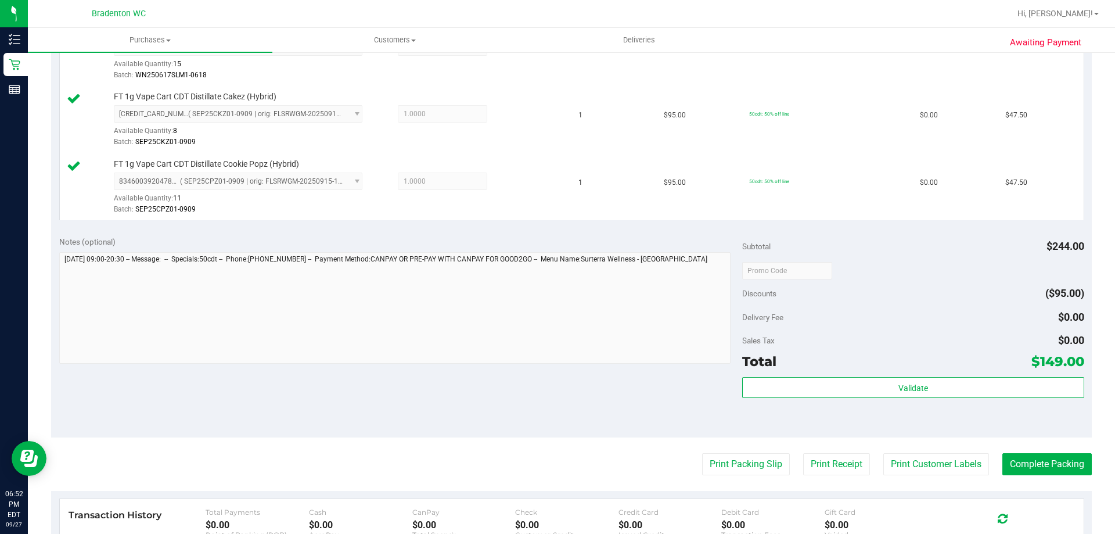
scroll to position [406, 0]
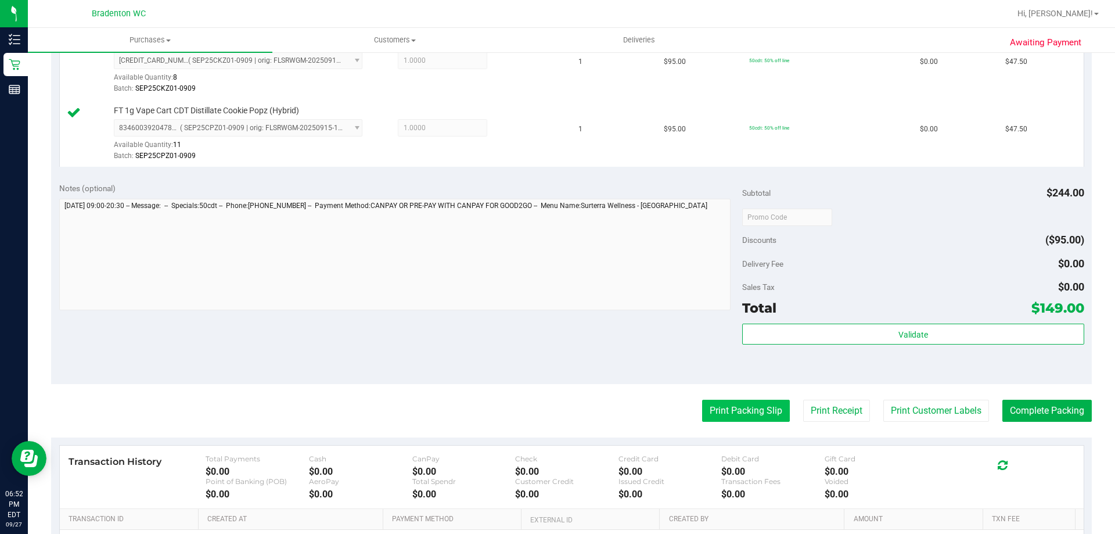
click at [729, 412] on button "Print Packing Slip" at bounding box center [746, 410] width 88 height 22
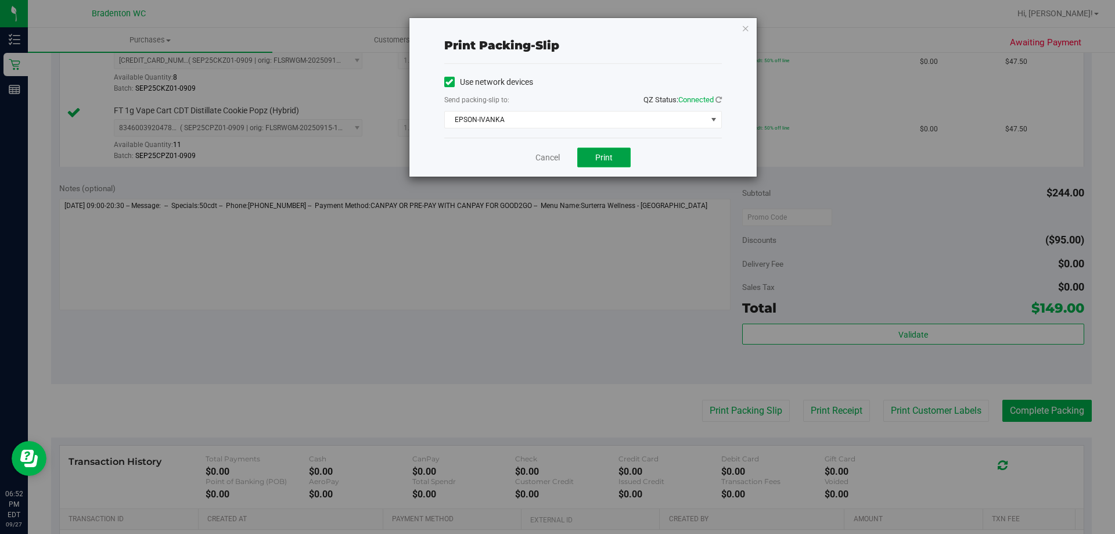
click at [600, 162] on button "Print" at bounding box center [603, 157] width 53 height 20
click at [747, 35] on div "Print packing-slip Use network devices Send packing-slip to: QZ Status: Connect…" at bounding box center [582, 97] width 347 height 158
click at [748, 37] on div "Print packing-slip Use network devices Send packing-slip to: QZ Status: Connect…" at bounding box center [582, 97] width 347 height 158
click at [746, 28] on icon "button" at bounding box center [745, 28] width 8 height 14
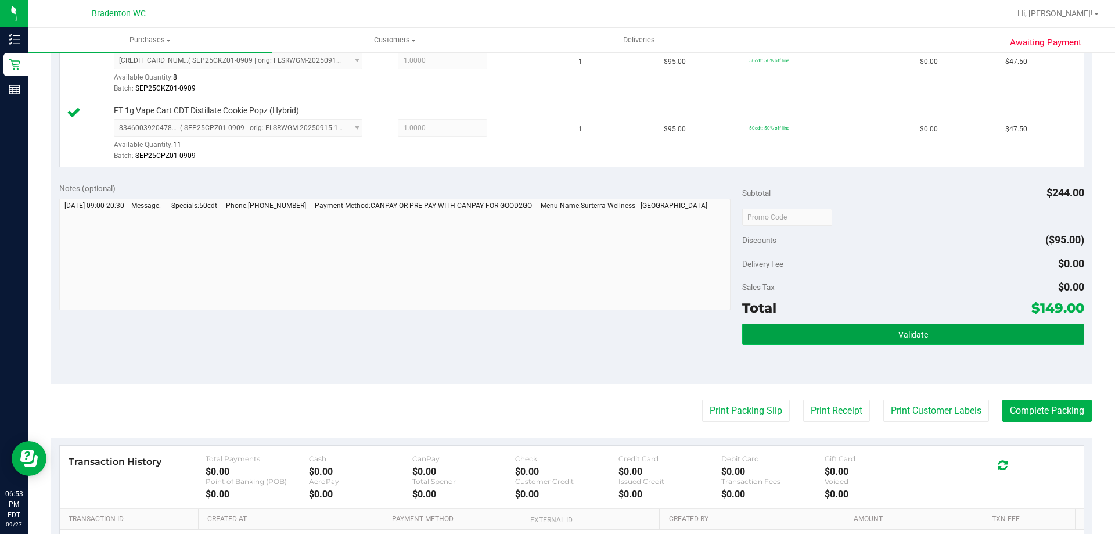
click at [825, 341] on button "Validate" at bounding box center [912, 333] width 341 height 21
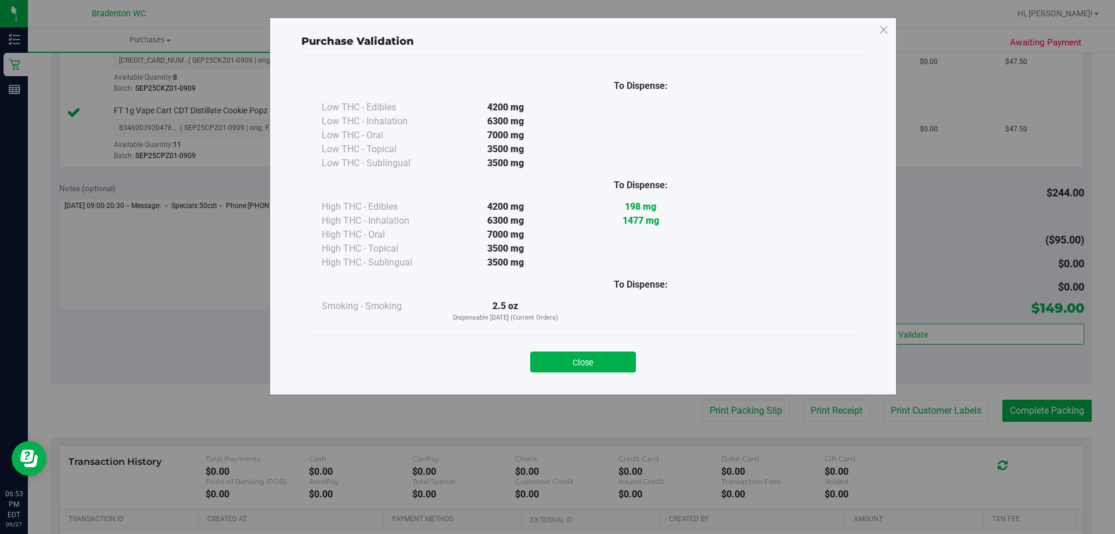
click at [601, 376] on div "Close" at bounding box center [583, 357] width 546 height 47
click at [610, 367] on button "Close" at bounding box center [583, 361] width 106 height 21
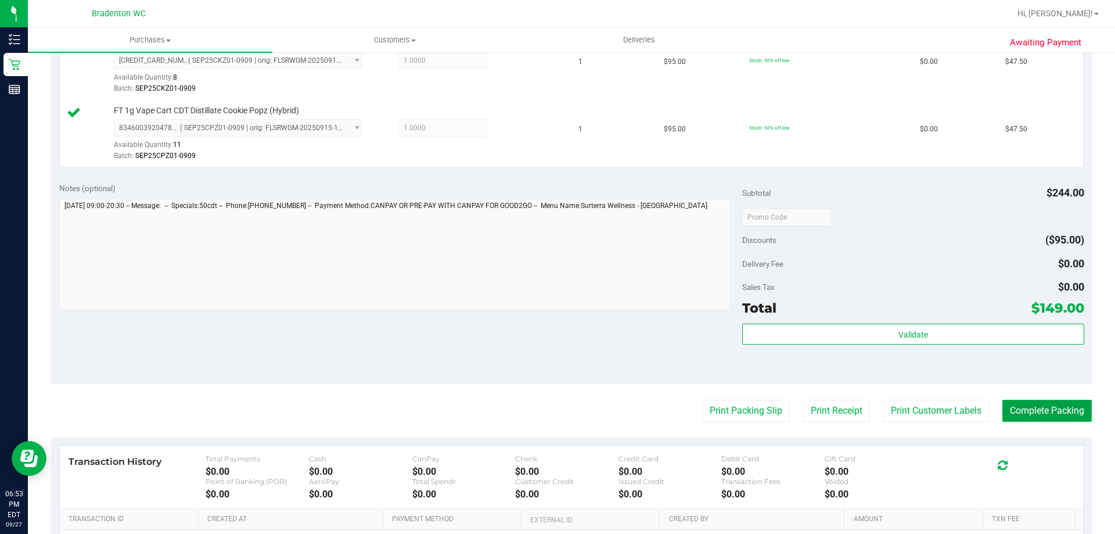
click at [1040, 417] on button "Complete Packing" at bounding box center [1046, 410] width 89 height 22
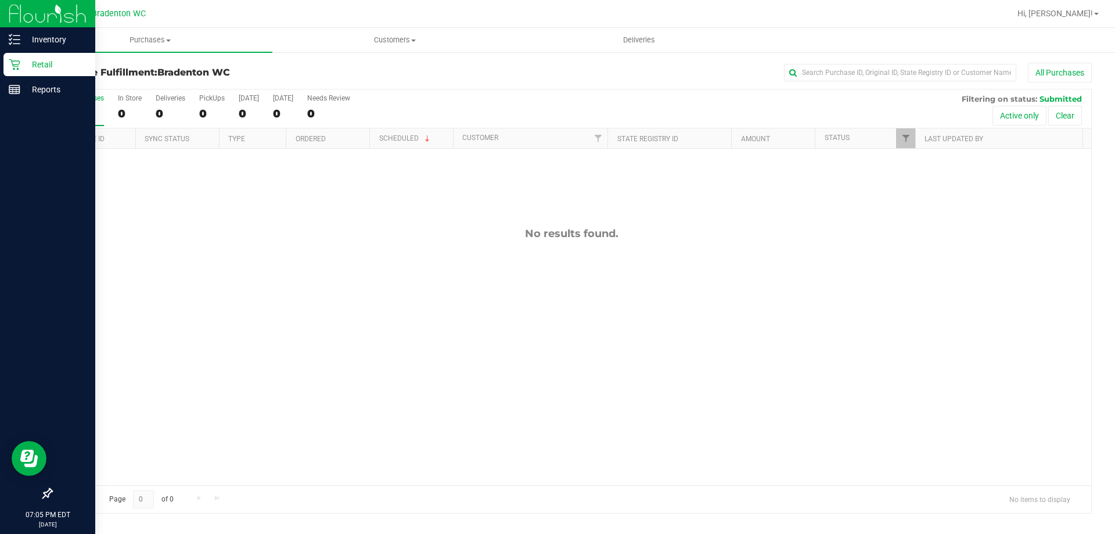
click at [36, 70] on p "Retail" at bounding box center [55, 64] width 70 height 14
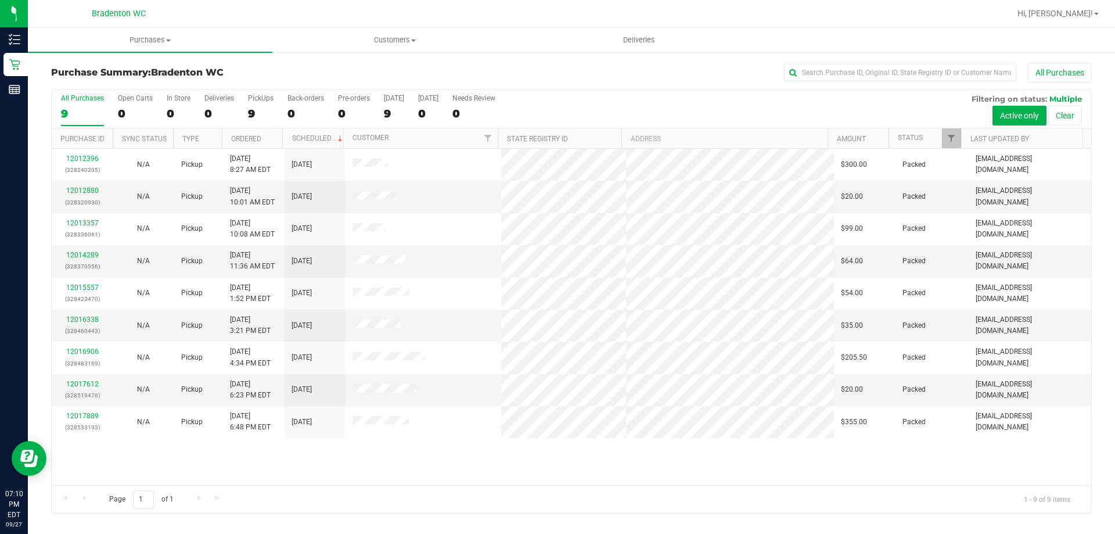
click at [1114, 403] on div "Purchase Summary: Bradenton WC All Purchases All Purchases 9 Open Carts 0 In St…" at bounding box center [571, 288] width 1087 height 474
click at [91, 384] on link "12018159" at bounding box center [82, 384] width 33 height 8
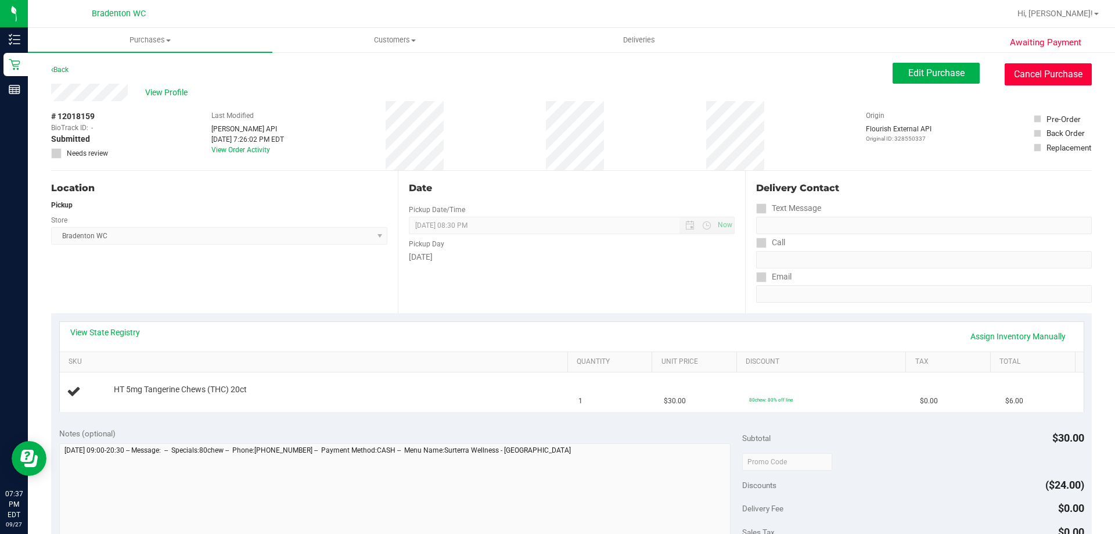
click at [1043, 67] on button "Cancel Purchase" at bounding box center [1047, 74] width 87 height 22
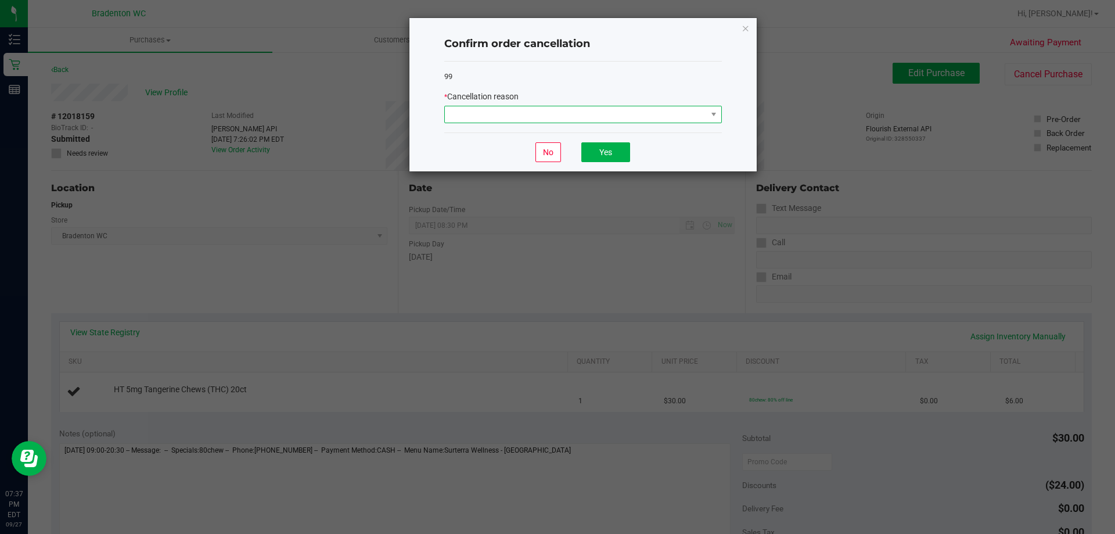
click at [561, 112] on span at bounding box center [576, 114] width 262 height 16
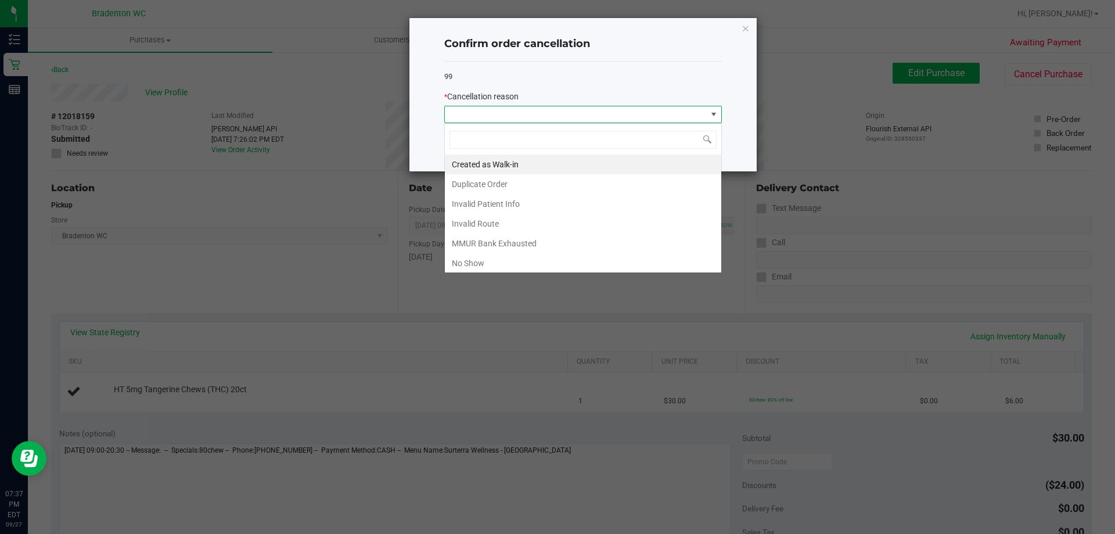
scroll to position [17, 278]
click at [506, 186] on li "Duplicate Order" at bounding box center [583, 184] width 276 height 20
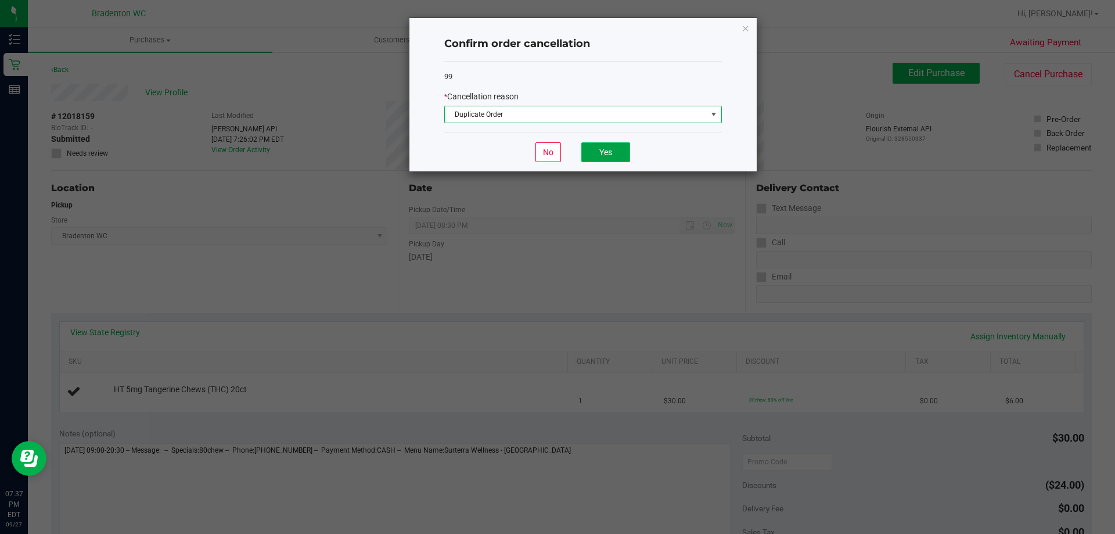
click at [615, 154] on button "Yes" at bounding box center [605, 152] width 49 height 20
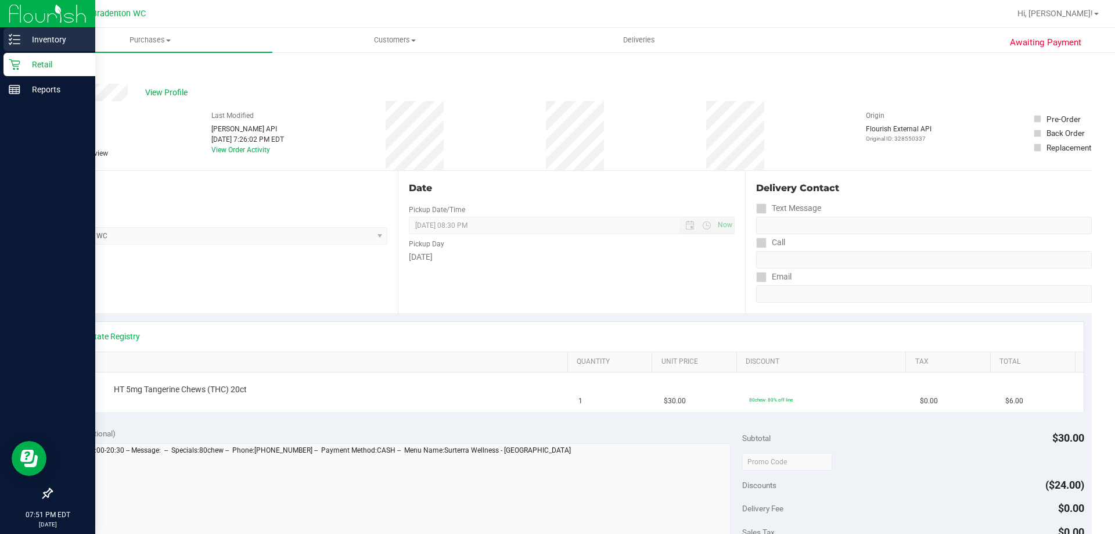
click at [11, 38] on icon at bounding box center [15, 40] width 12 height 12
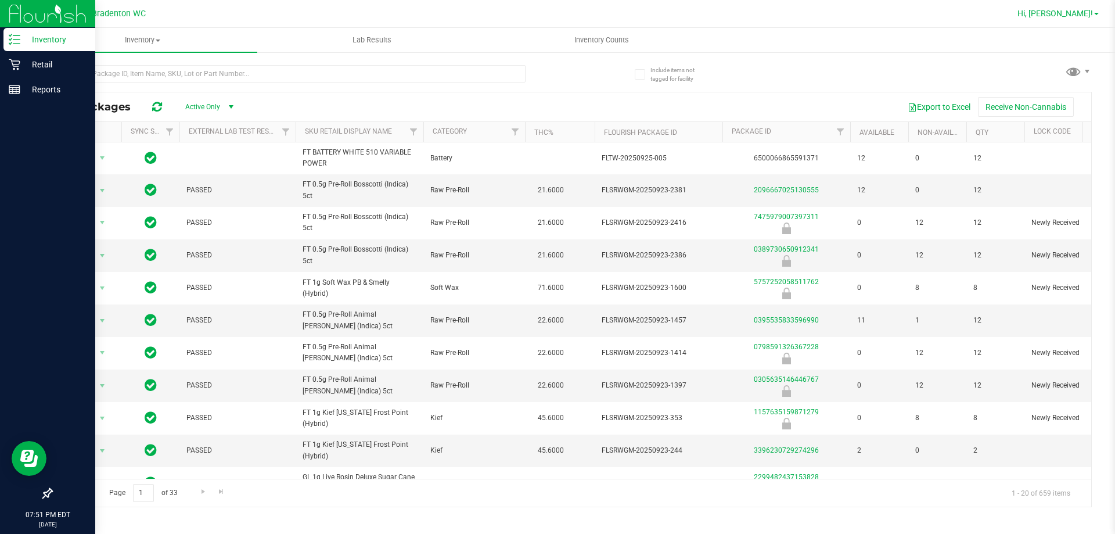
click at [1087, 12] on span "Hi, [PERSON_NAME]!" at bounding box center [1054, 13] width 75 height 9
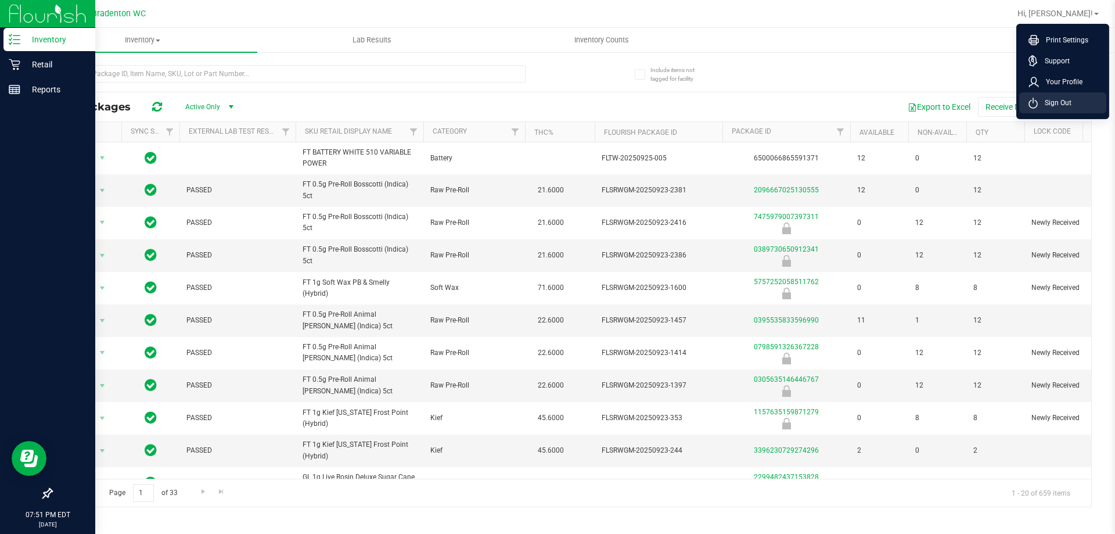
click at [1060, 103] on span "Sign Out" at bounding box center [1054, 103] width 34 height 12
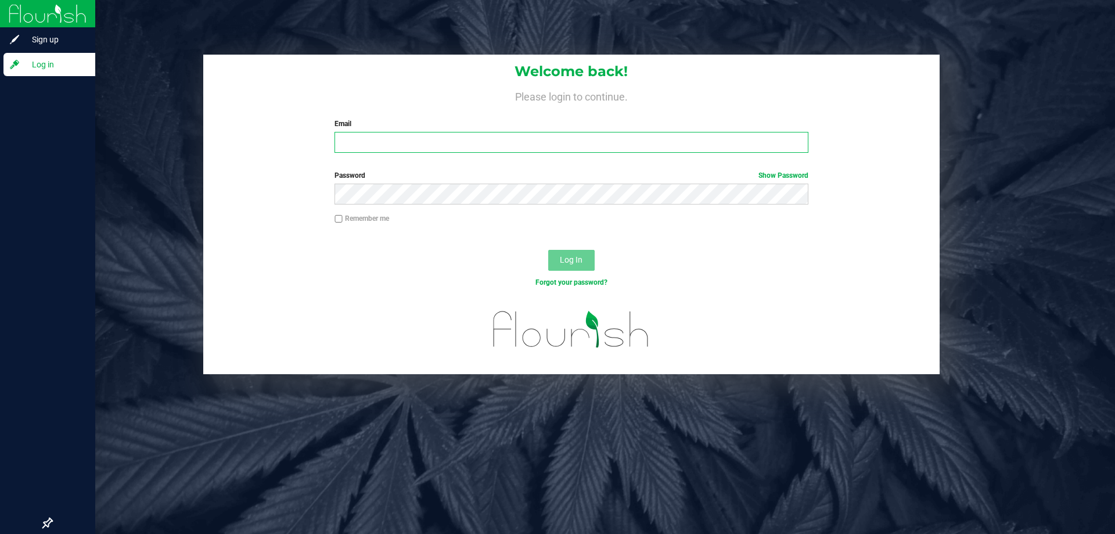
click at [528, 140] on input "Email" at bounding box center [570, 142] width 473 height 21
type input "[EMAIL_ADDRESS][DOMAIN_NAME]"
click at [599, 240] on div at bounding box center [571, 239] width 736 height 9
click at [579, 261] on span "Log In" at bounding box center [571, 259] width 23 height 9
